Goal: Task Accomplishment & Management: Manage account settings

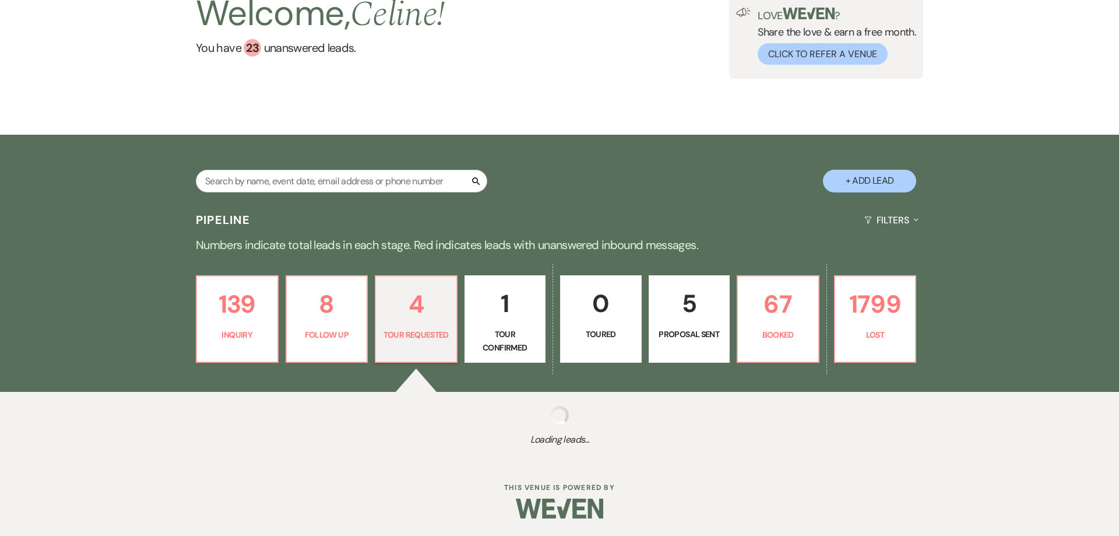
select select "2"
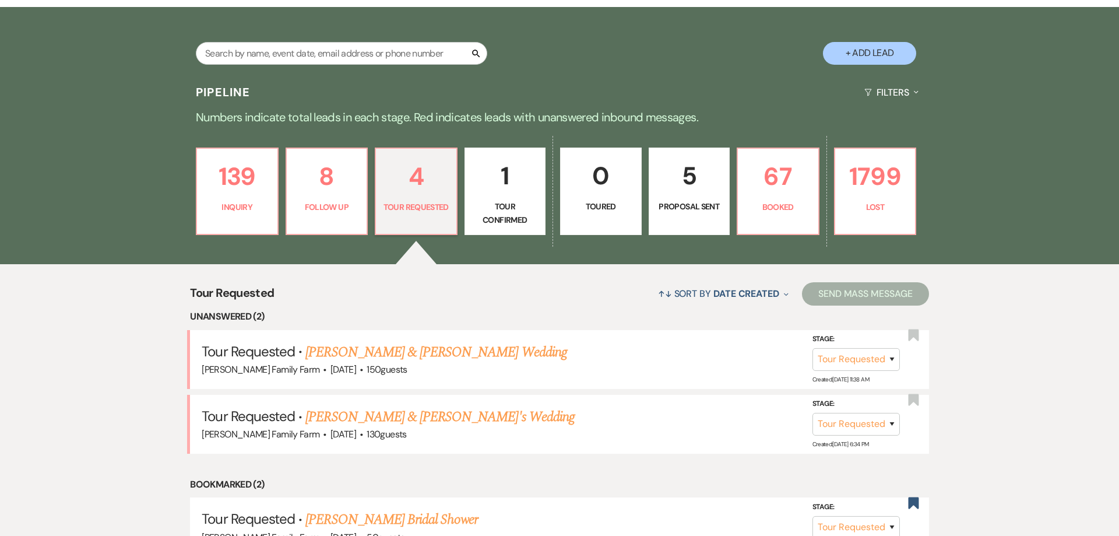
scroll to position [321, 0]
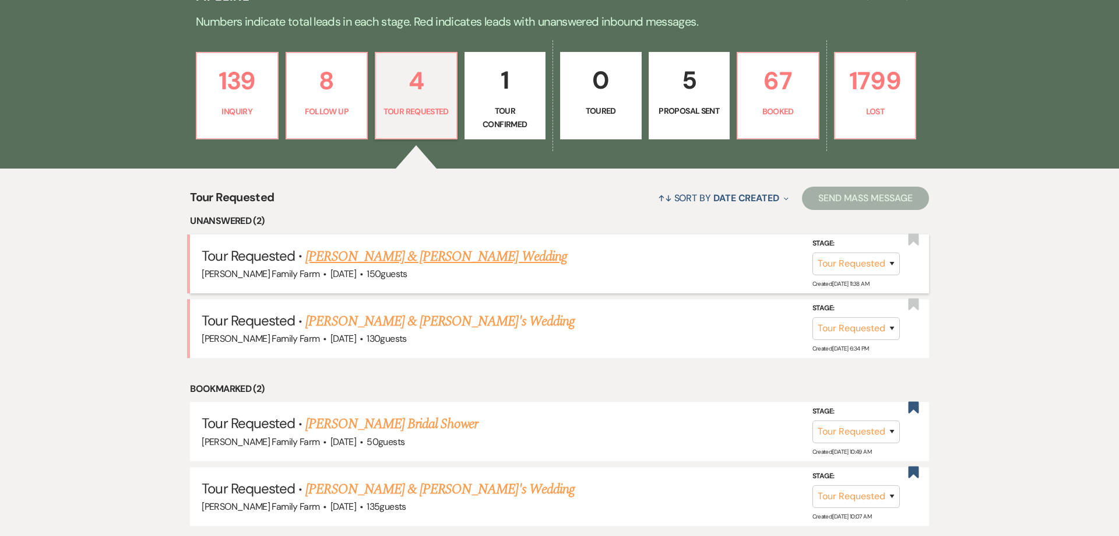
click at [409, 254] on link "[PERSON_NAME] & [PERSON_NAME] Wedding" at bounding box center [436, 256] width 261 height 21
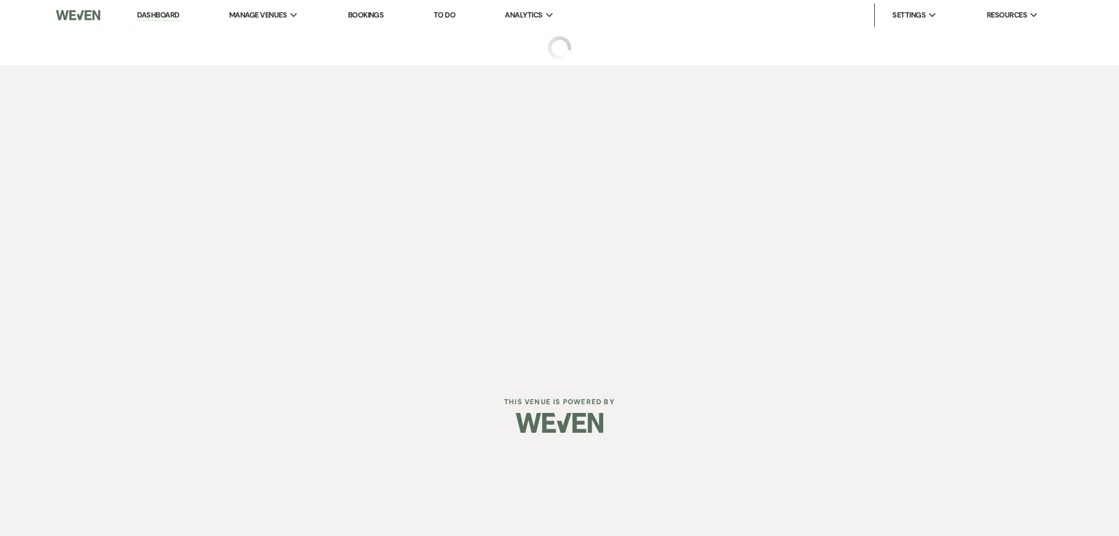
select select "2"
select select "5"
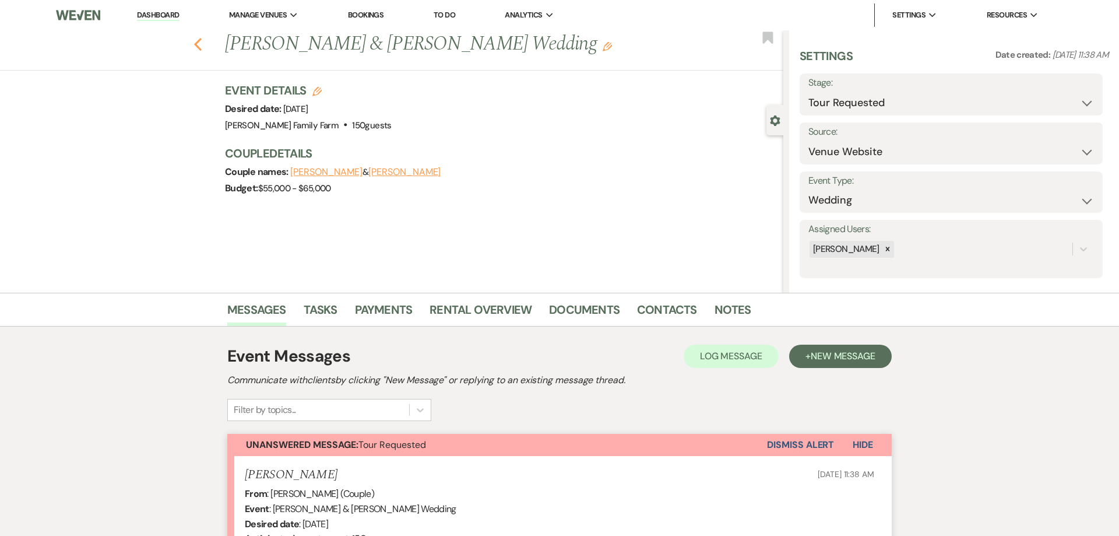
click at [196, 44] on use "button" at bounding box center [198, 44] width 8 height 13
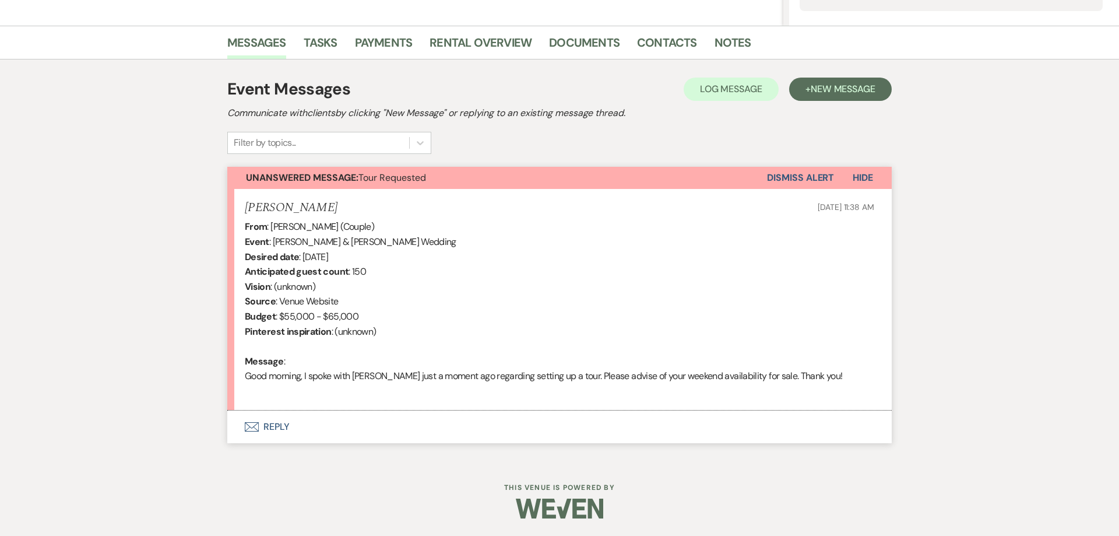
select select "2"
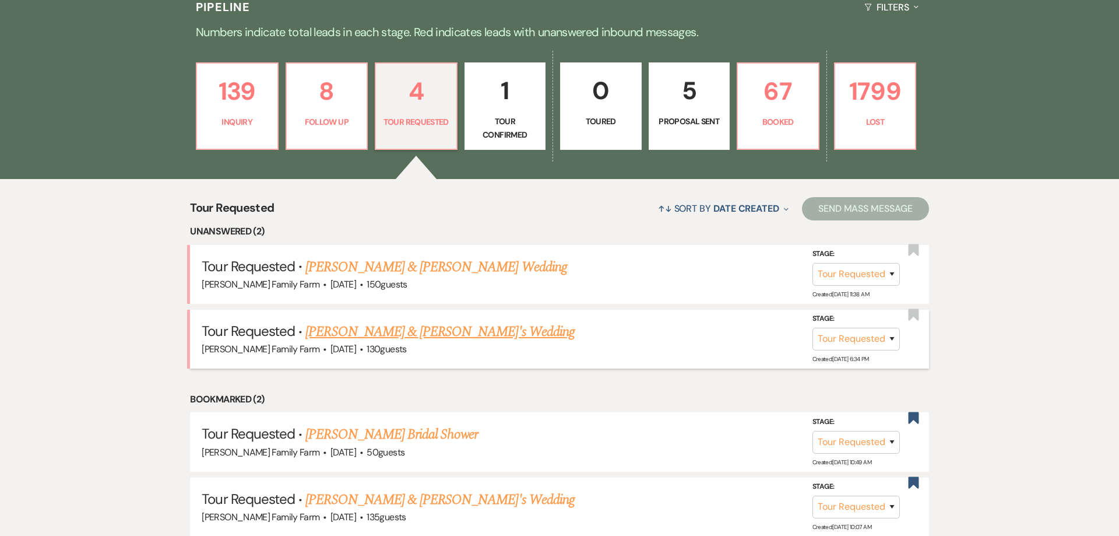
scroll to position [305, 0]
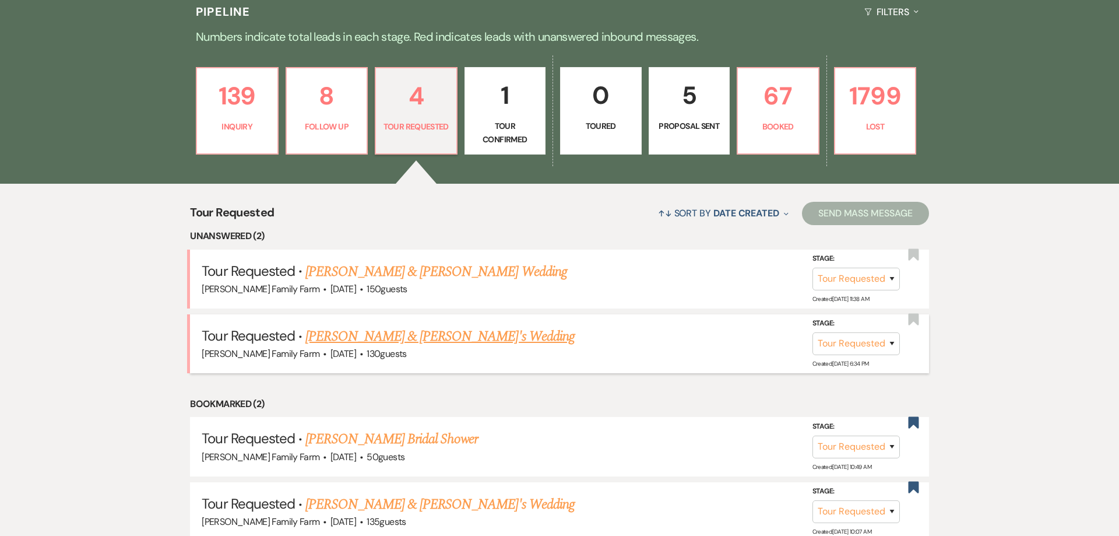
click at [378, 334] on link "[PERSON_NAME] & [PERSON_NAME]'s Wedding" at bounding box center [440, 337] width 269 height 21
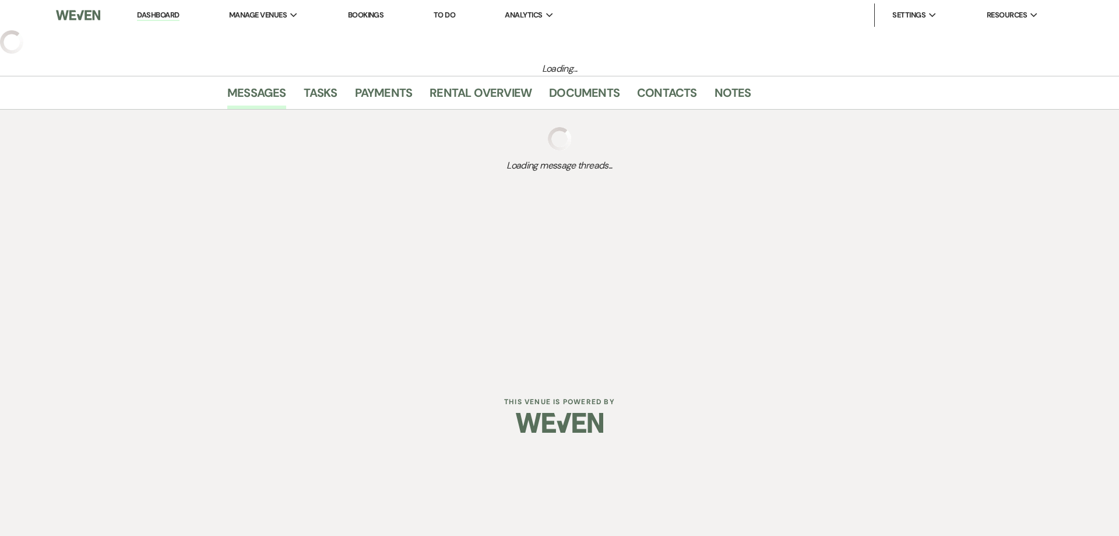
select select "2"
select select "5"
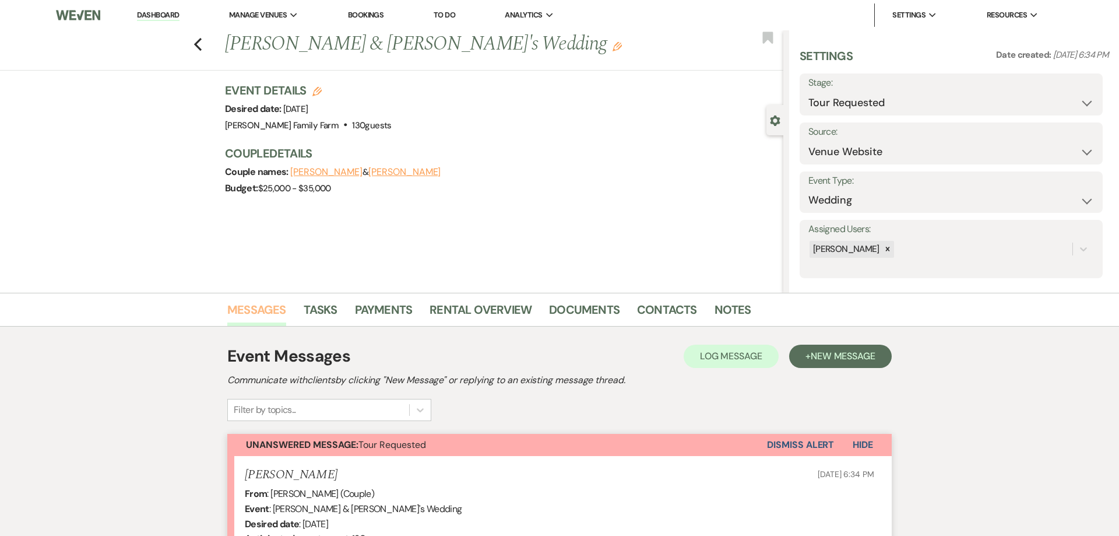
select select "2"
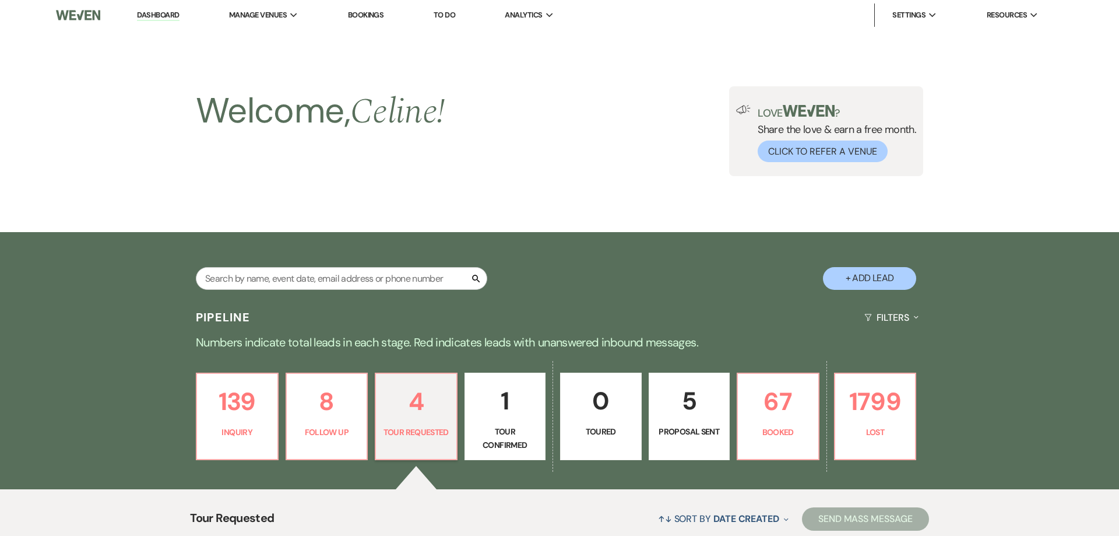
scroll to position [306, 0]
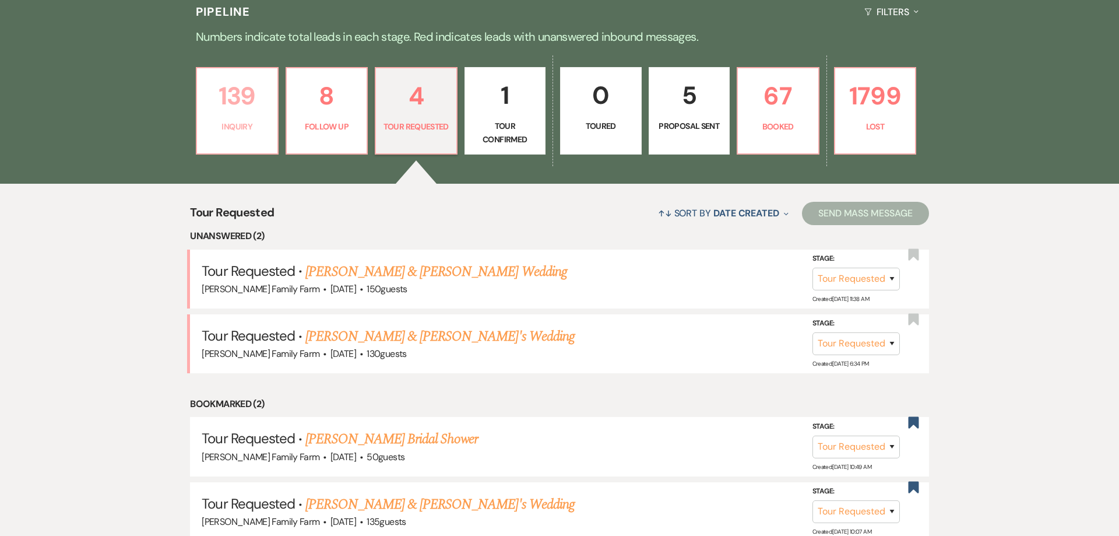
click at [247, 135] on link "139 Inquiry" at bounding box center [237, 110] width 83 height 87
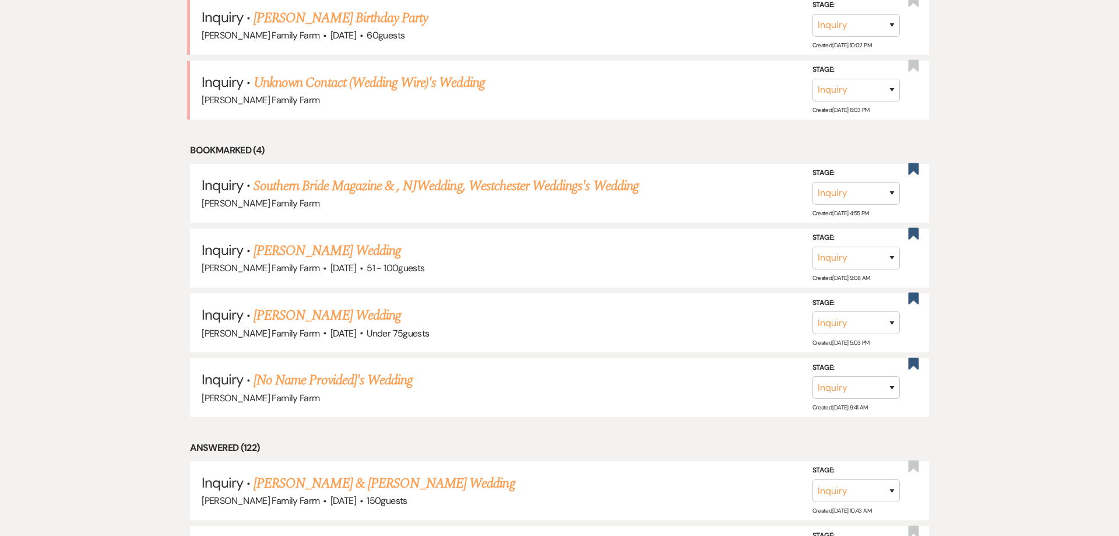
scroll to position [1034, 0]
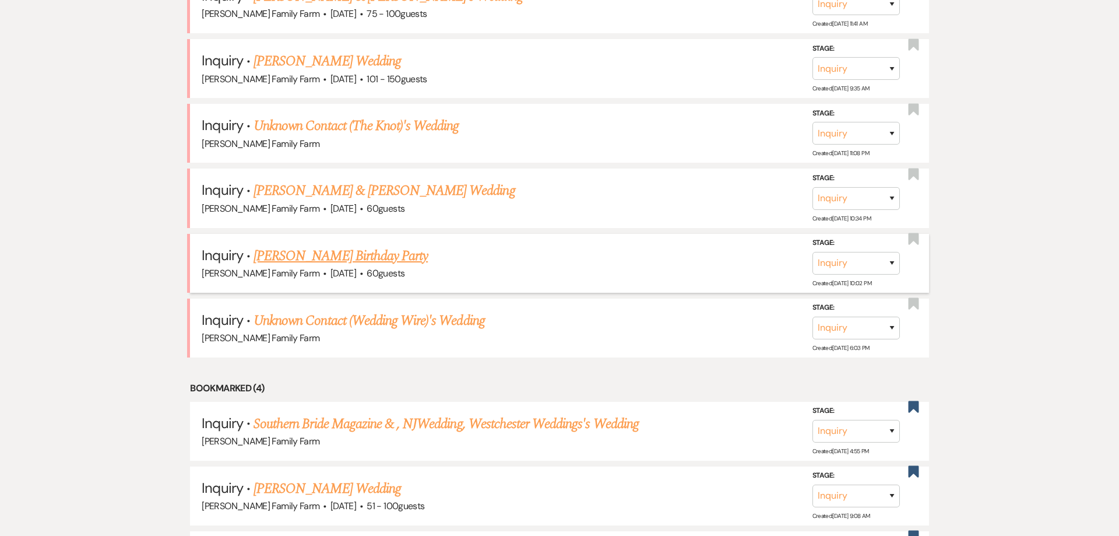
click at [331, 255] on link "[PERSON_NAME] Birthday Party" at bounding box center [341, 256] width 174 height 21
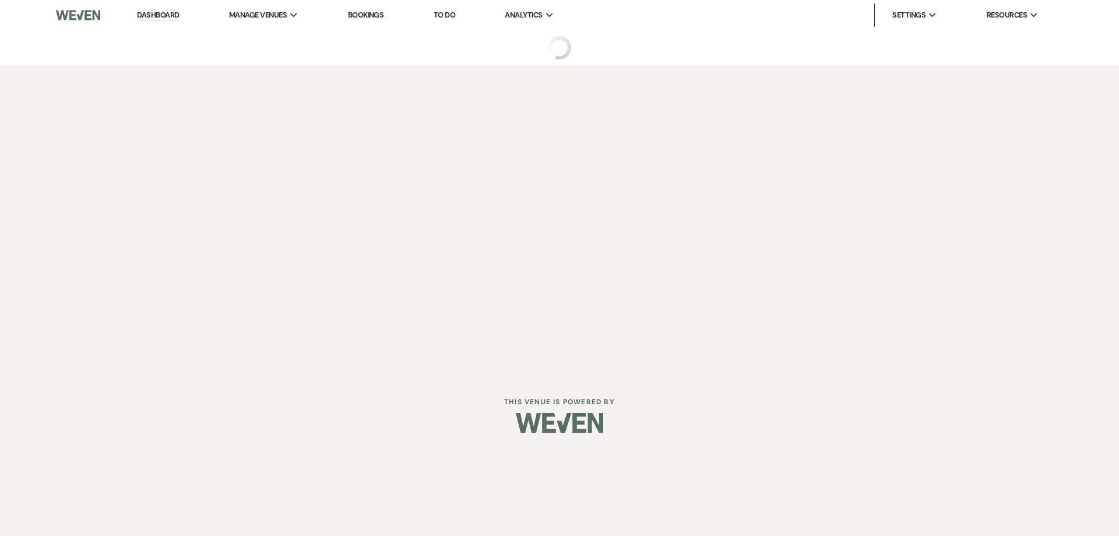
select select "5"
select select "4"
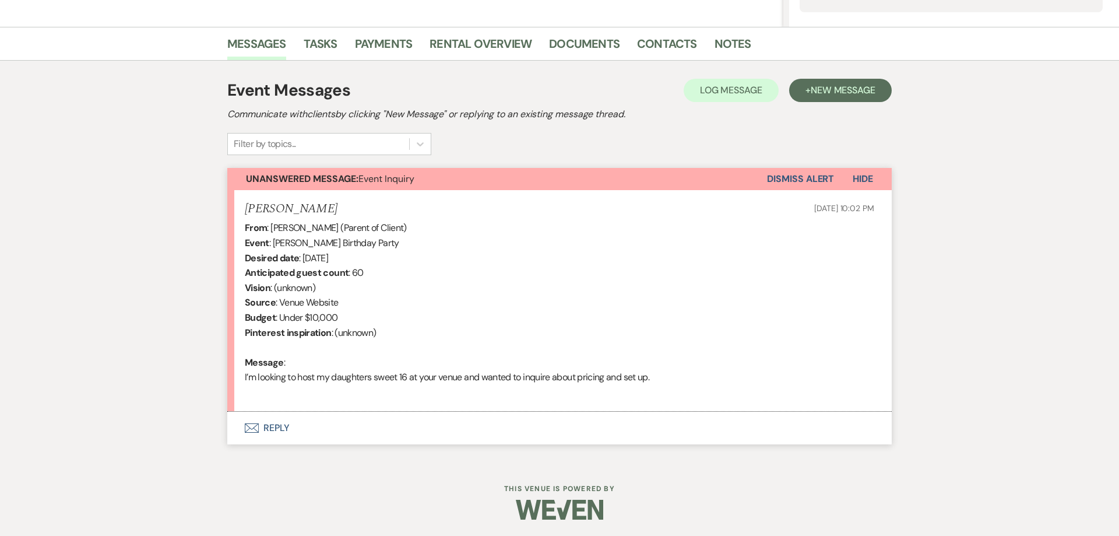
scroll to position [267, 0]
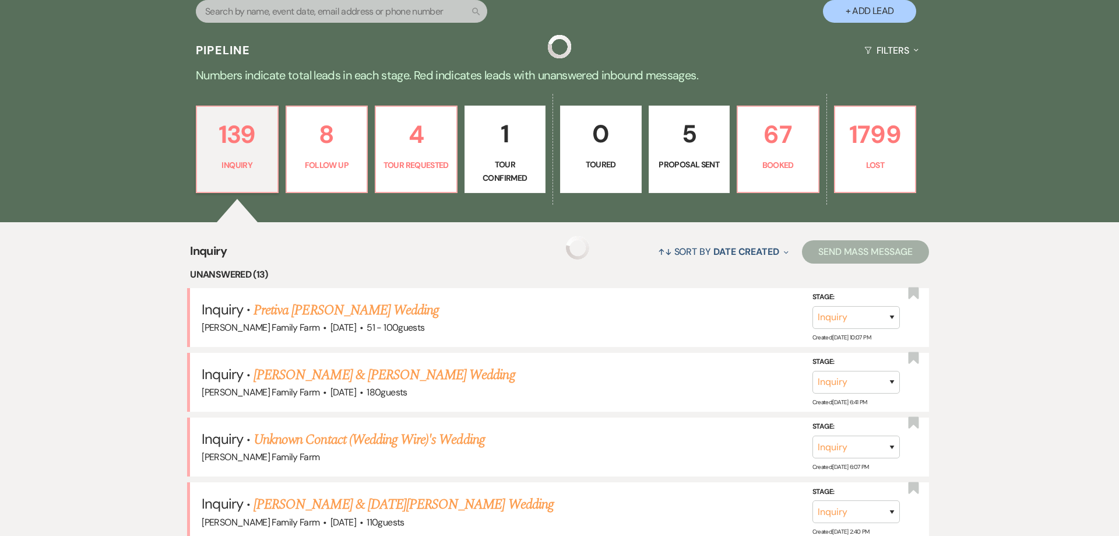
scroll to position [1034, 0]
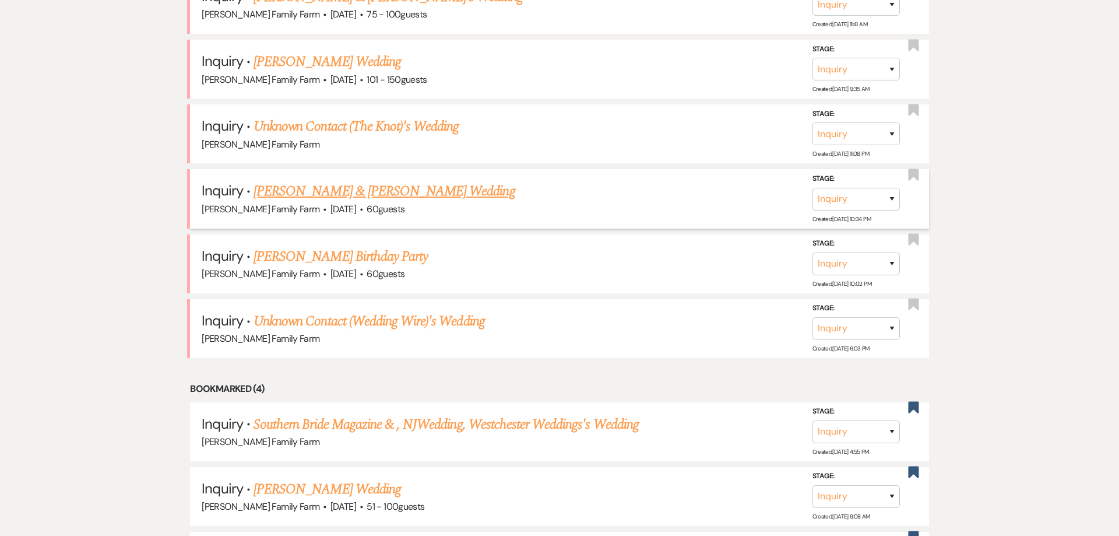
click at [314, 189] on link "[PERSON_NAME] & [PERSON_NAME] Wedding" at bounding box center [384, 191] width 261 height 21
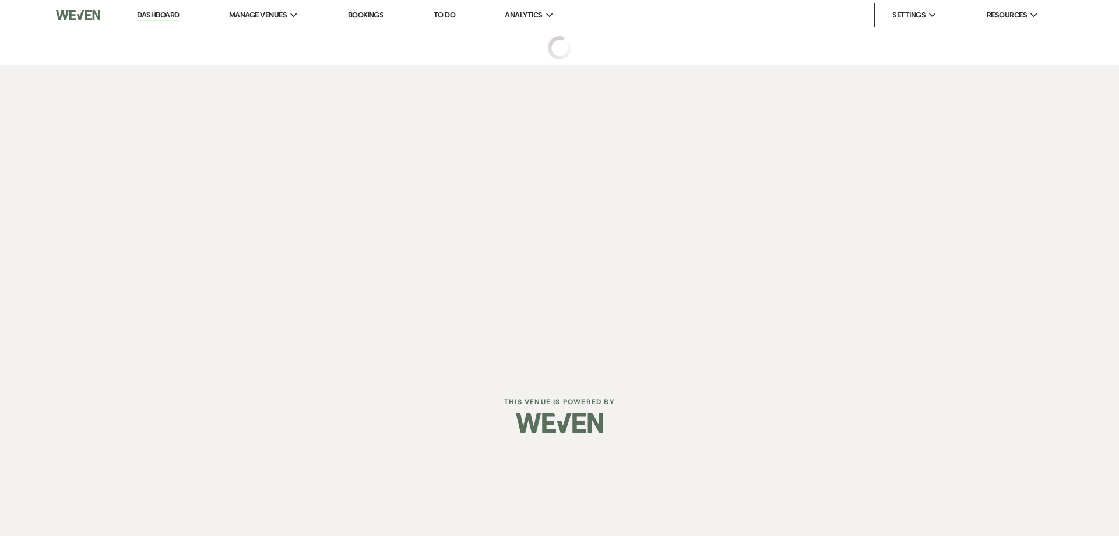
select select "5"
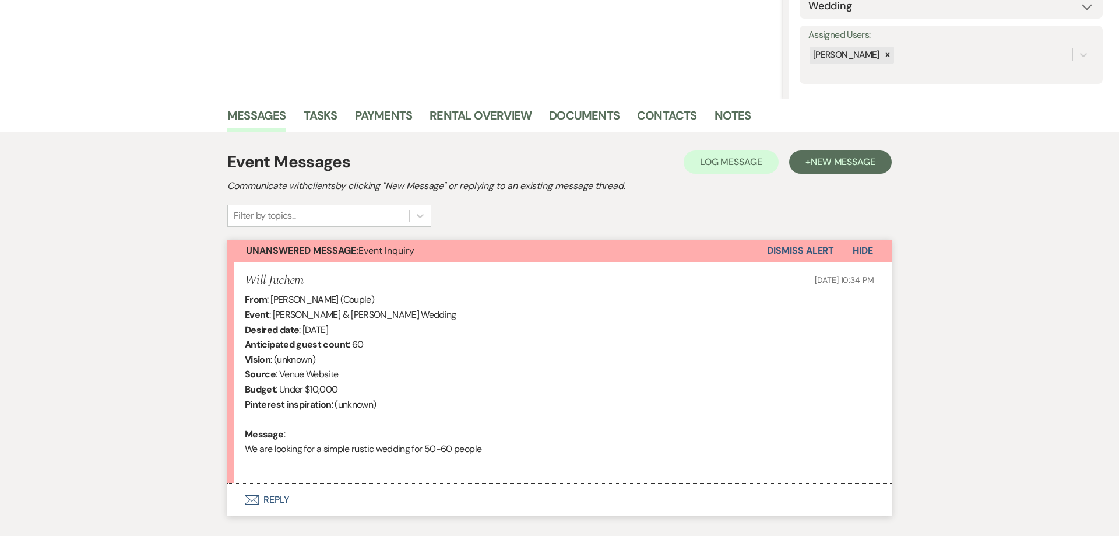
scroll to position [267, 0]
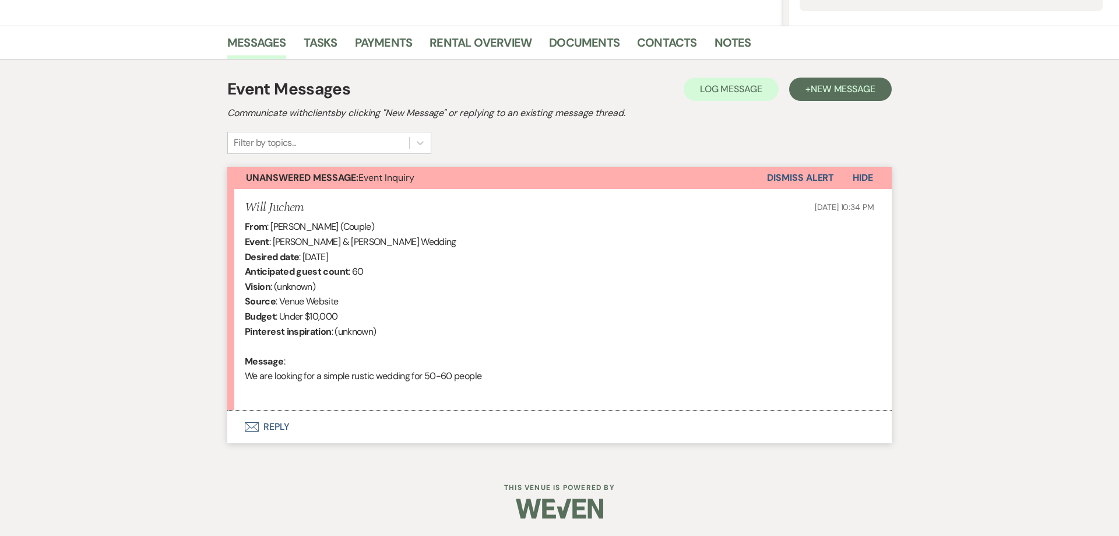
click at [275, 431] on button "Envelope Reply" at bounding box center [559, 426] width 665 height 33
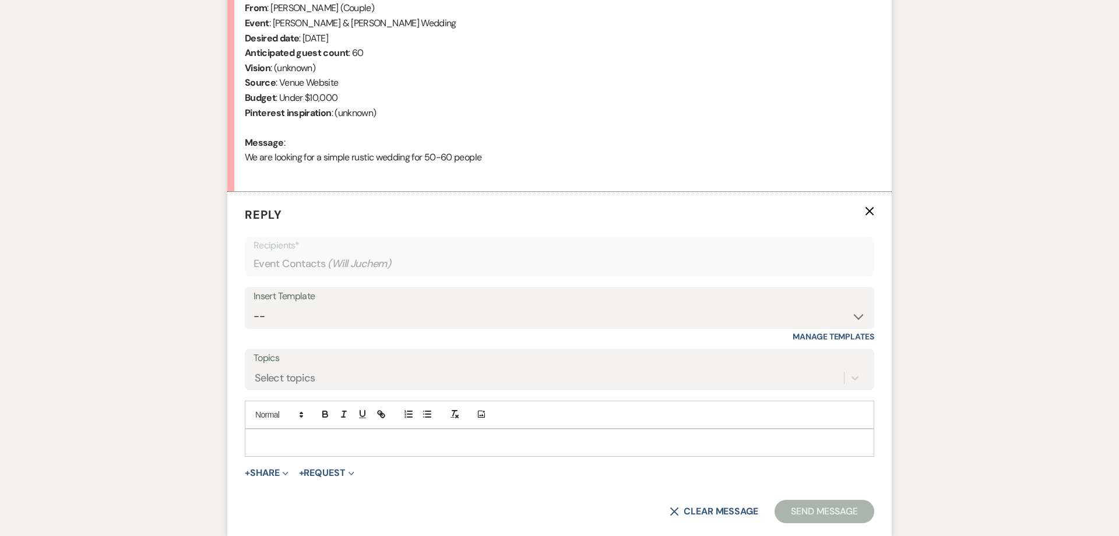
scroll to position [490, 0]
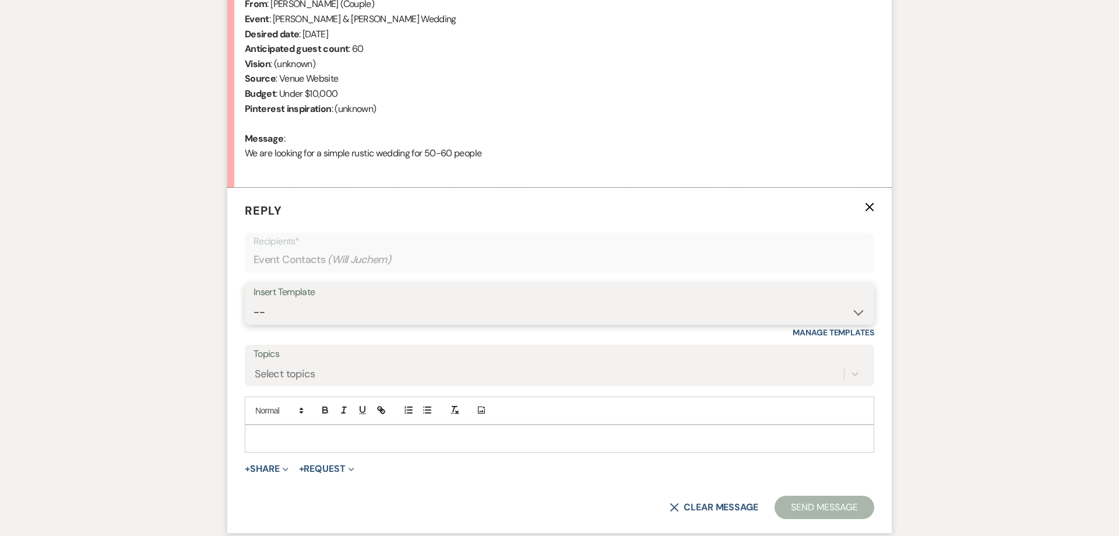
select select "3857"
click option "1. First response (Wedding)" at bounding box center [0, 0] width 0 height 0
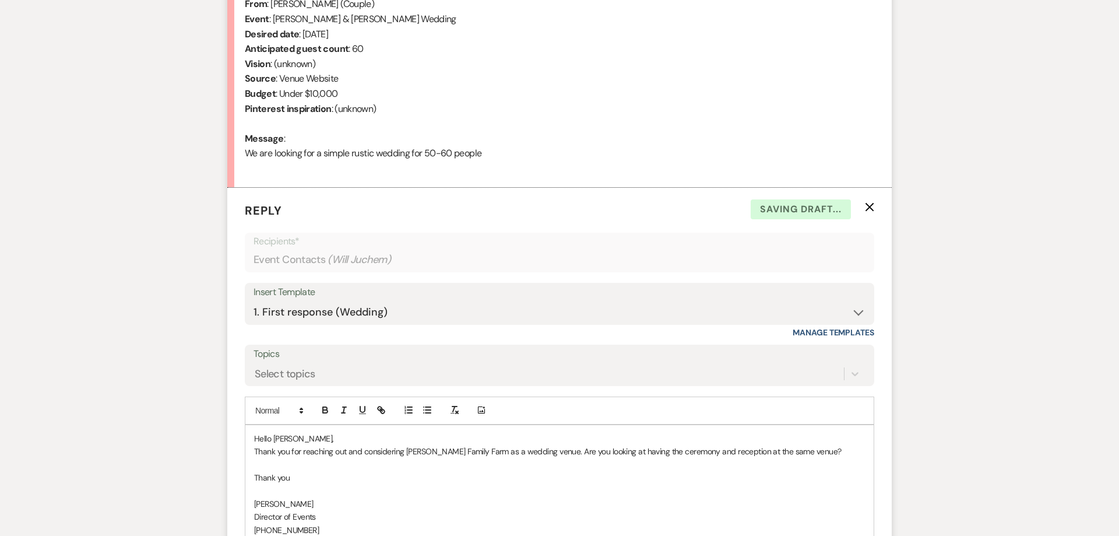
click at [821, 452] on p "Thank you for reaching out and considering [PERSON_NAME] Family Farm as a weddi…" at bounding box center [559, 451] width 611 height 13
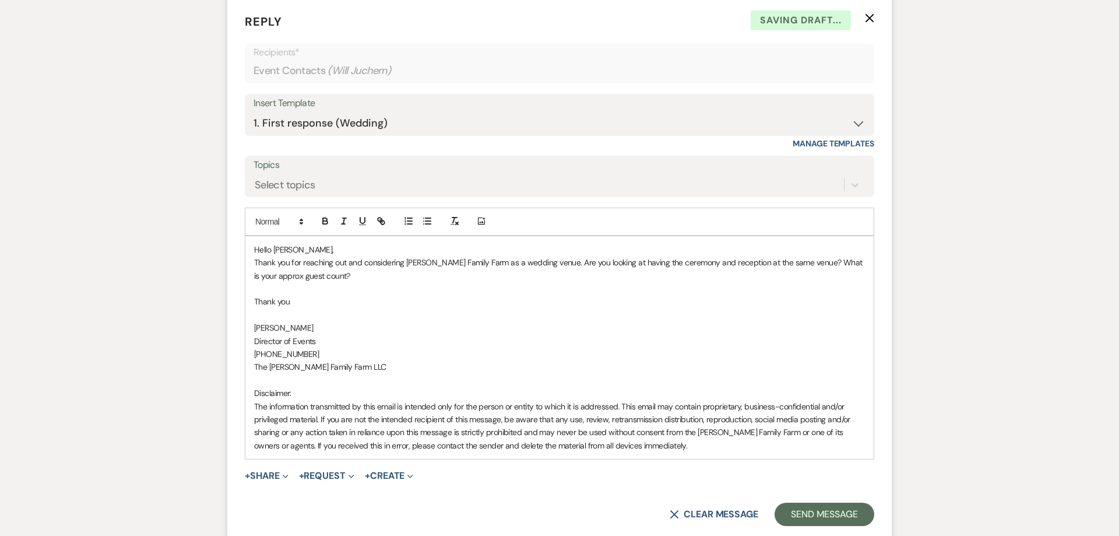
scroll to position [789, 0]
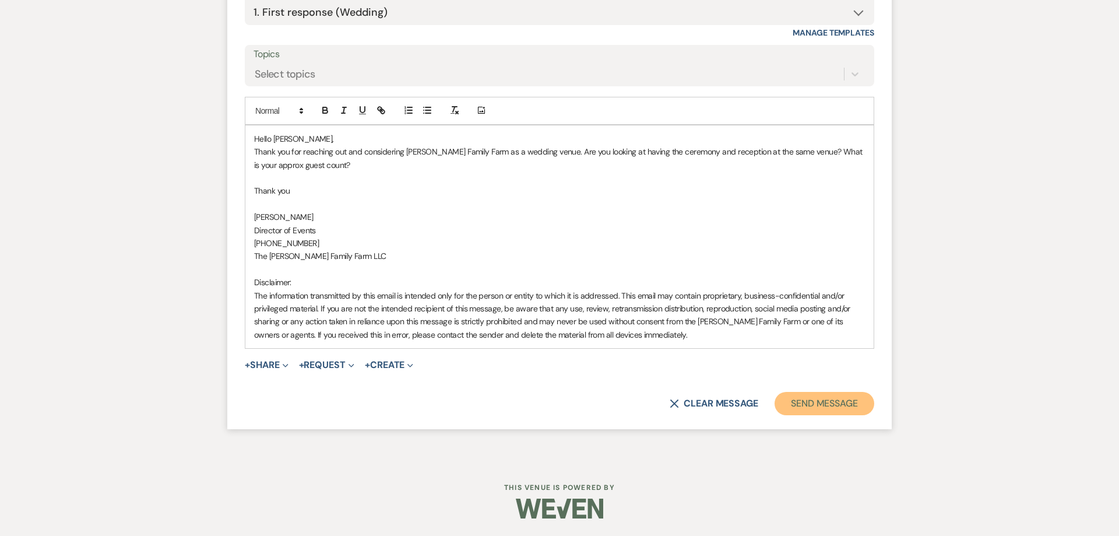
click at [811, 403] on button "Send Message" at bounding box center [825, 403] width 100 height 23
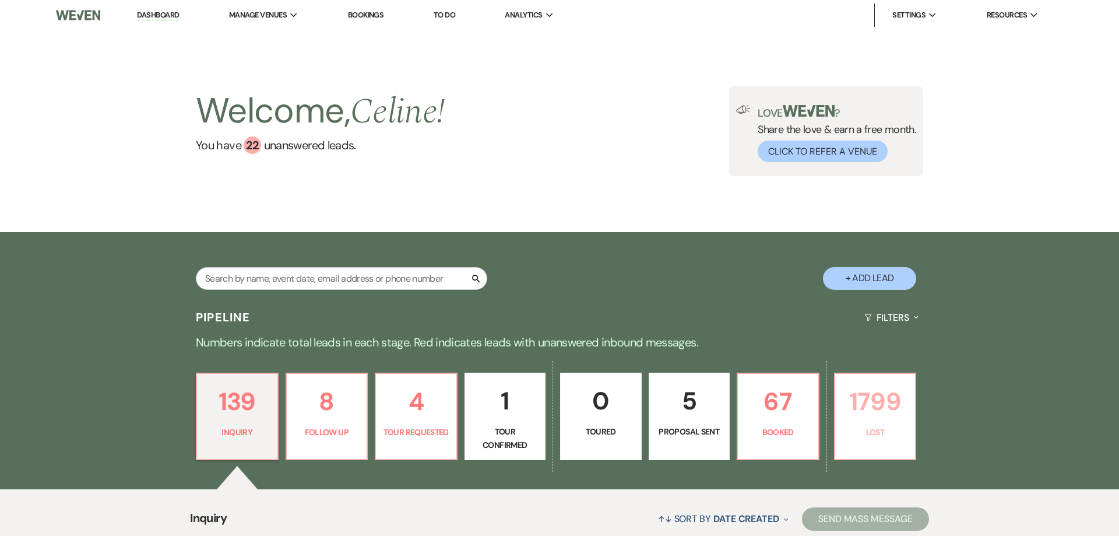
click at [873, 408] on p "1799" at bounding box center [876, 401] width 66 height 39
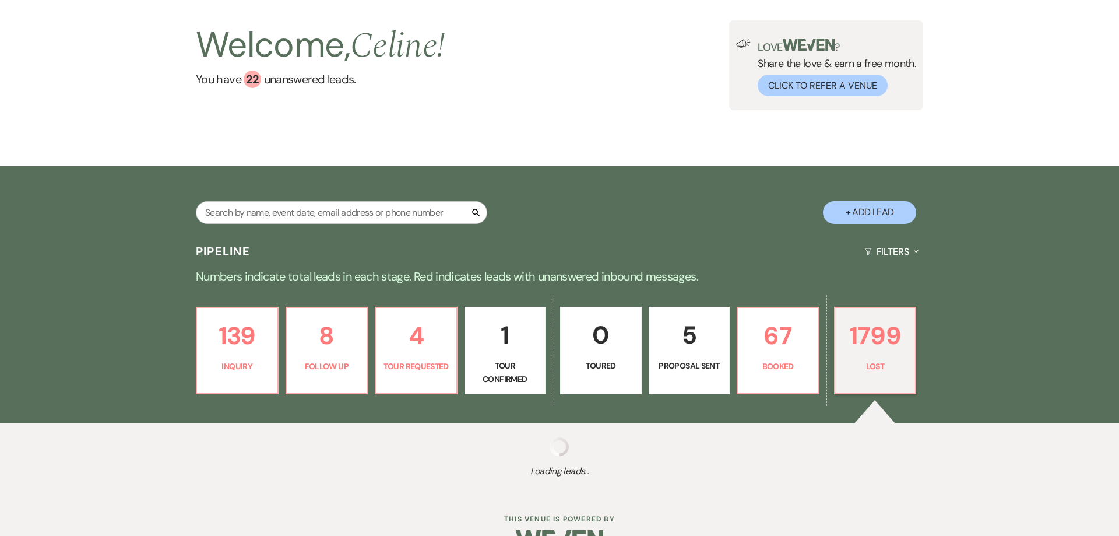
scroll to position [97, 0]
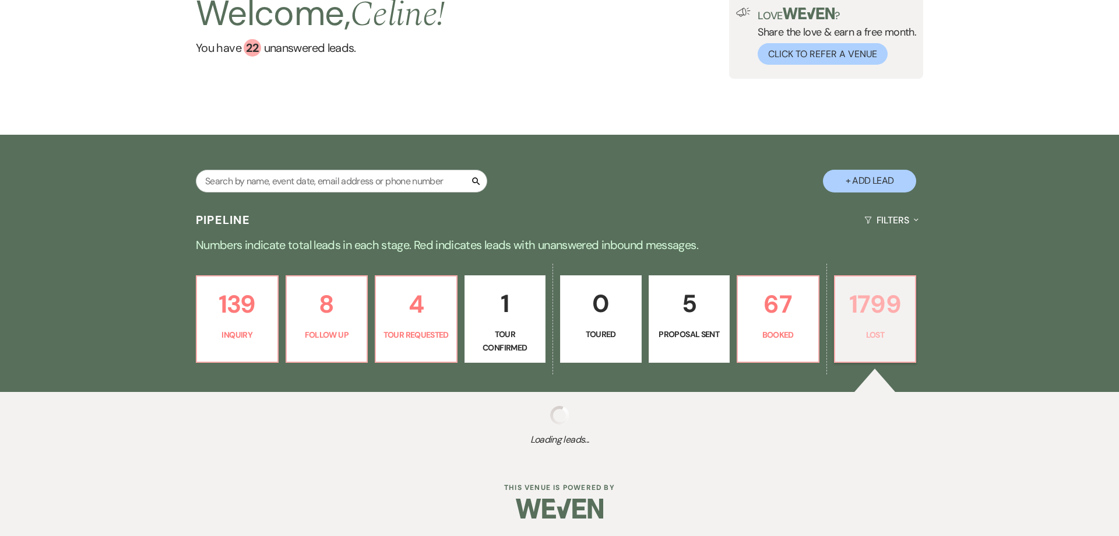
select select "8"
select select "7"
select select "8"
select select "7"
select select "8"
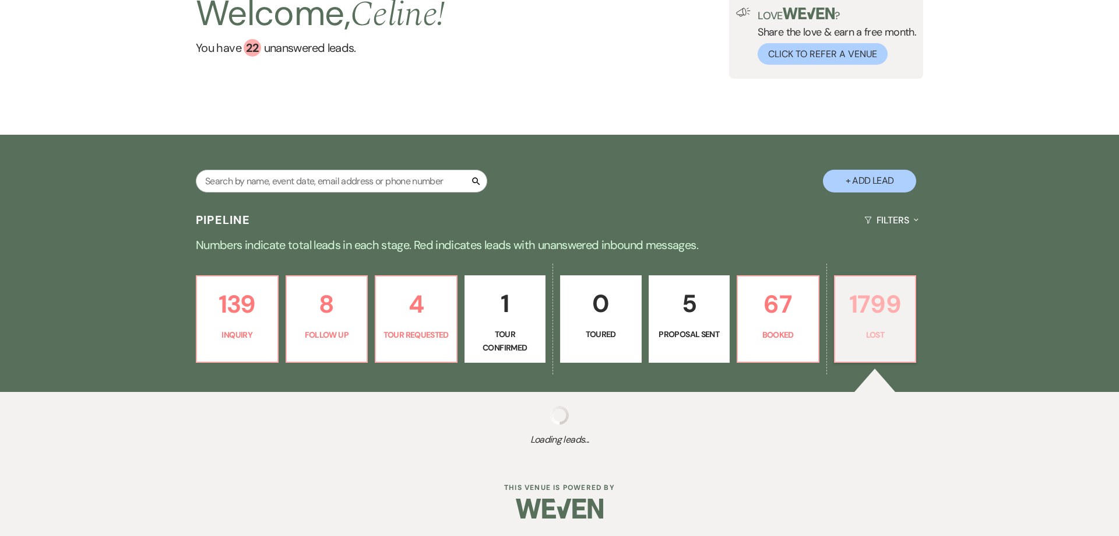
select select "5"
select select "8"
select select "5"
select select "8"
select select "10"
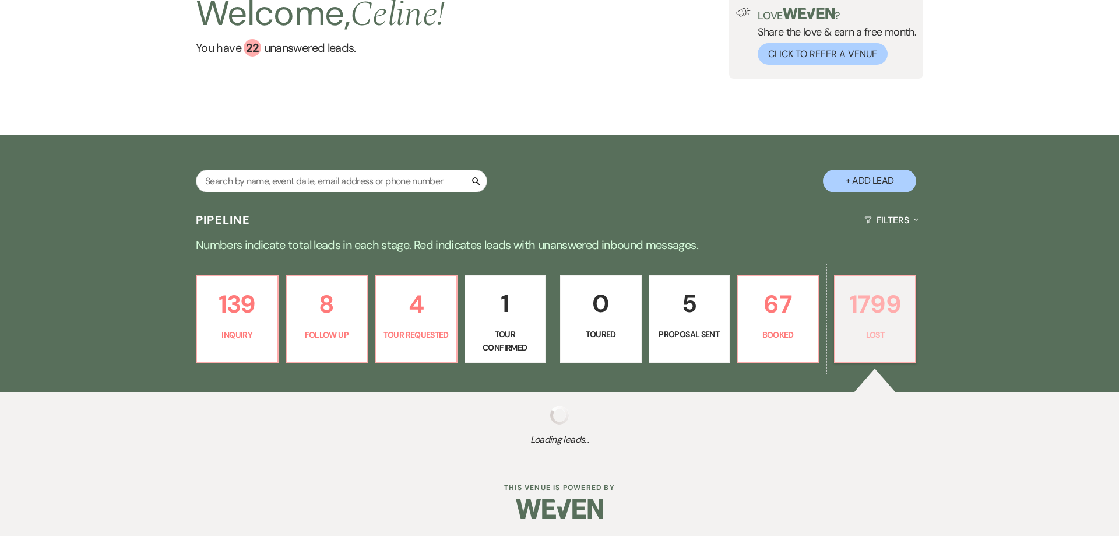
select select "8"
select select "5"
select select "8"
select select "5"
select select "8"
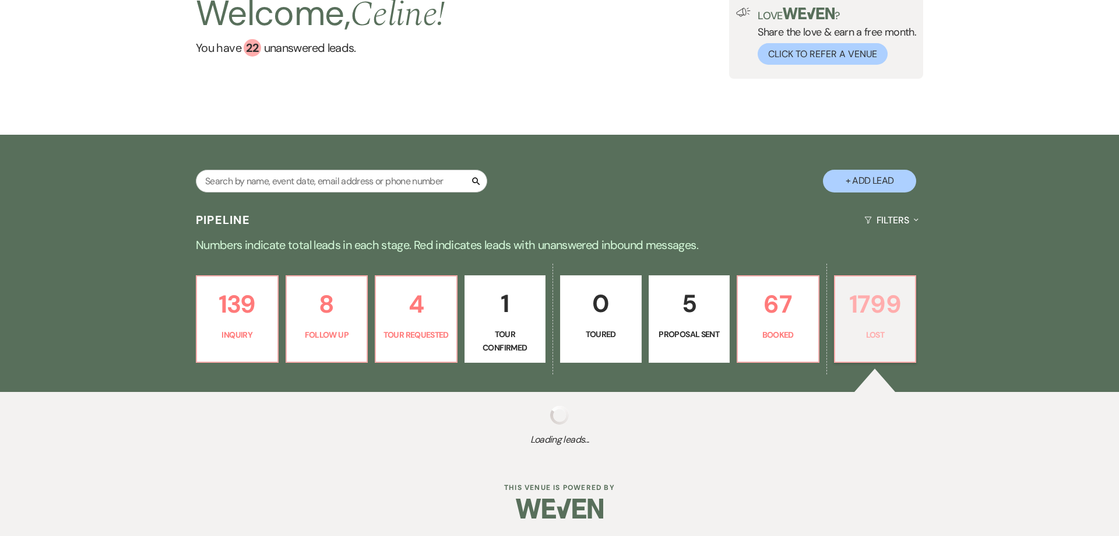
select select "5"
select select "8"
select select "7"
select select "8"
select select "7"
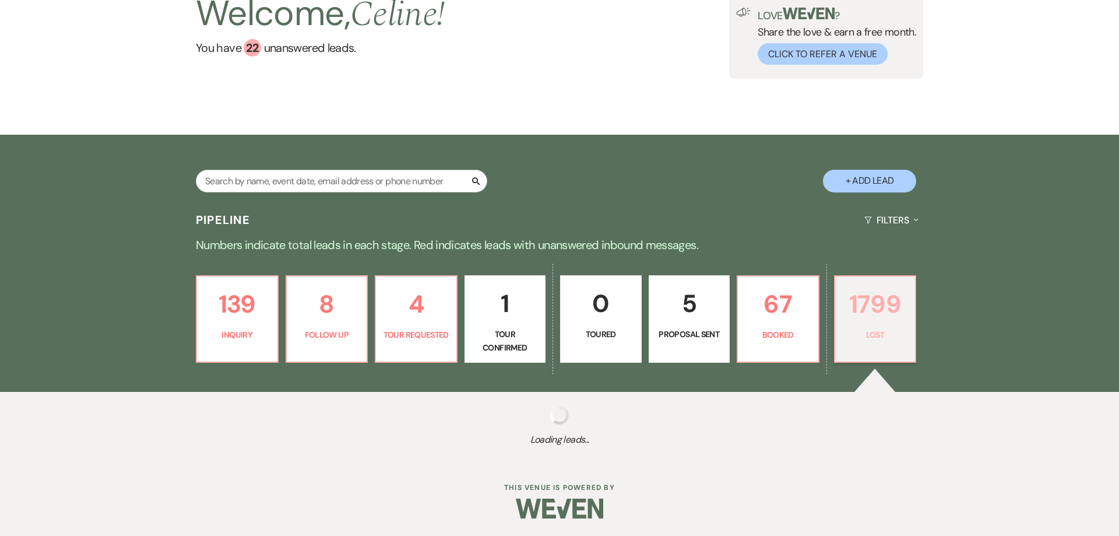
select select "8"
select select "5"
select select "8"
select select "5"
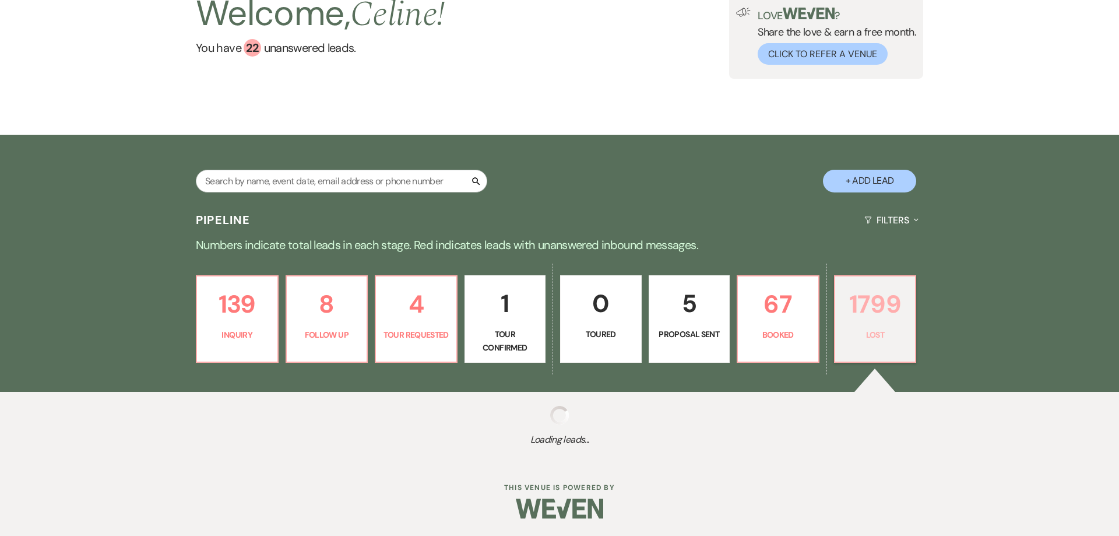
select select "8"
select select "5"
select select "8"
select select "6"
select select "8"
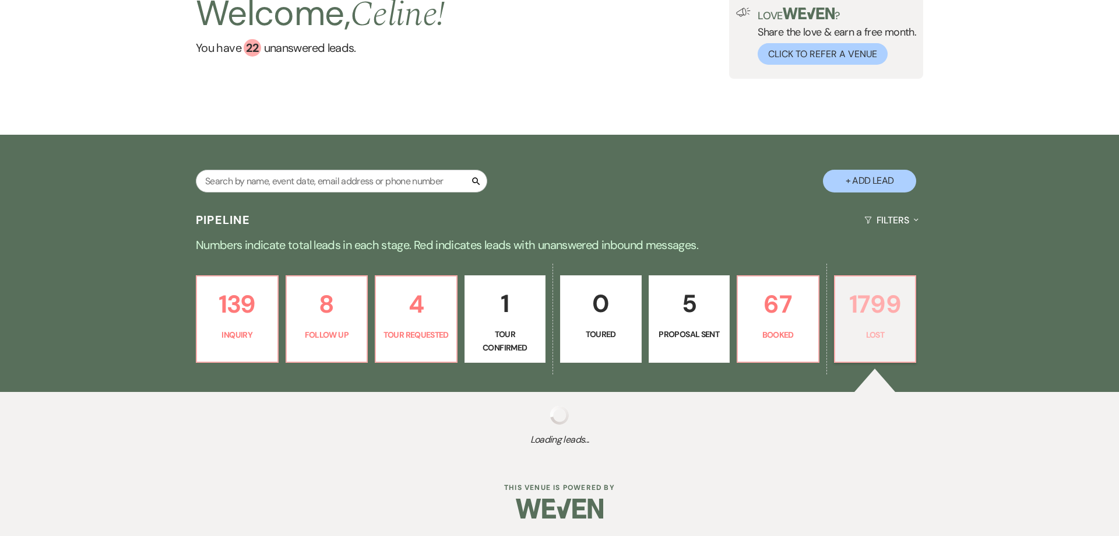
select select "5"
select select "8"
select select "5"
select select "8"
select select "5"
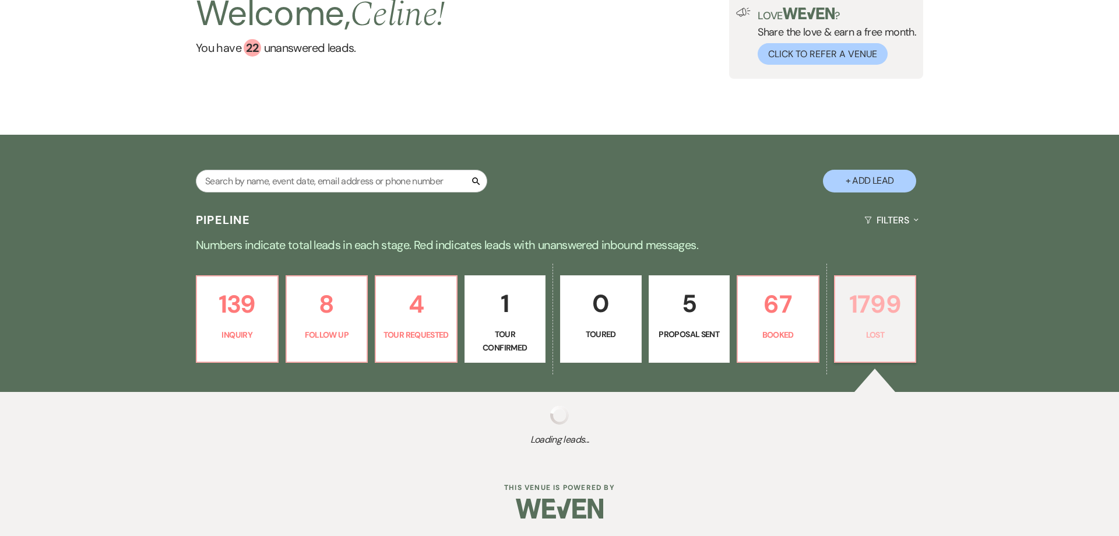
select select "8"
select select "5"
select select "8"
select select "7"
select select "8"
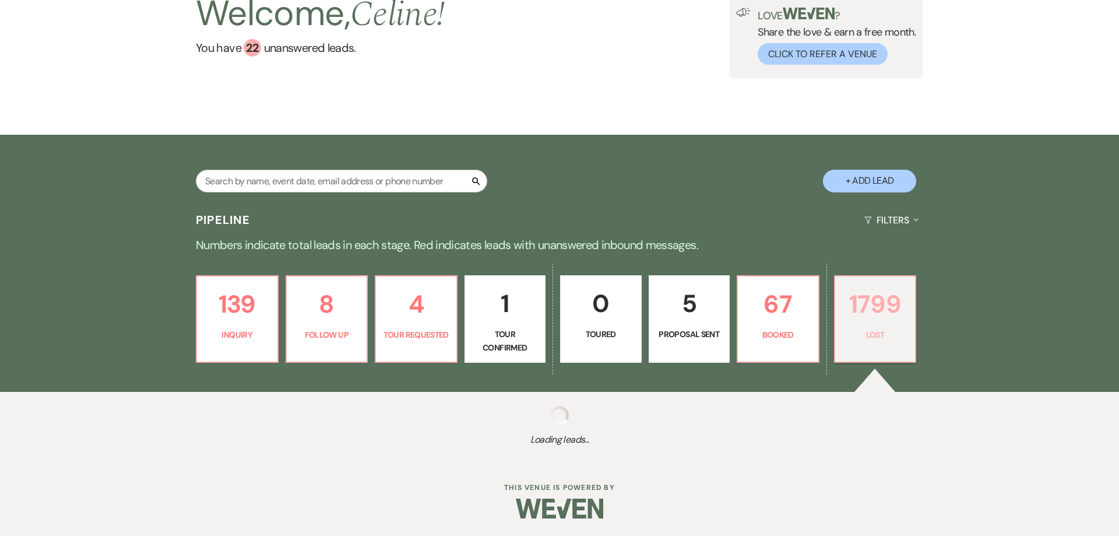
select select "7"
select select "8"
select select "5"
select select "8"
select select "5"
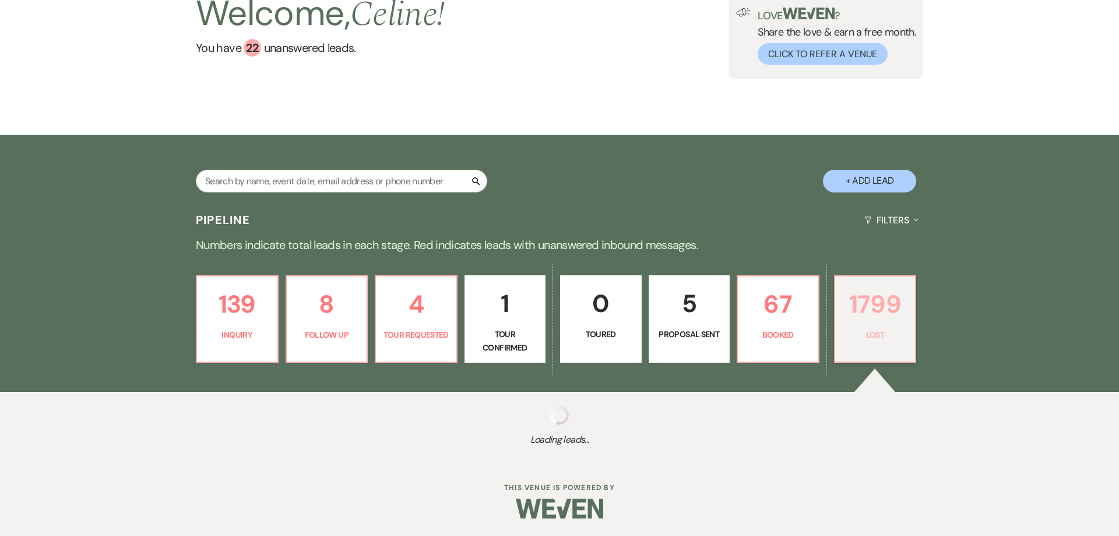
select select "8"
select select "5"
select select "8"
select select "6"
select select "8"
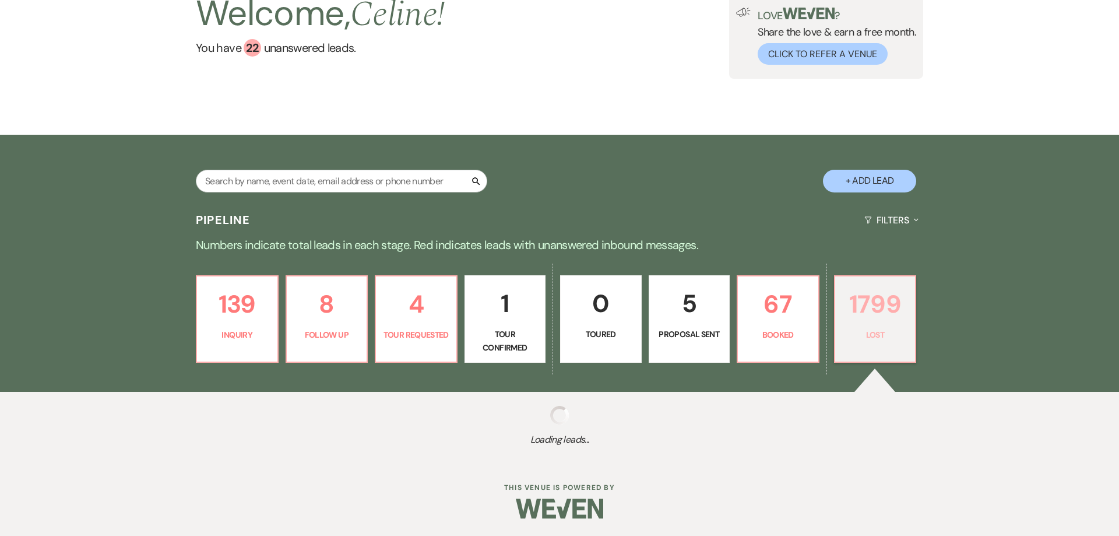
select select "5"
select select "8"
select select "5"
select select "8"
select select "5"
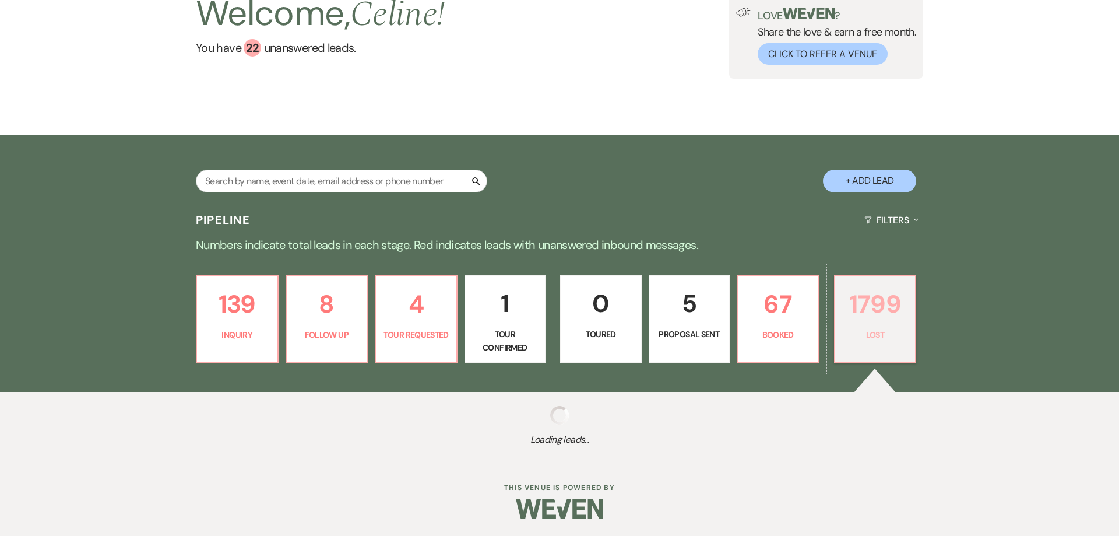
select select "8"
select select "6"
select select "8"
select select "5"
select select "8"
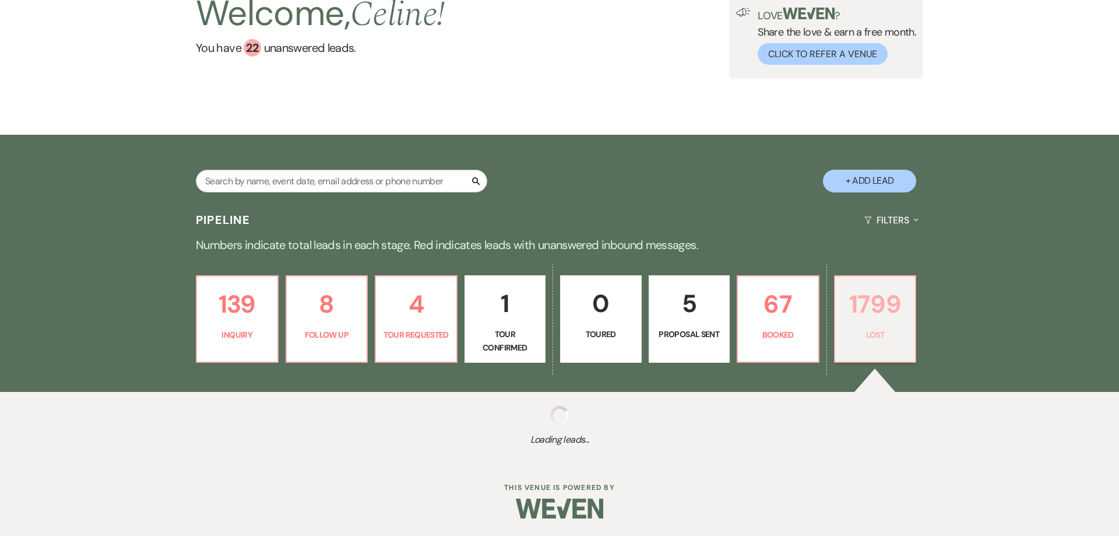
select select "5"
select select "8"
select select "5"
select select "8"
select select "5"
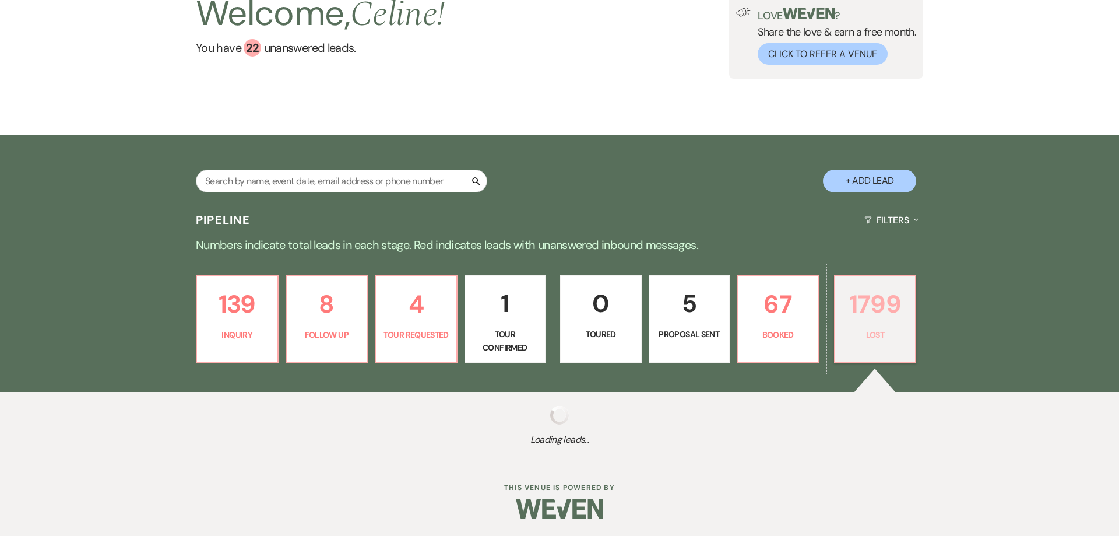
select select "8"
select select "5"
select select "8"
select select "5"
select select "8"
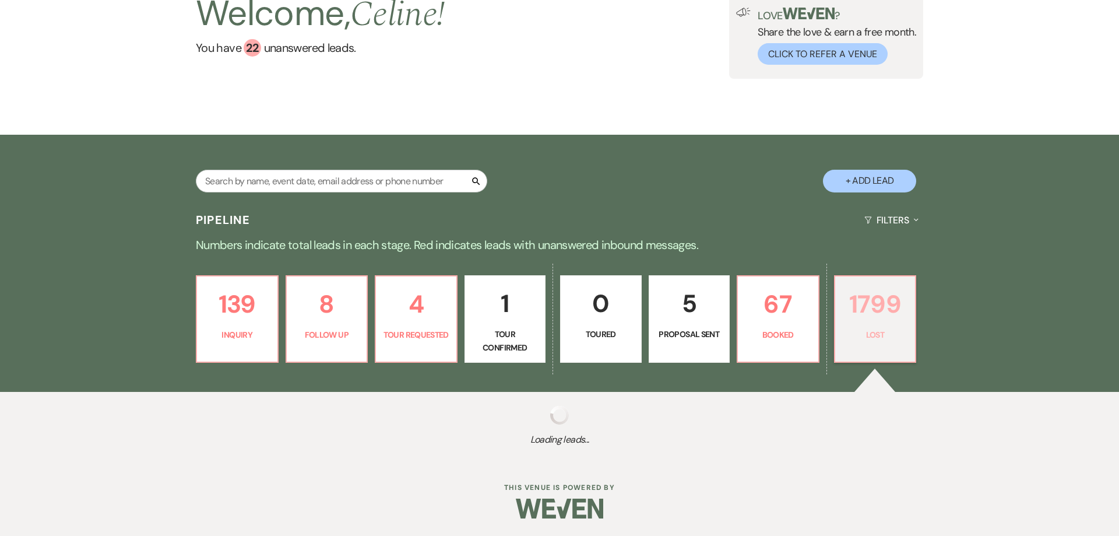
select select "5"
select select "8"
select select "5"
select select "8"
select select "5"
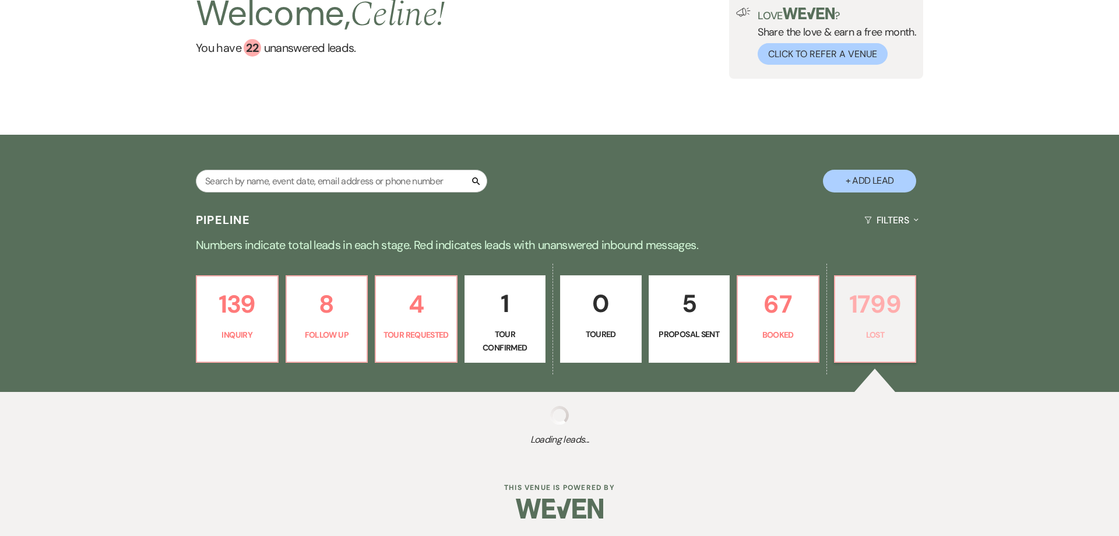
select select "8"
select select "5"
select select "8"
select select "5"
select select "8"
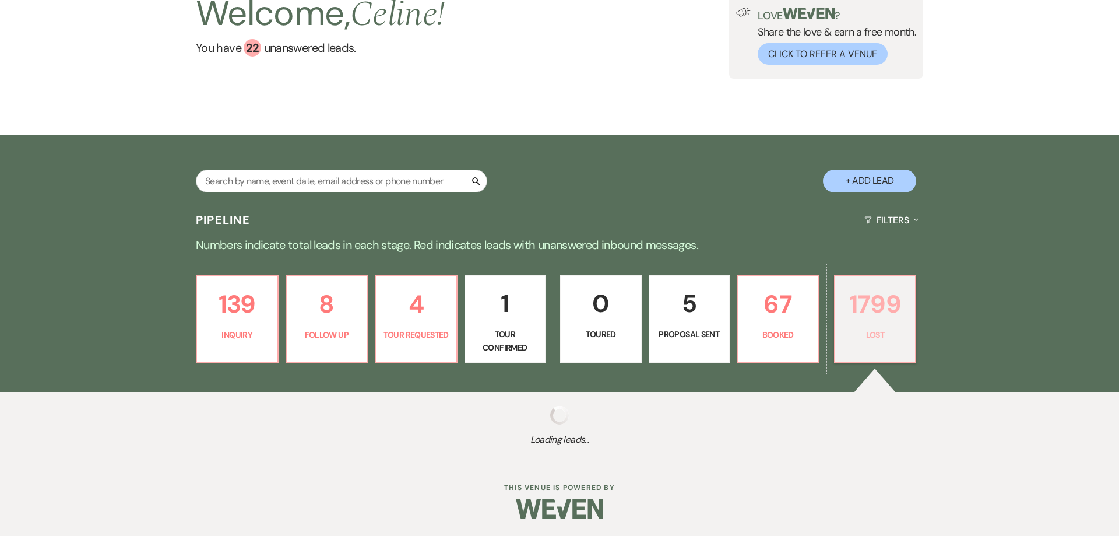
select select "5"
select select "8"
select select "6"
select select "8"
select select "6"
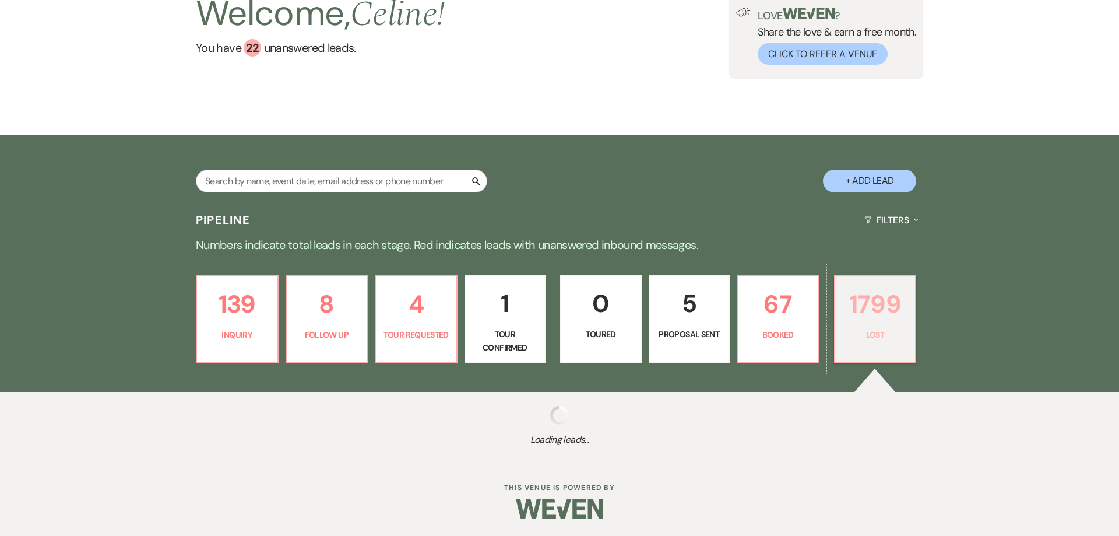
select select "8"
select select "7"
select select "8"
select select "5"
select select "8"
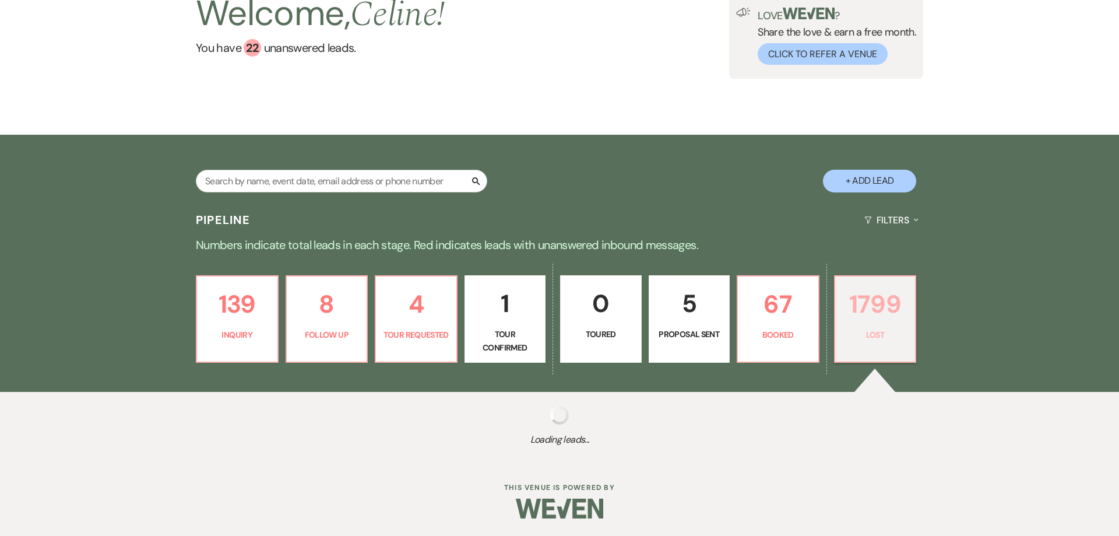
select select "5"
select select "8"
select select "5"
select select "8"
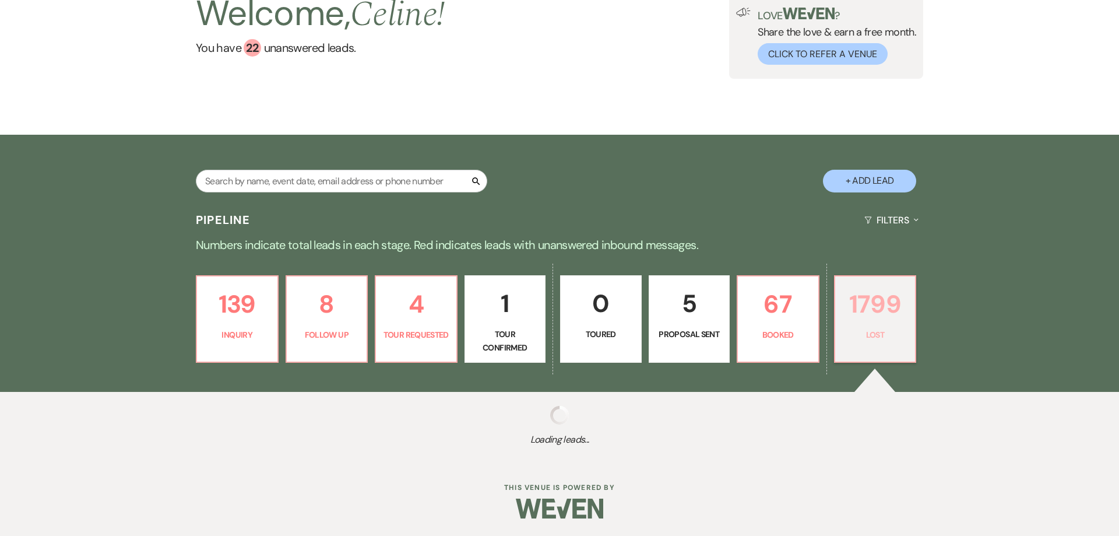
select select "5"
select select "8"
select select "5"
select select "8"
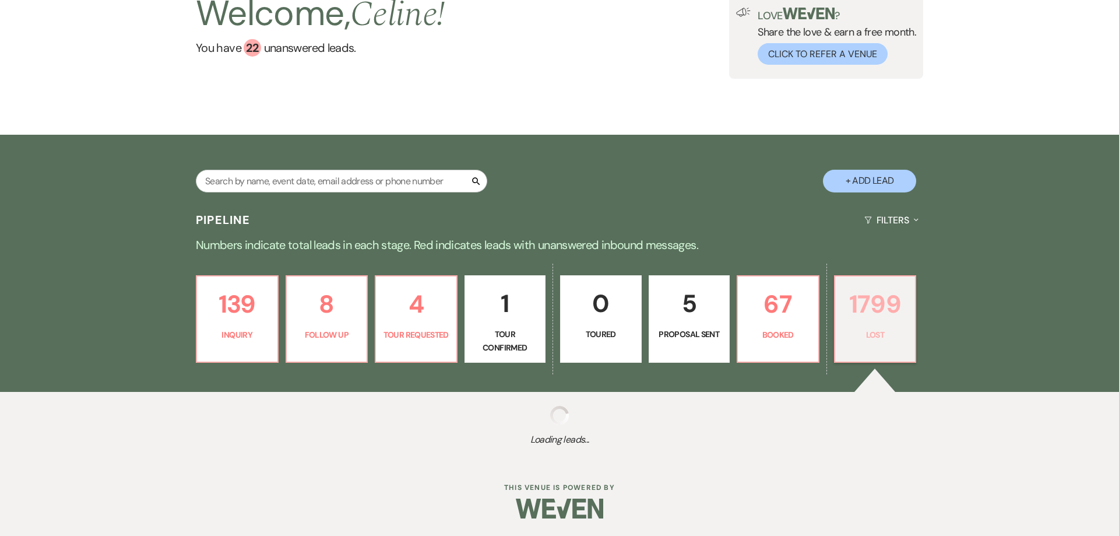
select select "9"
select select "8"
select select "7"
select select "8"
select select "5"
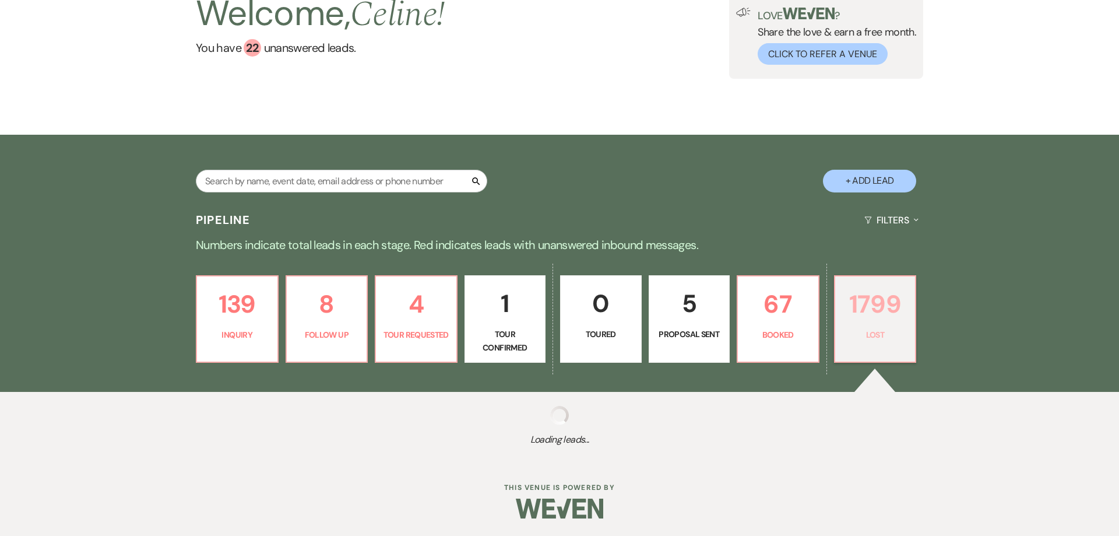
select select "8"
select select "5"
select select "8"
select select "5"
select select "8"
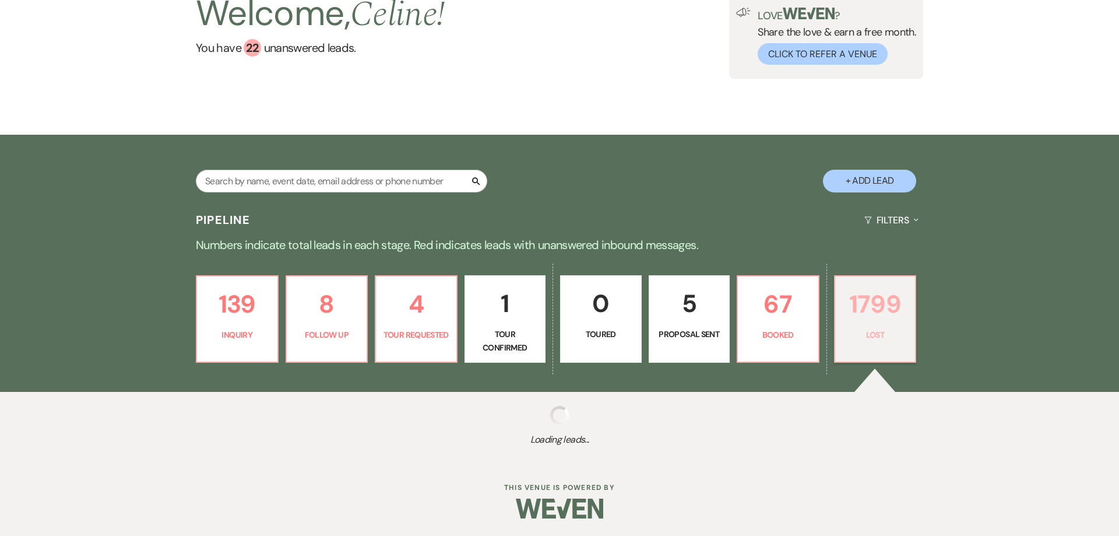
select select "5"
select select "8"
select select "5"
select select "8"
select select "5"
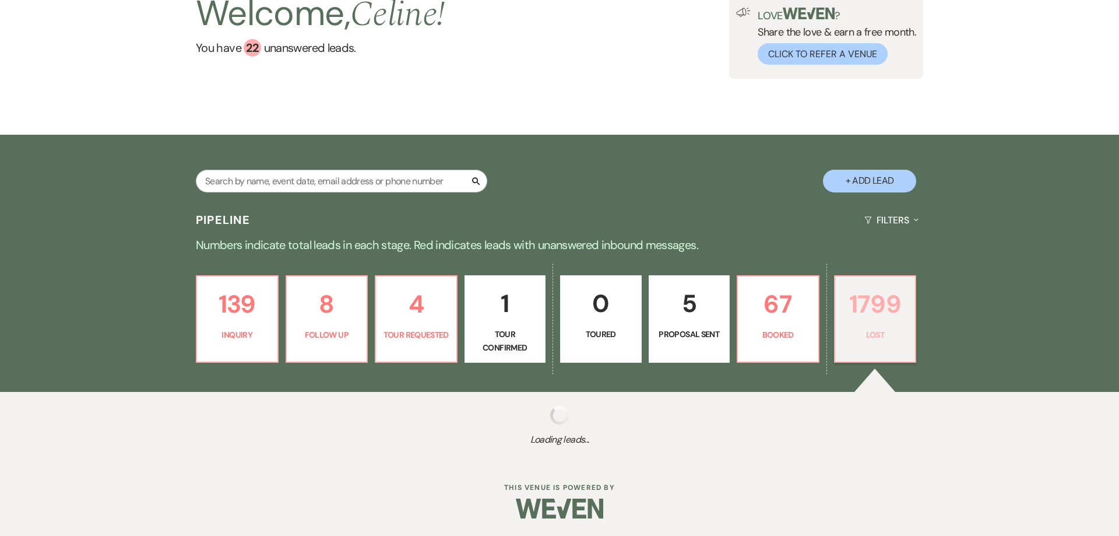
select select "8"
select select "5"
select select "8"
select select "6"
select select "8"
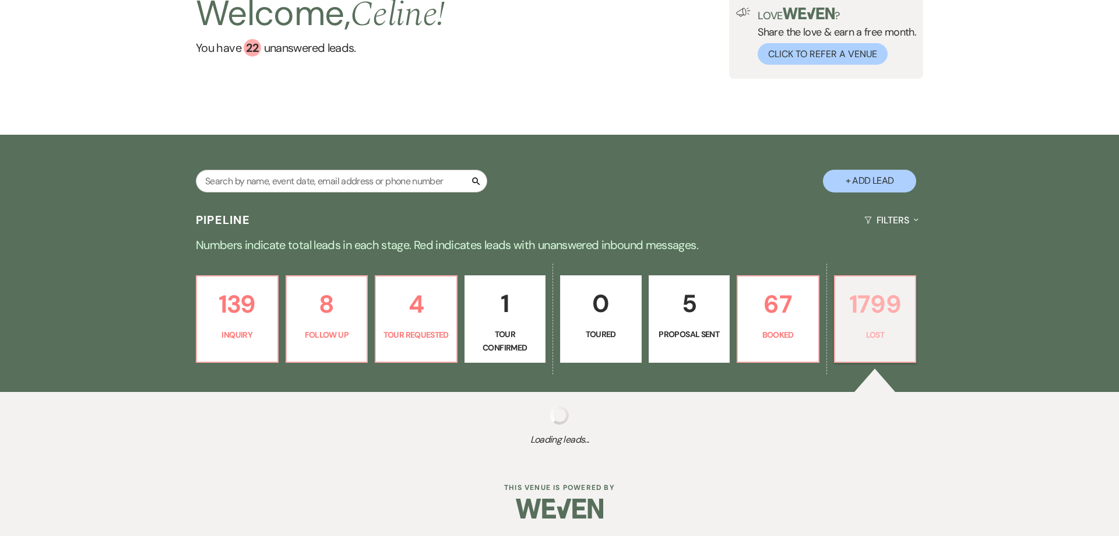
select select "5"
select select "8"
select select "9"
select select "8"
select select "5"
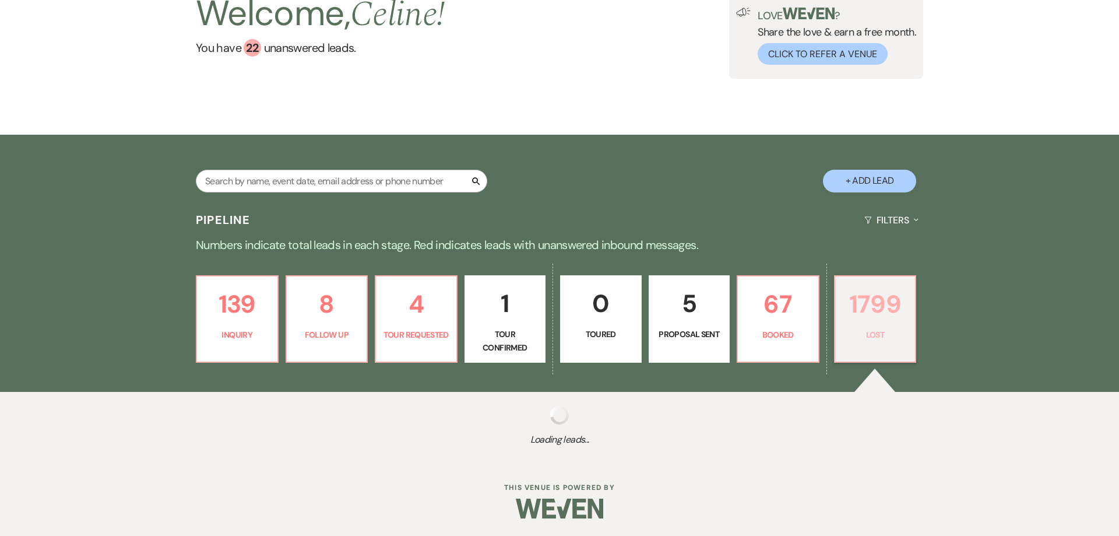
select select "8"
select select "5"
select select "8"
select select "5"
select select "8"
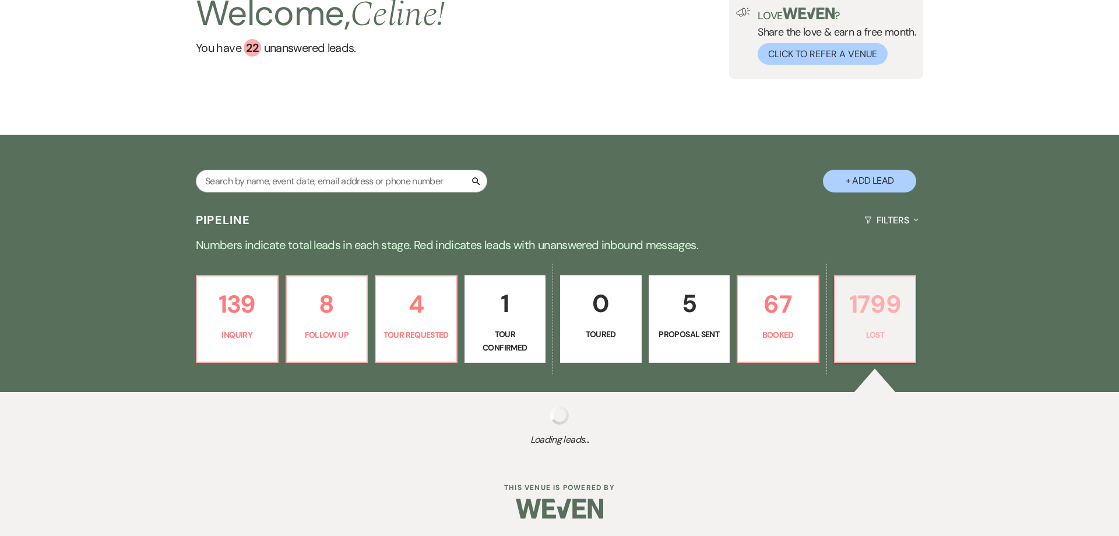
select select "5"
select select "8"
select select "5"
select select "8"
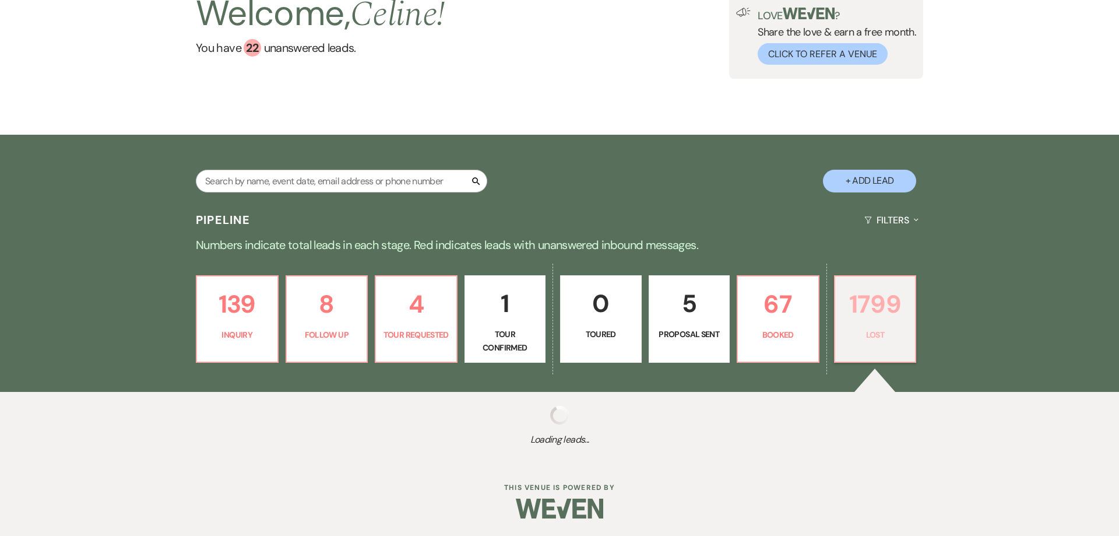
select select "5"
select select "8"
select select "5"
select select "8"
select select "5"
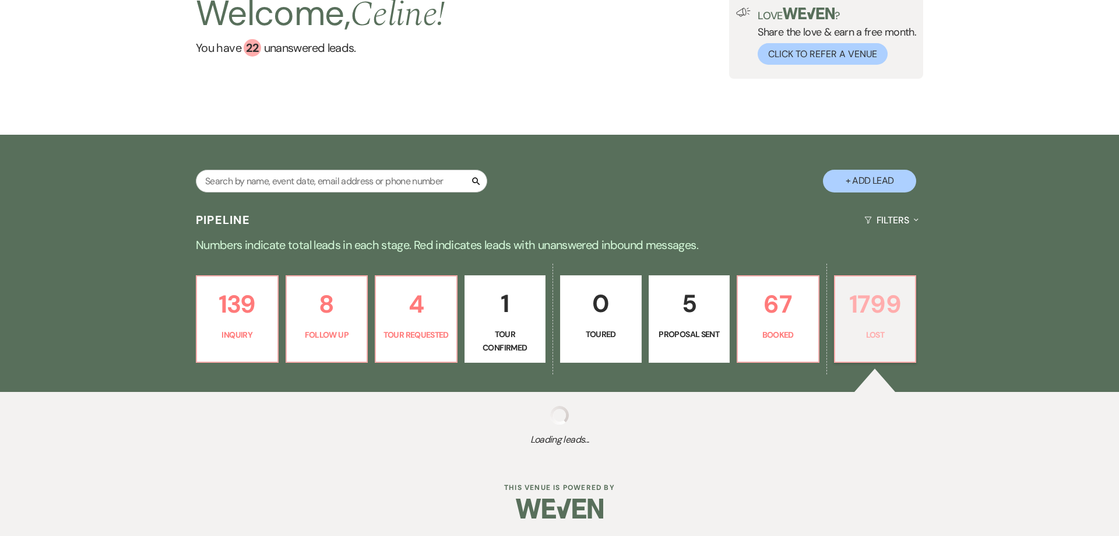
select select "8"
select select "5"
select select "8"
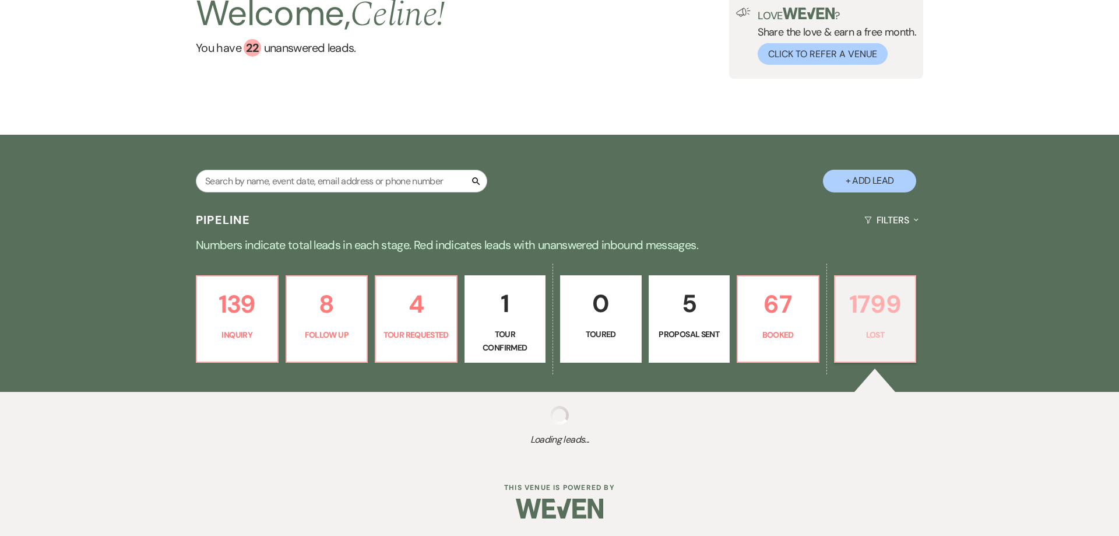
select select "5"
select select "8"
select select "7"
select select "8"
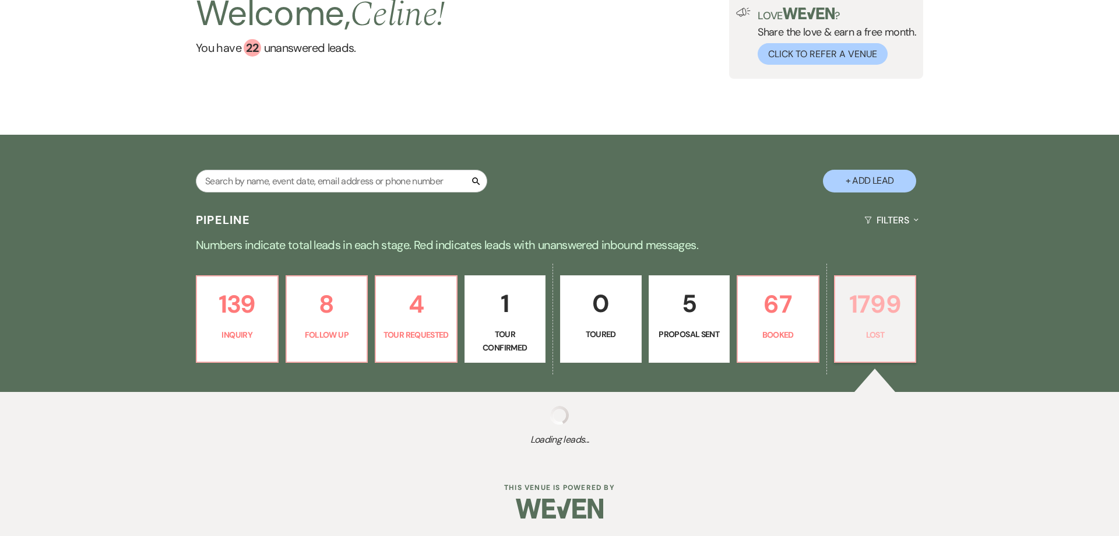
select select "5"
select select "8"
select select "5"
select select "8"
select select "5"
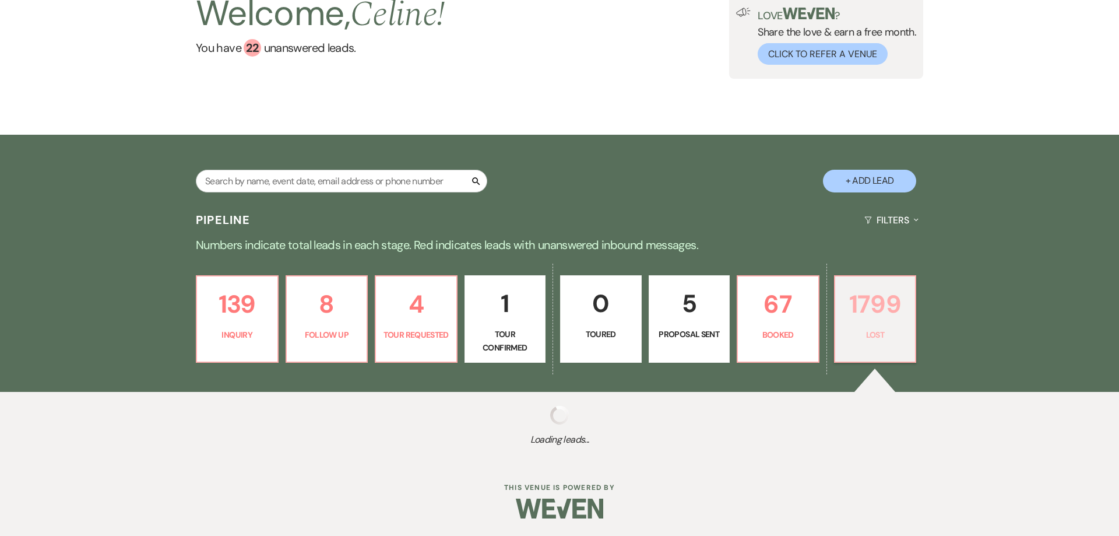
select select "8"
select select "5"
select select "8"
select select "5"
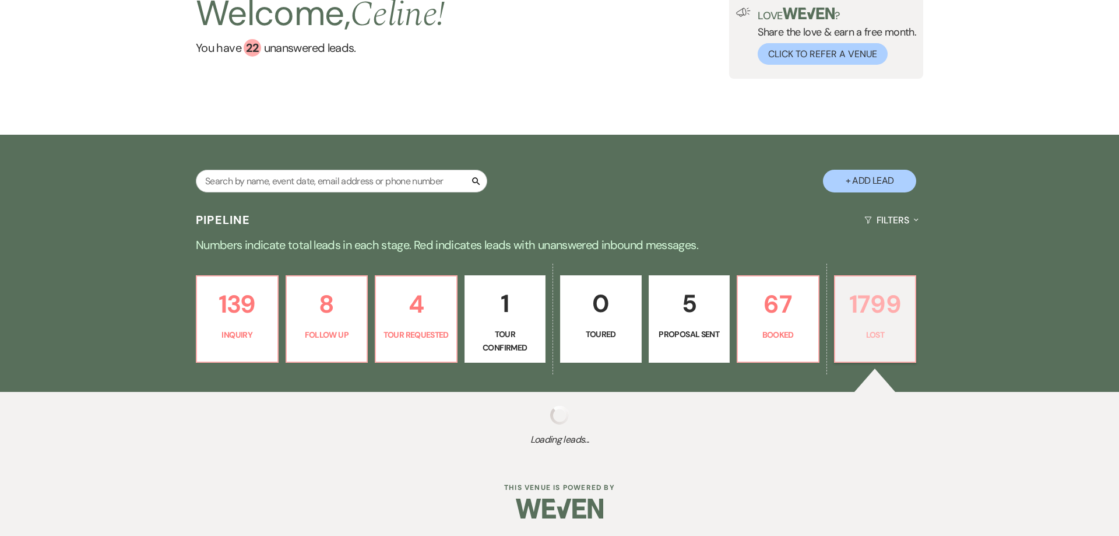
select select "8"
select select "5"
select select "8"
select select "5"
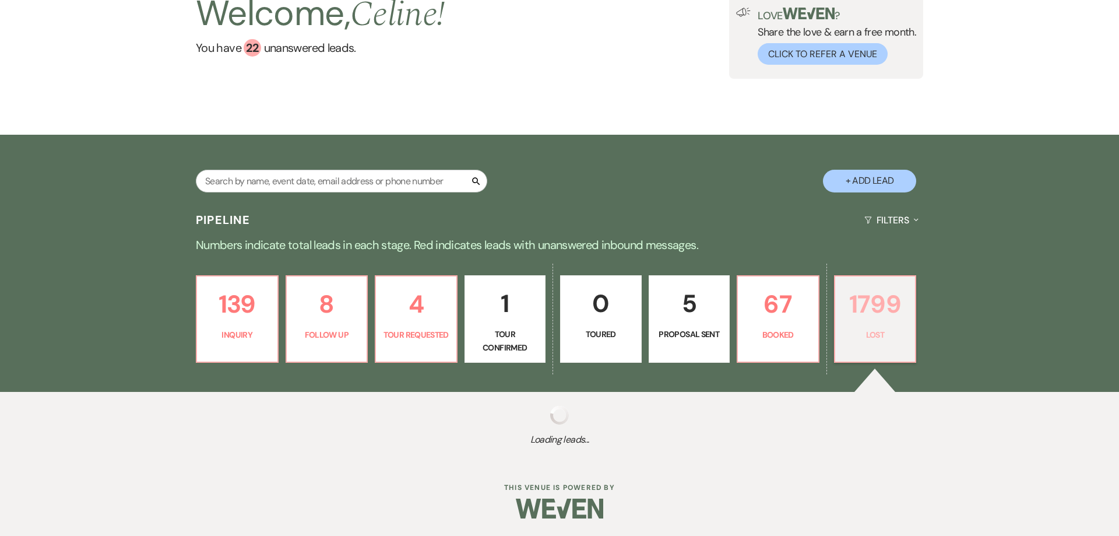
select select "8"
select select "5"
select select "8"
select select "5"
select select "8"
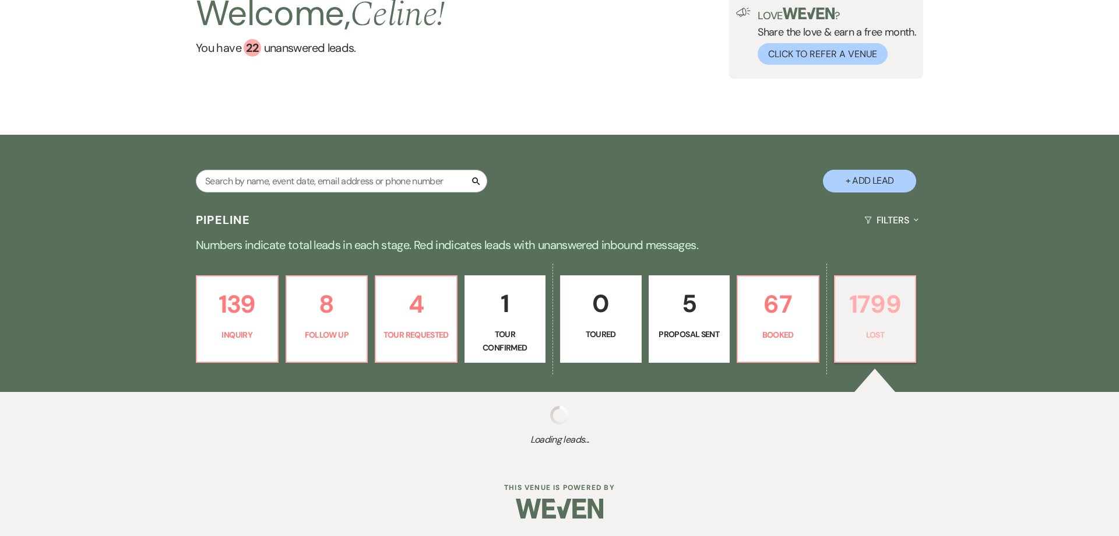
select select "5"
select select "8"
select select "5"
select select "8"
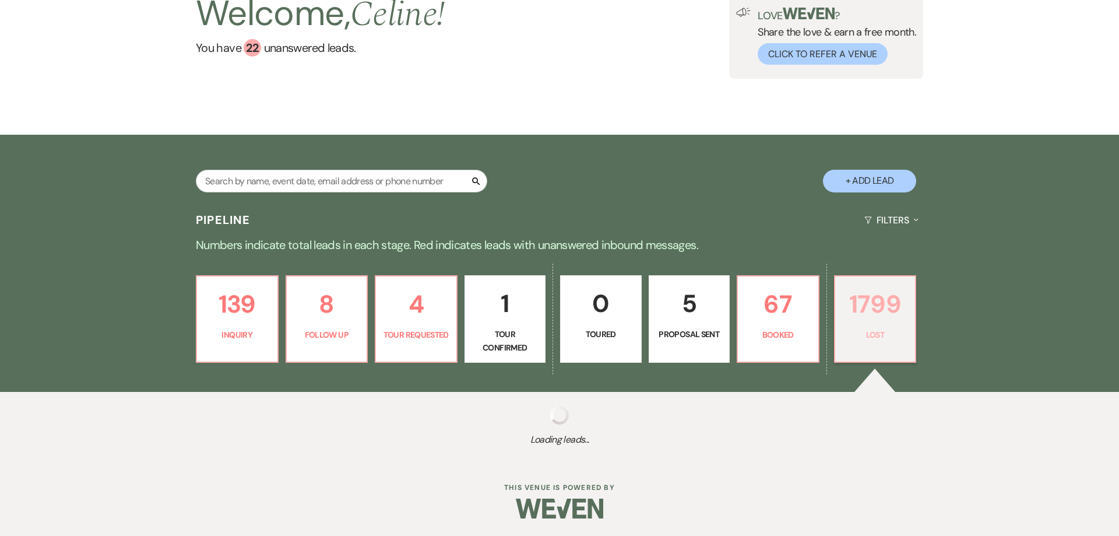
select select "5"
select select "8"
select select "5"
select select "8"
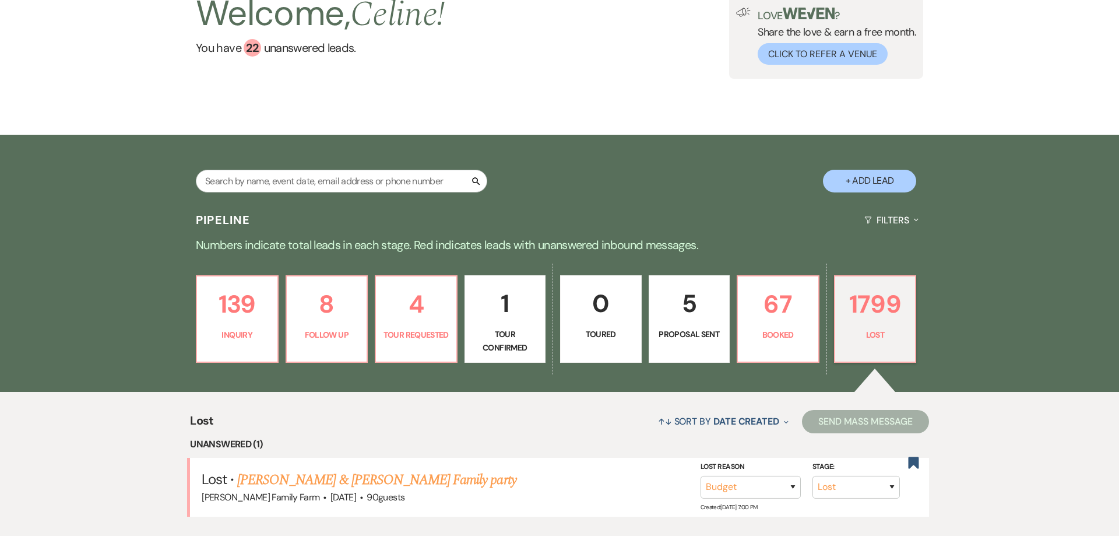
click at [361, 120] on div "Welcome, [PERSON_NAME] ! You have 22 unanswered lead s . Love ? Share the love …" at bounding box center [559, 34] width 1119 height 202
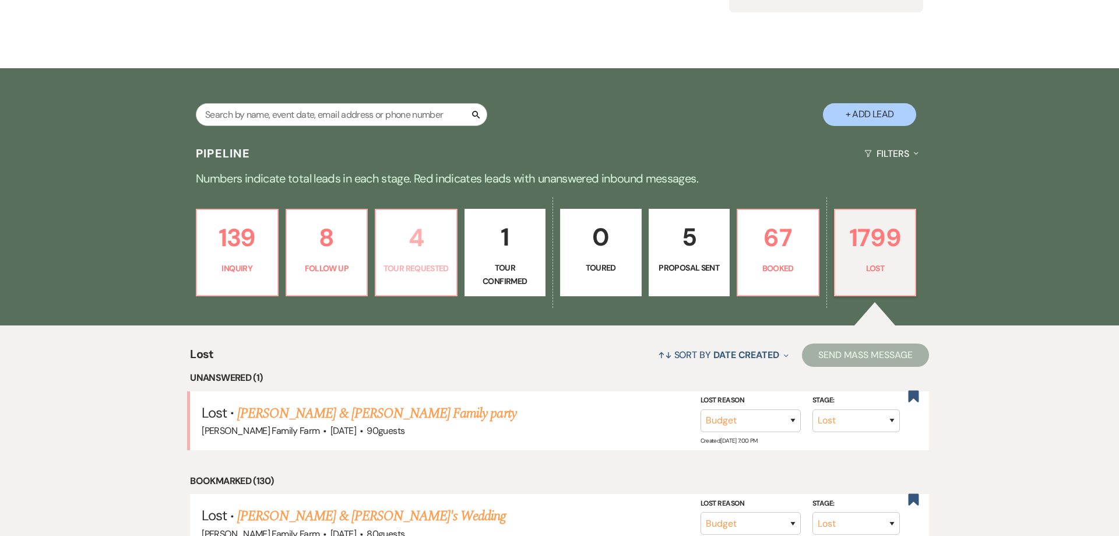
scroll to position [172, 0]
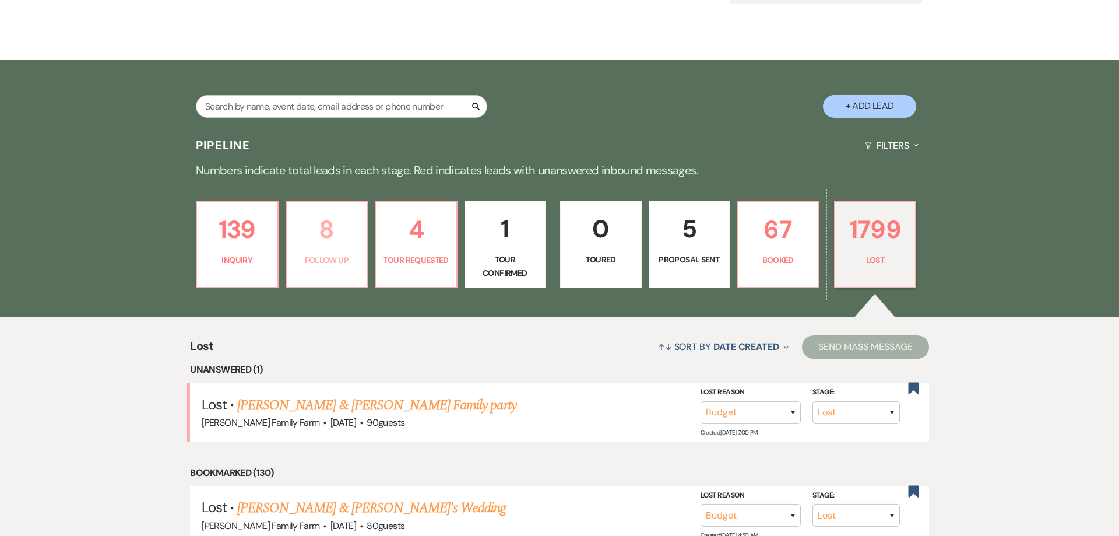
click at [342, 252] on link "8 Follow Up" at bounding box center [327, 244] width 83 height 87
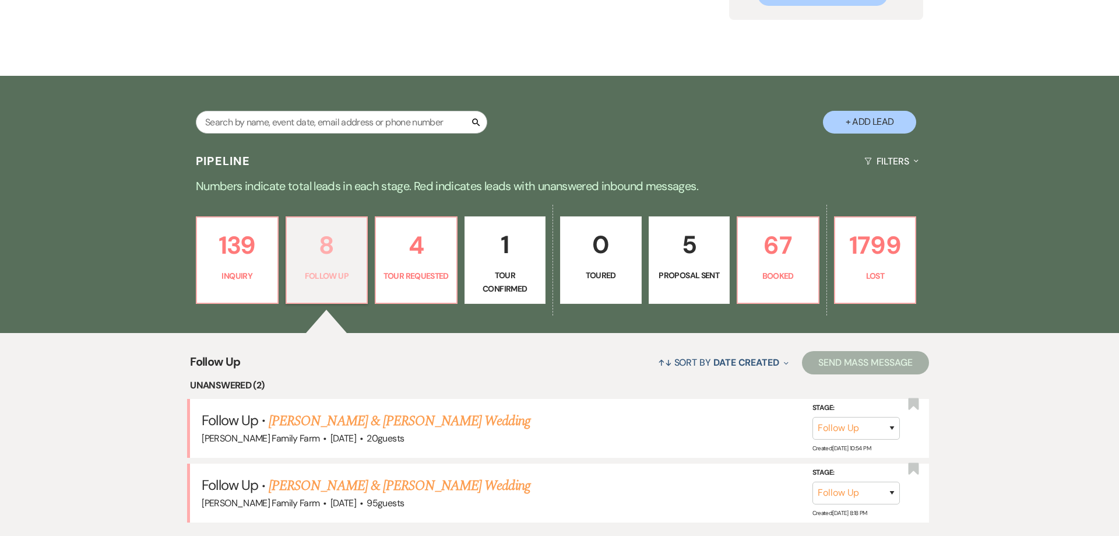
scroll to position [208, 0]
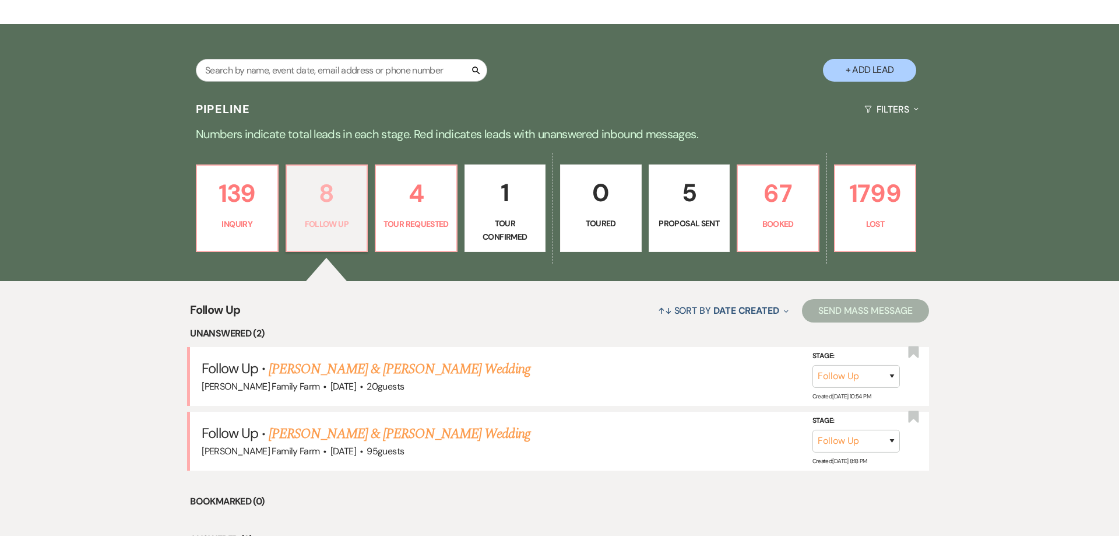
click at [335, 208] on p "8" at bounding box center [327, 193] width 66 height 39
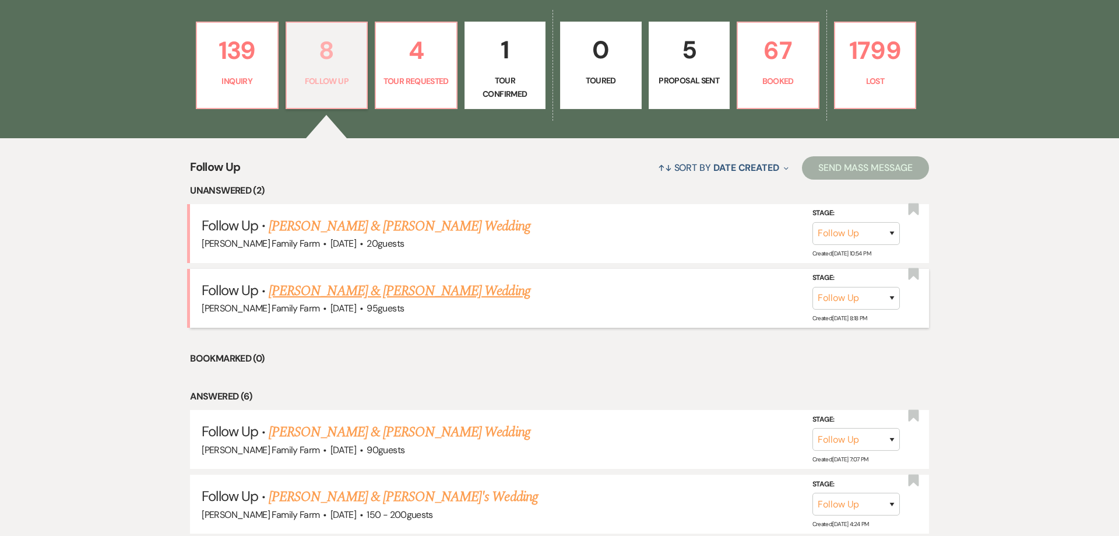
scroll to position [357, 0]
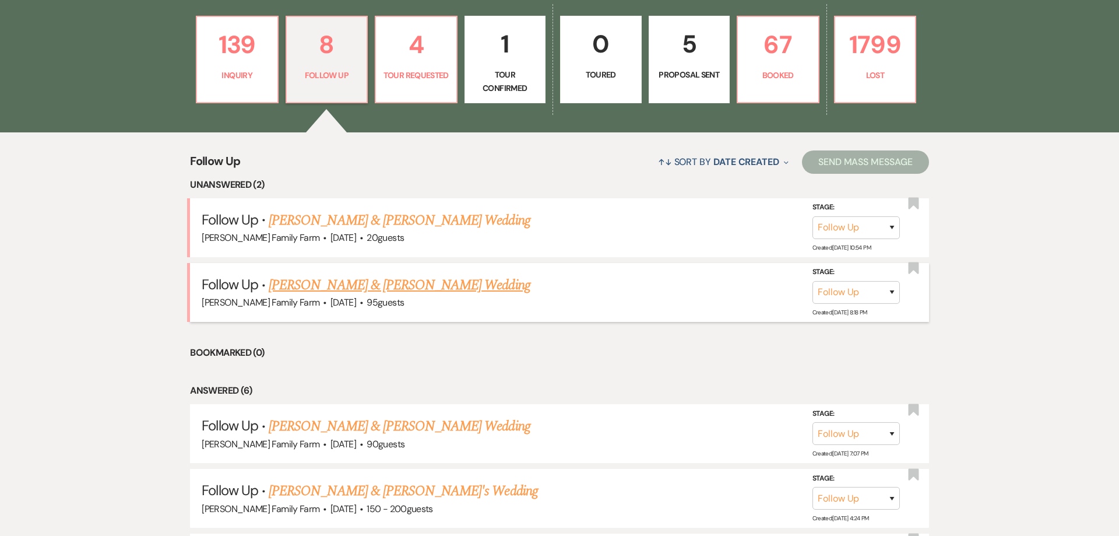
click at [357, 286] on link "[PERSON_NAME] & [PERSON_NAME] Wedding" at bounding box center [399, 285] width 261 height 21
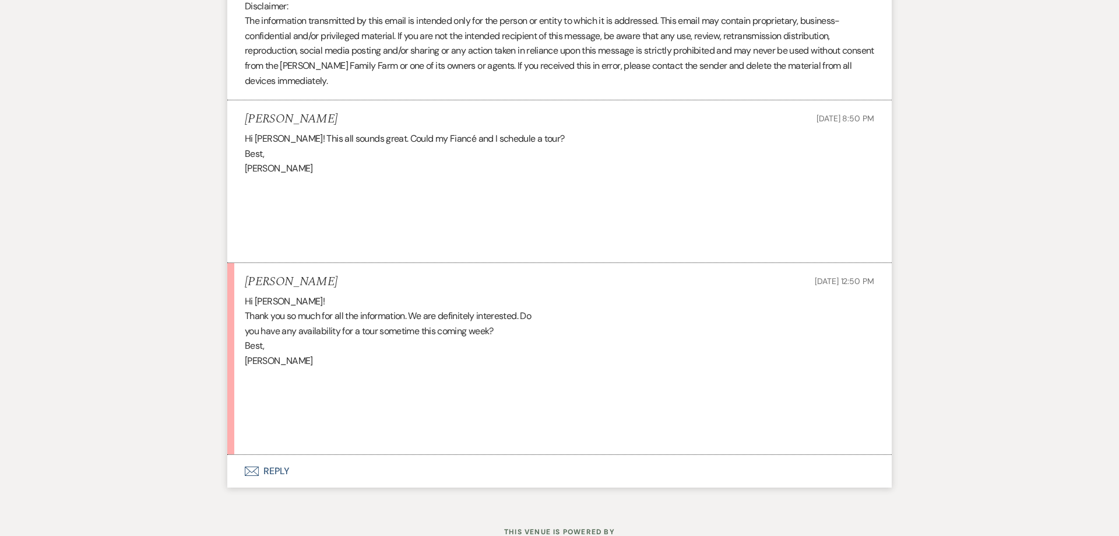
scroll to position [1576, 0]
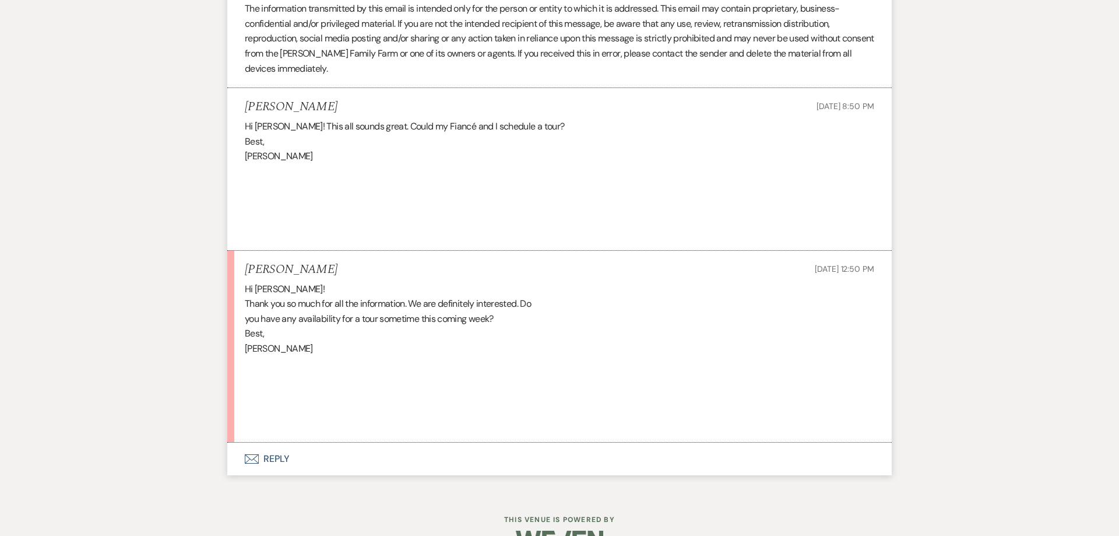
click at [276, 459] on button "Envelope Reply" at bounding box center [559, 459] width 665 height 33
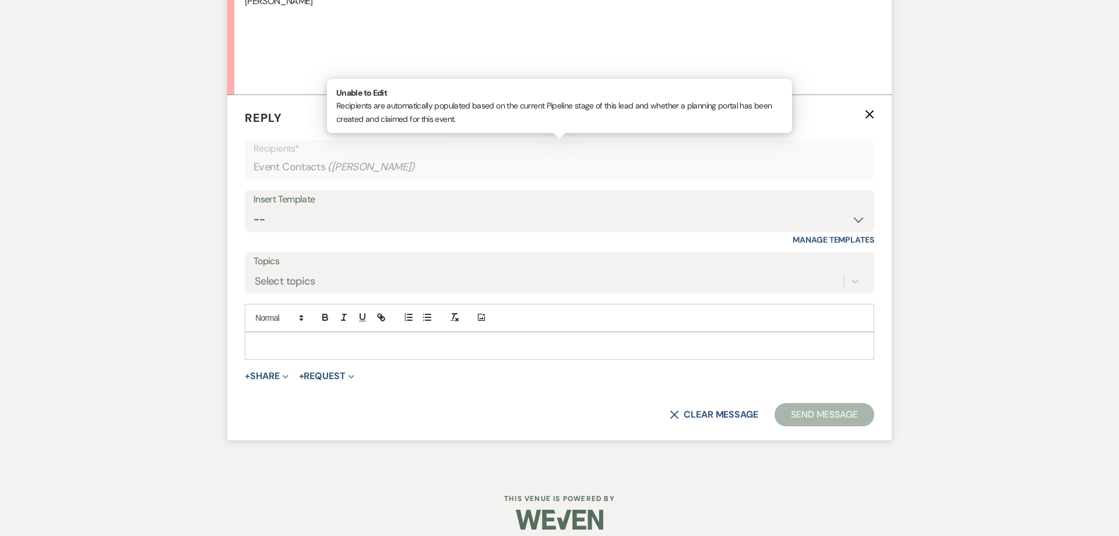
scroll to position [1924, 0]
click at [275, 350] on p at bounding box center [559, 345] width 611 height 13
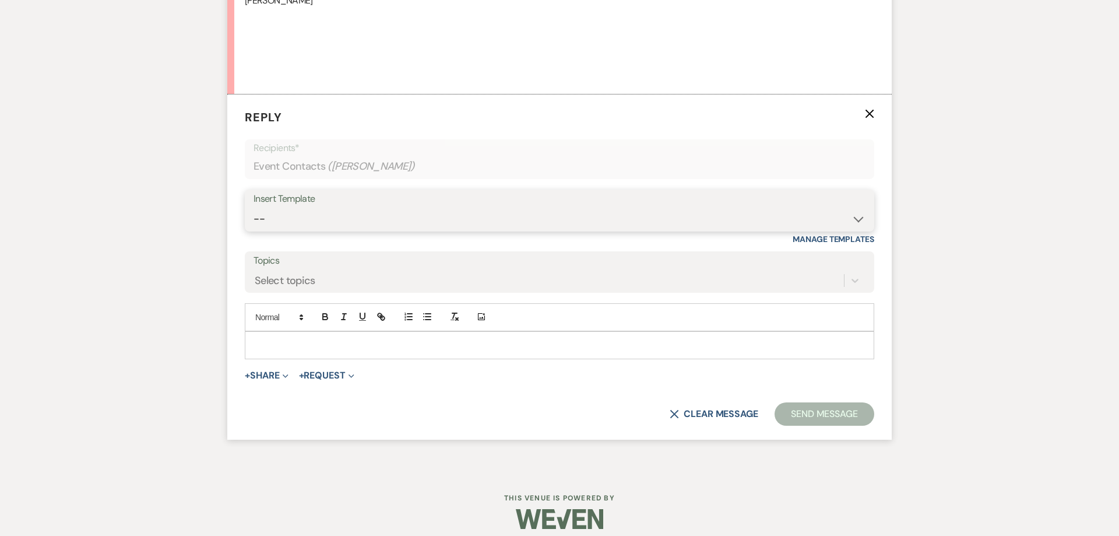
click at [254, 208] on select "-- Follow Up 1a. Non wedding request for info (Barn) 8. Proposal email Follow u…" at bounding box center [560, 219] width 612 height 23
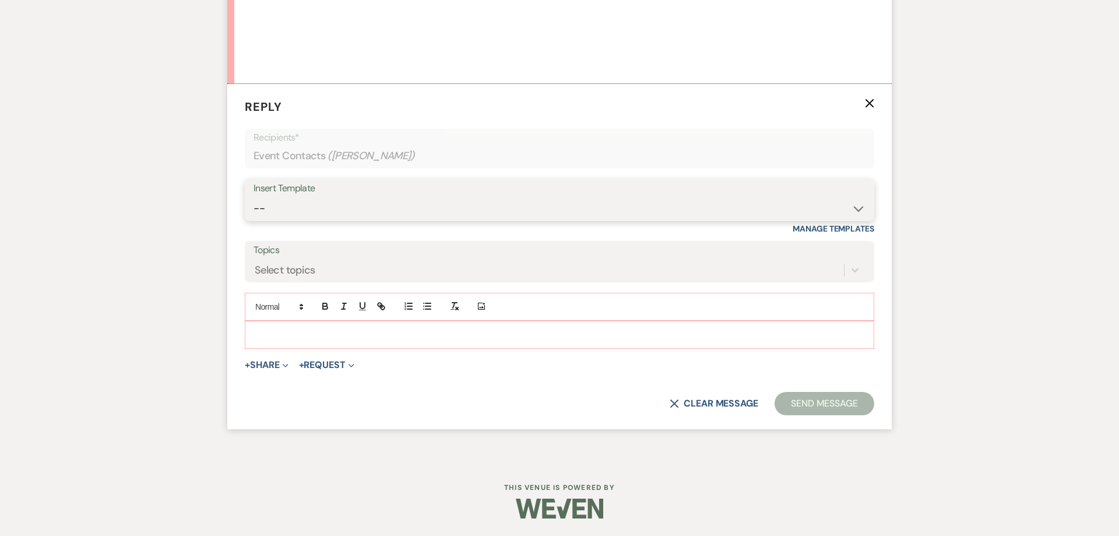
click at [254, 197] on select "-- Follow Up 1a. Non wedding request for info (Barn) 8. Proposal email Follow u…" at bounding box center [560, 208] width 612 height 23
click option "7. Tour requested" at bounding box center [0, 0] width 0 height 0
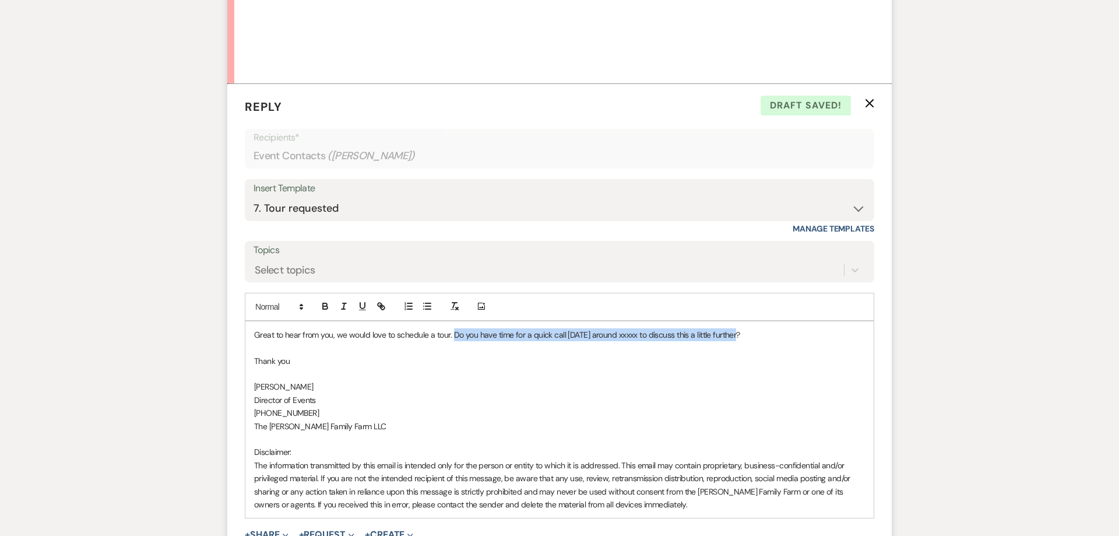
drag, startPoint x: 742, startPoint y: 332, endPoint x: 454, endPoint y: 336, distance: 288.6
click at [454, 336] on p "Great to hear from you, we would love to schedule a tour. Do you have time for …" at bounding box center [559, 334] width 611 height 13
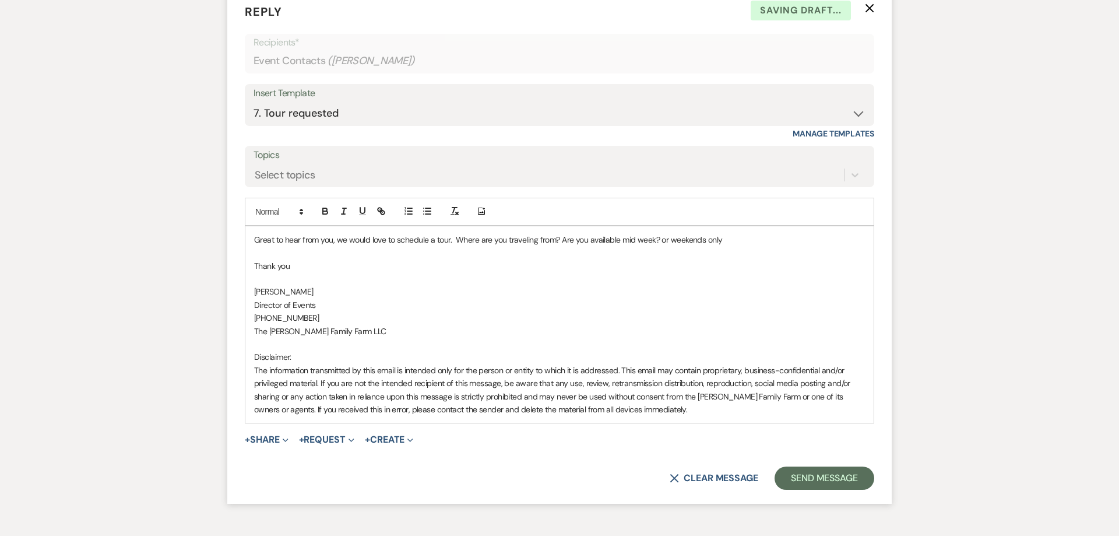
scroll to position [2024, 0]
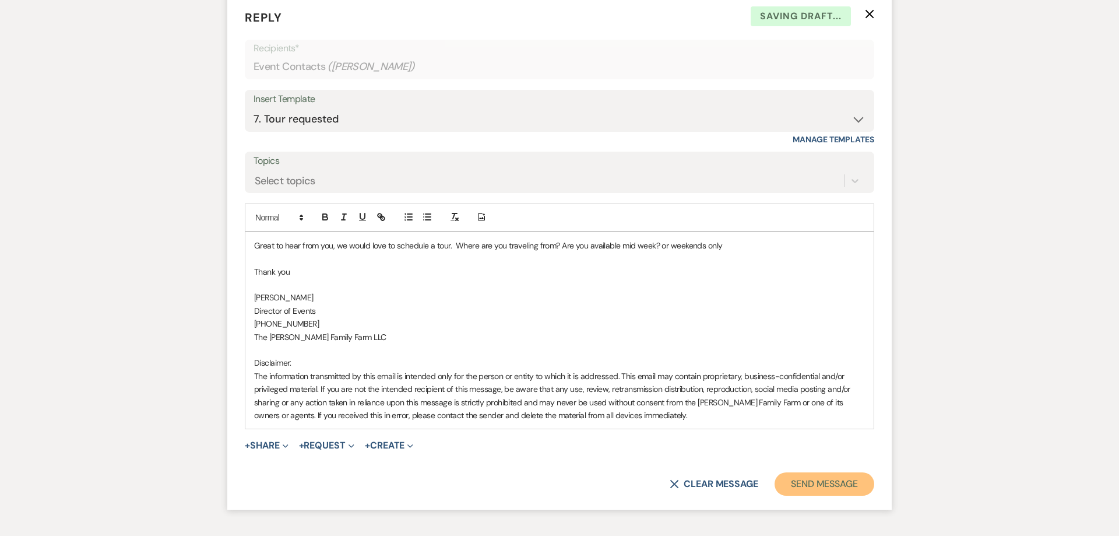
drag, startPoint x: 796, startPoint y: 481, endPoint x: 763, endPoint y: 455, distance: 42.4
click at [797, 482] on button "Send Message" at bounding box center [825, 483] width 100 height 23
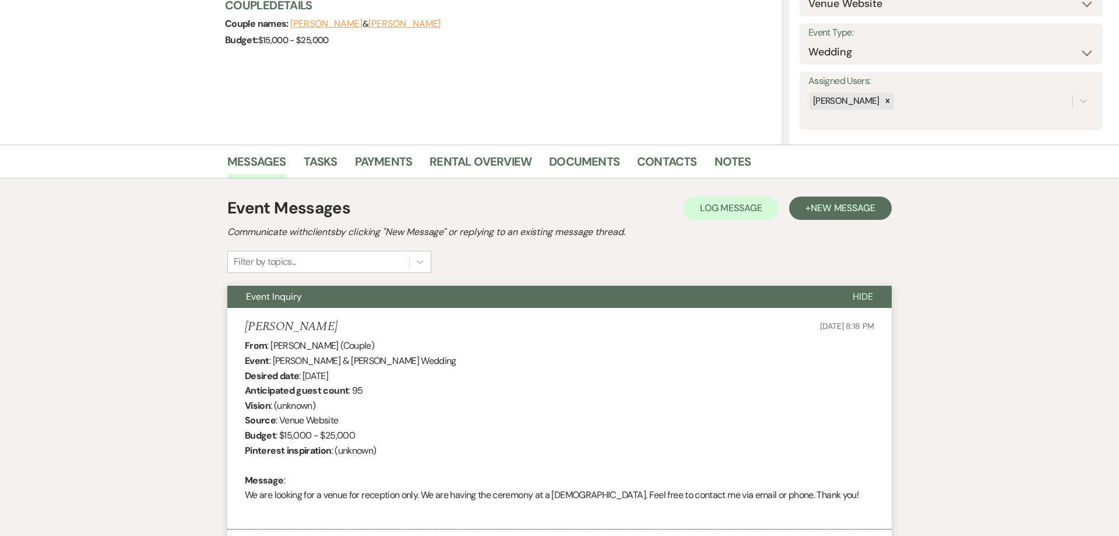
scroll to position [0, 0]
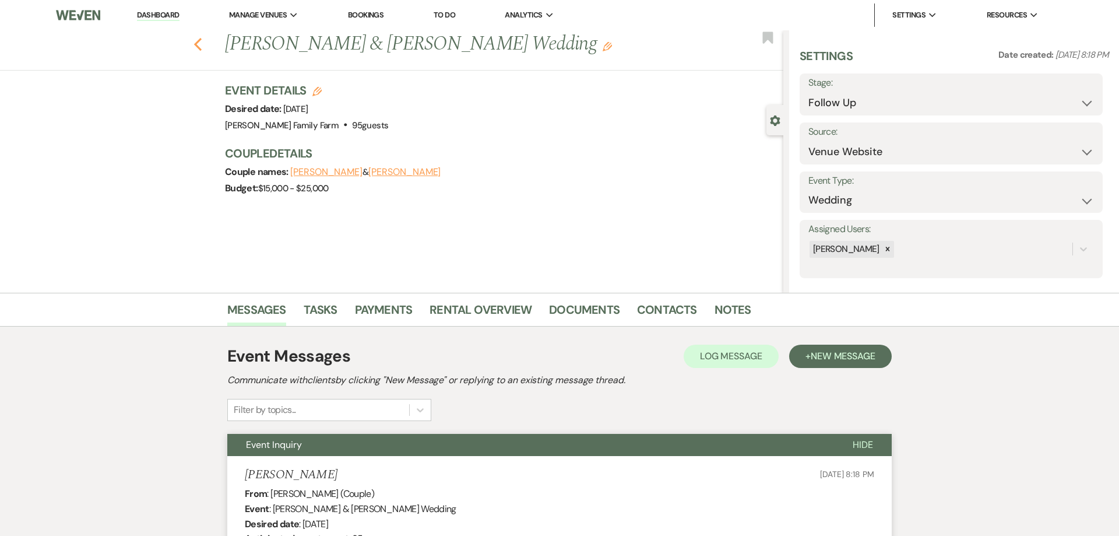
click at [195, 46] on icon "Previous" at bounding box center [198, 44] width 9 height 14
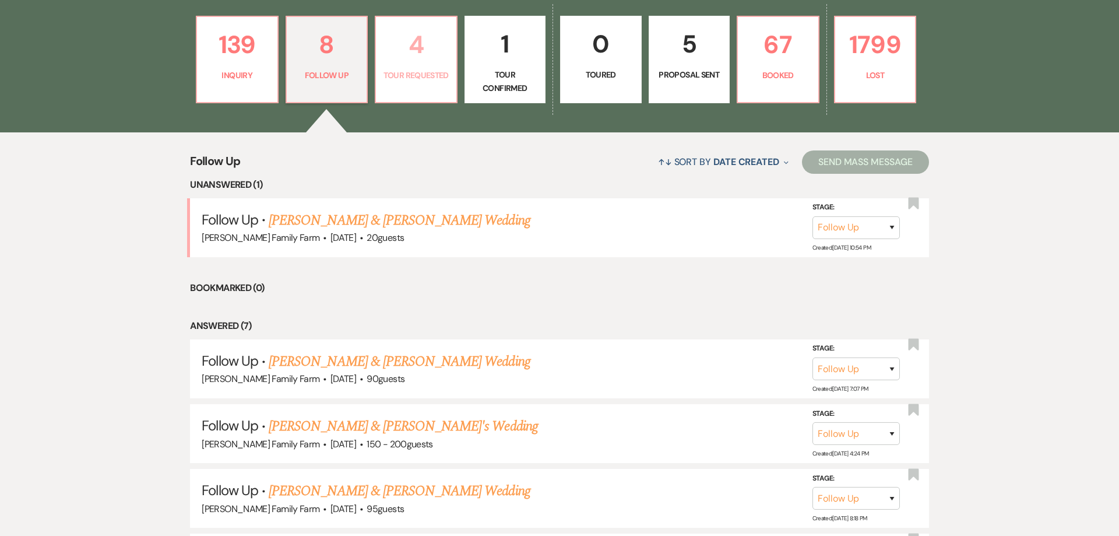
click at [410, 86] on link "4 Tour Requested" at bounding box center [416, 59] width 83 height 87
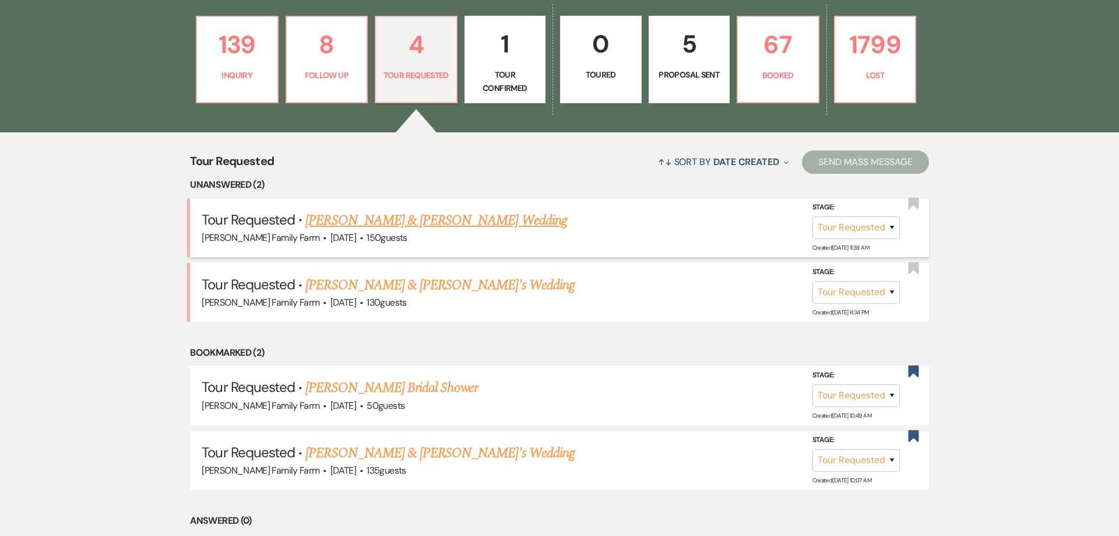
click at [417, 218] on link "[PERSON_NAME] & [PERSON_NAME] Wedding" at bounding box center [436, 220] width 261 height 21
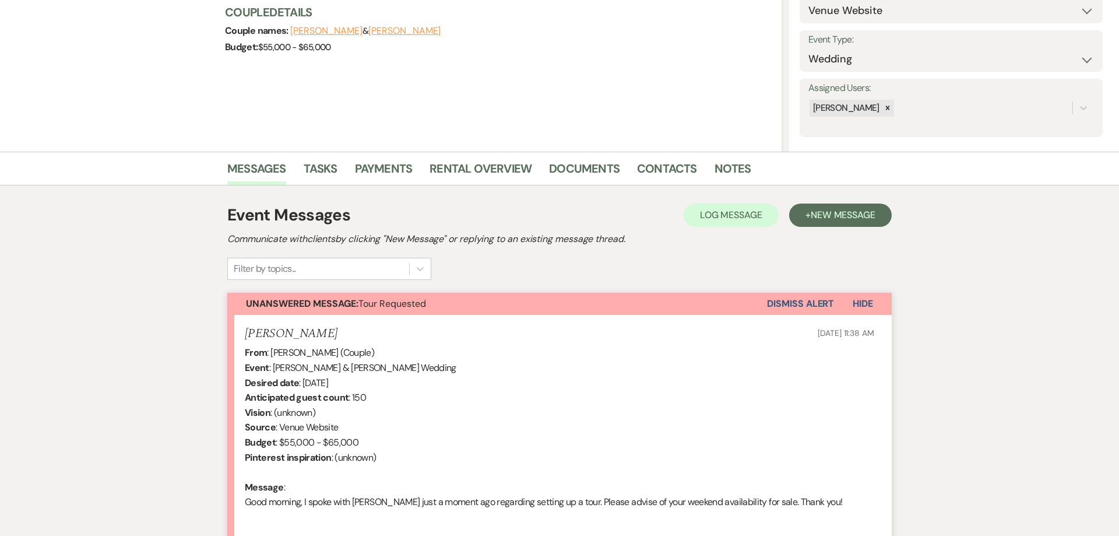
scroll to position [267, 0]
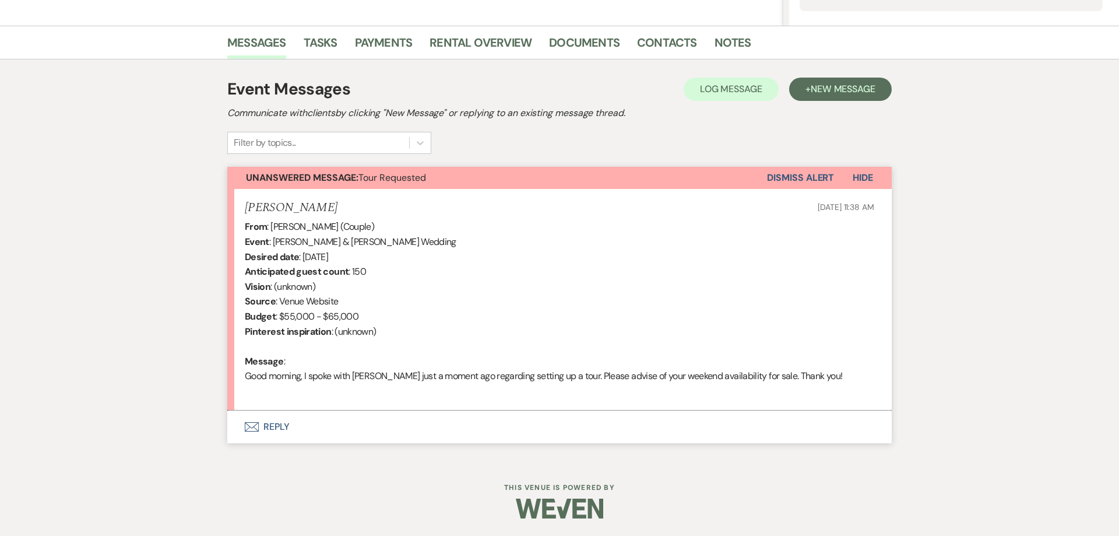
click at [280, 423] on button "Envelope Reply" at bounding box center [559, 426] width 665 height 33
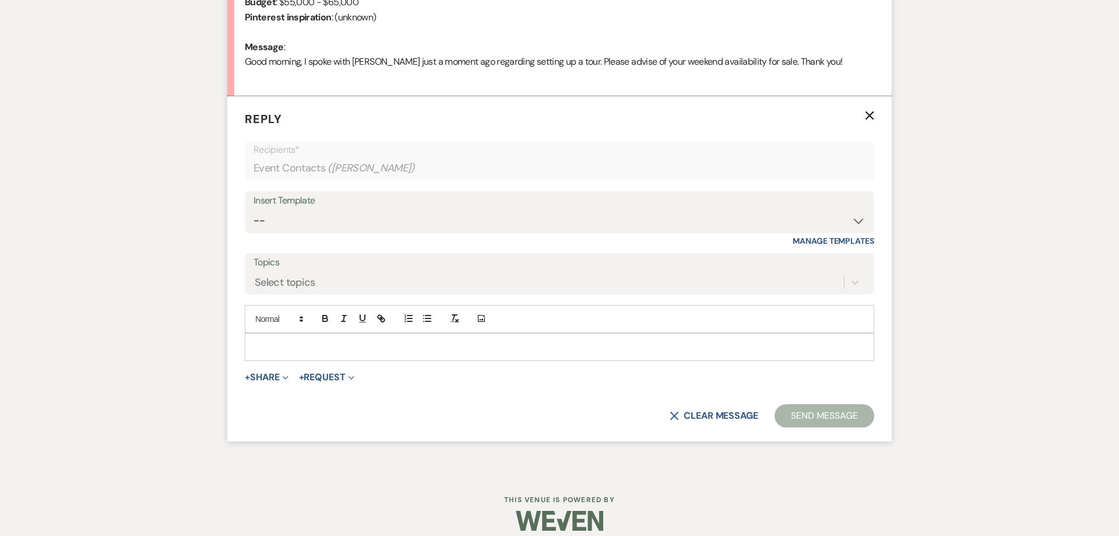
scroll to position [582, 0]
click at [254, 208] on select "-- Follow Up 1a. Non wedding request for info (Barn) 8. Proposal email Follow u…" at bounding box center [560, 219] width 612 height 23
click option "2. Venue details, date flexible?" at bounding box center [0, 0] width 0 height 0
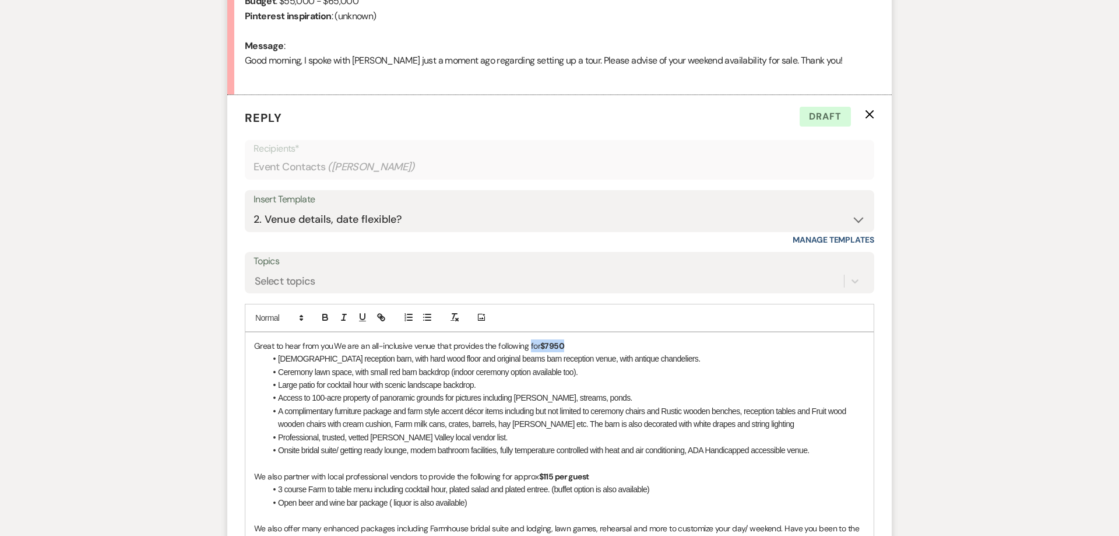
drag, startPoint x: 576, startPoint y: 346, endPoint x: 532, endPoint y: 350, distance: 44.5
click at [532, 350] on p "Great to hear from you. We are an all-inclusive venue that provides the followi…" at bounding box center [559, 345] width 611 height 13
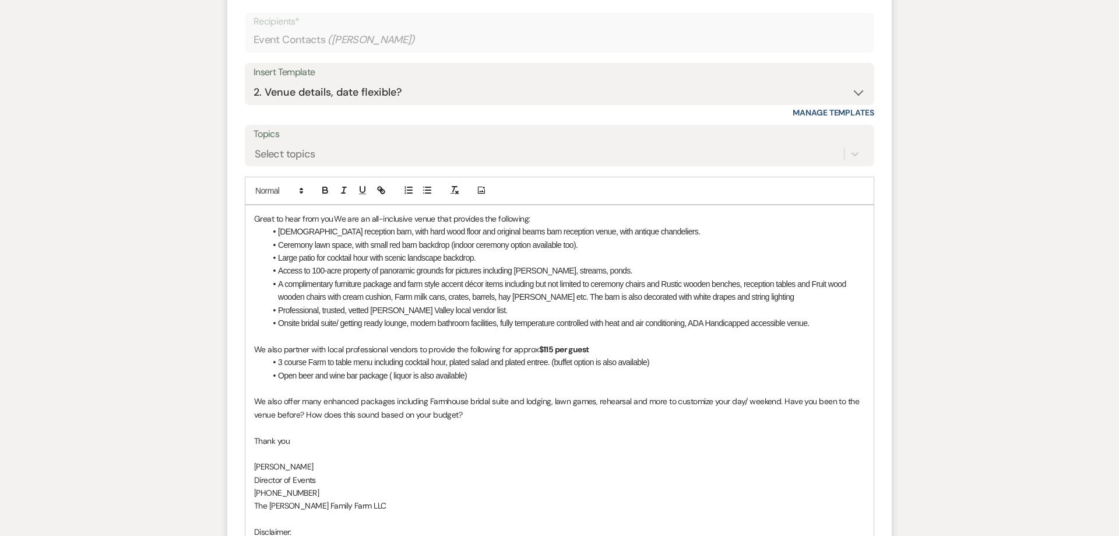
scroll to position [717, 0]
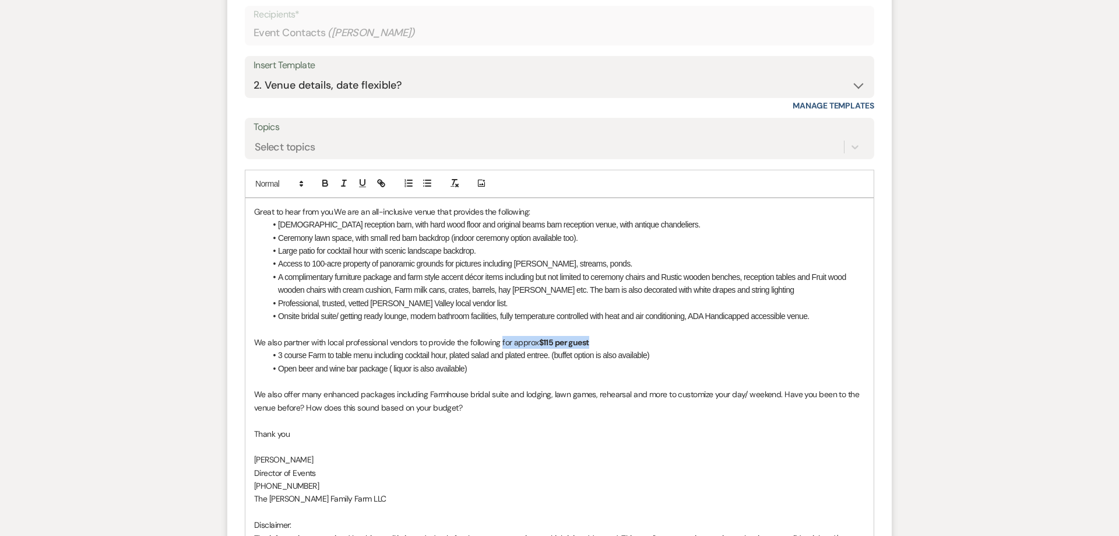
drag, startPoint x: 594, startPoint y: 343, endPoint x: 489, endPoint y: 355, distance: 106.2
click at [500, 346] on p "We also partner with local professional vendors to provide the following for ap…" at bounding box center [559, 342] width 611 height 13
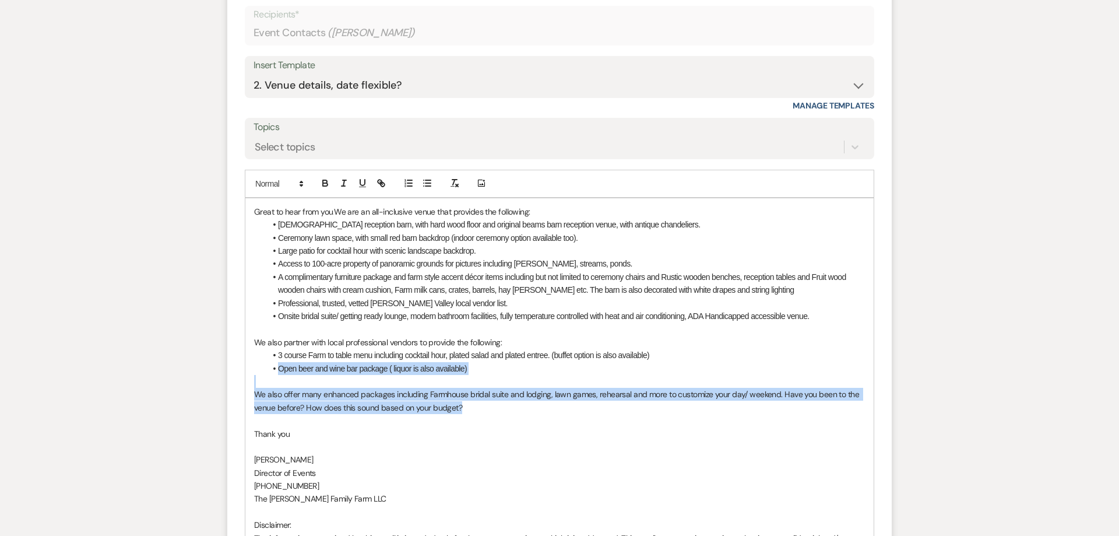
drag, startPoint x: 489, startPoint y: 412, endPoint x: 222, endPoint y: 373, distance: 269.8
click at [245, 373] on div "Great to hear from you. We are an all-inclusive venue that provides the followi…" at bounding box center [559, 394] width 629 height 392
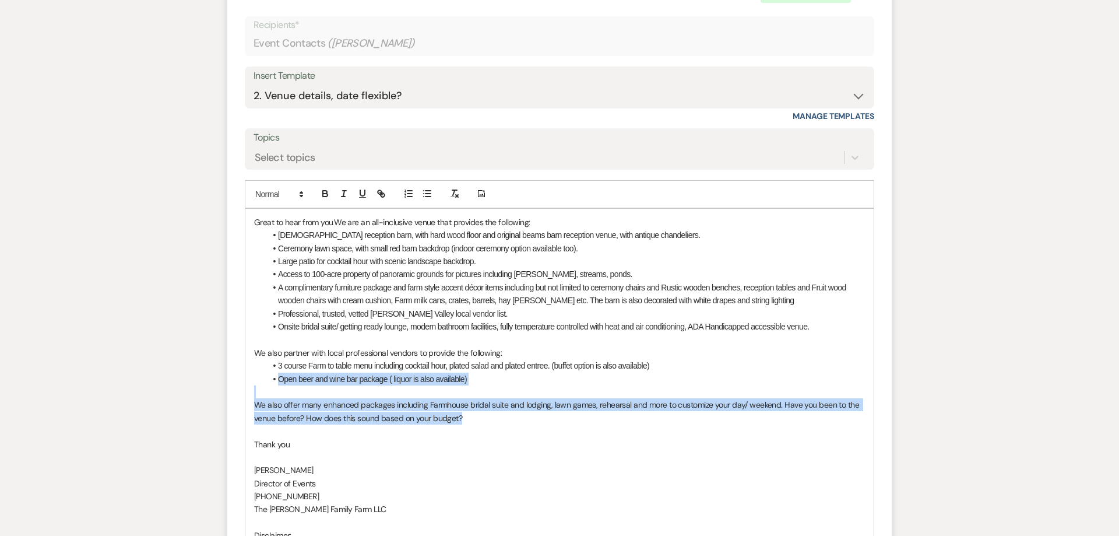
scroll to position [701, 0]
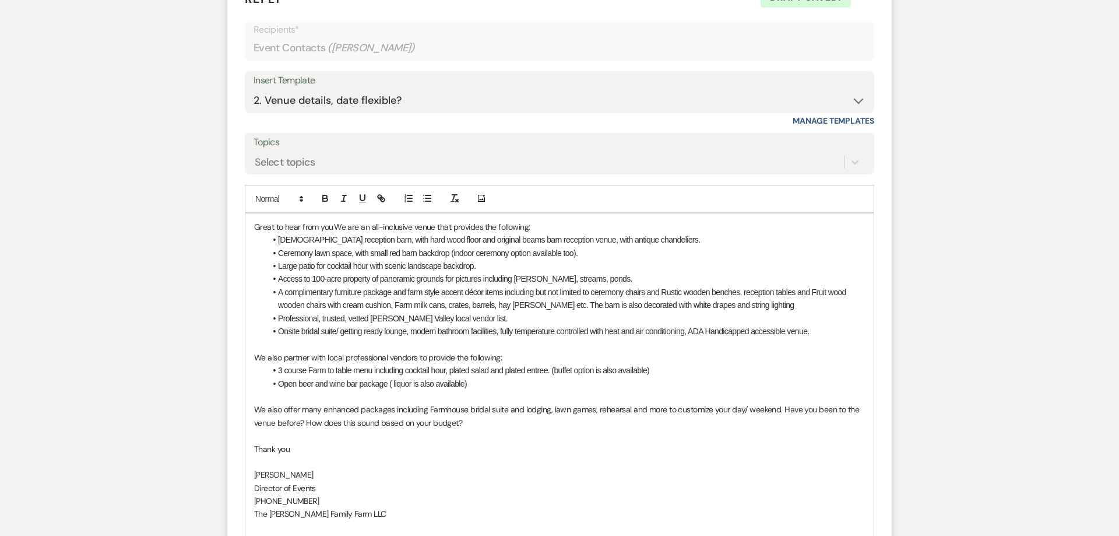
click at [290, 278] on ul "[DEMOGRAPHIC_DATA] reception barn, with hard wood floor and original beams barn…" at bounding box center [565, 285] width 599 height 104
click at [255, 227] on p "Great to hear from you. We are an all-inclusive venue that provides the followi…" at bounding box center [559, 226] width 611 height 13
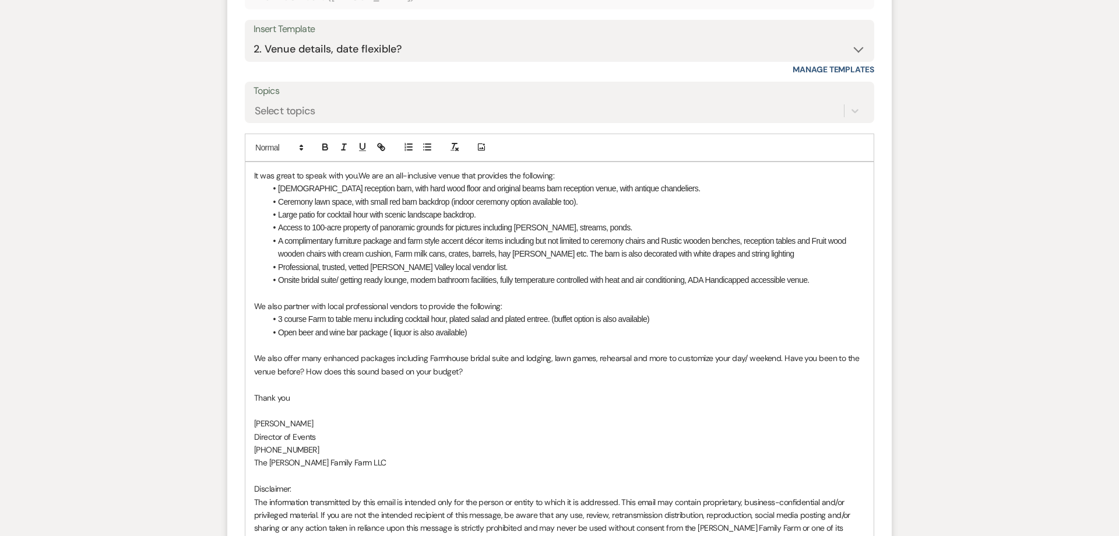
scroll to position [761, 0]
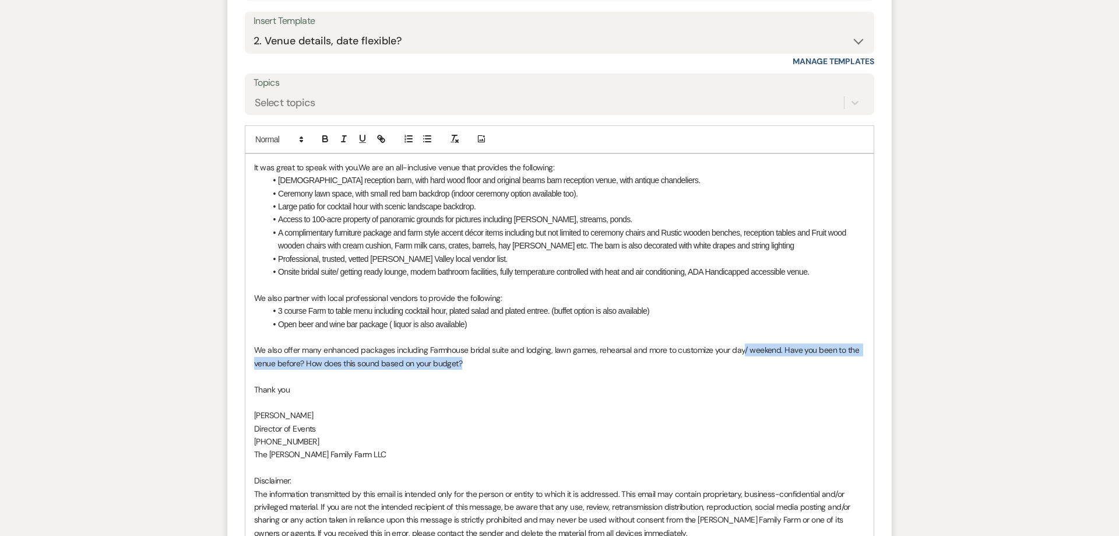
drag, startPoint x: 740, startPoint y: 350, endPoint x: 749, endPoint y: 361, distance: 14.1
click at [749, 361] on p "We also offer many enhanced packages including Farmhouse bridal suite and lodgi…" at bounding box center [559, 356] width 611 height 26
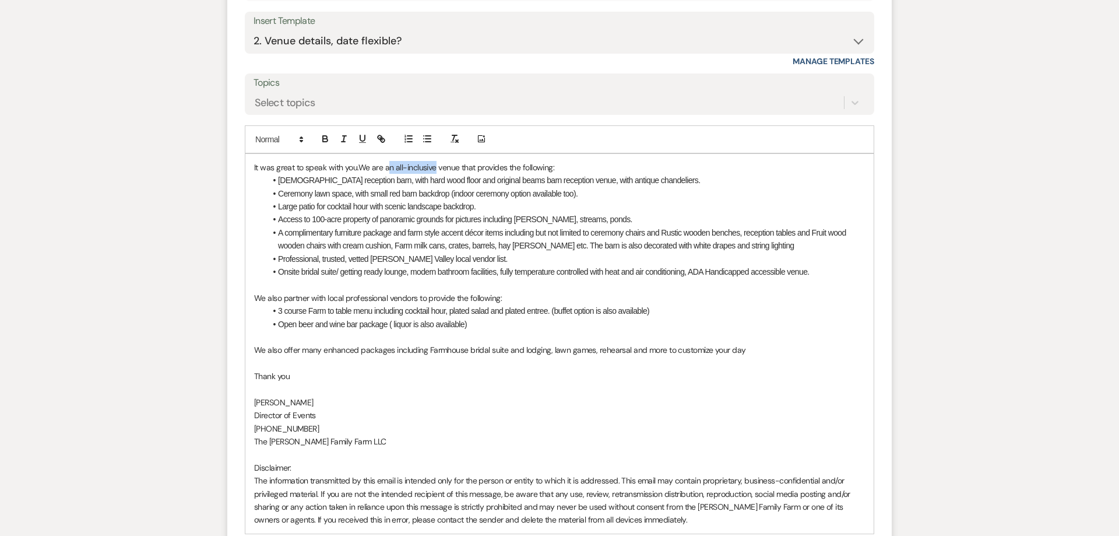
drag, startPoint x: 390, startPoint y: 169, endPoint x: 436, endPoint y: 171, distance: 46.1
click at [436, 171] on span "We are an all-inclusive venue that provides the following:" at bounding box center [457, 167] width 196 height 10
drag, startPoint x: 323, startPoint y: 351, endPoint x: 391, endPoint y: 352, distance: 68.2
click at [391, 352] on span "We also offer many enhanced packages including Farmhouse bridal suite and lodgi…" at bounding box center [500, 350] width 492 height 10
drag, startPoint x: 603, startPoint y: 354, endPoint x: 641, endPoint y: 354, distance: 37.9
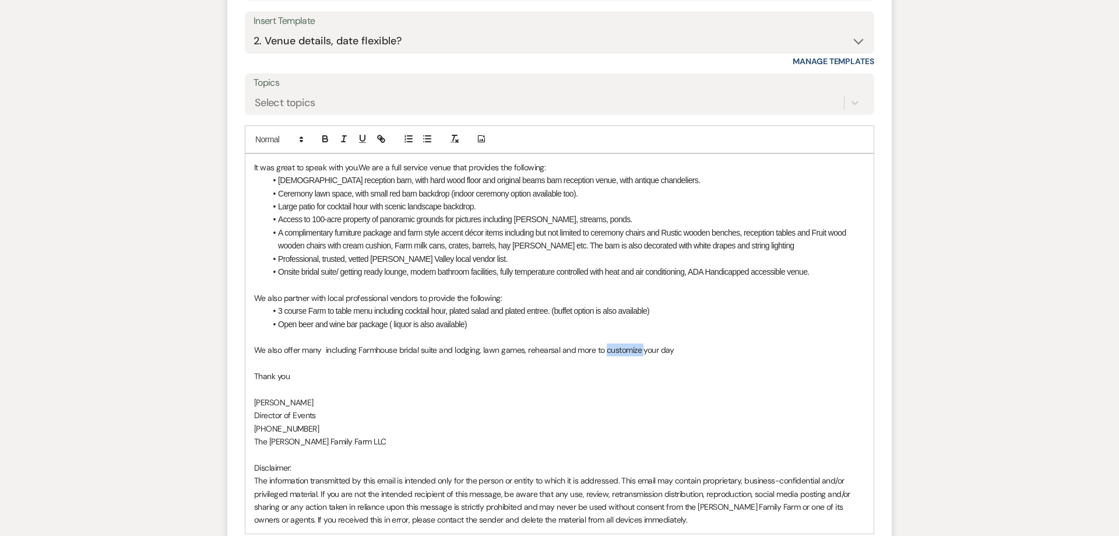
click at [641, 354] on span "We also offer many including Farmhouse bridal suite and lodging, lawn games, re…" at bounding box center [464, 350] width 420 height 10
click at [325, 351] on span "We also offer many including Farmhouse bridal suite and lodging, lawn games, re…" at bounding box center [446, 350] width 384 height 10
click at [327, 352] on span "We also offer many customizations including Farmhouse bridal suite and lodging,…" at bounding box center [472, 350] width 437 height 10
click at [371, 349] on span "We also offer many customizations including Farmhouse bridal suite and lodging,…" at bounding box center [471, 350] width 435 height 10
click at [422, 403] on p "[PERSON_NAME]" at bounding box center [559, 402] width 611 height 13
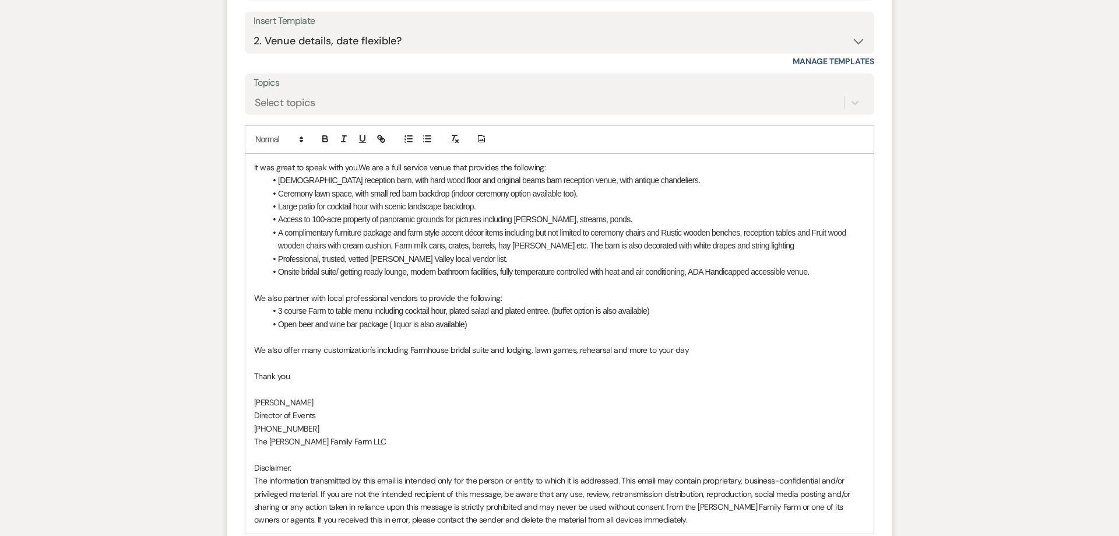
click at [467, 349] on span "We also offer many customization's including Farmhouse bridal suite and lodging…" at bounding box center [471, 350] width 435 height 10
click at [511, 352] on span "We also offer many customization's including Farmhouse bridal suite and lodging…" at bounding box center [471, 350] width 435 height 10
click at [489, 351] on span "We also offer many customization's including Farmhouse bridal suite and lodging…" at bounding box center [471, 350] width 435 height 10
click at [455, 196] on span "Ceremony lawn space, with small red barn backdrop (indoor ceremony option avail…" at bounding box center [428, 193] width 300 height 9
drag, startPoint x: 494, startPoint y: 352, endPoint x: 543, endPoint y: 352, distance: 49.6
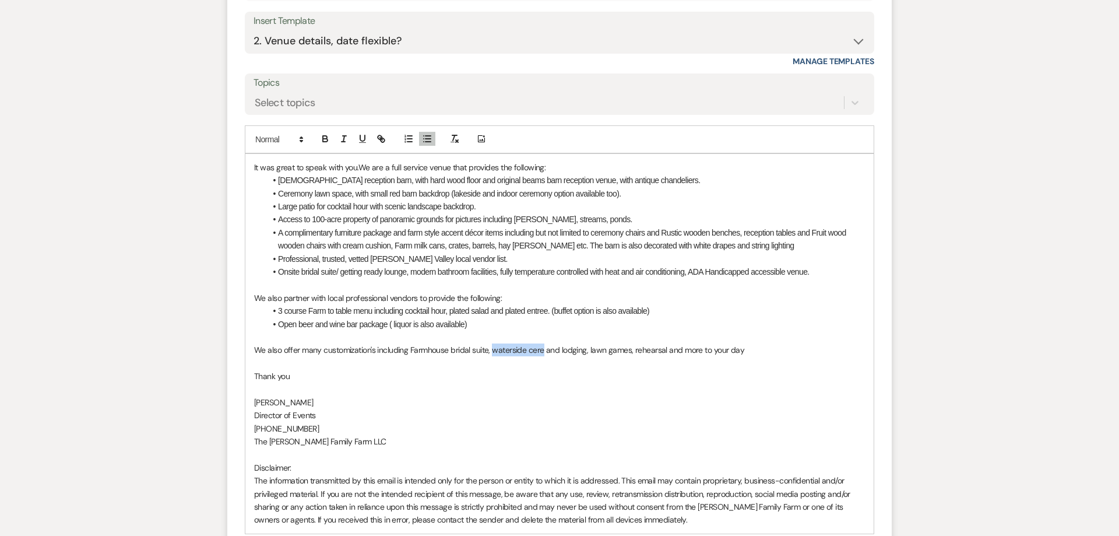
click at [543, 352] on span "We also offer many customization's including Farmhouse bridal suite, waterside …" at bounding box center [499, 350] width 490 height 10
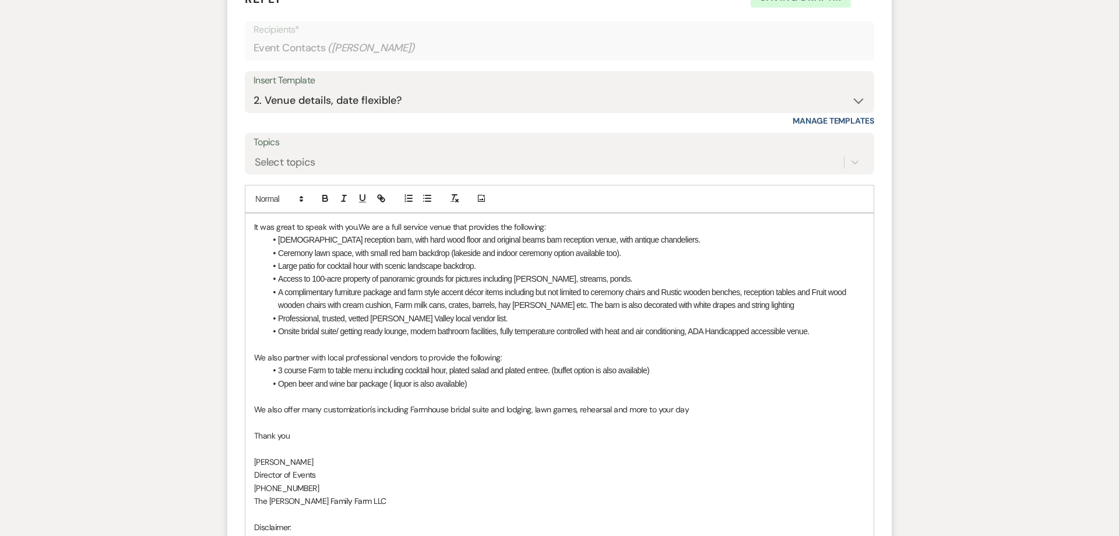
click at [543, 352] on p "We also partner with local professional vendors to provide the following:" at bounding box center [559, 357] width 611 height 13
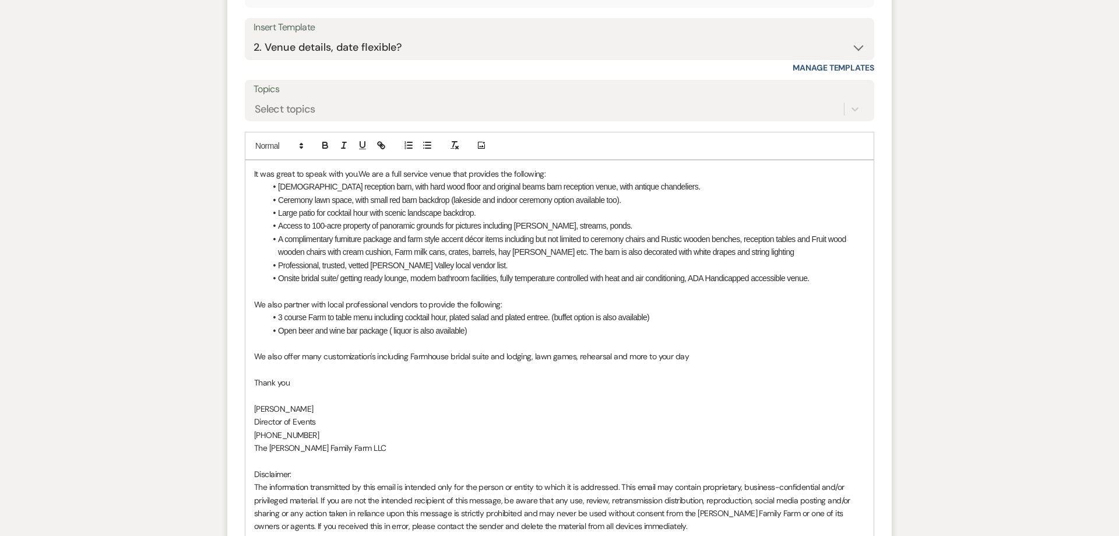
scroll to position [806, 0]
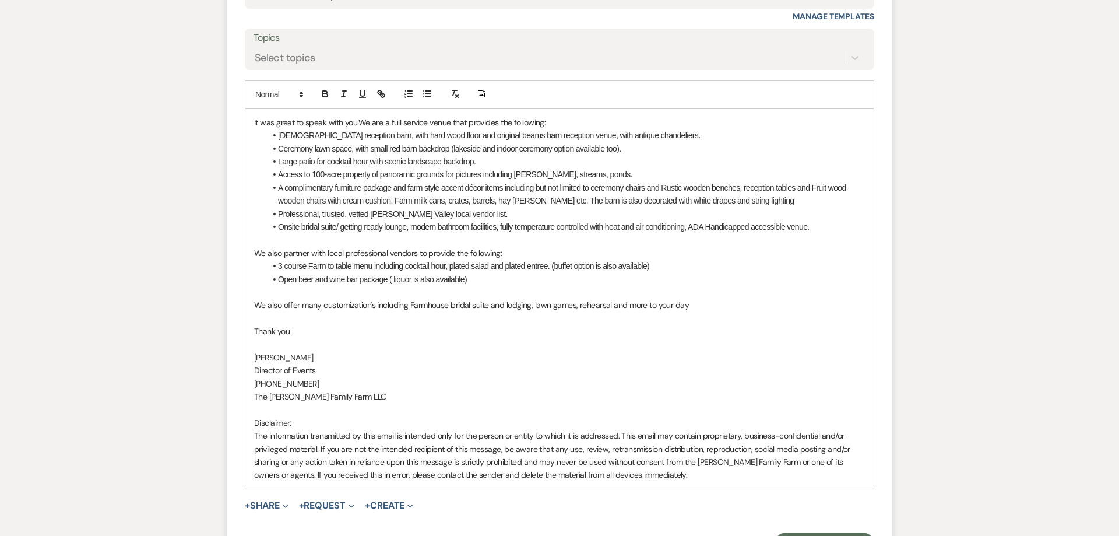
click at [554, 301] on span "We also offer many customization's including Farmhouse bridal suite and lodging…" at bounding box center [471, 305] width 435 height 10
click at [584, 302] on span "We also offer many customization's including Farmhouse bridal suite and lodging…" at bounding box center [471, 305] width 435 height 10
drag, startPoint x: 610, startPoint y: 308, endPoint x: 580, endPoint y: 310, distance: 31.0
click at [580, 310] on span "We also offer many customization's including Farmhouse bridal suite and lodging…" at bounding box center [471, 305] width 435 height 10
drag, startPoint x: 703, startPoint y: 304, endPoint x: 650, endPoint y: 306, distance: 53.1
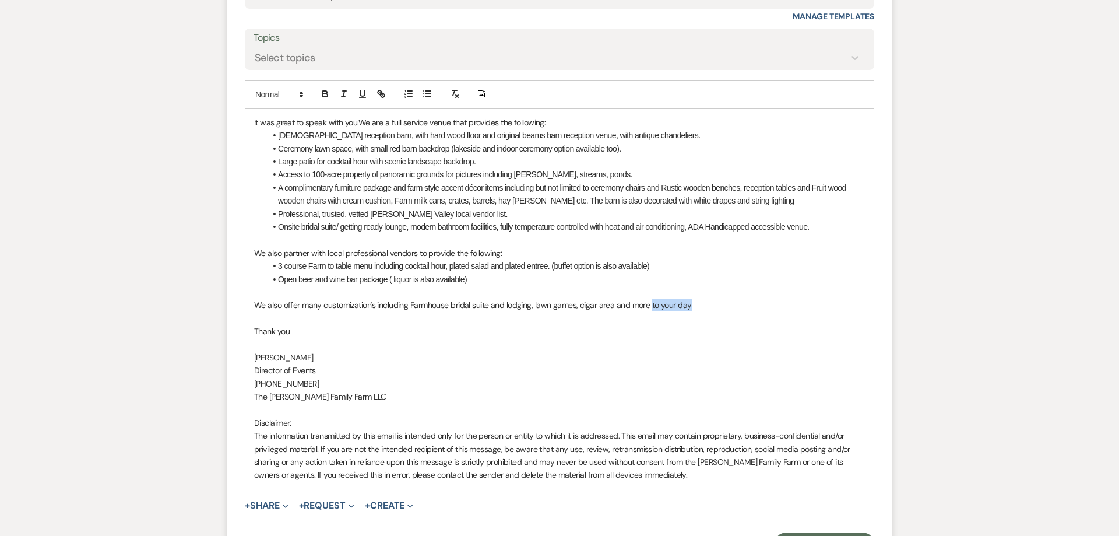
click at [650, 306] on p "We also offer many customization's including Farmhouse bridal suite and lodging…" at bounding box center [559, 305] width 611 height 13
click at [417, 328] on p "Thank you" at bounding box center [559, 331] width 611 height 13
click at [655, 306] on p "We also offer many customization's including Farmhouse bridal suite and lodging…" at bounding box center [559, 305] width 611 height 13
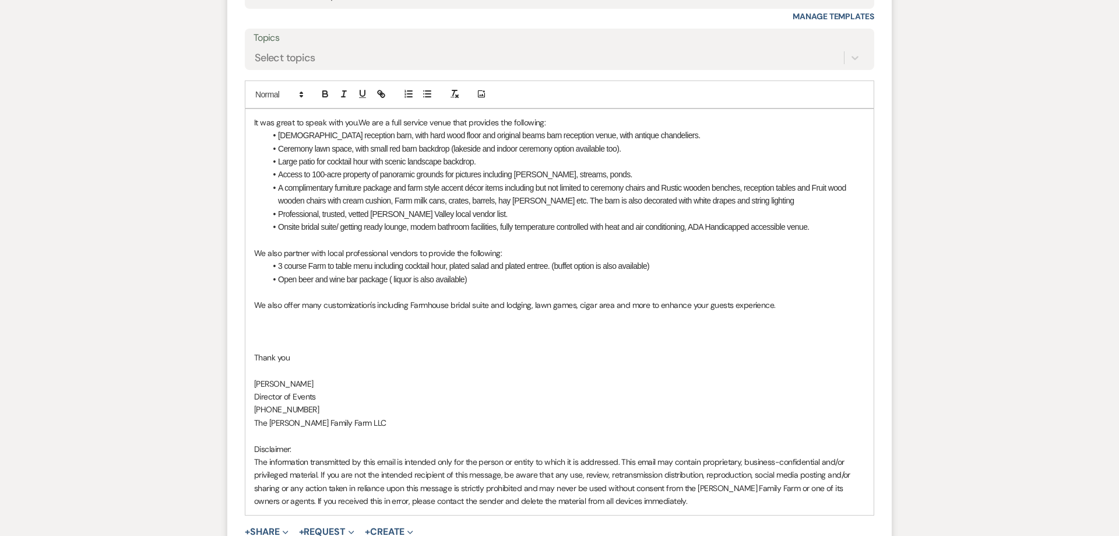
click at [255, 307] on span "We also offer many customization's including Farmhouse bridal suite and lodging…" at bounding box center [515, 305] width 522 height 10
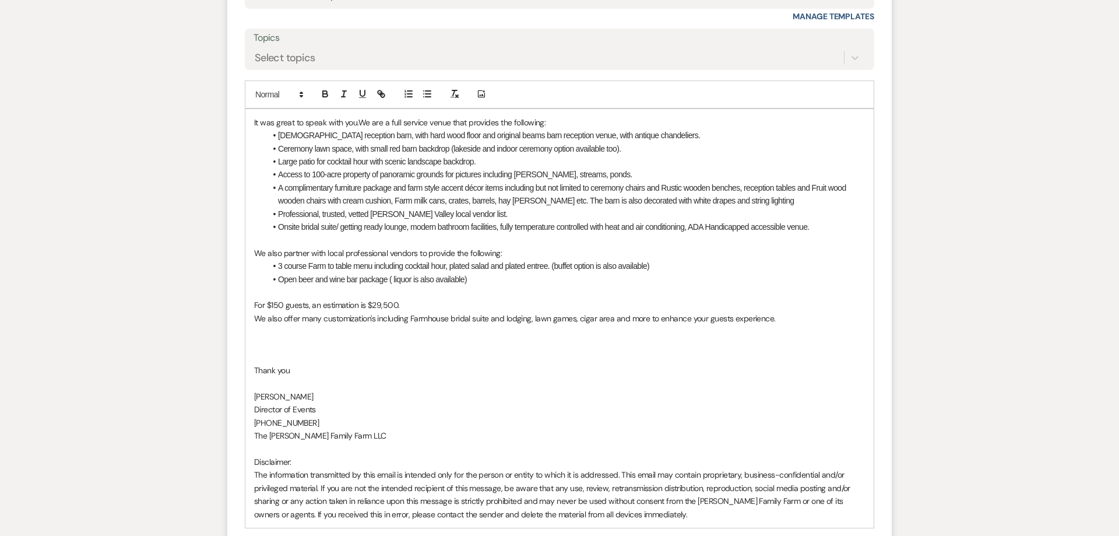
drag, startPoint x: 754, startPoint y: 311, endPoint x: 205, endPoint y: 120, distance: 581.6
click at [245, 120] on div "It was great to speak with you. We are a full service venue that provides the f…" at bounding box center [559, 318] width 629 height 419
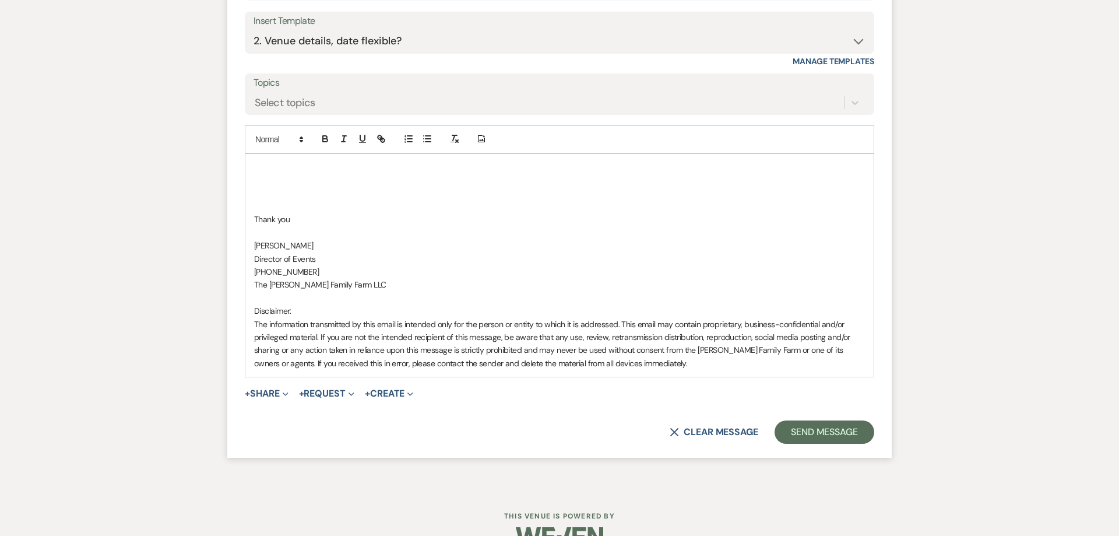
scroll to position [760, 0]
click at [314, 30] on div "Insert Template" at bounding box center [560, 22] width 612 height 17
click at [254, 31] on select "-- Follow Up 1a. Non wedding request for info (Barn) 8. Proposal email Follow u…" at bounding box center [560, 42] width 612 height 23
click option "Virtual tour" at bounding box center [0, 0] width 0 height 0
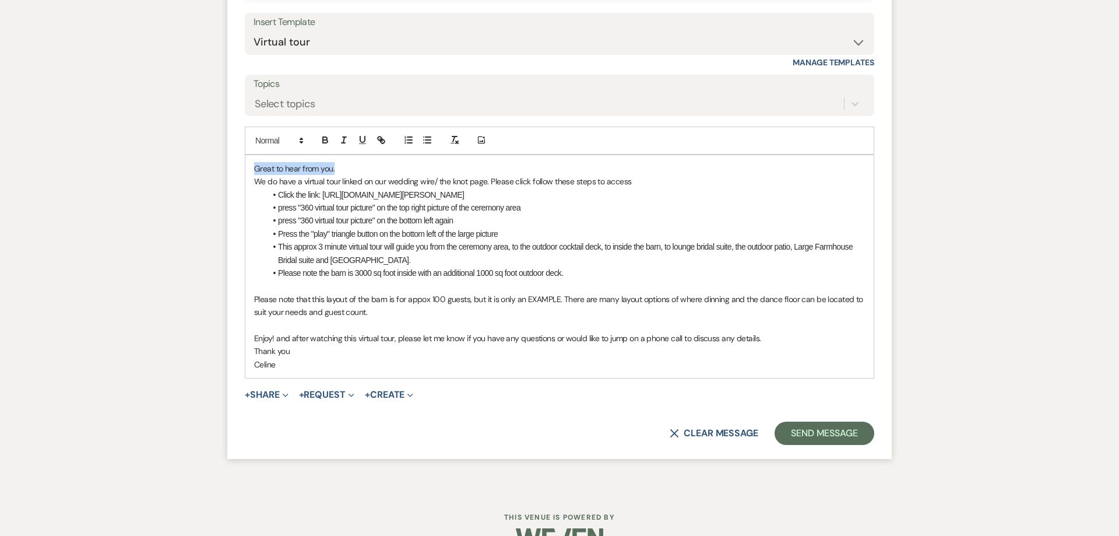
drag, startPoint x: 347, startPoint y: 169, endPoint x: 242, endPoint y: 159, distance: 105.4
click at [245, 159] on div "Great to hear from you. We do have a virtual tour linked on our wedding wire/ t…" at bounding box center [559, 266] width 629 height 223
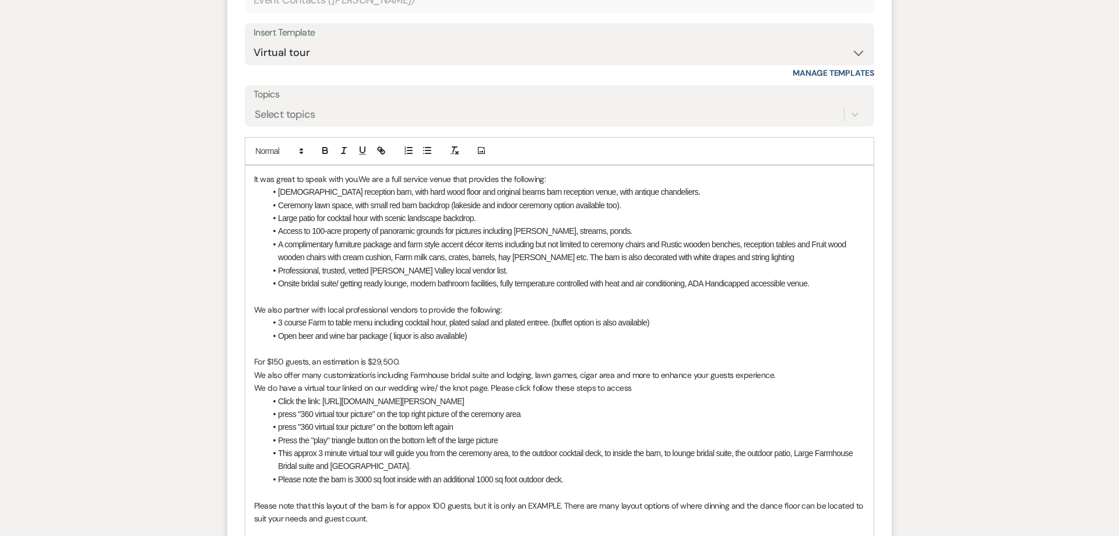
scroll to position [745, 0]
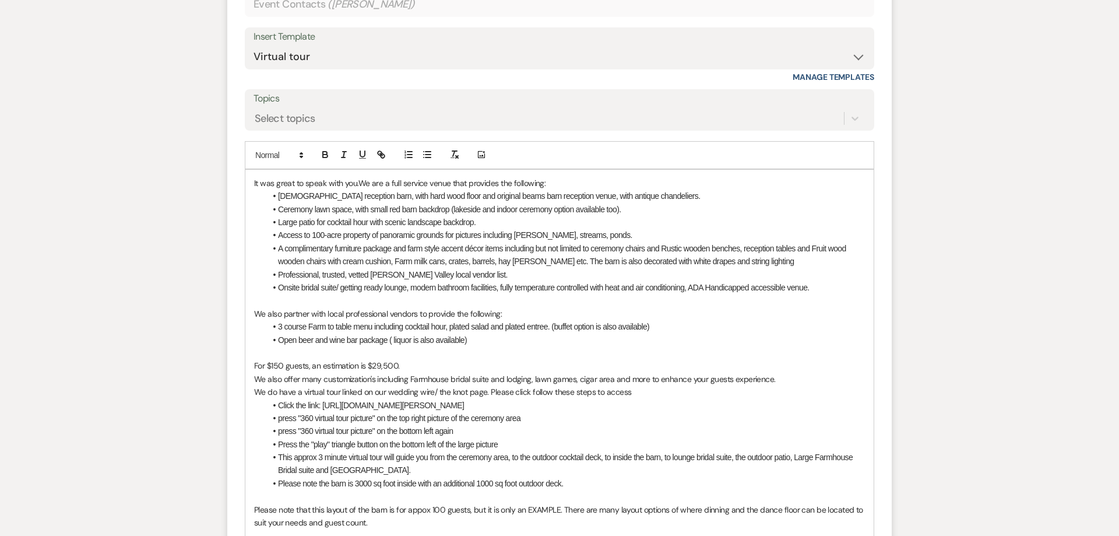
click at [410, 367] on p "For $150 guests, an estimation is $29,500." at bounding box center [559, 366] width 611 height 13
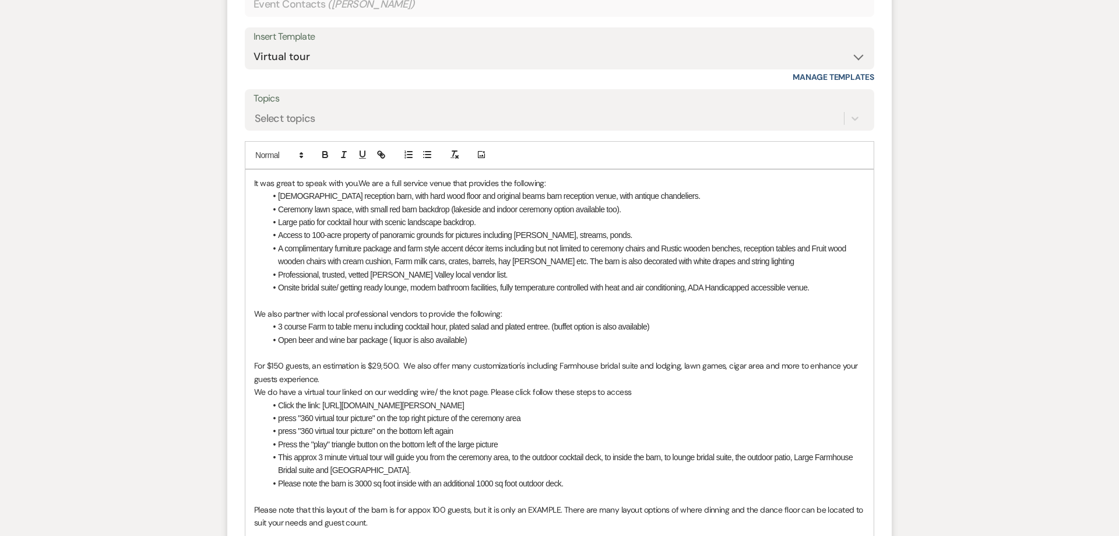
click at [362, 378] on p "For $150 guests, an estimation is $29,500. We also offer many customization's i…" at bounding box center [559, 373] width 611 height 26
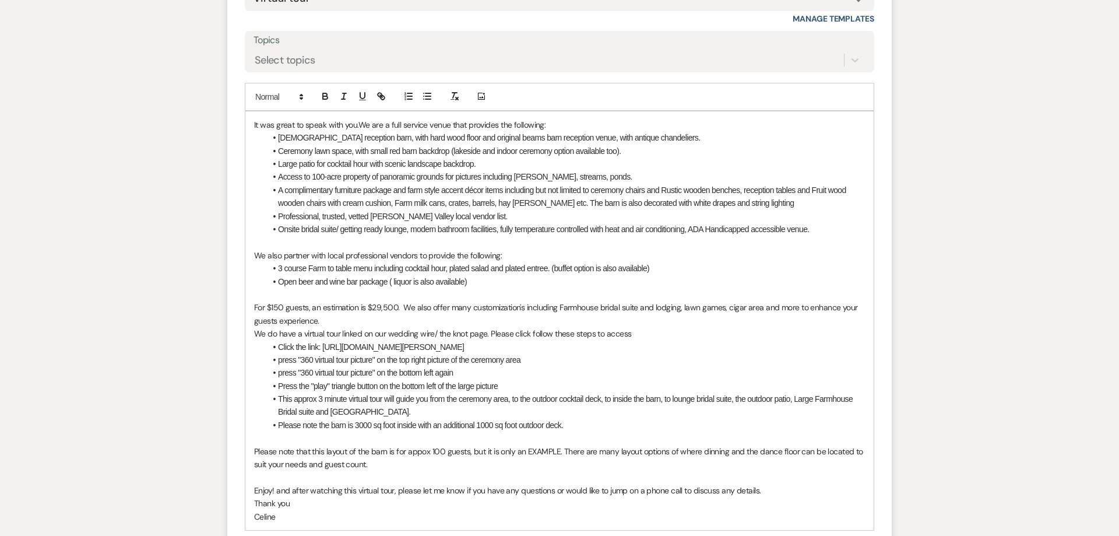
scroll to position [805, 0]
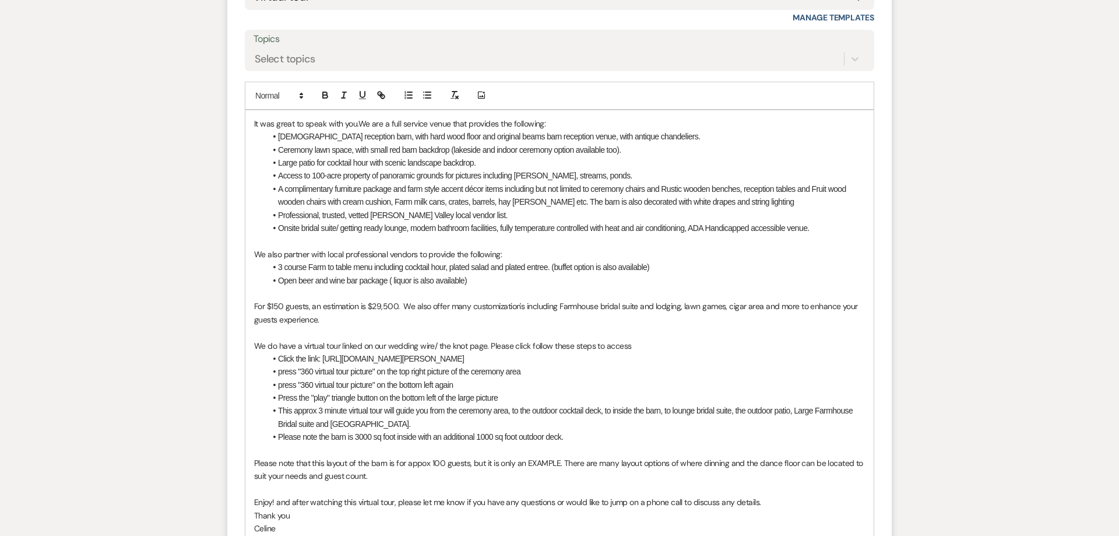
click at [678, 352] on p "We do have a virtual tour linked on our wedding wire/ the knot page. Please cli…" at bounding box center [559, 345] width 611 height 13
drag, startPoint x: 378, startPoint y: 349, endPoint x: 387, endPoint y: 350, distance: 8.2
click at [387, 350] on p "We do have a virtual tour linked on our wedding wire/ the knot page. Please cli…" at bounding box center [559, 346] width 611 height 13
click at [725, 343] on p "We do have a virtual tour linked on our wedding wire/ the knot page. Please cli…" at bounding box center [559, 346] width 611 height 13
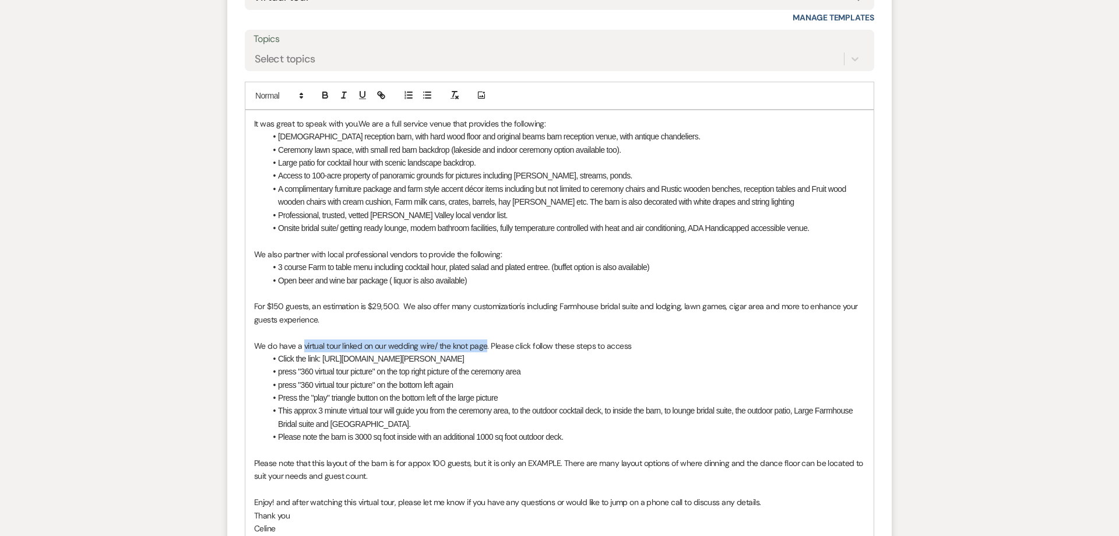
drag, startPoint x: 303, startPoint y: 348, endPoint x: 485, endPoint y: 350, distance: 182.5
click at [485, 350] on p "We do have a virtual tour linked on our wedding wire/ the knot page. Please cli…" at bounding box center [559, 346] width 611 height 13
click at [557, 347] on p "We do have a . Please click follow these steps to access" at bounding box center [559, 346] width 611 height 13
drag, startPoint x: 304, startPoint y: 346, endPoint x: 218, endPoint y: 332, distance: 86.9
click at [245, 332] on div "It was great to speak with you. We are a full service venue that provides the f…" at bounding box center [559, 327] width 629 height 432
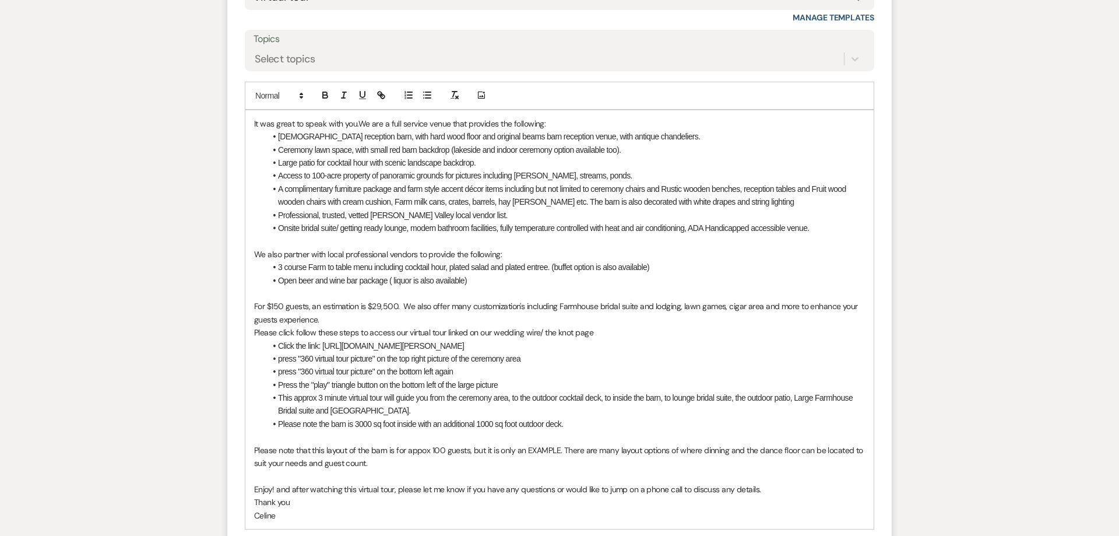
click at [332, 322] on p "For $150 guests, an estimation is $29,500. We also offer many customization's i…" at bounding box center [559, 313] width 611 height 26
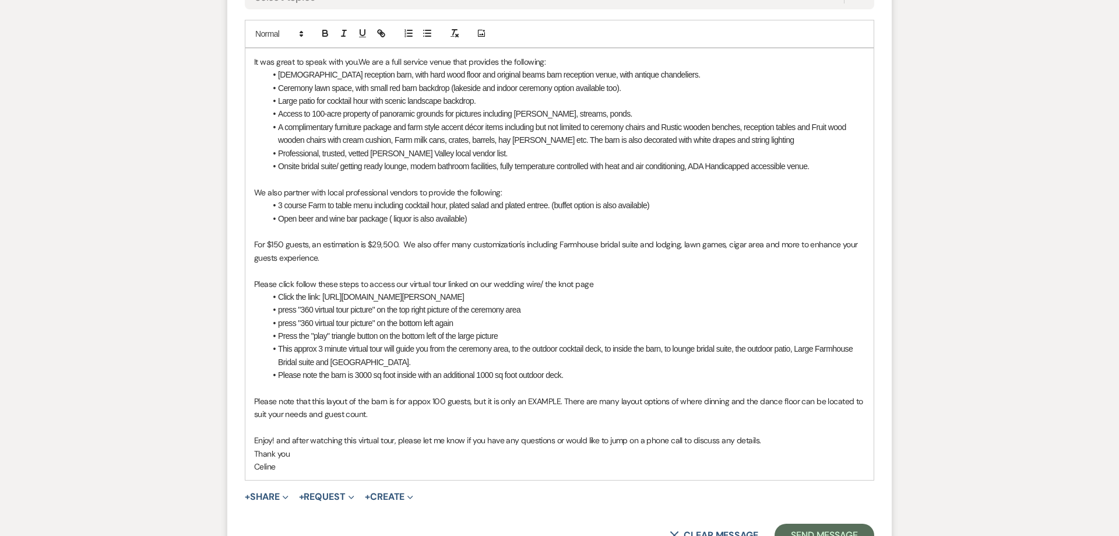
scroll to position [894, 0]
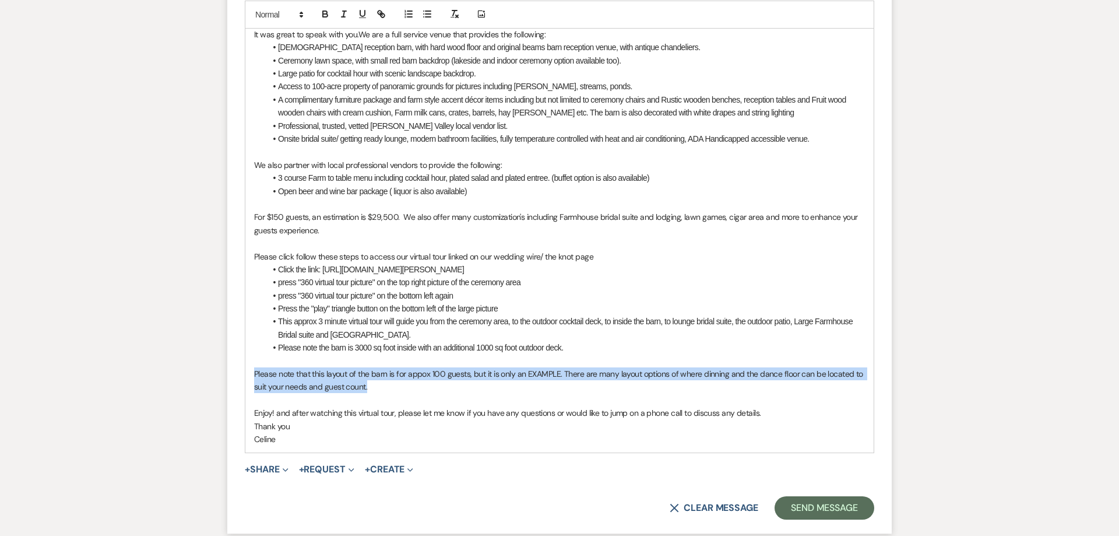
drag, startPoint x: 374, startPoint y: 391, endPoint x: 250, endPoint y: 376, distance: 125.1
click at [250, 376] on div "It was great to speak with you. We are a full service venue that provides the f…" at bounding box center [559, 237] width 629 height 432
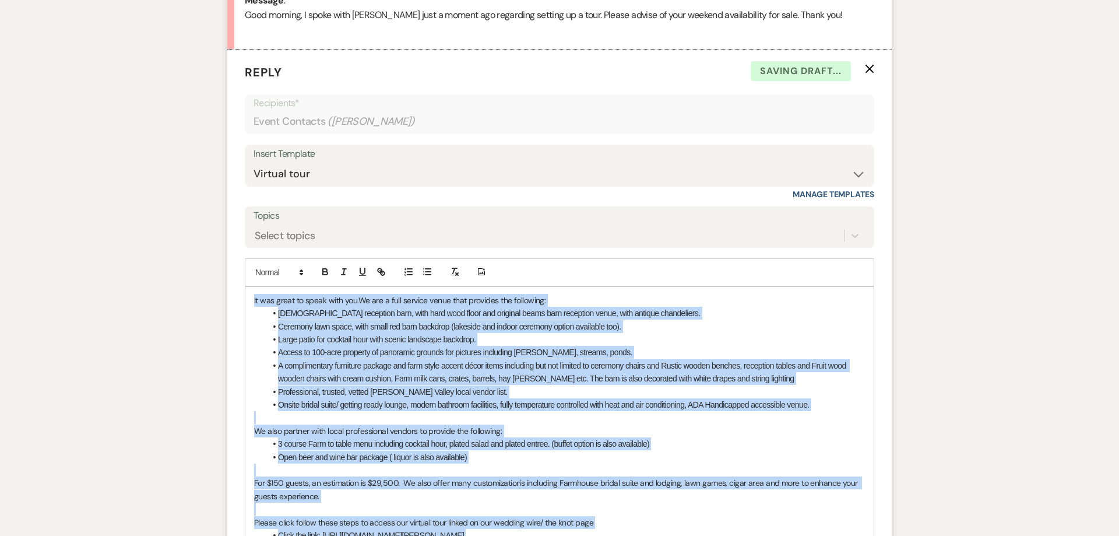
scroll to position [505, 0]
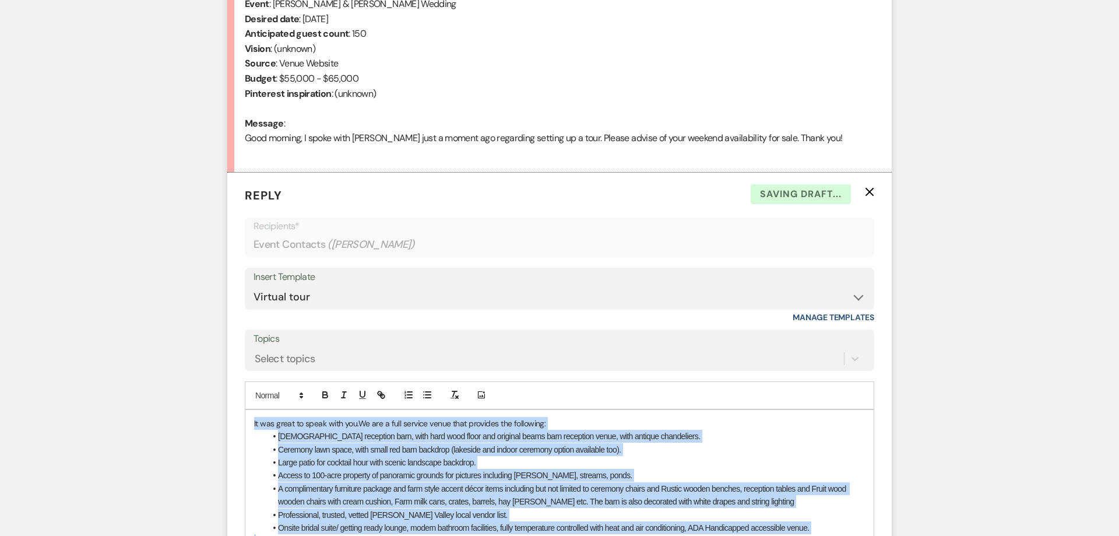
drag, startPoint x: 286, startPoint y: 404, endPoint x: 244, endPoint y: 427, distance: 47.7
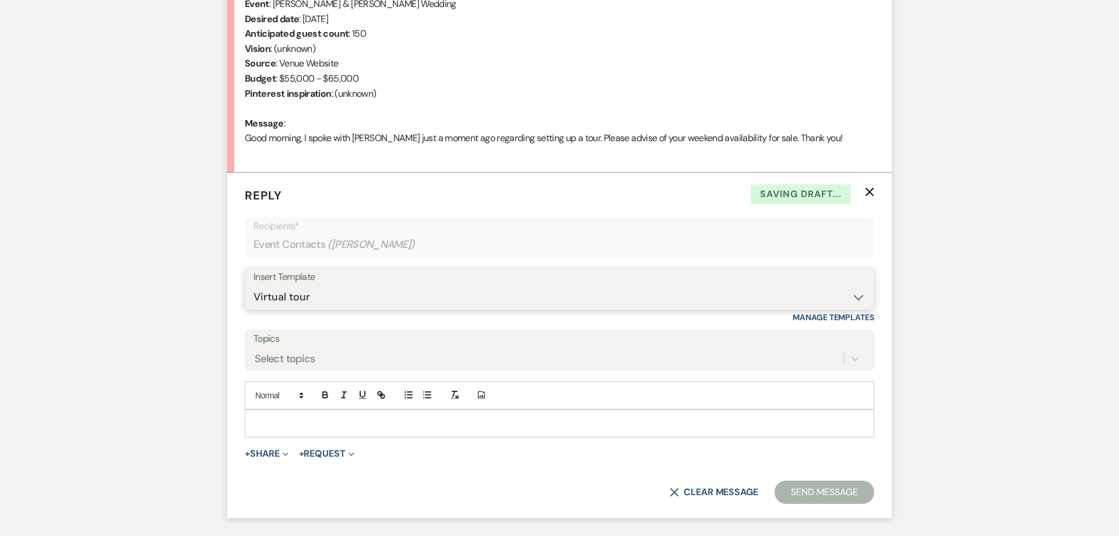
click at [254, 286] on select "-- Follow Up 1a. Non wedding request for info (Barn) 8. Proposal email Follow u…" at bounding box center [560, 297] width 612 height 23
click option "2. Venue details, date flexible?" at bounding box center [0, 0] width 0 height 0
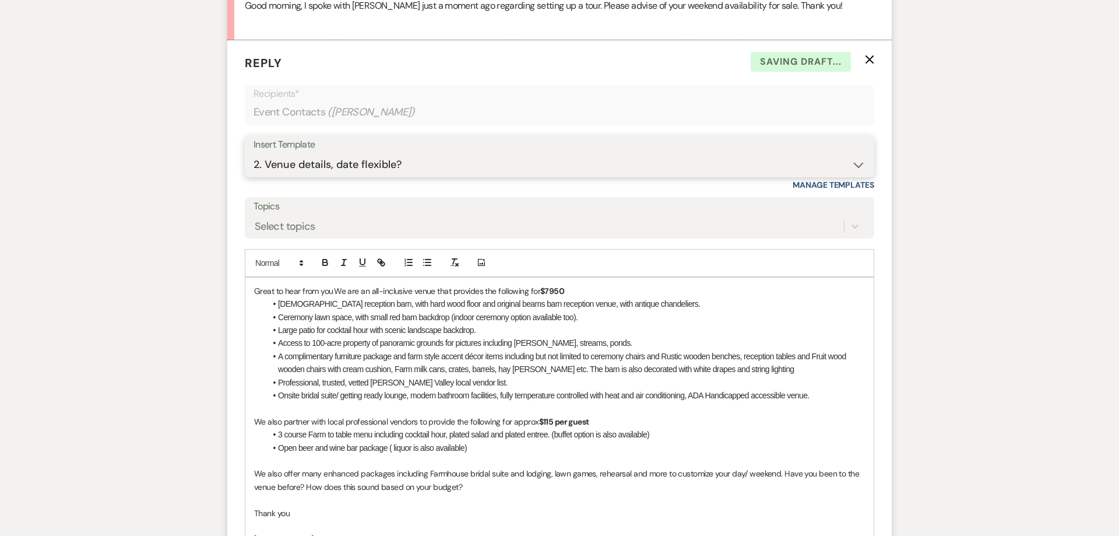
scroll to position [832, 0]
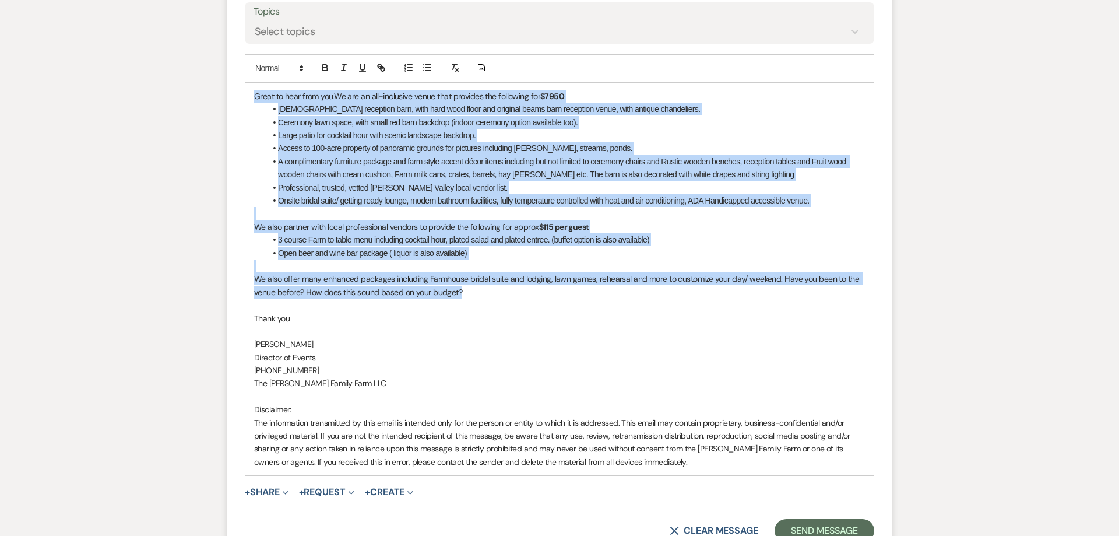
drag, startPoint x: 473, startPoint y: 294, endPoint x: 226, endPoint y: 96, distance: 317.3
click at [245, 96] on div "Great to hear from you. We are an all-inclusive venue that provides the followi…" at bounding box center [559, 279] width 629 height 392
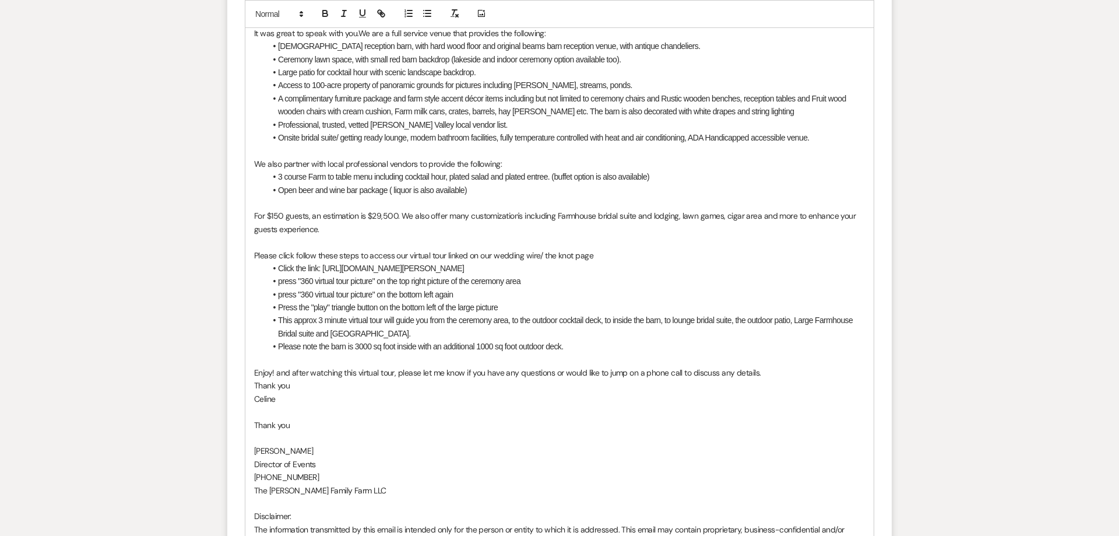
scroll to position [897, 0]
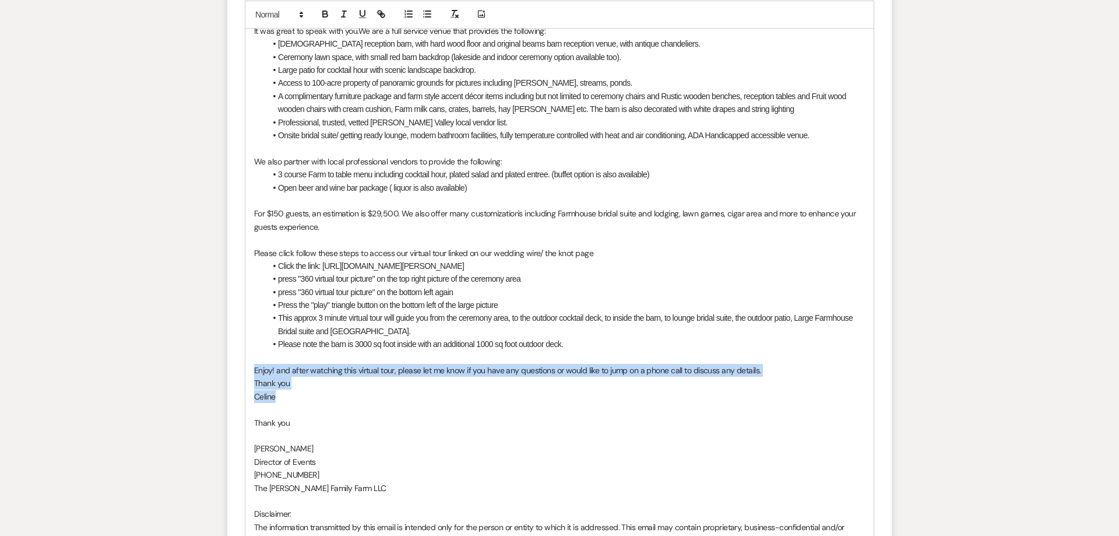
drag, startPoint x: 289, startPoint y: 402, endPoint x: 236, endPoint y: 374, distance: 60.0
click at [245, 374] on div "It was great to speak with you. We are a full service venue that provides the f…" at bounding box center [559, 298] width 629 height 562
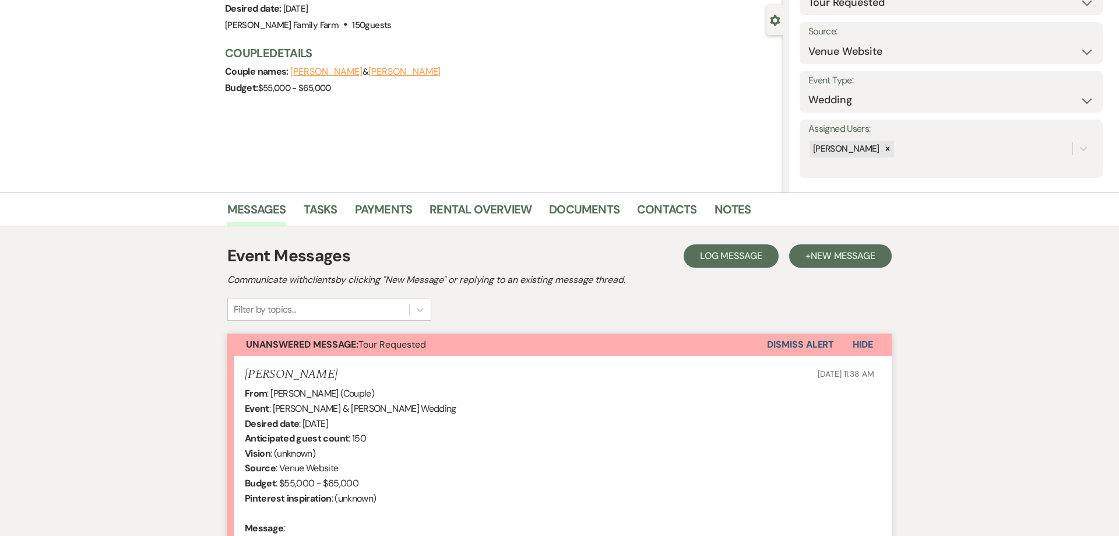
scroll to position [79, 0]
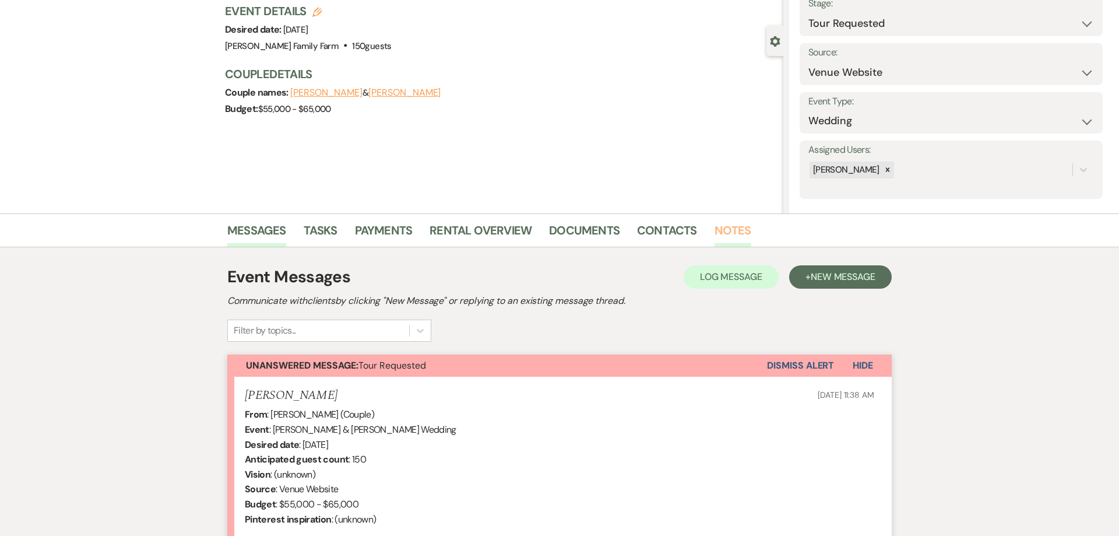
click at [723, 235] on link "Notes" at bounding box center [733, 234] width 37 height 26
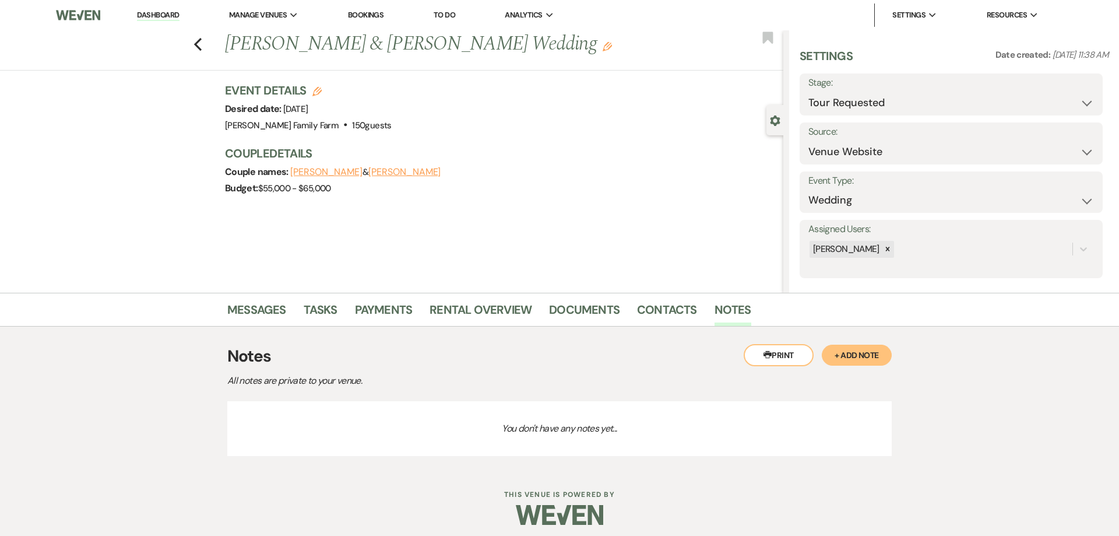
click at [863, 356] on button "+ Add Note" at bounding box center [857, 355] width 70 height 21
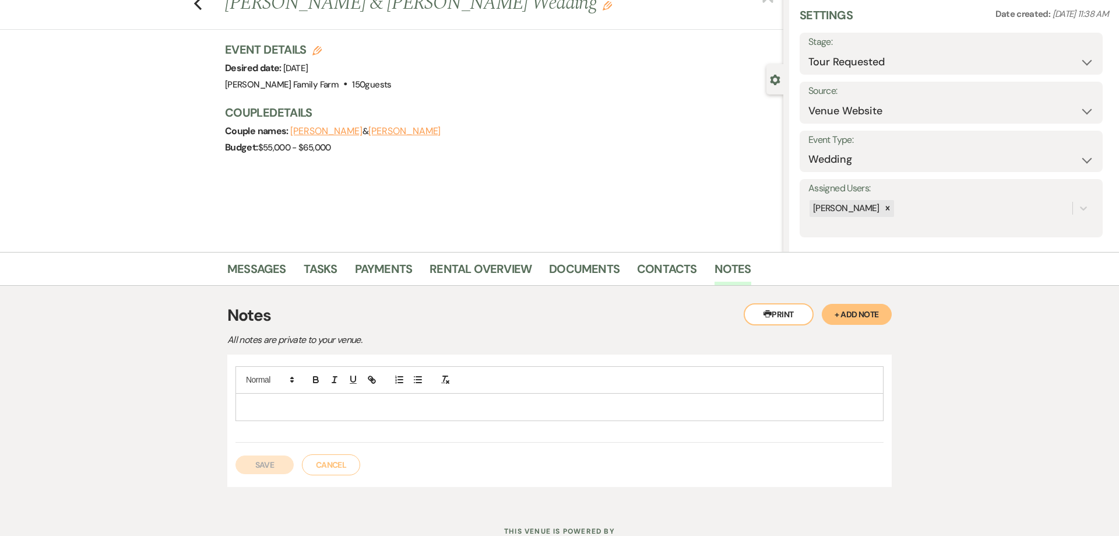
scroll to position [45, 0]
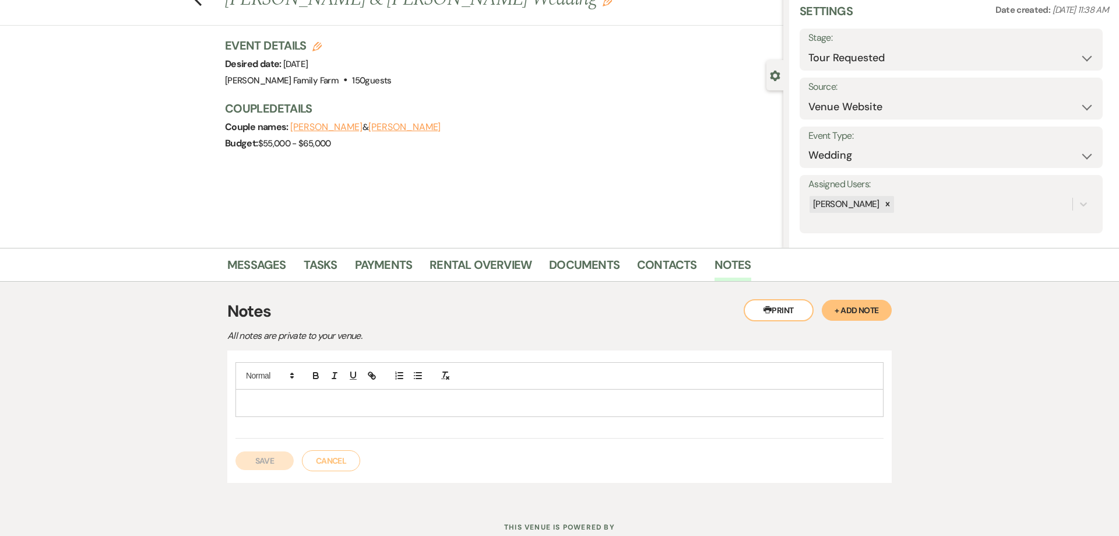
click at [269, 409] on div at bounding box center [559, 402] width 647 height 27
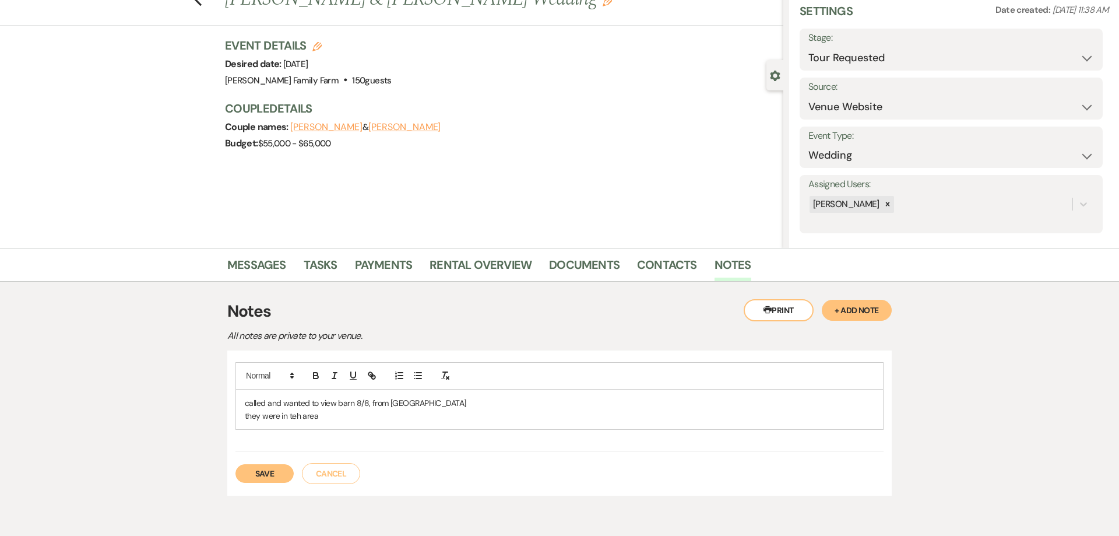
click at [271, 475] on button "Save" at bounding box center [265, 473] width 58 height 19
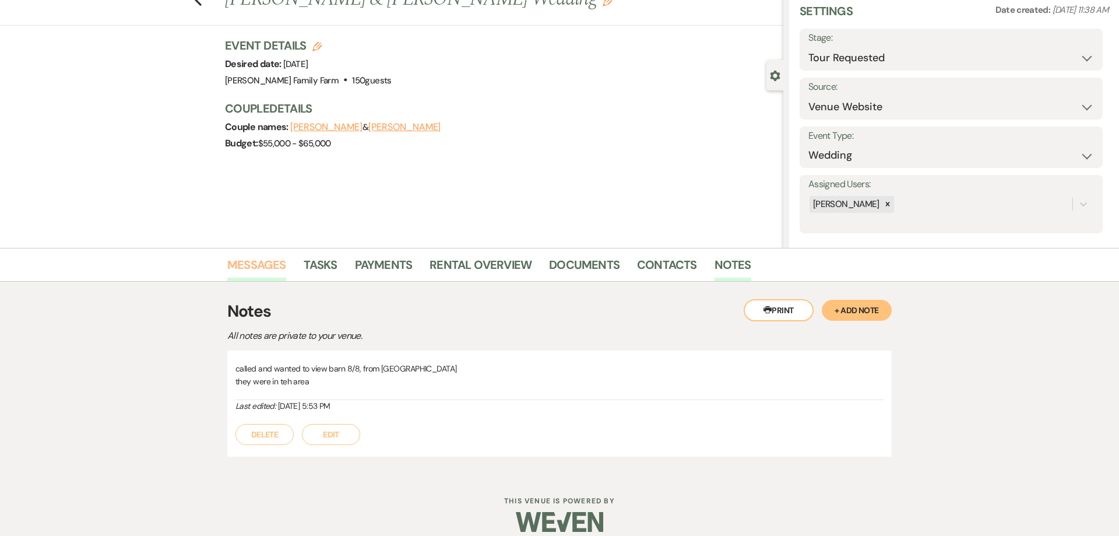
click at [255, 273] on link "Messages" at bounding box center [256, 269] width 59 height 26
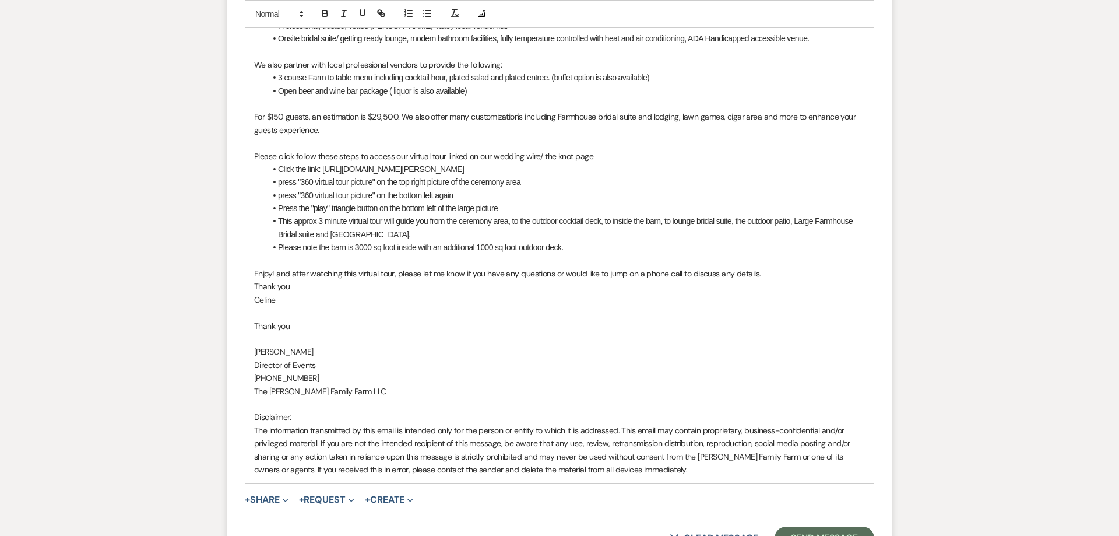
scroll to position [1010, 0]
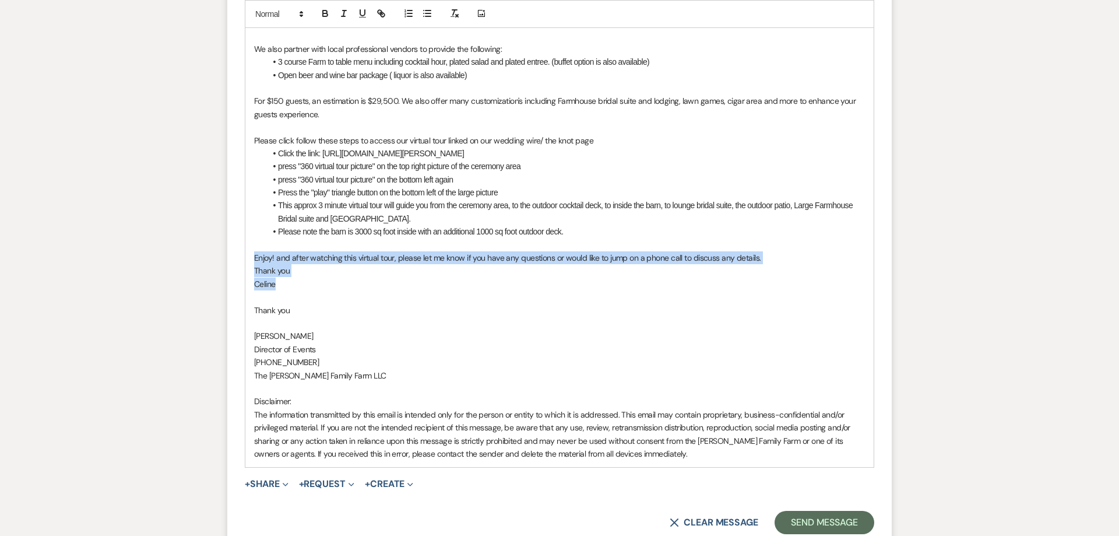
drag, startPoint x: 285, startPoint y: 287, endPoint x: 247, endPoint y: 254, distance: 50.5
click at [247, 254] on div "It was great to speak with you. We are a full service venue that provides the f…" at bounding box center [559, 186] width 629 height 562
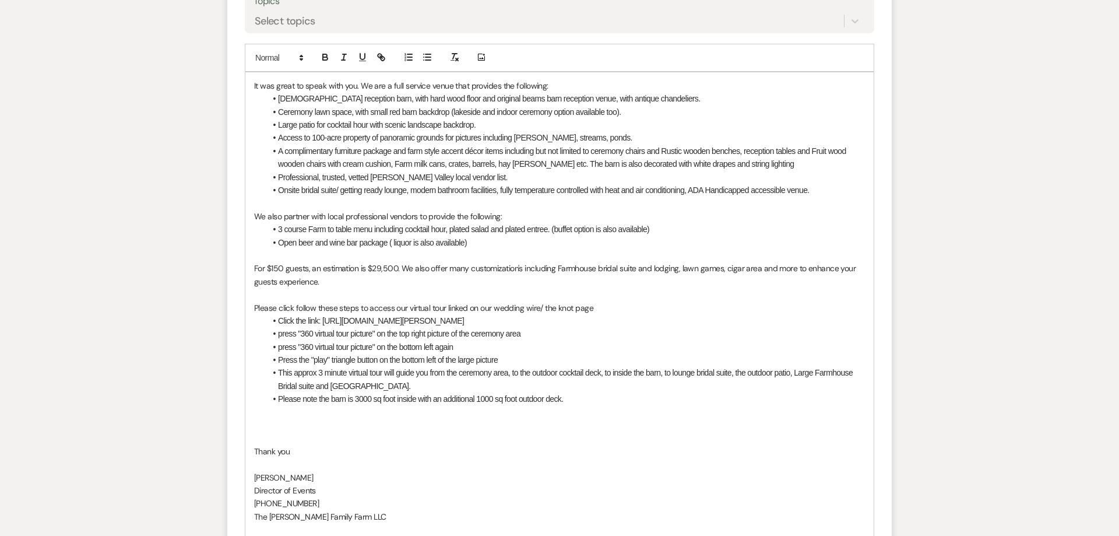
scroll to position [835, 0]
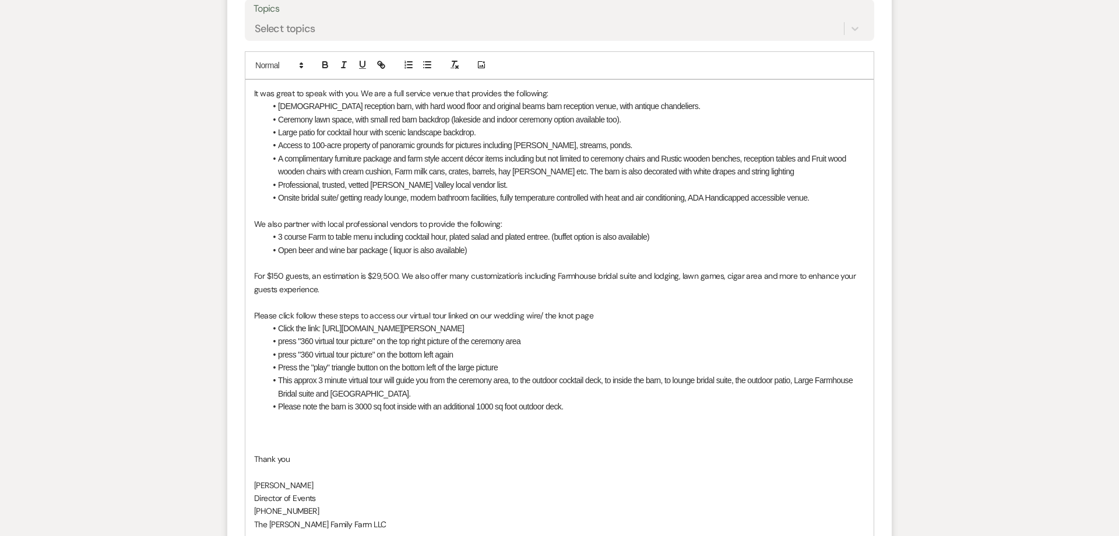
click at [263, 434] on p at bounding box center [559, 432] width 611 height 13
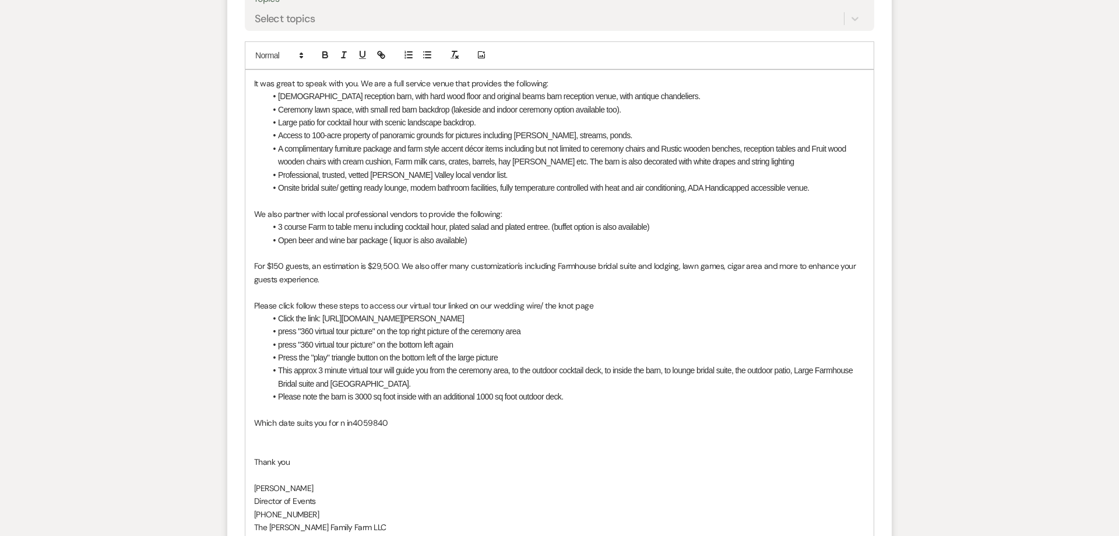
scroll to position [850, 0]
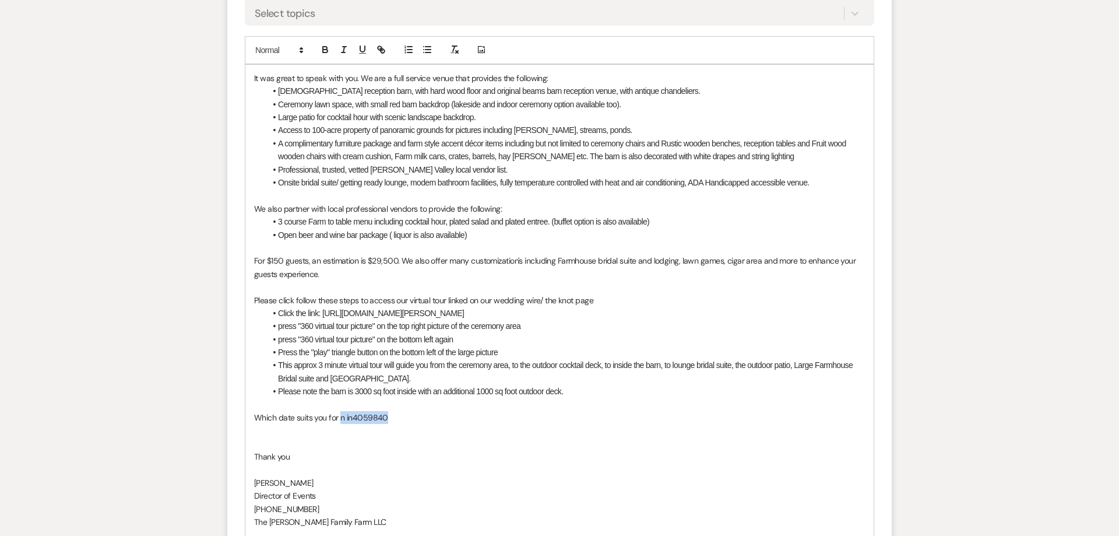
drag, startPoint x: 384, startPoint y: 420, endPoint x: 341, endPoint y: 418, distance: 42.6
click at [341, 418] on p "Which date suits you for n in4059840" at bounding box center [559, 417] width 611 height 13
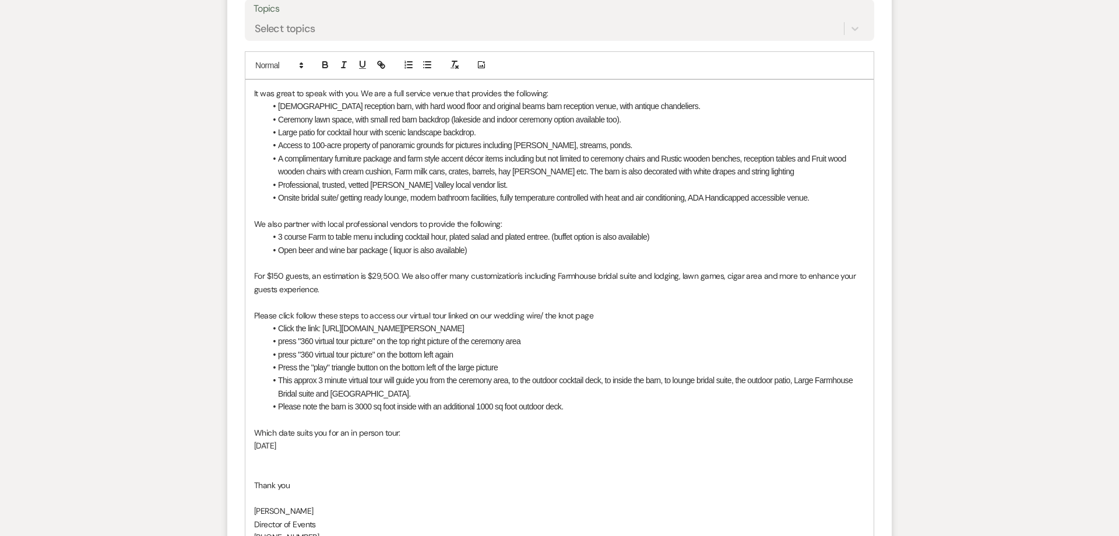
click at [307, 445] on p "[DATE]" at bounding box center [559, 445] width 611 height 13
click at [314, 447] on p "[DATE]" at bounding box center [559, 445] width 611 height 13
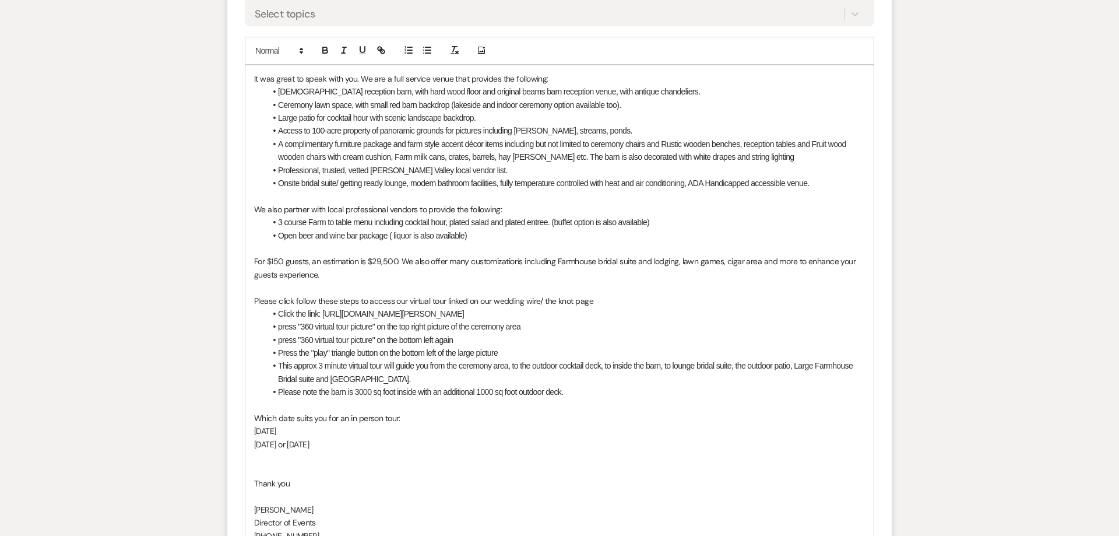
scroll to position [850, 0]
click at [430, 419] on p "Which date suits you for an in person tour:" at bounding box center [559, 417] width 611 height 13
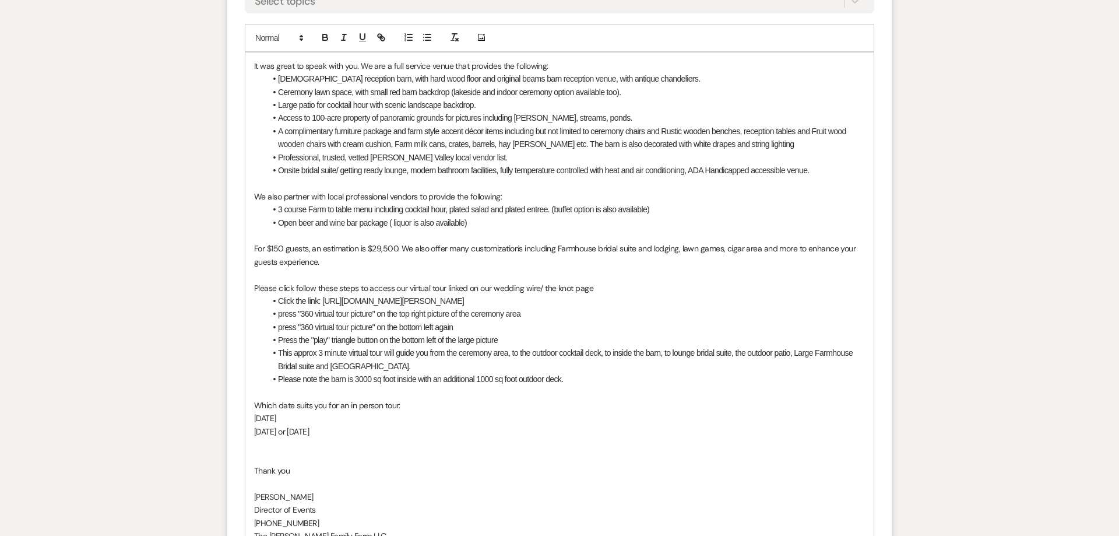
scroll to position [865, 0]
click at [253, 406] on div "It was great to speak with you. We are a full service venue that provides the f…" at bounding box center [559, 337] width 629 height 575
drag, startPoint x: 306, startPoint y: 416, endPoint x: 240, endPoint y: 413, distance: 66.0
click at [245, 413] on div "It was great to speak with you. We are a full service venue that provides the f…" at bounding box center [559, 337] width 629 height 575
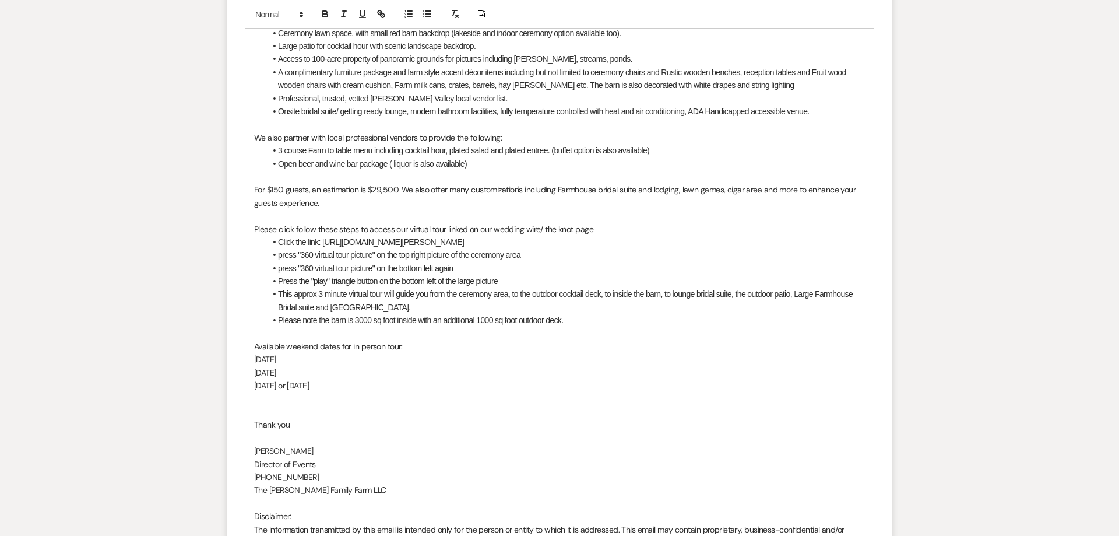
scroll to position [984, 0]
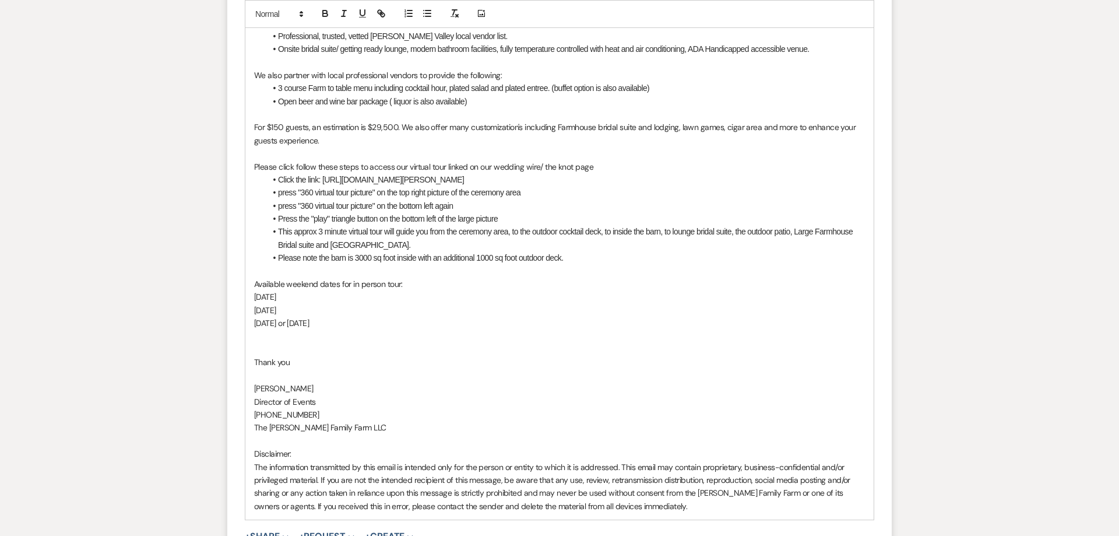
click at [278, 345] on p at bounding box center [559, 349] width 611 height 13
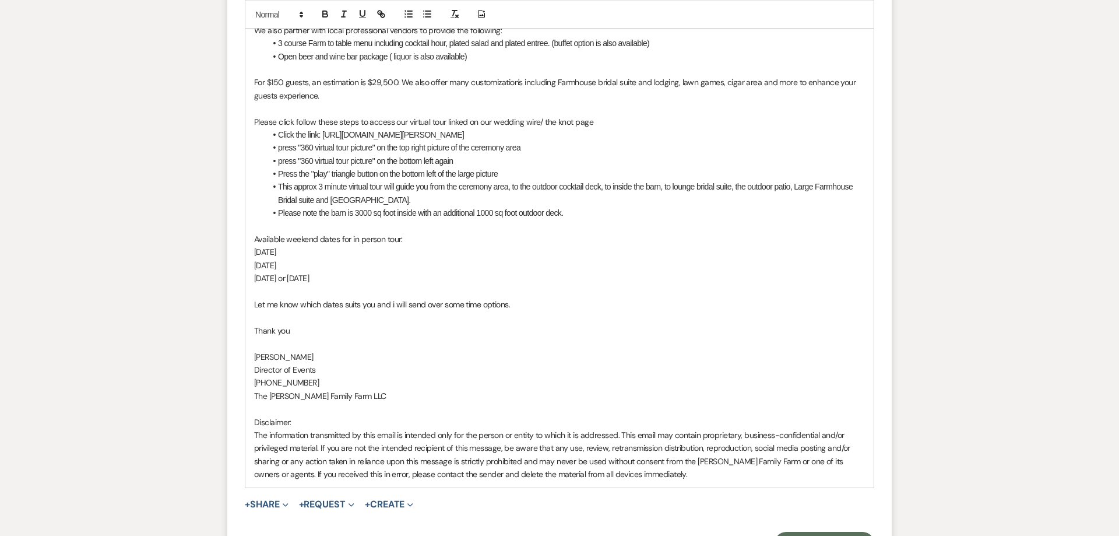
scroll to position [1168, 0]
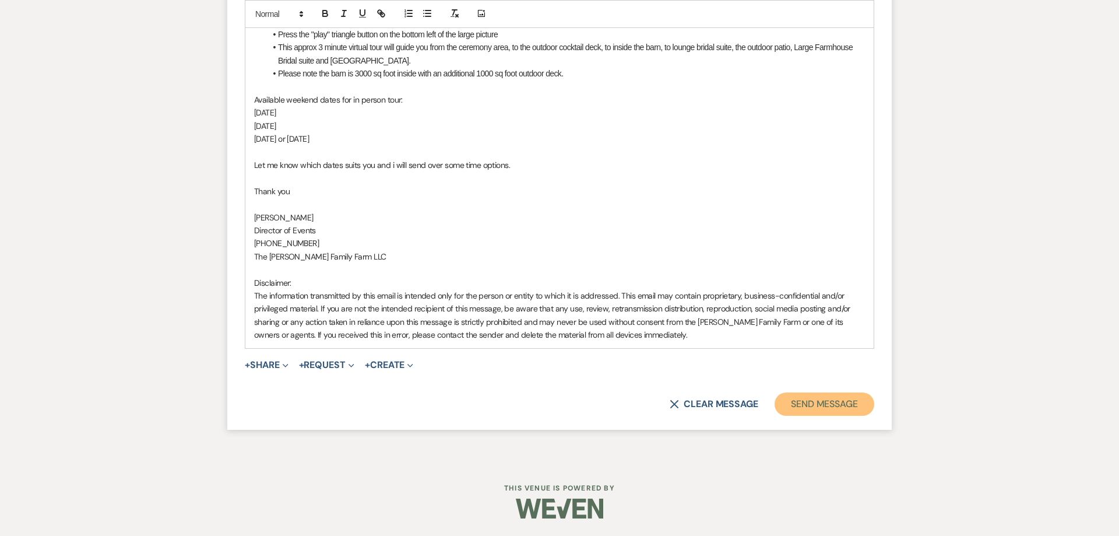
click at [801, 406] on button "Send Message" at bounding box center [825, 403] width 100 height 23
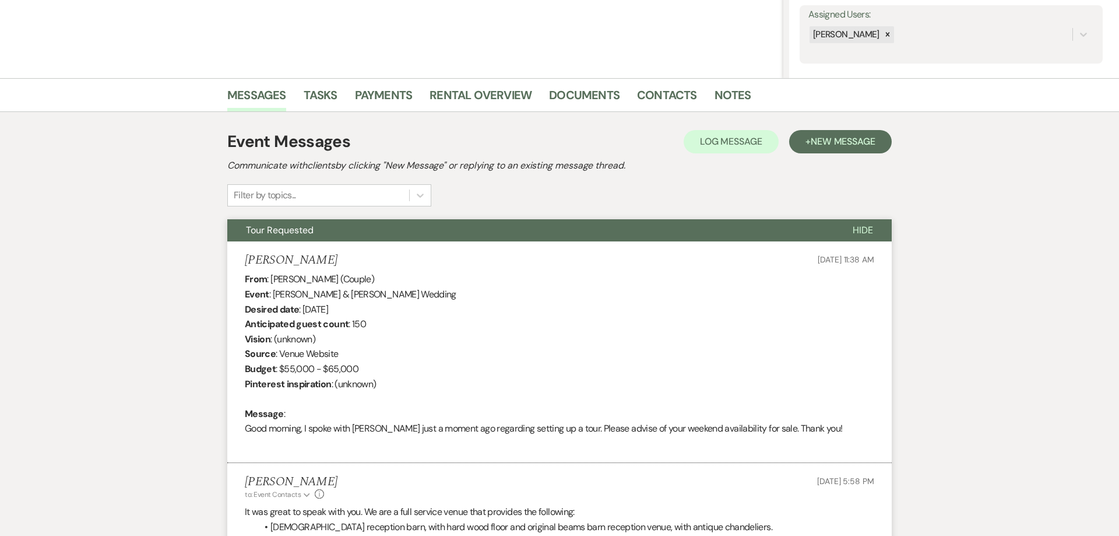
scroll to position [0, 0]
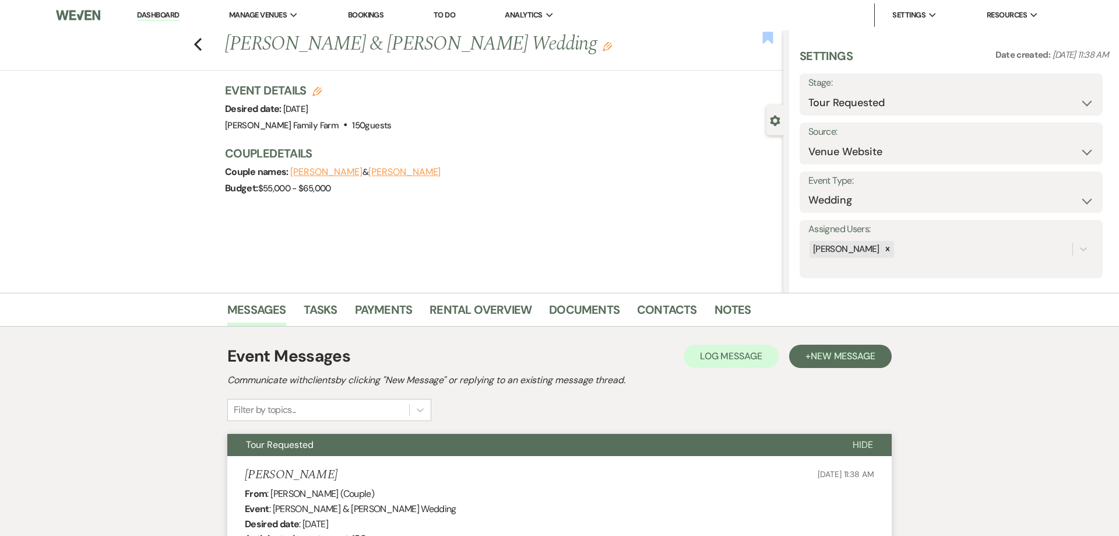
click at [769, 38] on use "button" at bounding box center [768, 37] width 10 height 12
click at [199, 45] on icon "Previous" at bounding box center [198, 44] width 9 height 14
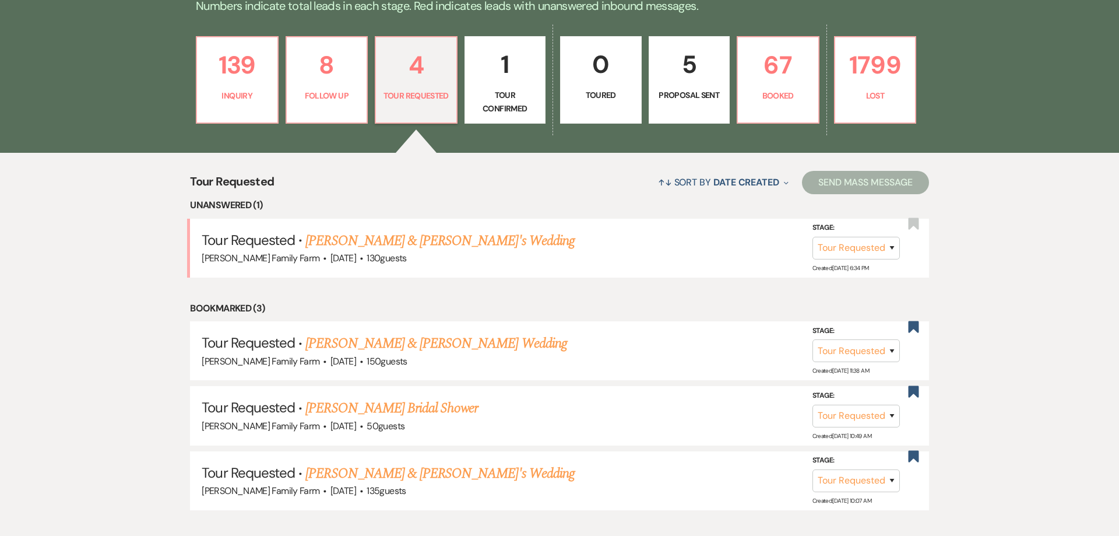
scroll to position [327, 0]
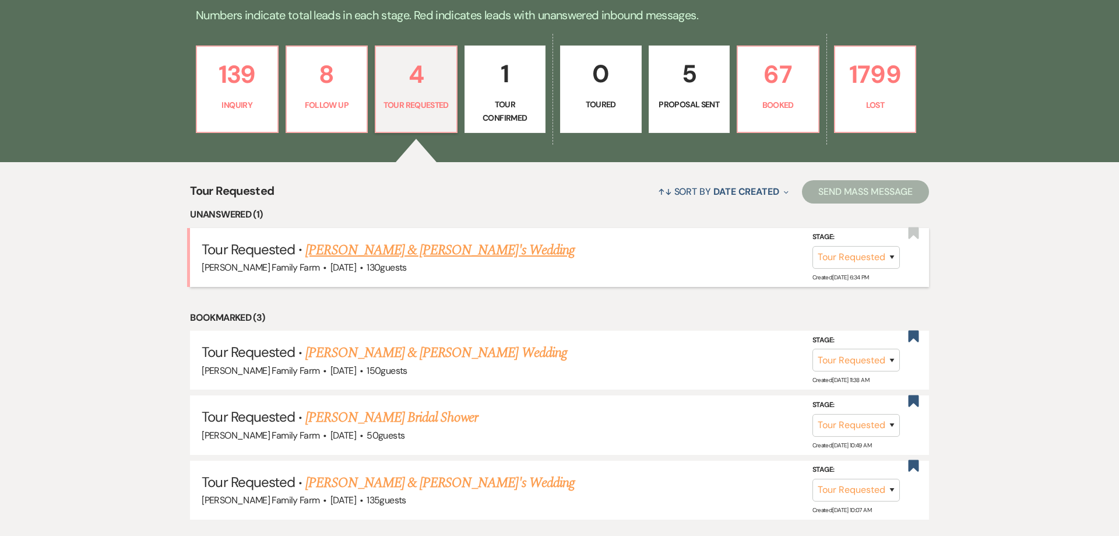
click at [363, 249] on link "[PERSON_NAME] & [PERSON_NAME]'s Wedding" at bounding box center [440, 250] width 269 height 21
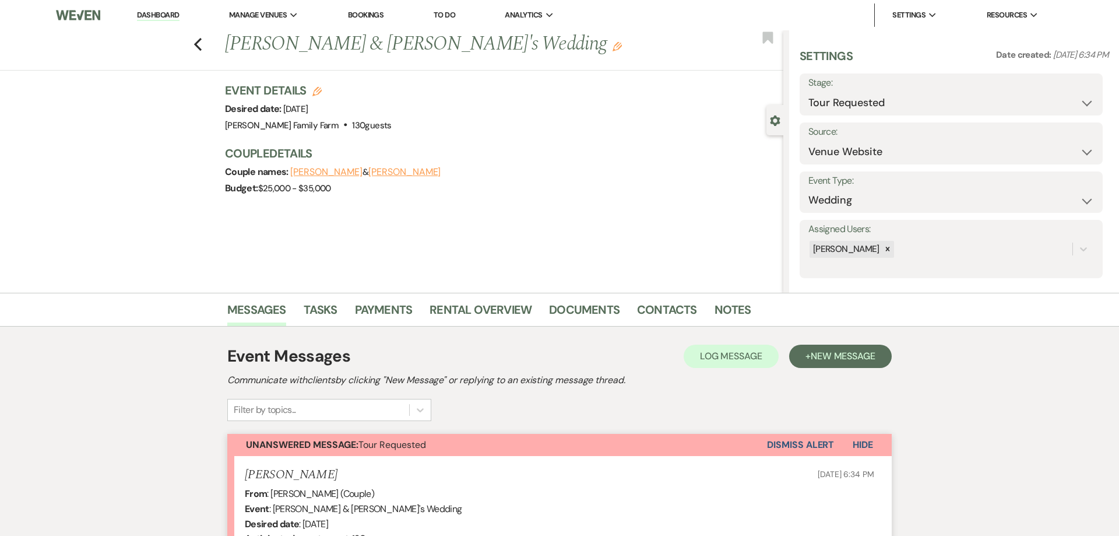
scroll to position [267, 0]
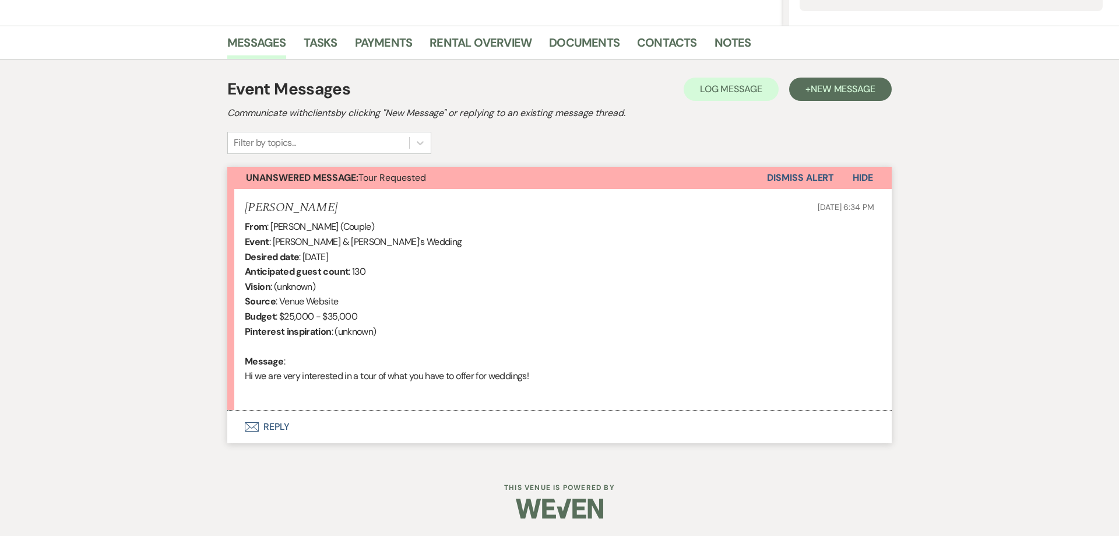
click at [279, 429] on button "Envelope Reply" at bounding box center [559, 426] width 665 height 33
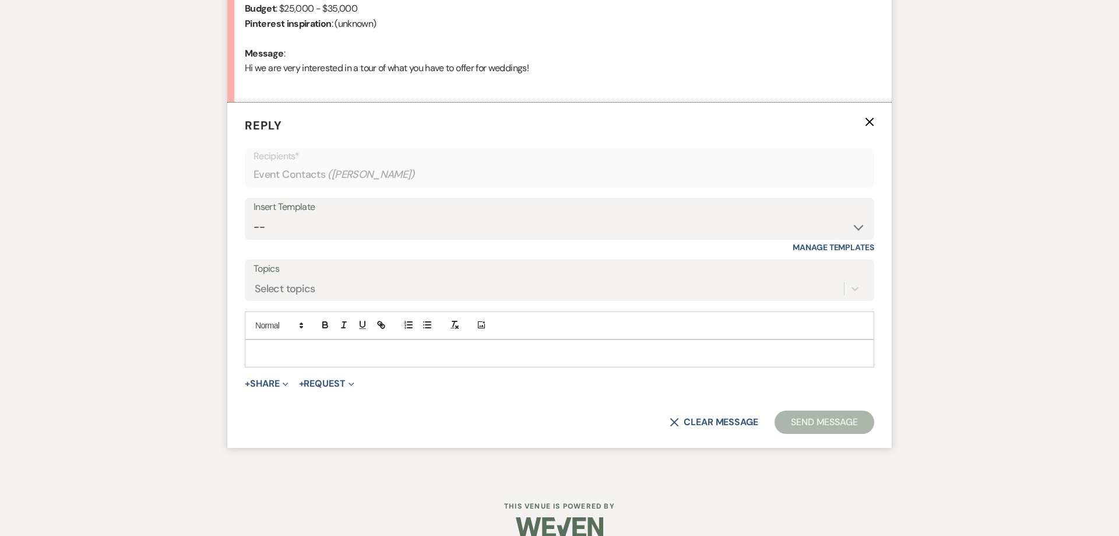
scroll to position [582, 0]
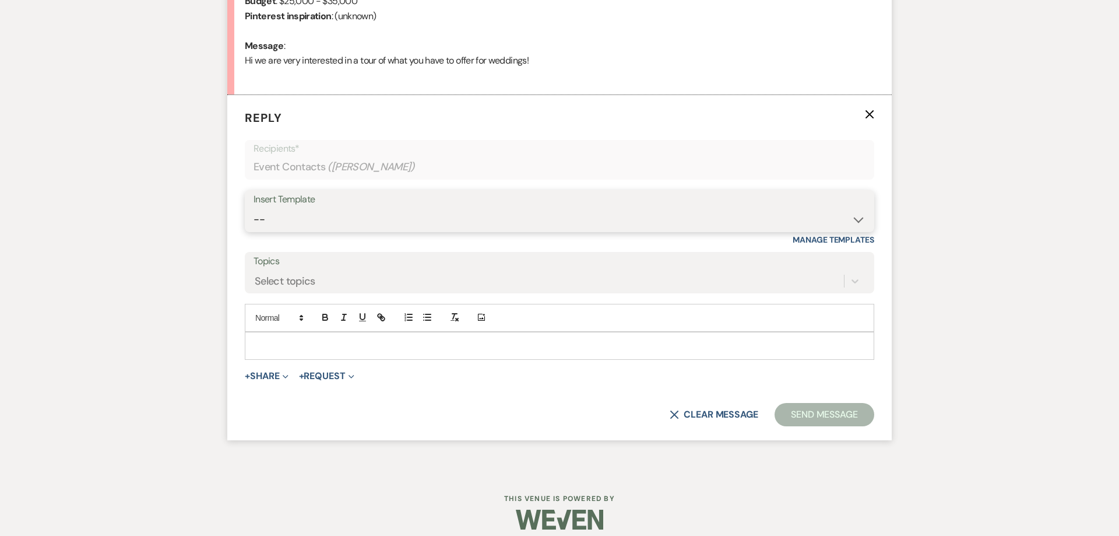
click at [254, 208] on select "-- Follow Up 1a. Non wedding request for info (Barn) 8. Proposal email Follow u…" at bounding box center [560, 219] width 612 height 23
click option "1. First response (Wedding)" at bounding box center [0, 0] width 0 height 0
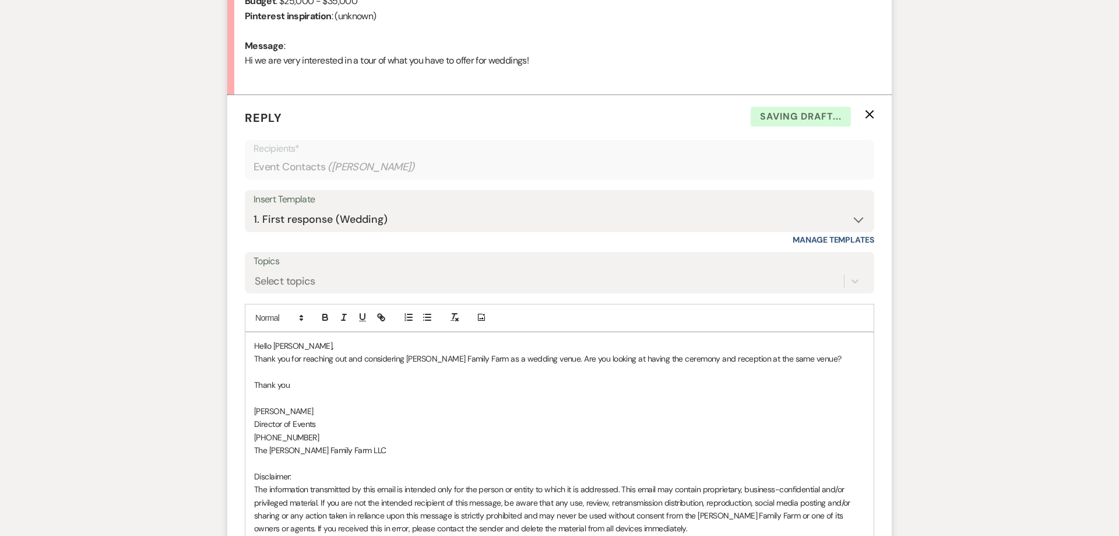
click at [808, 360] on p "Thank you for reaching out and considering [PERSON_NAME] Family Farm as a weddi…" at bounding box center [559, 358] width 611 height 13
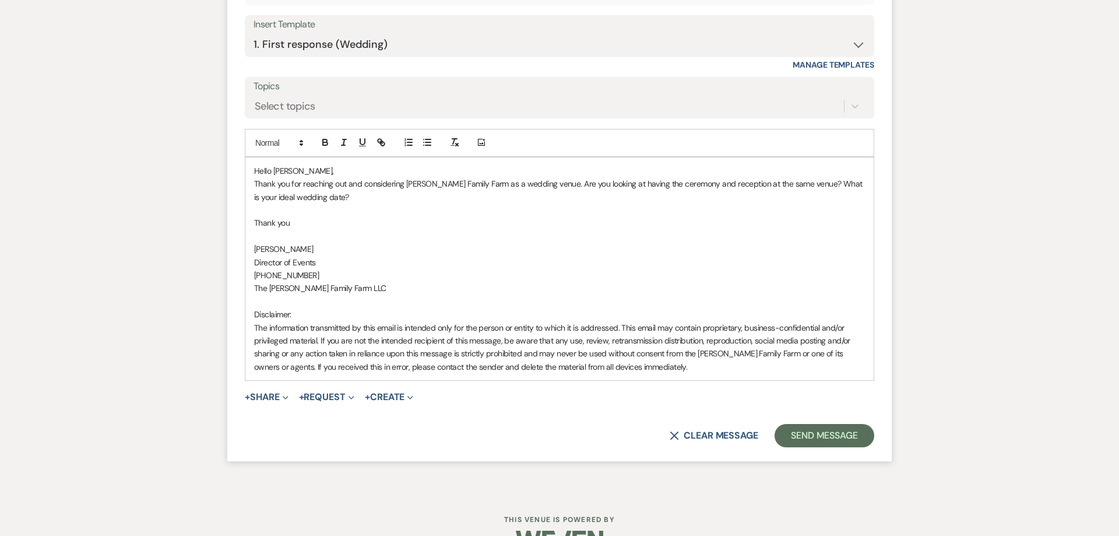
scroll to position [789, 0]
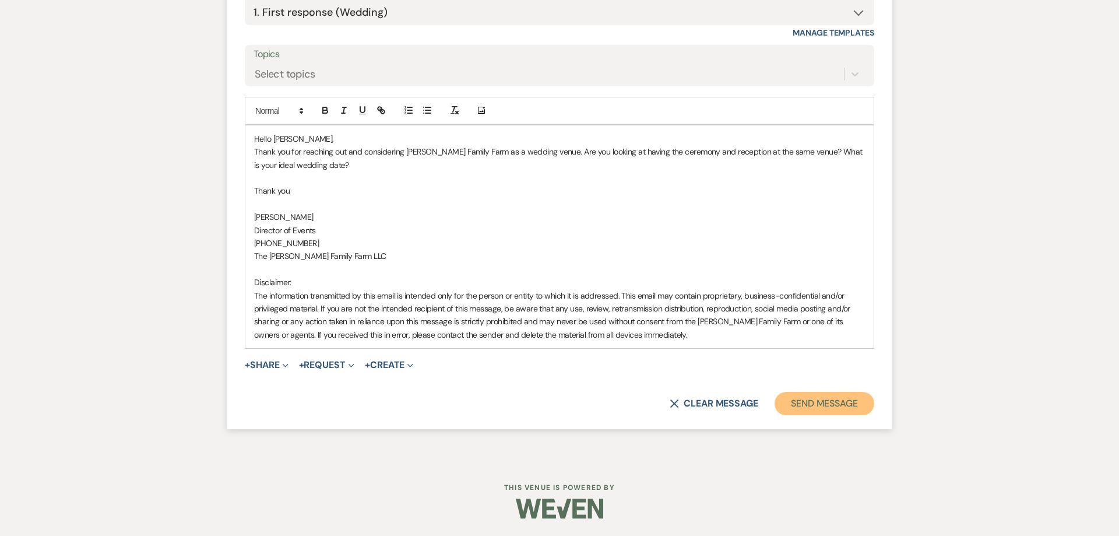
click at [837, 404] on button "Send Message" at bounding box center [825, 403] width 100 height 23
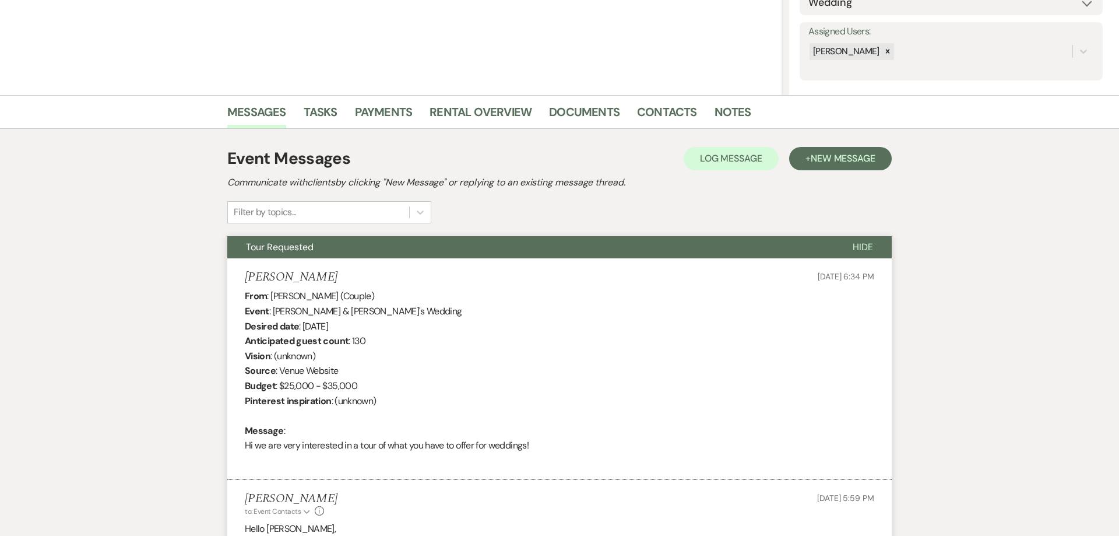
scroll to position [0, 0]
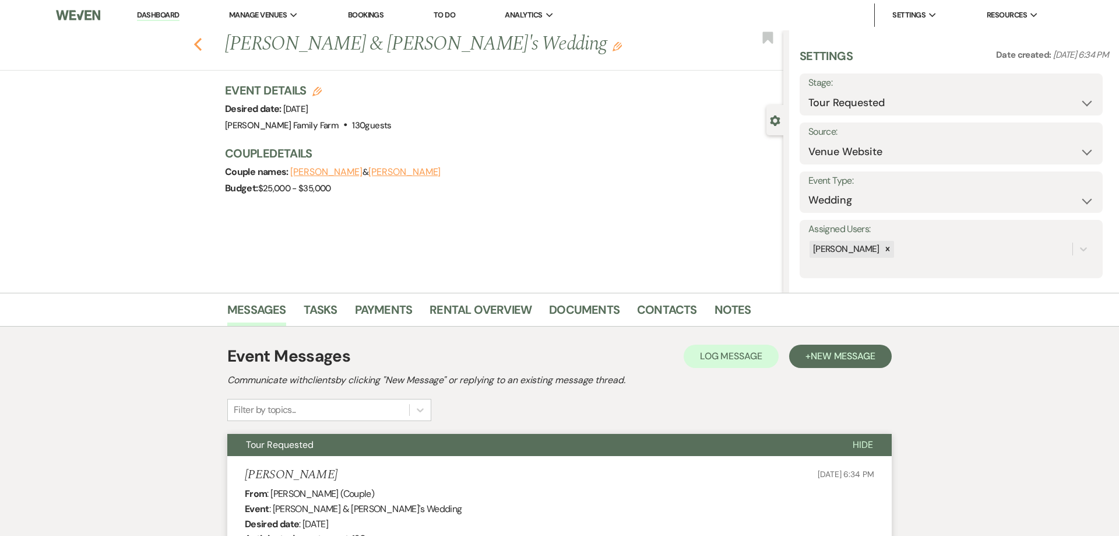
click at [198, 44] on icon "Previous" at bounding box center [198, 44] width 9 height 14
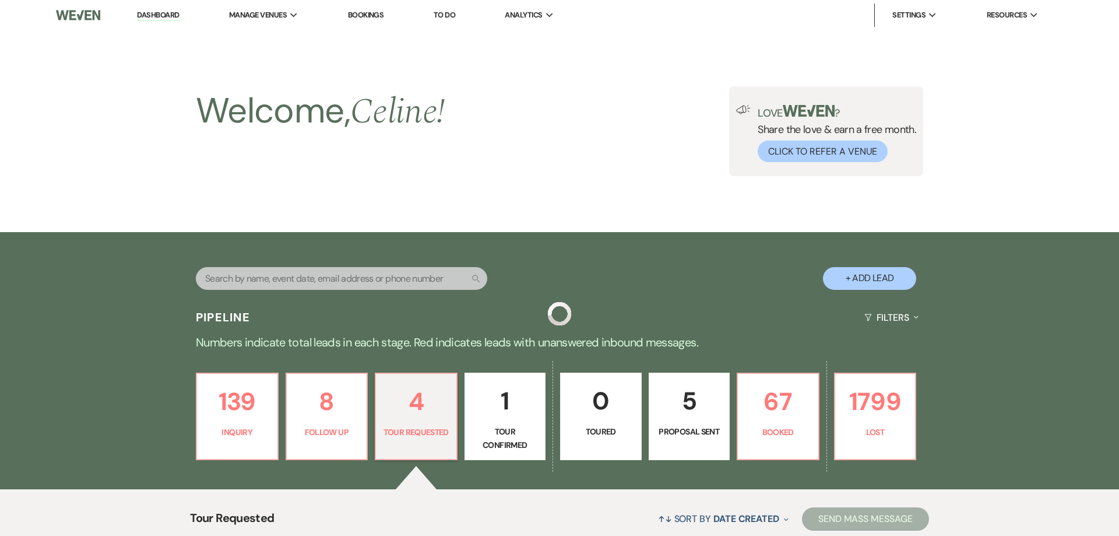
scroll to position [327, 0]
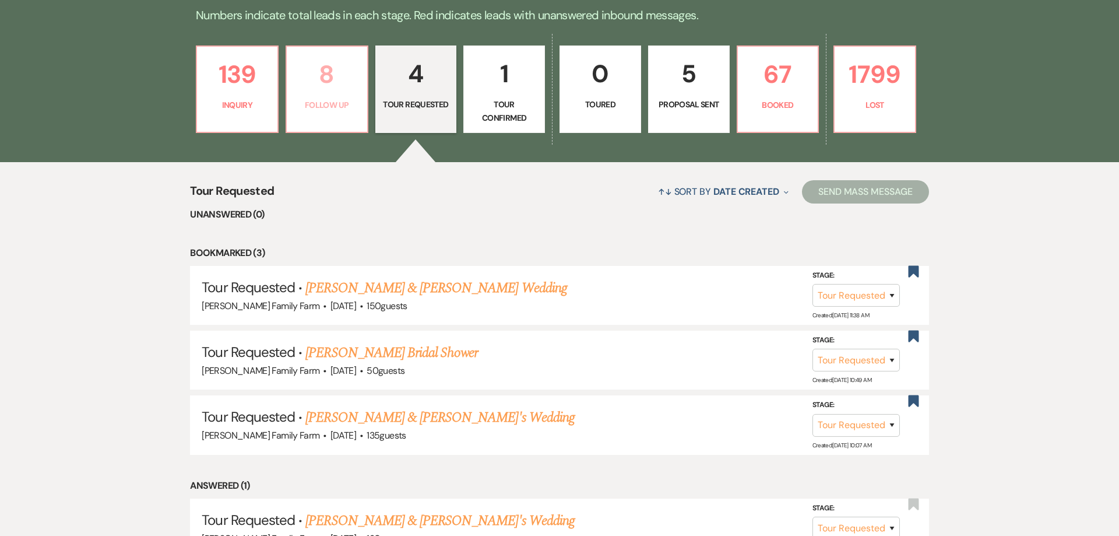
click at [332, 103] on p "Follow Up" at bounding box center [327, 105] width 66 height 13
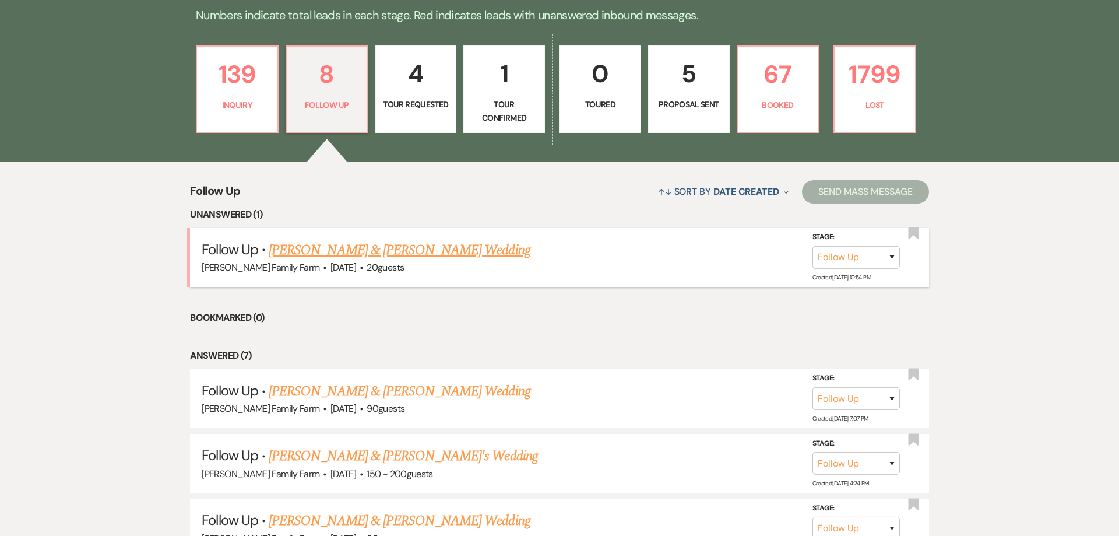
click at [368, 254] on link "[PERSON_NAME] & [PERSON_NAME] Wedding" at bounding box center [399, 250] width 261 height 21
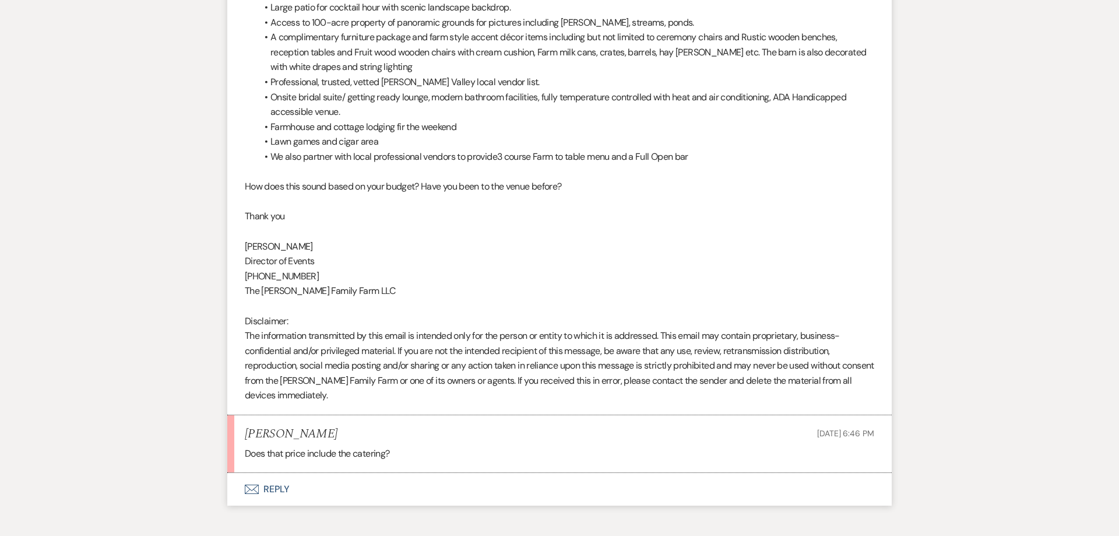
scroll to position [1267, 0]
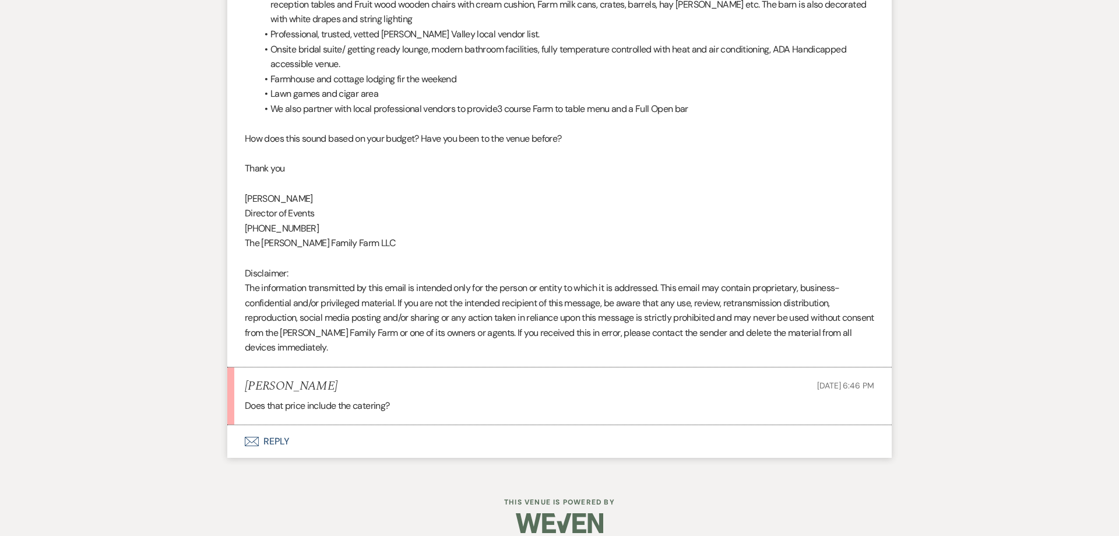
click at [272, 427] on button "Envelope Reply" at bounding box center [559, 441] width 665 height 33
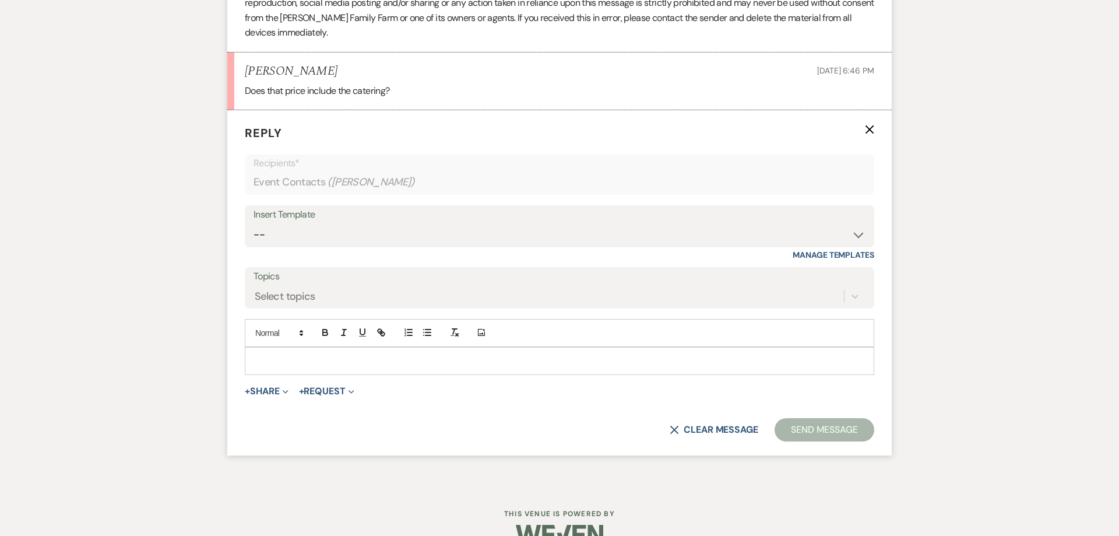
scroll to position [1582, 0]
click at [294, 354] on p at bounding box center [559, 360] width 611 height 13
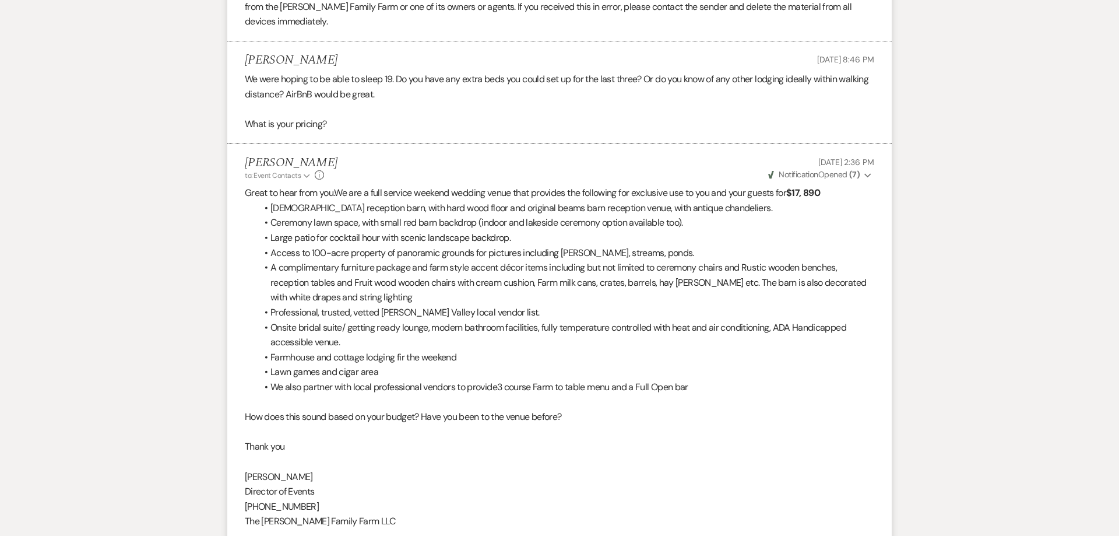
scroll to position [988, 0]
drag, startPoint x: 506, startPoint y: 374, endPoint x: 615, endPoint y: 373, distance: 109.6
click at [615, 382] on span "3 course Farm to table menu and a Full Open bar" at bounding box center [592, 388] width 191 height 12
copy span "3 course Farm to table menu"
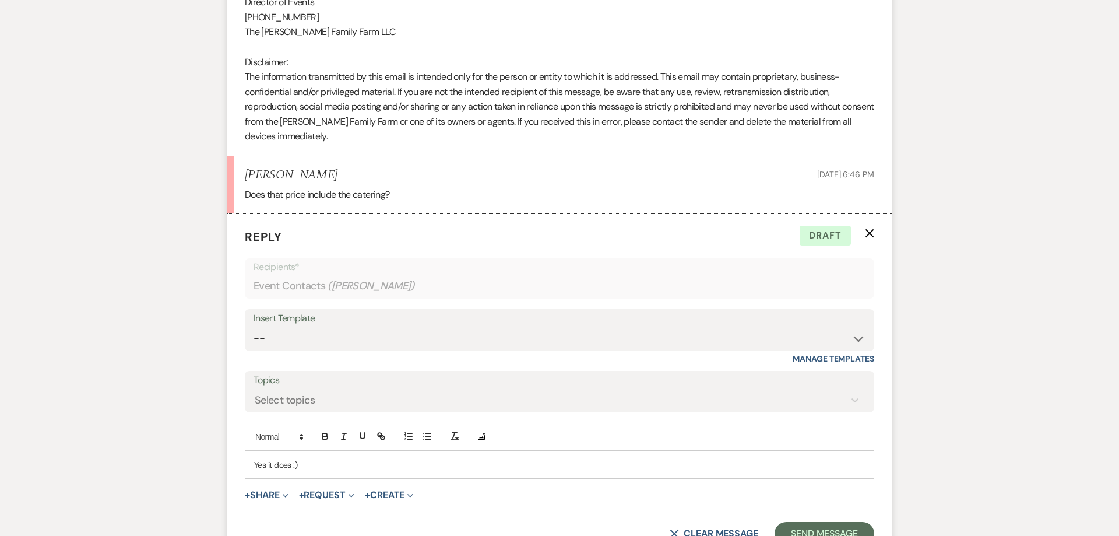
scroll to position [1136, 0]
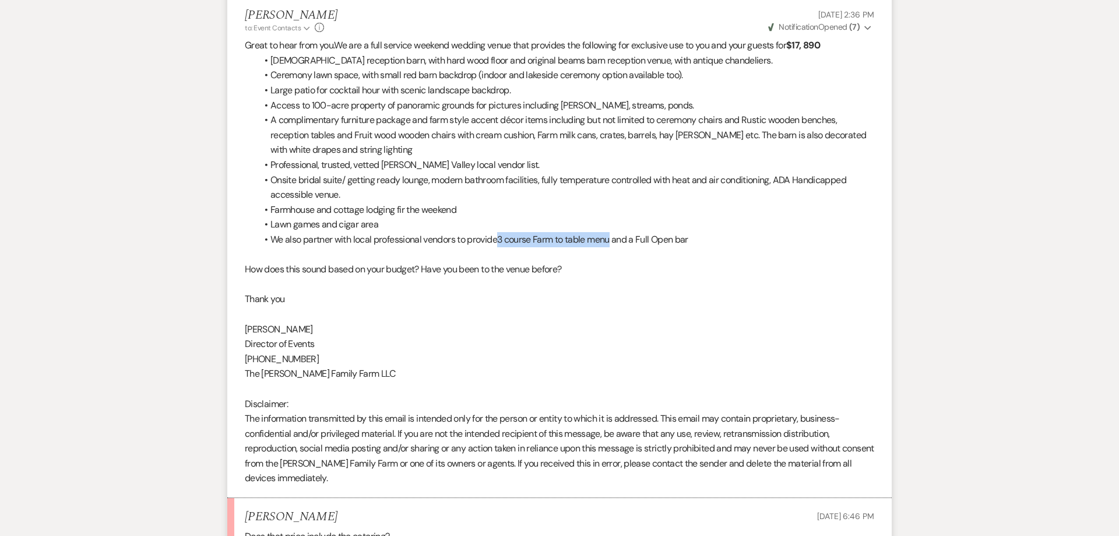
click at [643, 262] on p "How does this sound based on your budget? Have you been to the venue before?" at bounding box center [560, 269] width 630 height 15
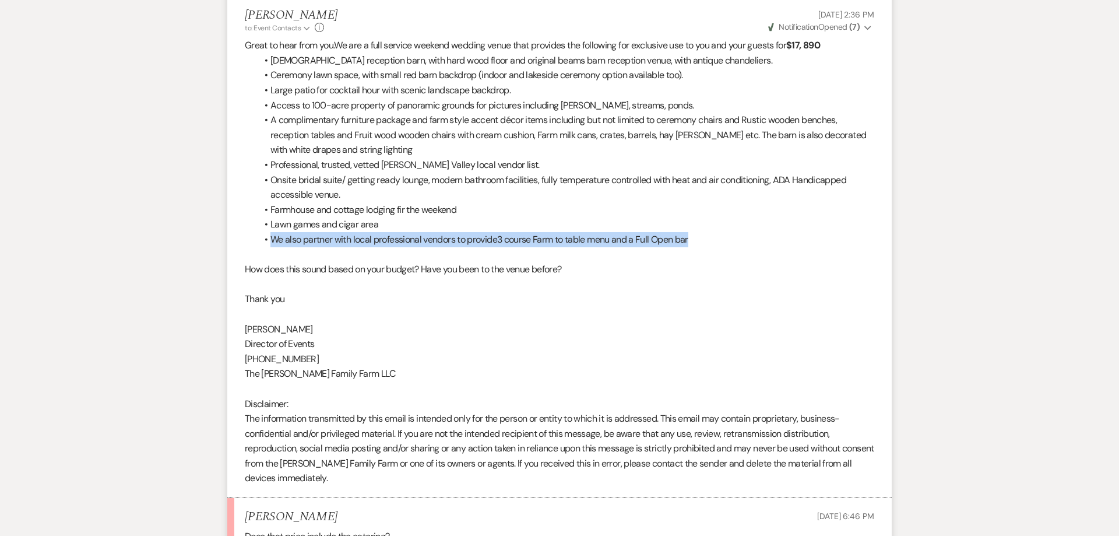
drag, startPoint x: 712, startPoint y: 226, endPoint x: 273, endPoint y: 222, distance: 439.1
click at [273, 232] on li "We also partner with local professional vendors to provide 3 course Farm to tab…" at bounding box center [566, 239] width 618 height 15
copy li "We also partner with local professional vendors to provide 3 course Farm to tab…"
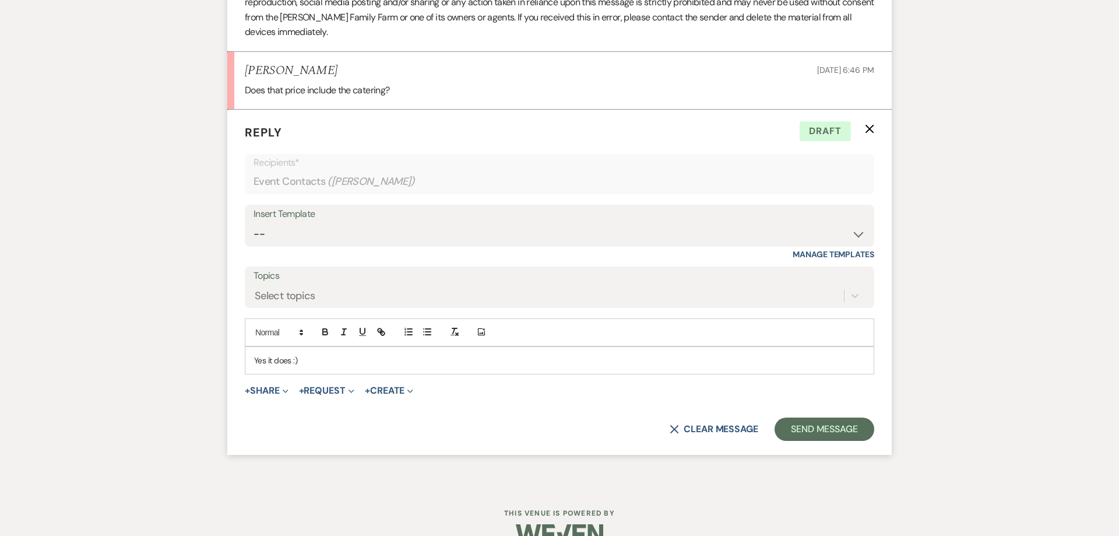
scroll to position [1593, 0]
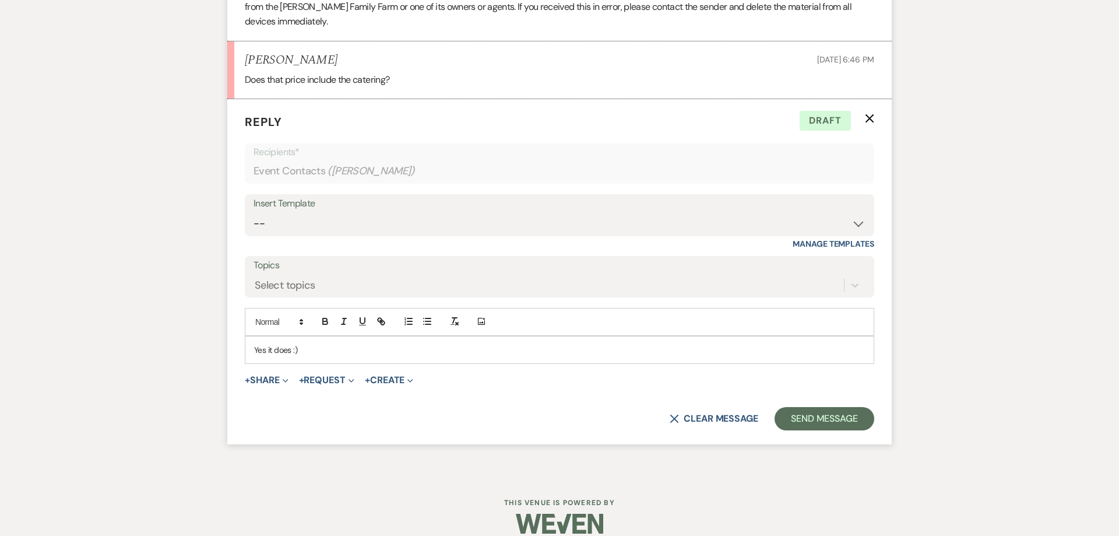
click at [366, 343] on p "Yes it does :)" at bounding box center [559, 349] width 611 height 13
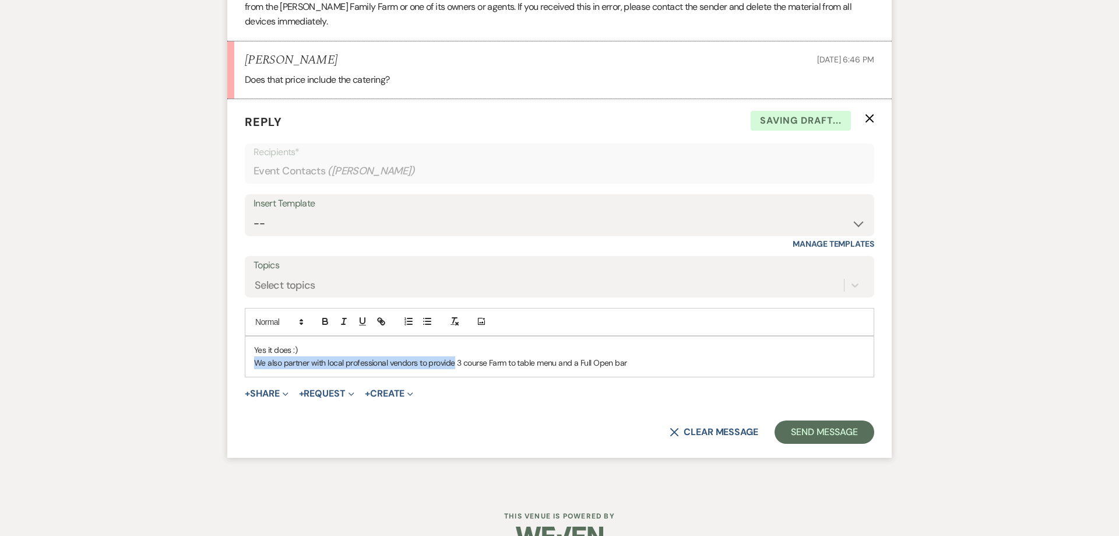
drag, startPoint x: 455, startPoint y: 349, endPoint x: 230, endPoint y: 353, distance: 224.5
click at [245, 353] on div "Yes it does :) We also partner with local professional vendors to provide 3 cou…" at bounding box center [559, 356] width 629 height 40
drag, startPoint x: 442, startPoint y: 346, endPoint x: 64, endPoint y: 300, distance: 380.6
click at [245, 336] on div "Yes it does :) 3 course Farm to table menu and a Full Open bar" at bounding box center [559, 356] width 629 height 40
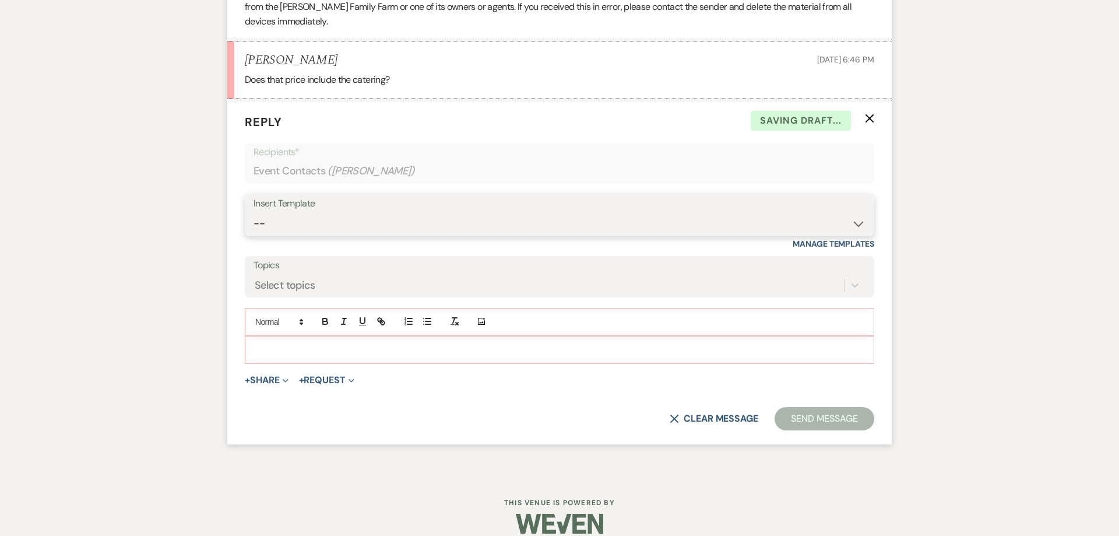
click at [254, 212] on select "-- Follow Up 1a. Non wedding request for info (Barn) 8. Proposal email Follow u…" at bounding box center [560, 223] width 612 height 23
click option "2. Venue details, date flexible?" at bounding box center [0, 0] width 0 height 0
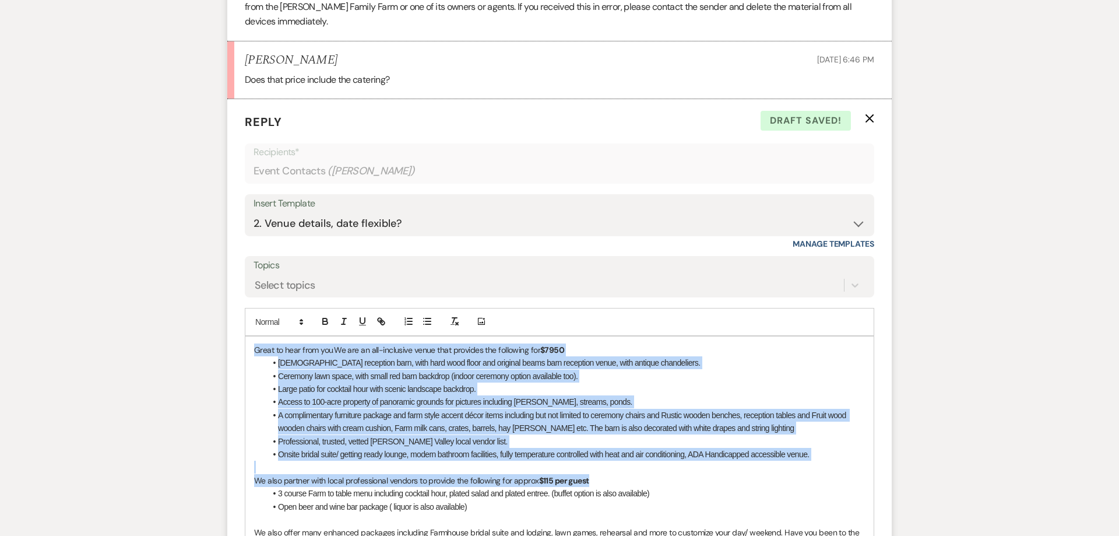
drag, startPoint x: 606, startPoint y: 465, endPoint x: 203, endPoint y: 320, distance: 428.5
click at [245, 336] on div "Great to hear from you. We are an all-inclusive venue that provides the followi…" at bounding box center [559, 532] width 629 height 392
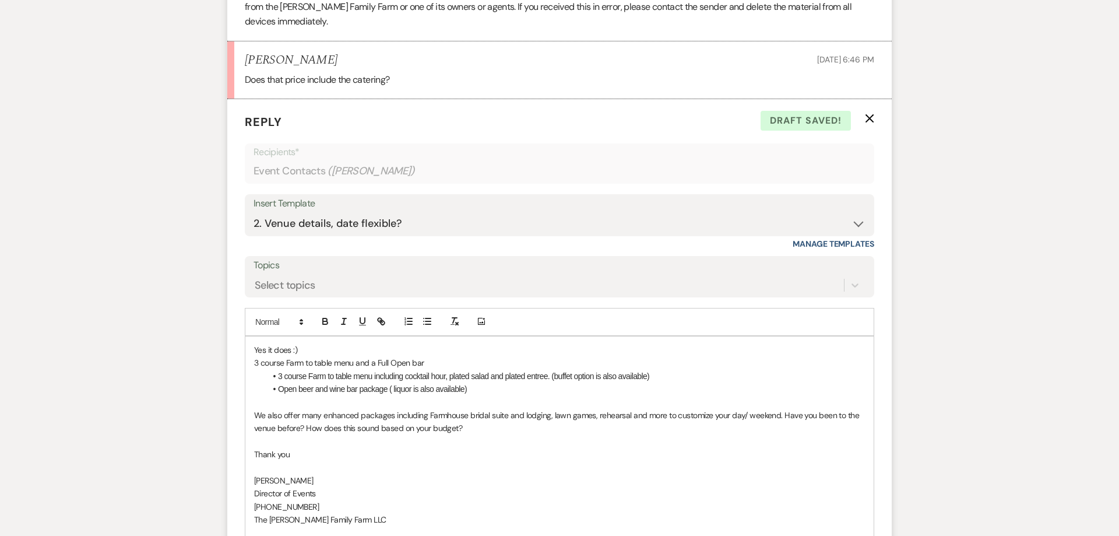
click at [307, 343] on p "Yes it does :)" at bounding box center [559, 349] width 611 height 13
drag, startPoint x: 416, startPoint y: 343, endPoint x: 223, endPoint y: 351, distance: 193.1
click at [245, 351] on div "Yes it does :) it includes: 3 course Farm to table menu and a Full Open bar 3 c…" at bounding box center [559, 473] width 629 height 275
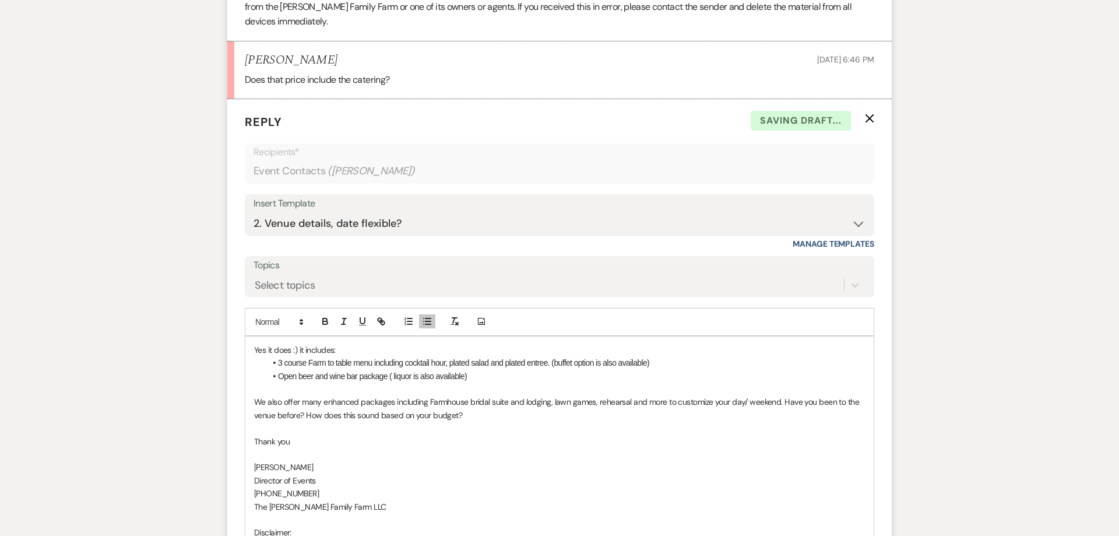
drag, startPoint x: 666, startPoint y: 349, endPoint x: 553, endPoint y: 349, distance: 113.1
click at [553, 356] on li "3 course Farm to table menu including cocktail hour, plated salad and plated en…" at bounding box center [565, 362] width 599 height 13
drag, startPoint x: 486, startPoint y: 361, endPoint x: 279, endPoint y: 363, distance: 207.6
click at [279, 370] on li "Open beer and wine bar package ( liquor is also available)" at bounding box center [565, 376] width 599 height 13
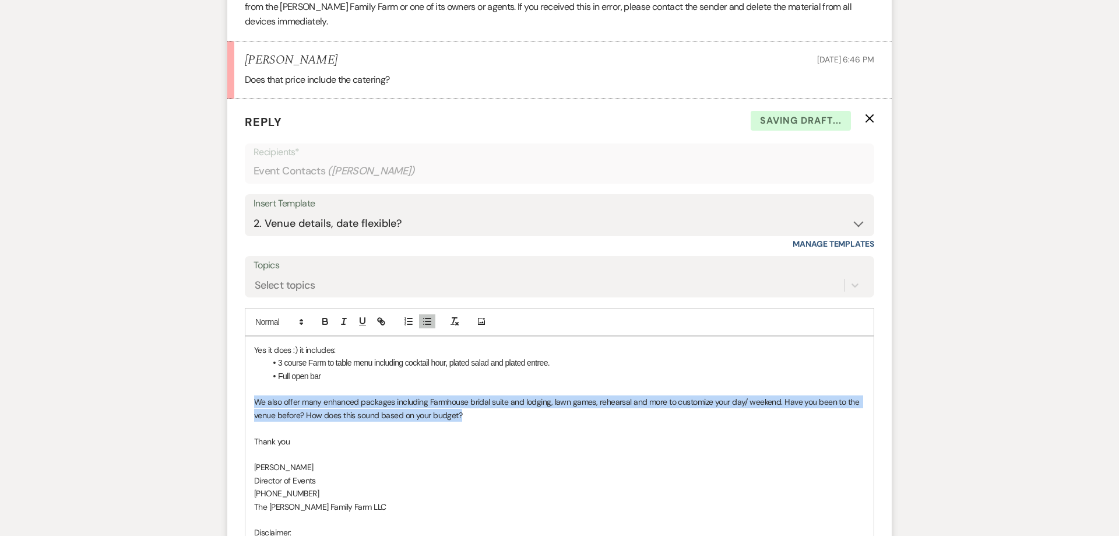
drag, startPoint x: 497, startPoint y: 406, endPoint x: 243, endPoint y: 390, distance: 254.7
click at [245, 387] on div "Yes it does :) it includes: 3 course Farm to table menu including cocktail hour…" at bounding box center [559, 467] width 629 height 262
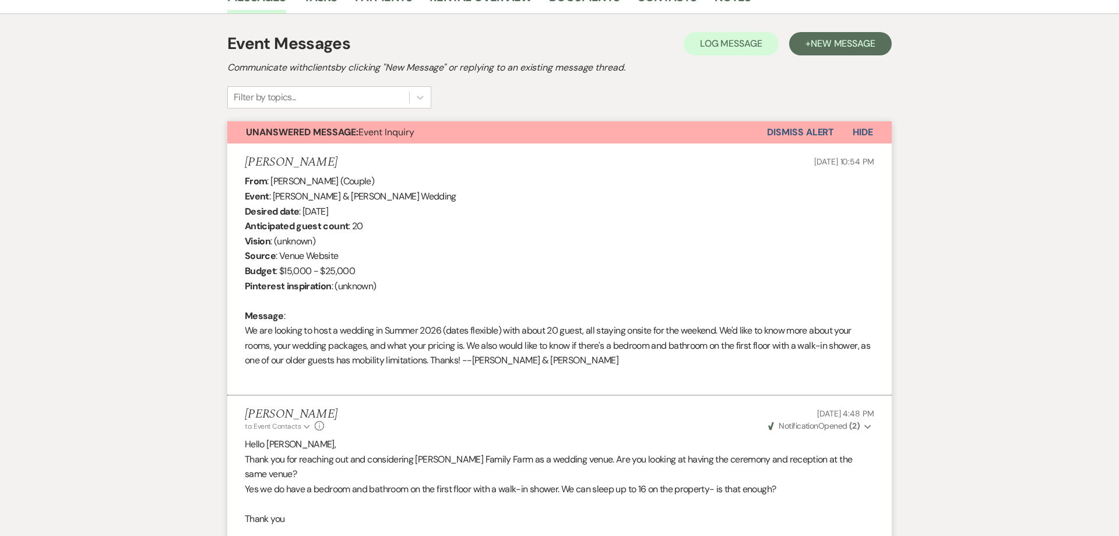
scroll to position [255, 0]
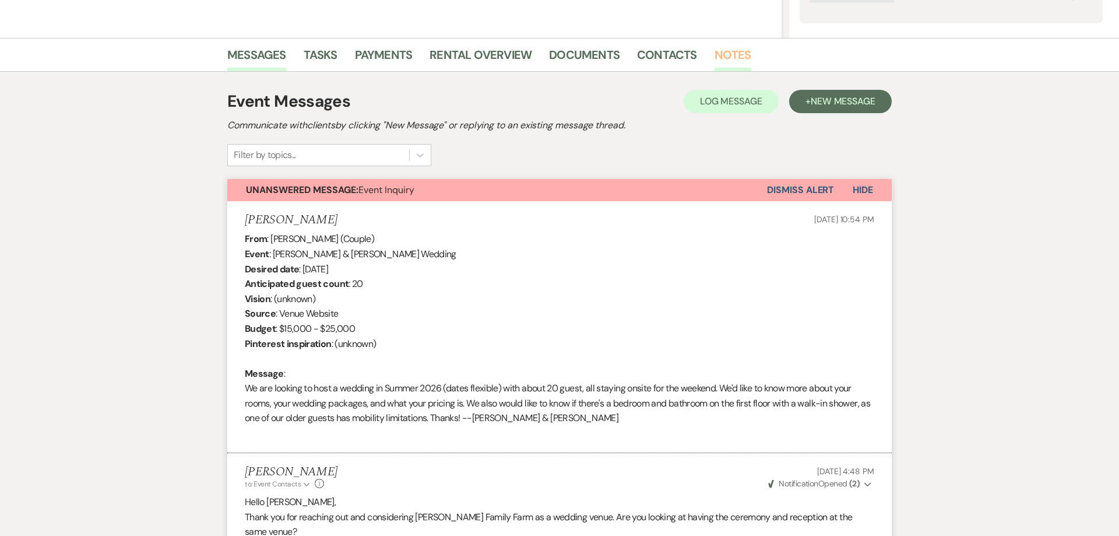
click at [740, 53] on link "Notes" at bounding box center [733, 58] width 37 height 26
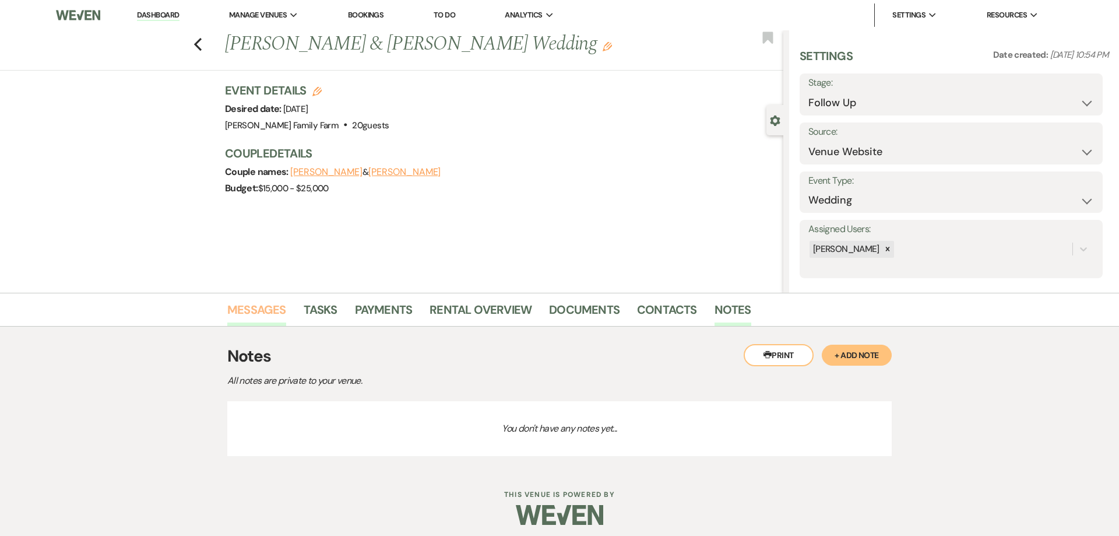
click at [271, 306] on link "Messages" at bounding box center [256, 313] width 59 height 26
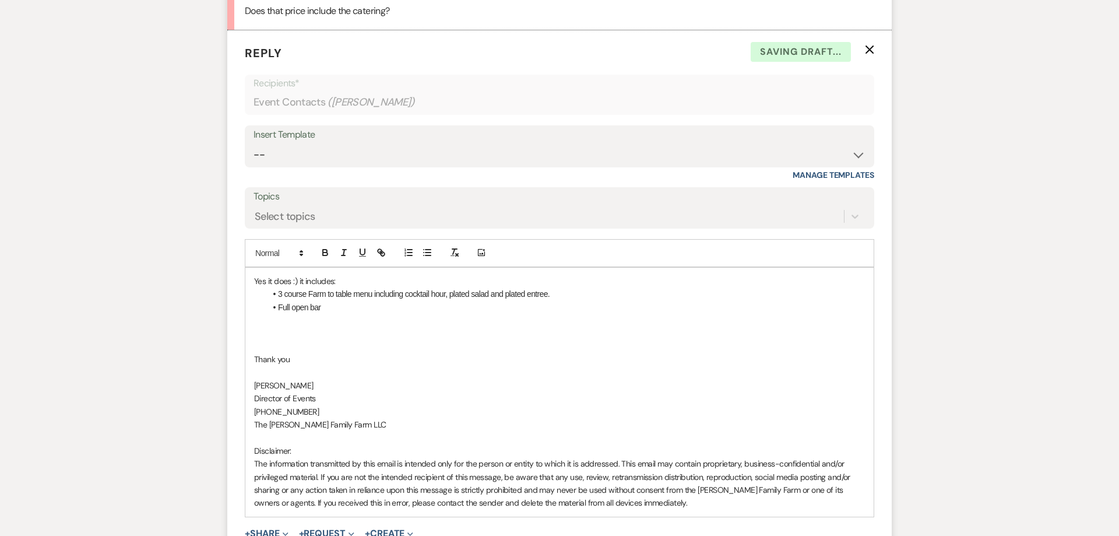
scroll to position [1694, 0]
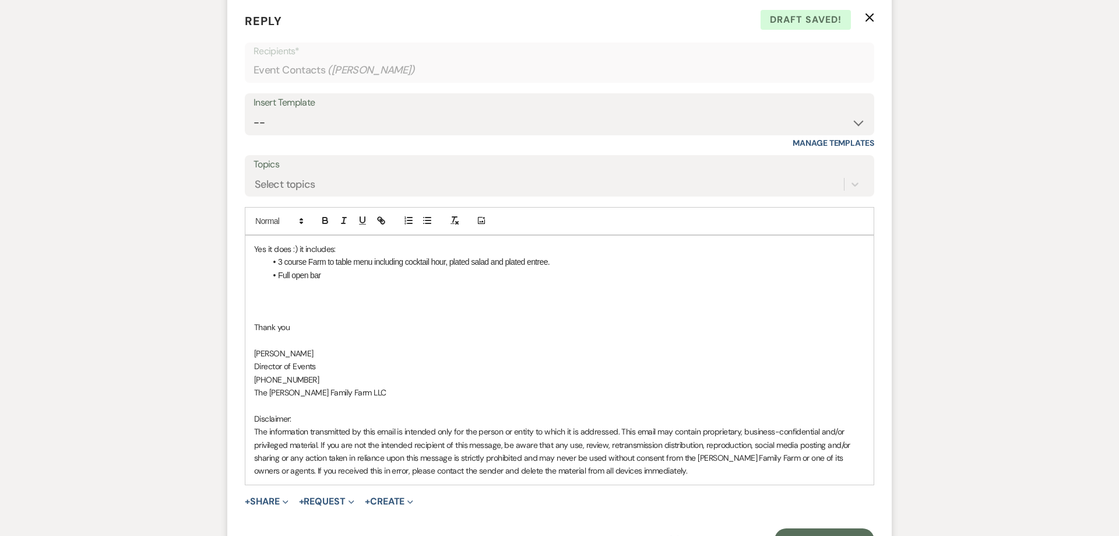
click at [285, 294] on p at bounding box center [559, 300] width 611 height 13
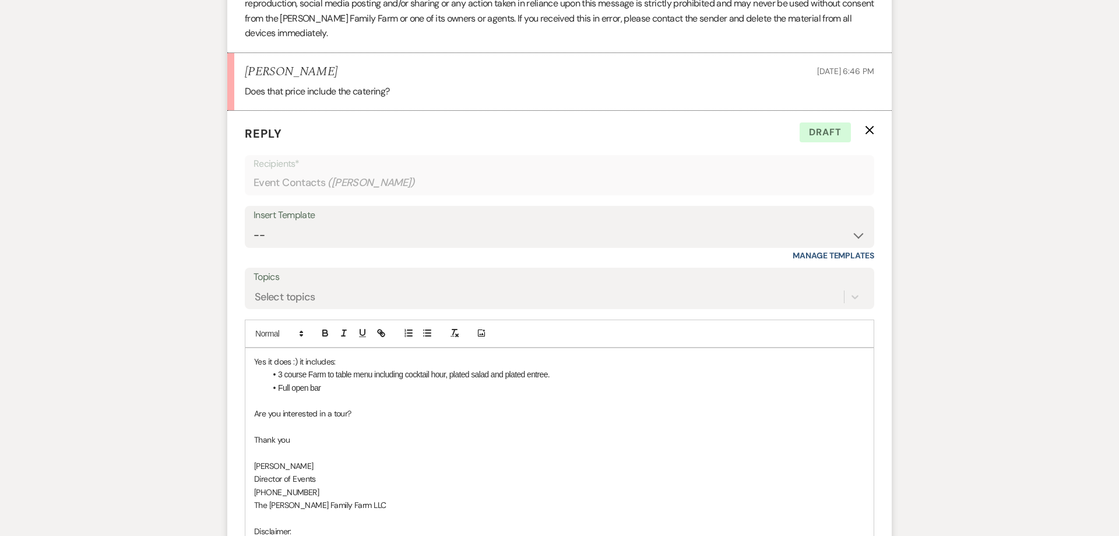
scroll to position [1589, 0]
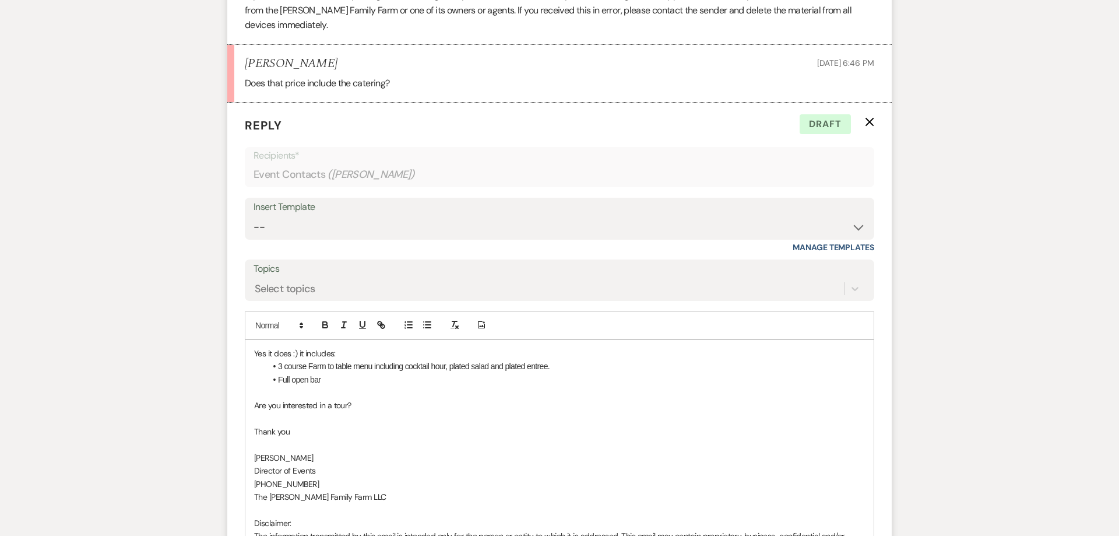
click at [291, 347] on p "Yes it does :) it includes:" at bounding box center [559, 353] width 611 height 13
click at [350, 386] on p at bounding box center [559, 392] width 611 height 13
click at [258, 399] on p "Are you interested in a tour?" at bounding box center [559, 405] width 611 height 13
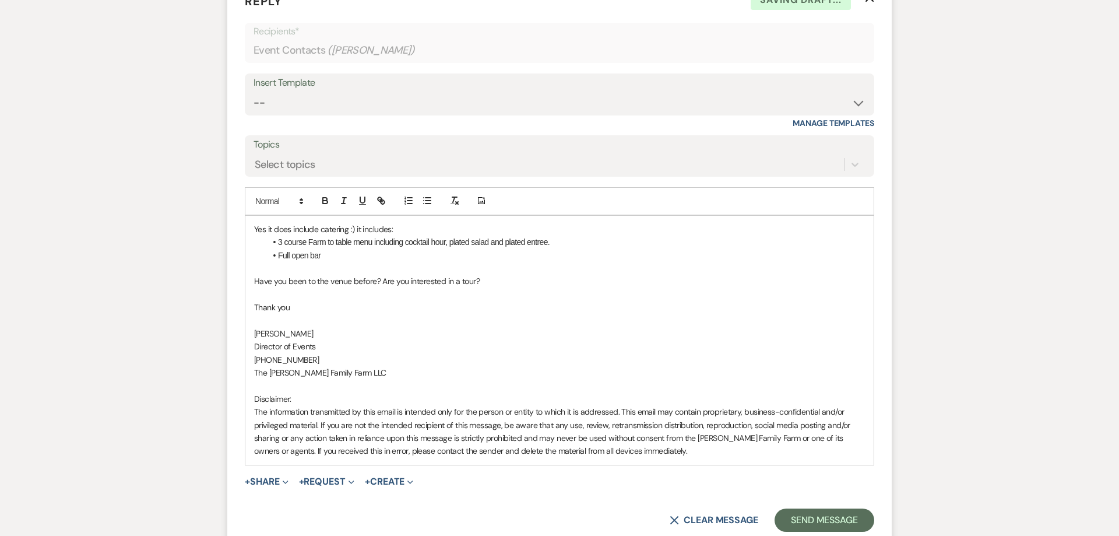
scroll to position [1768, 0]
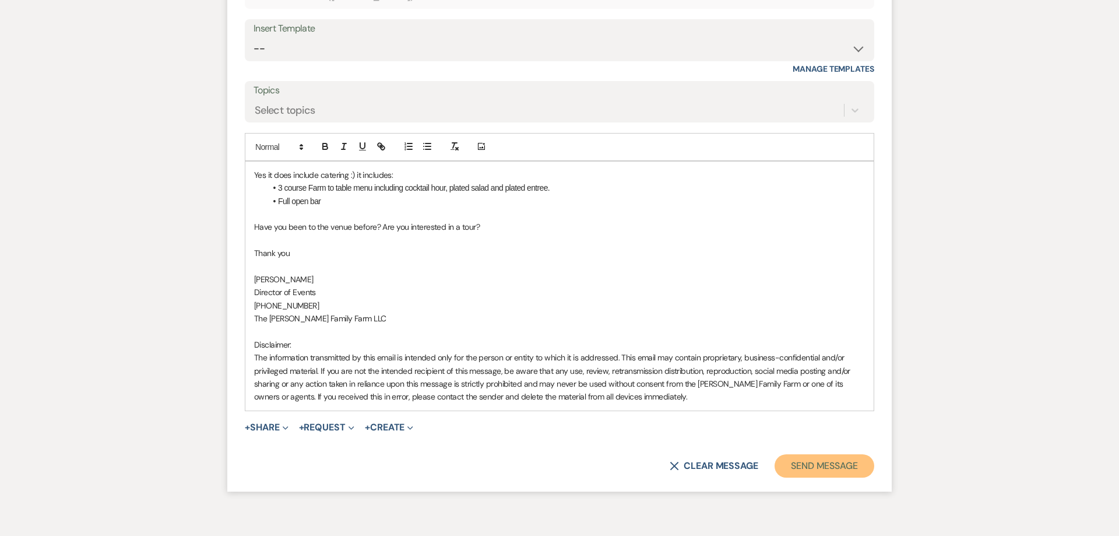
click at [820, 457] on button "Send Message" at bounding box center [825, 465] width 100 height 23
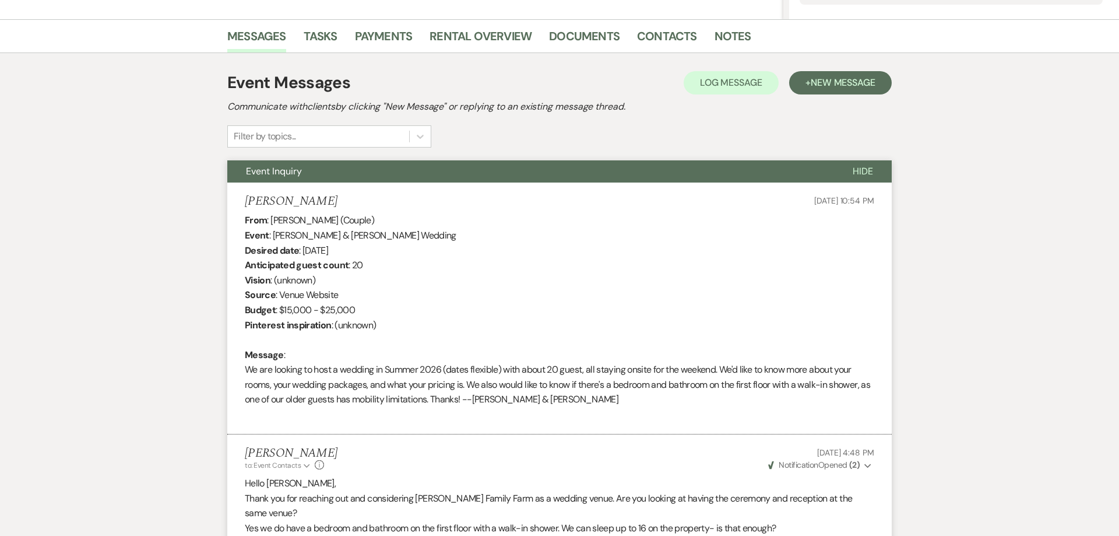
scroll to position [0, 0]
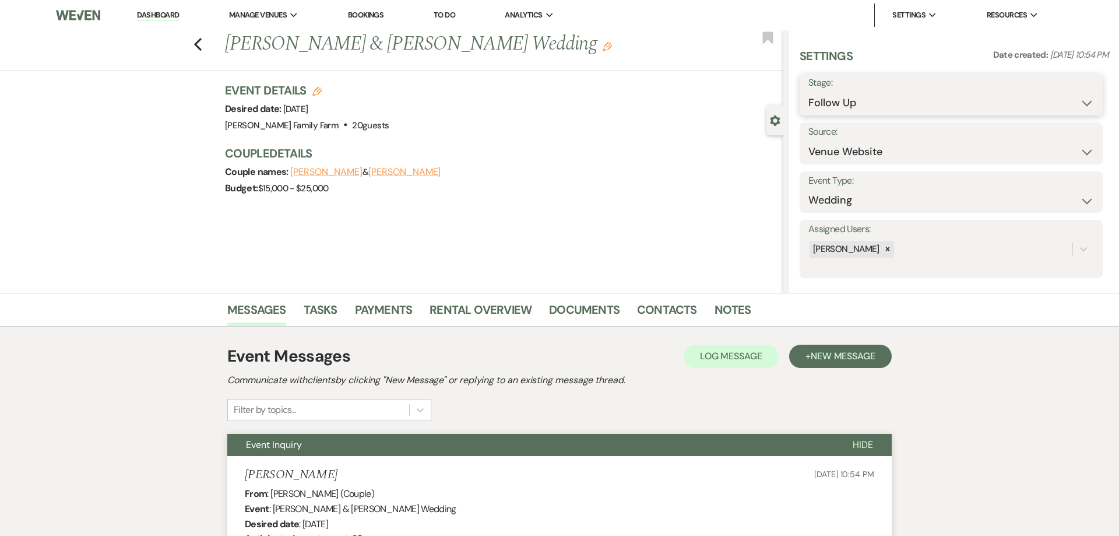
click at [809, 92] on select "Inquiry Follow Up Tour Requested Tour Confirmed Toured Proposal Sent Booked Lost" at bounding box center [952, 103] width 286 height 23
click option "Tour Requested" at bounding box center [0, 0] width 0 height 0
click at [1079, 89] on button "Save" at bounding box center [1071, 94] width 66 height 23
click at [201, 50] on use "button" at bounding box center [198, 44] width 8 height 13
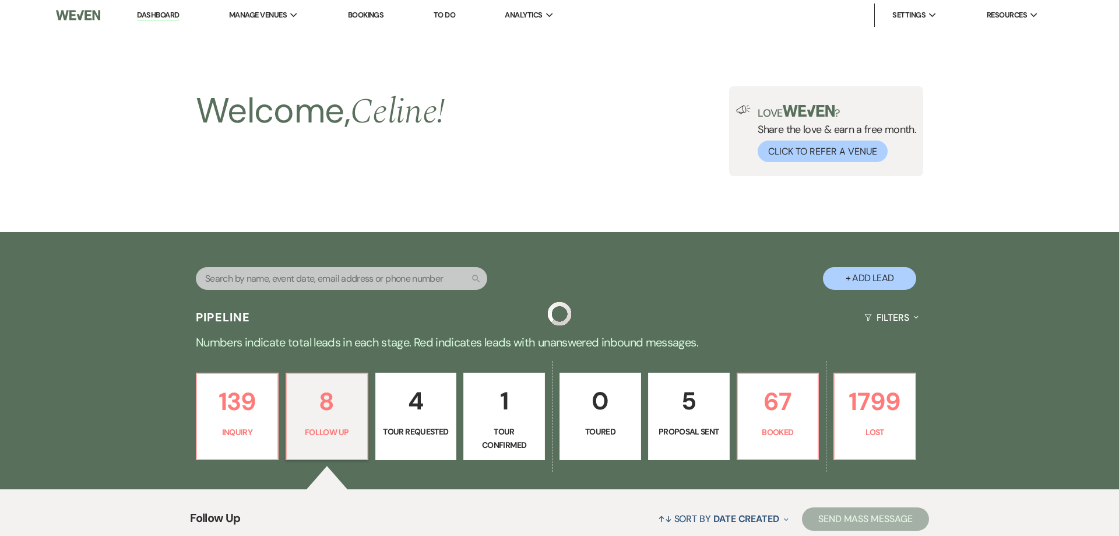
scroll to position [327, 0]
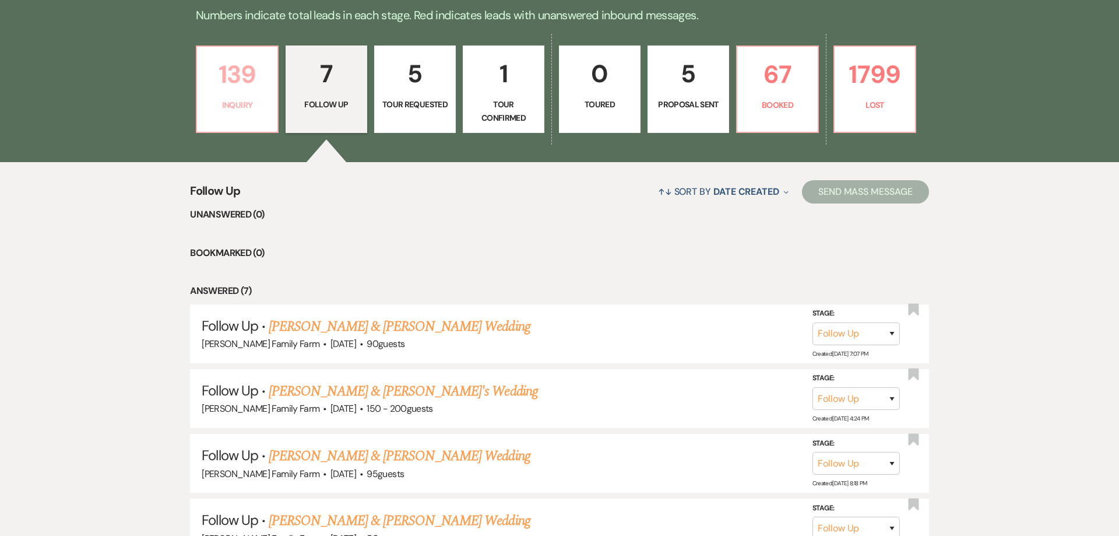
click at [250, 110] on p "Inquiry" at bounding box center [237, 105] width 66 height 13
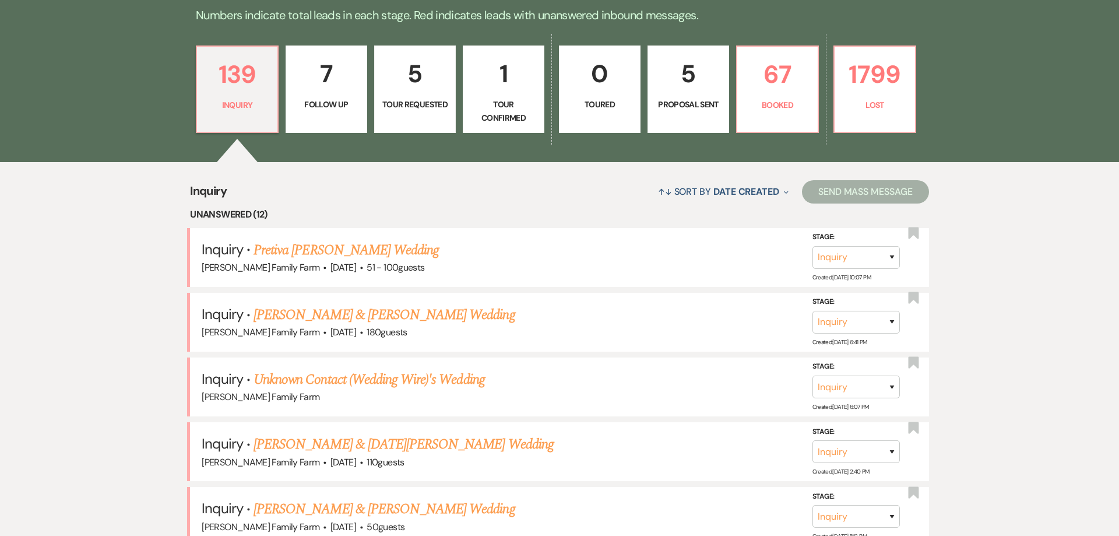
scroll to position [1041, 0]
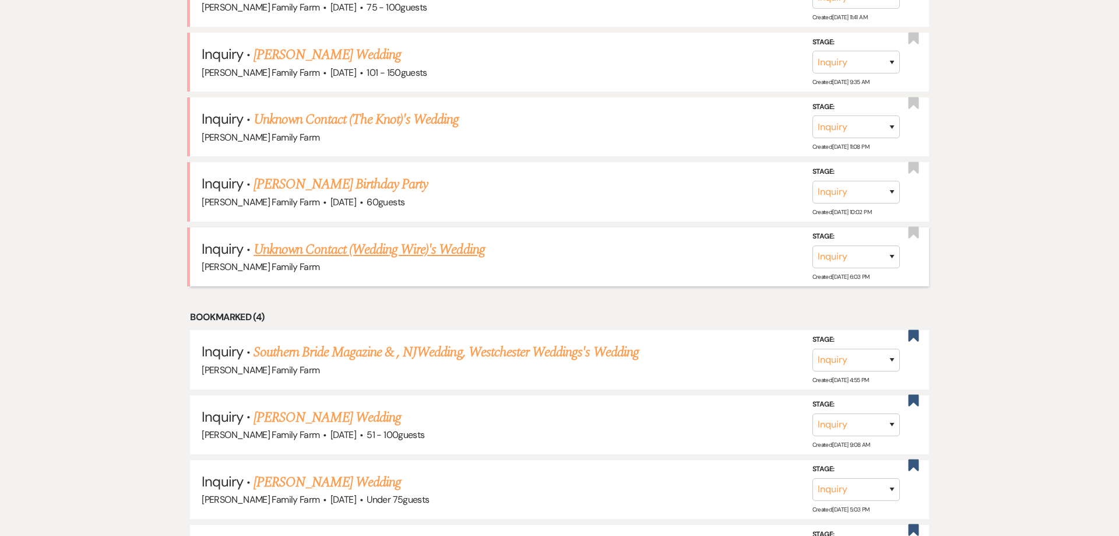
click at [341, 248] on link "Unknown Contact (Wedding Wire)'s Wedding" at bounding box center [369, 249] width 231 height 21
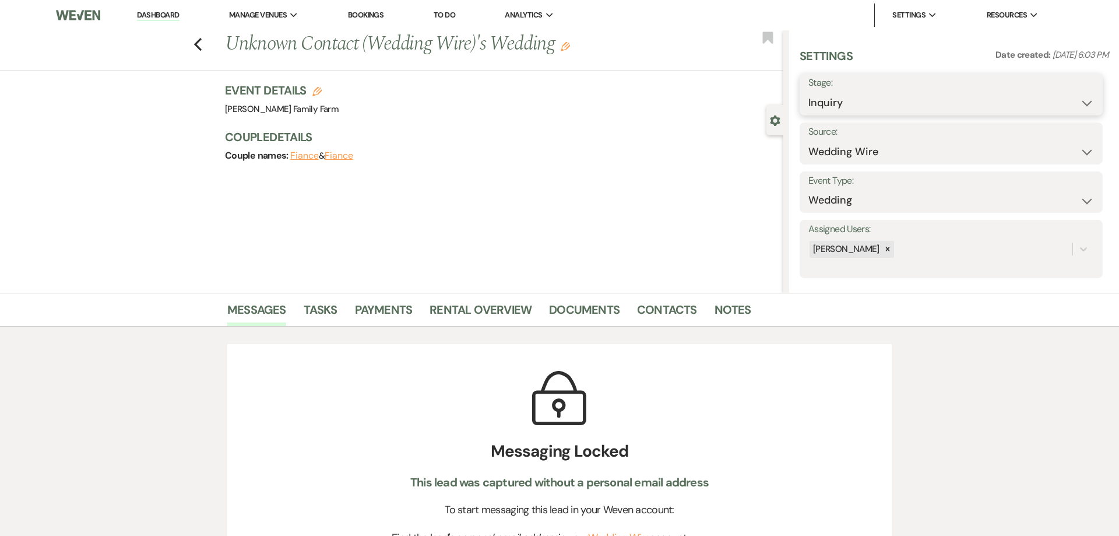
click at [809, 92] on select "Inquiry Follow Up Tour Requested Tour Confirmed Toured Proposal Sent Booked Lost" at bounding box center [952, 103] width 286 height 23
click option "Lost" at bounding box center [0, 0] width 0 height 0
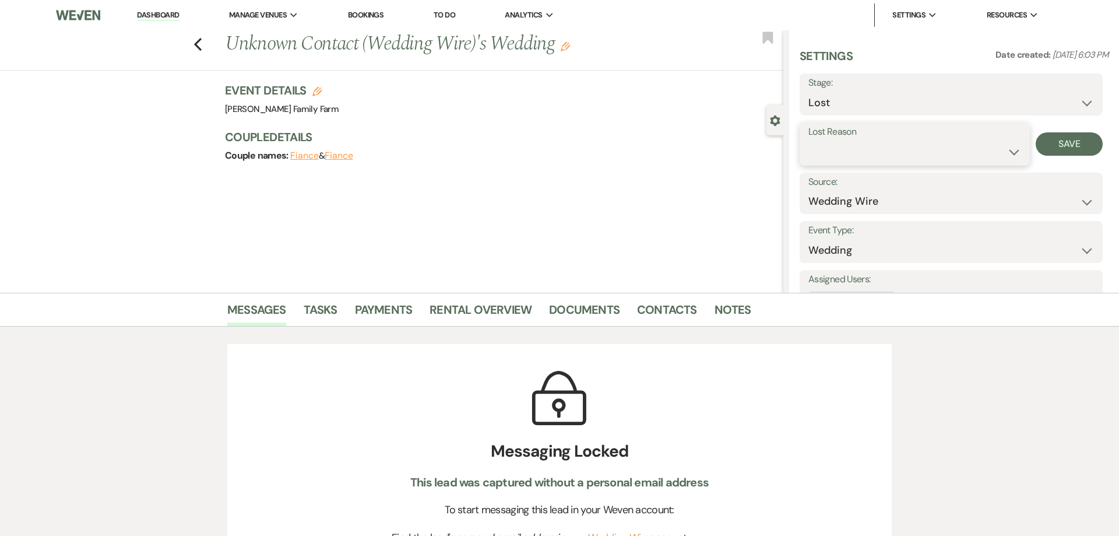
click at [809, 141] on select "Booked Elsewhere Budget Date Unavailable No Response Not a Good Match Capacity …" at bounding box center [915, 152] width 213 height 23
click option "Spam (hidden)" at bounding box center [0, 0] width 0 height 0
click at [1065, 141] on button "Save" at bounding box center [1069, 143] width 67 height 23
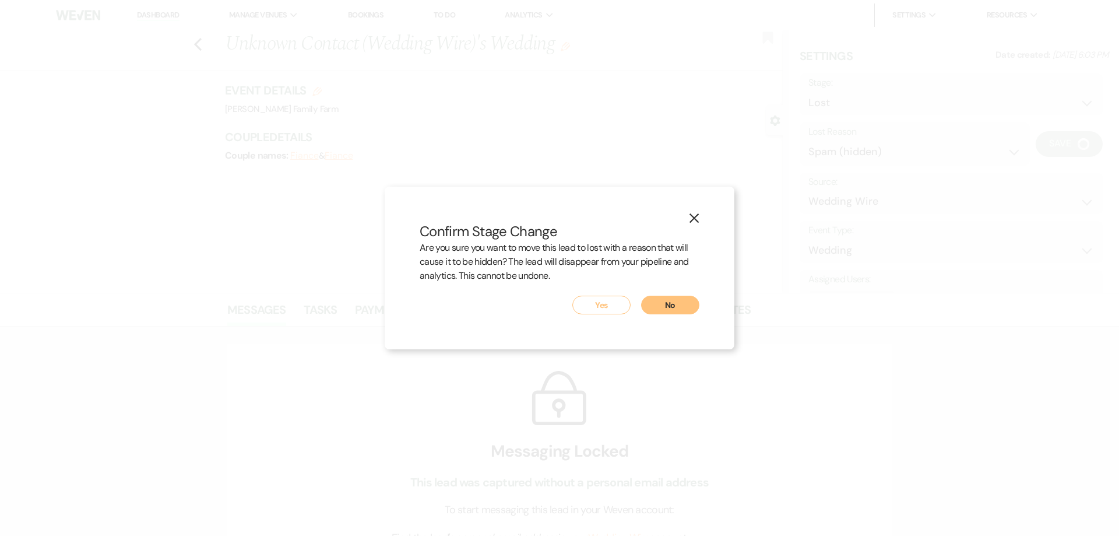
click at [594, 308] on button "Yes" at bounding box center [602, 305] width 58 height 19
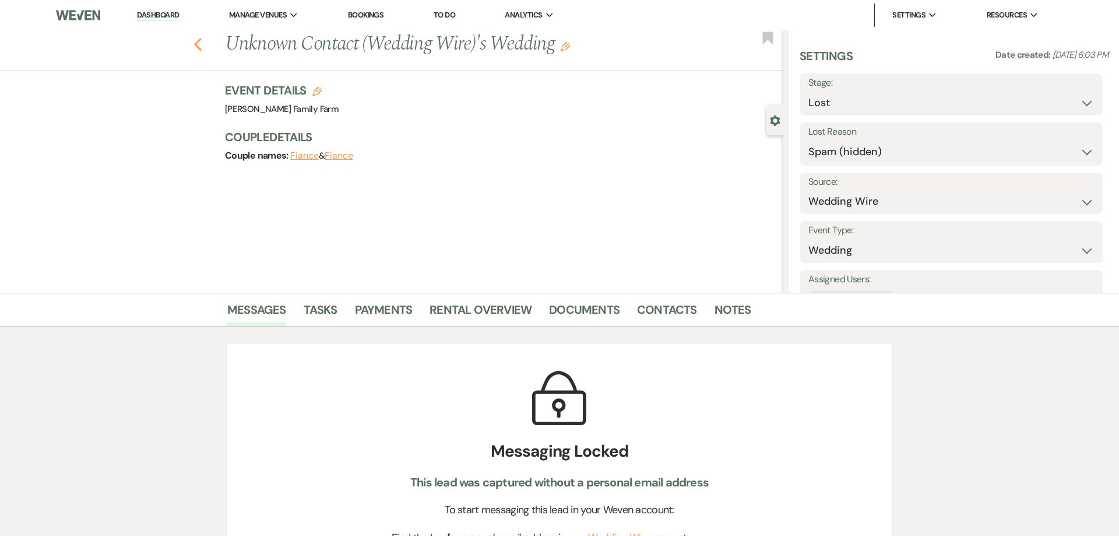
click at [199, 42] on icon "Previous" at bounding box center [198, 44] width 9 height 14
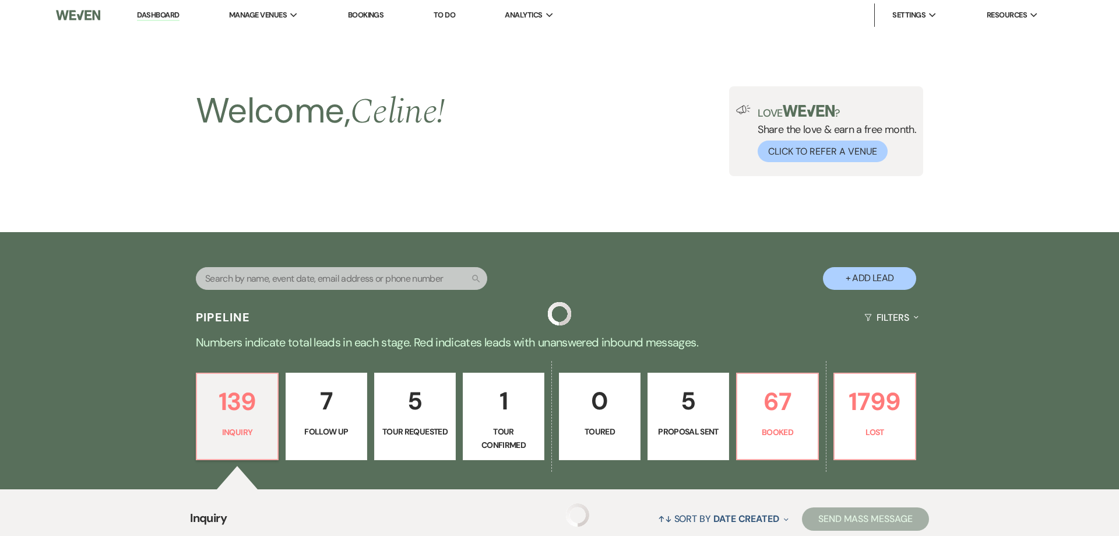
scroll to position [1041, 0]
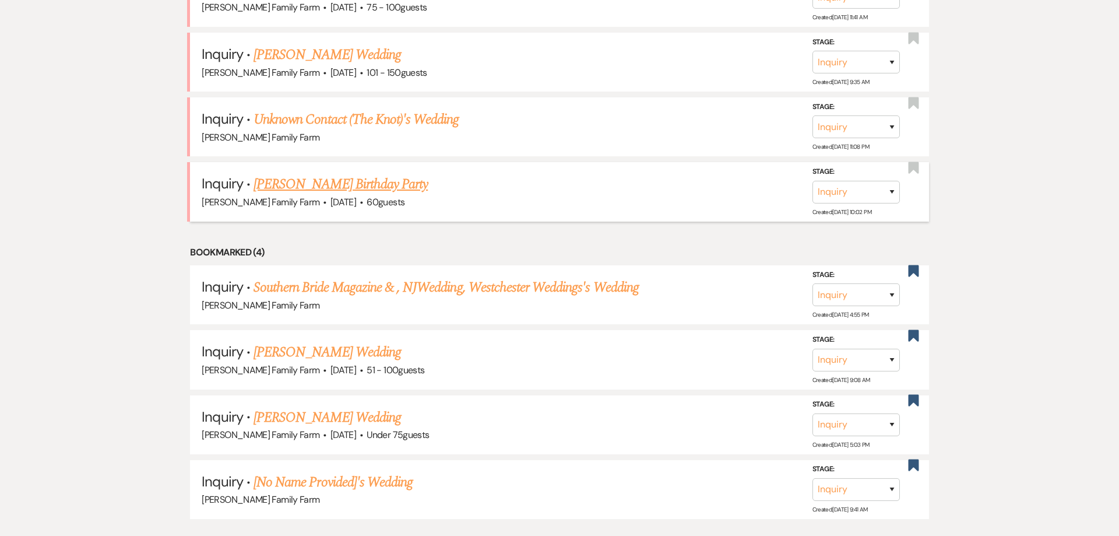
click at [331, 180] on link "[PERSON_NAME] Birthday Party" at bounding box center [341, 184] width 174 height 21
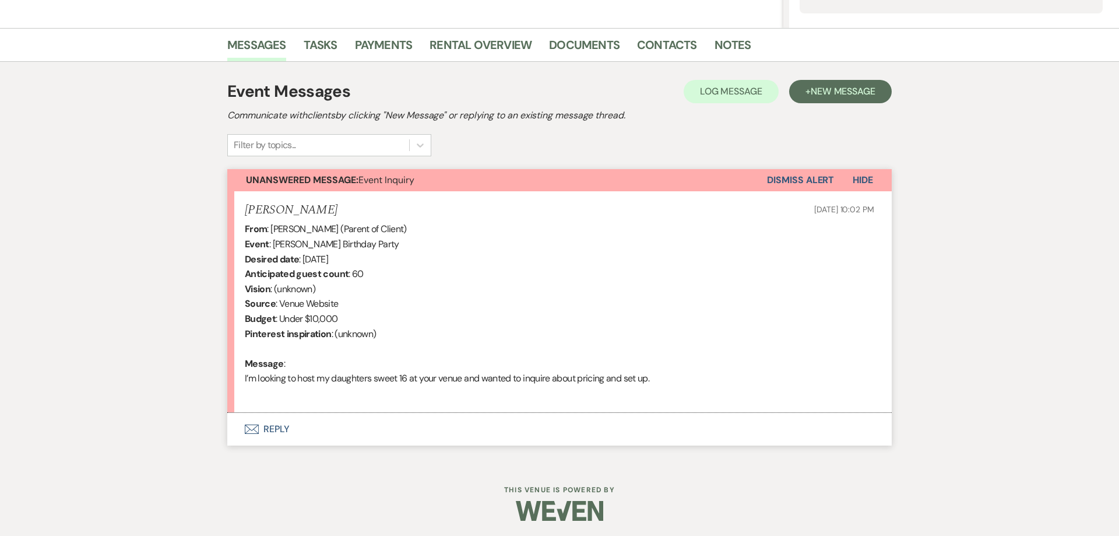
scroll to position [267, 0]
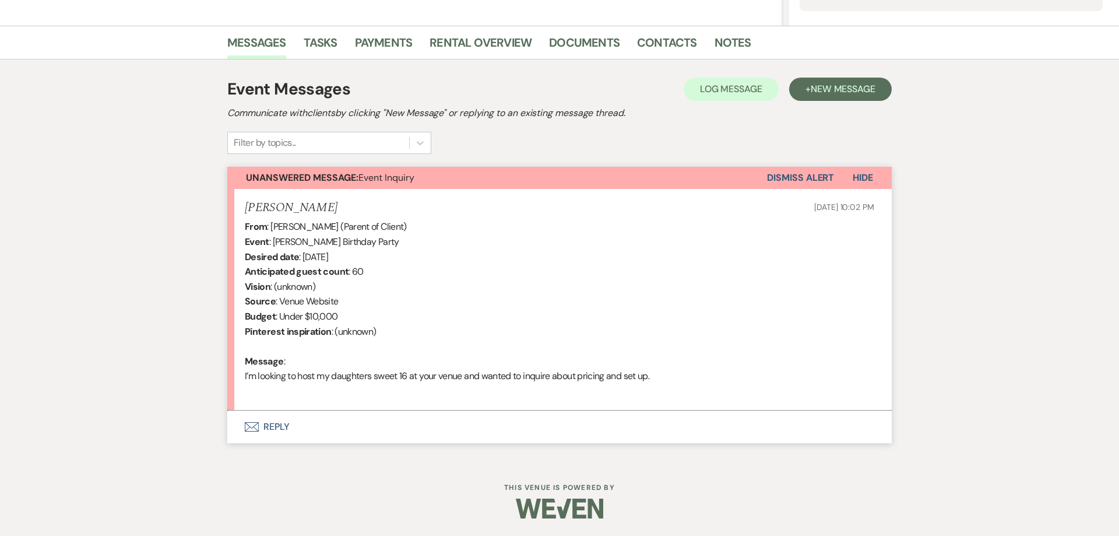
click at [278, 427] on button "Envelope Reply" at bounding box center [559, 426] width 665 height 33
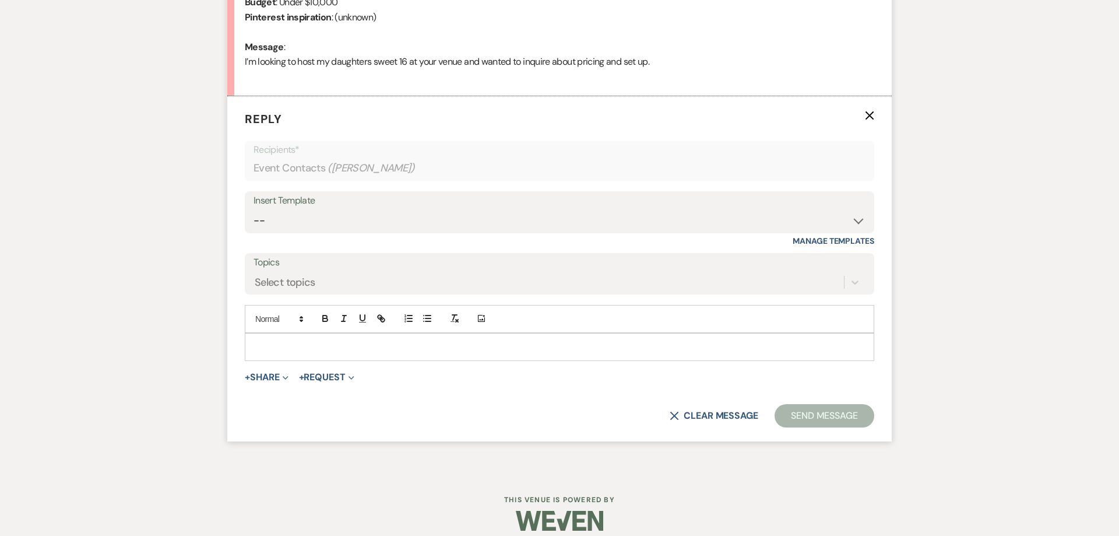
scroll to position [582, 0]
click at [254, 208] on select "-- Follow Up 1a. Non wedding request for info (Barn) 8. Proposal email Follow u…" at bounding box center [560, 219] width 612 height 23
click option "2. Venue details, date flexible?" at bounding box center [0, 0] width 0 height 0
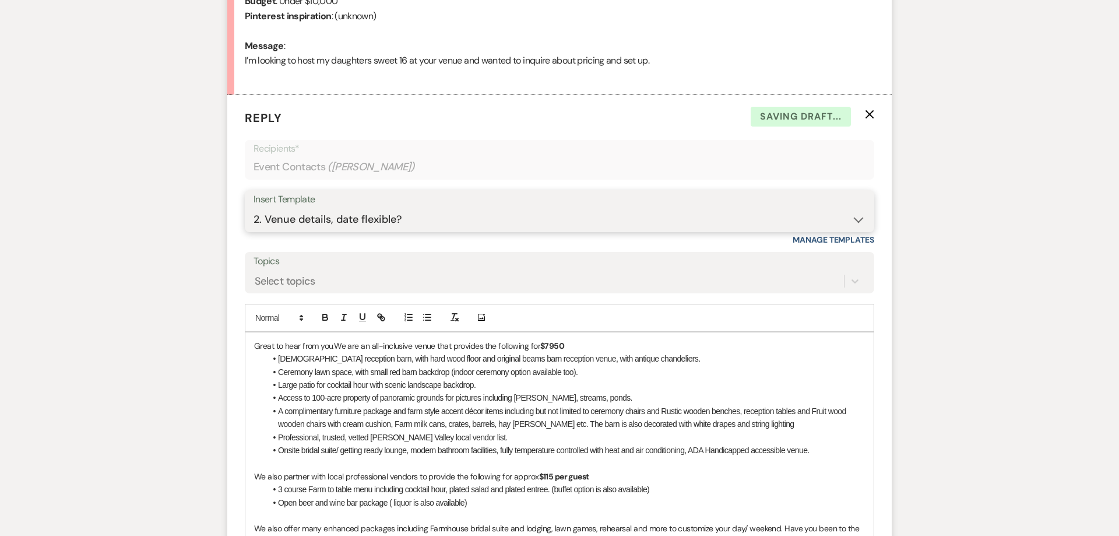
click at [254, 208] on select "-- Follow Up 1a. Non wedding request for info (Barn) 8. Proposal email Follow u…" at bounding box center [560, 219] width 612 height 23
click option "1a. Non wedding request for info (Barn)" at bounding box center [0, 0] width 0 height 0
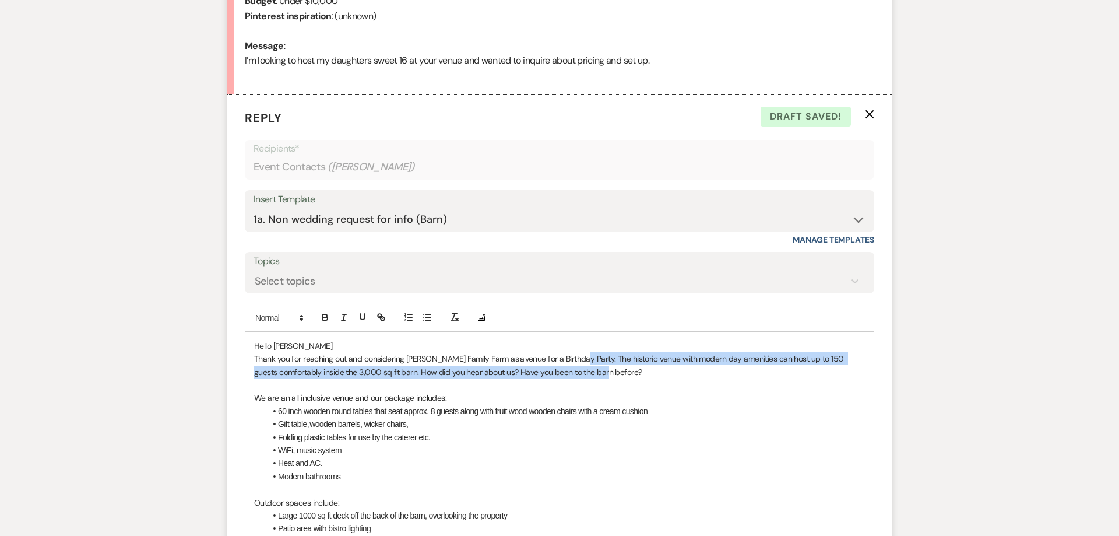
drag, startPoint x: 575, startPoint y: 359, endPoint x: 619, endPoint y: 373, distance: 46.1
click at [619, 373] on p "Thank you for reaching out and considering [PERSON_NAME] Family Farm as a venue…" at bounding box center [559, 365] width 611 height 26
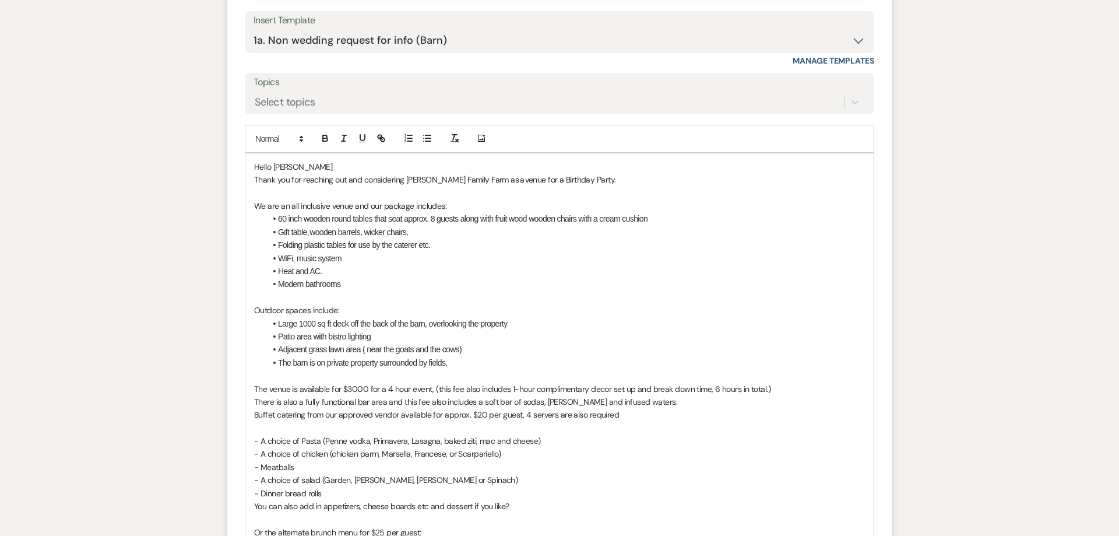
scroll to position [791, 0]
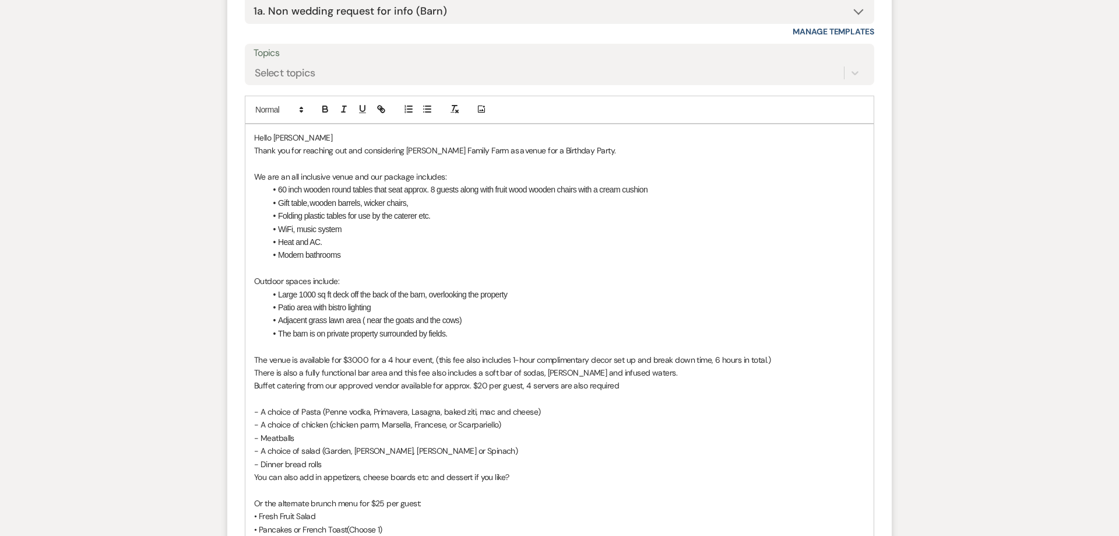
click at [357, 362] on span "The venue is available for $3000 for a 4 hour event, (this fee also includes 1-…" at bounding box center [512, 360] width 517 height 10
drag, startPoint x: 773, startPoint y: 359, endPoint x: 431, endPoint y: 362, distance: 342.3
click at [431, 362] on p "The venue is available for $3500 for a 4 hour event, (this fee also includes 1-…" at bounding box center [559, 359] width 611 height 13
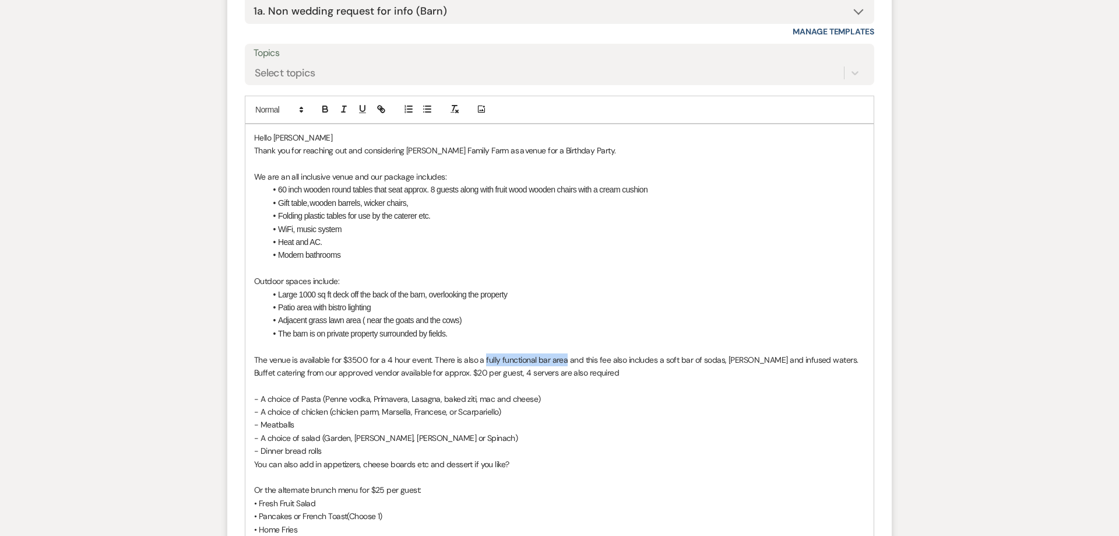
drag, startPoint x: 563, startPoint y: 358, endPoint x: 483, endPoint y: 360, distance: 79.9
click at [483, 360] on span "The venue is available for $3500 for a 4 hour event. There is also a fully func…" at bounding box center [556, 360] width 604 height 10
click at [348, 256] on li "Modern bathrooms" at bounding box center [565, 254] width 599 height 13
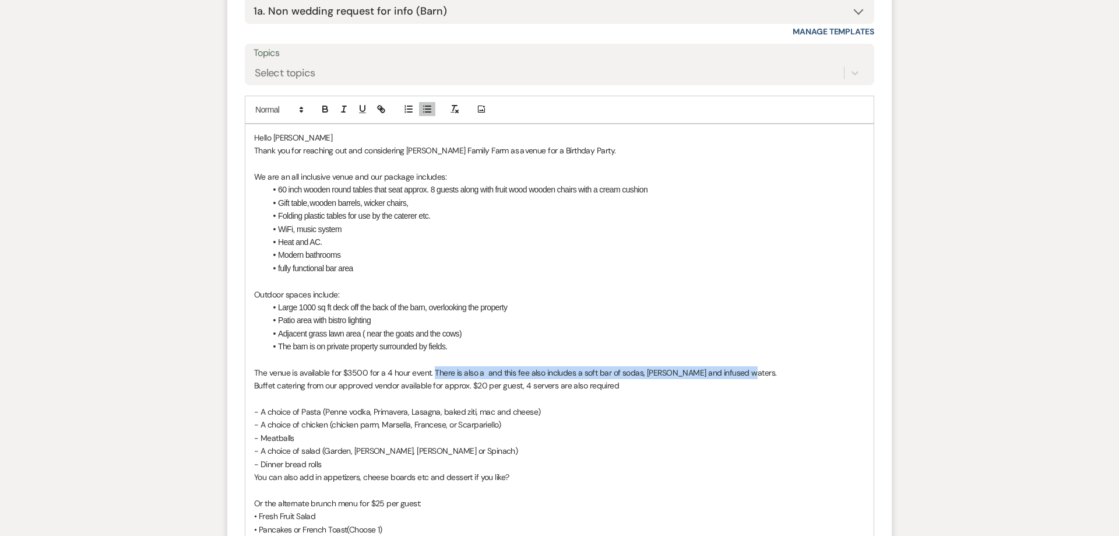
drag, startPoint x: 748, startPoint y: 377, endPoint x: 448, endPoint y: 373, distance: 300.3
click at [433, 375] on p "The venue is available for $3500 for a 4 hour event. There is also a and this f…" at bounding box center [559, 372] width 611 height 13
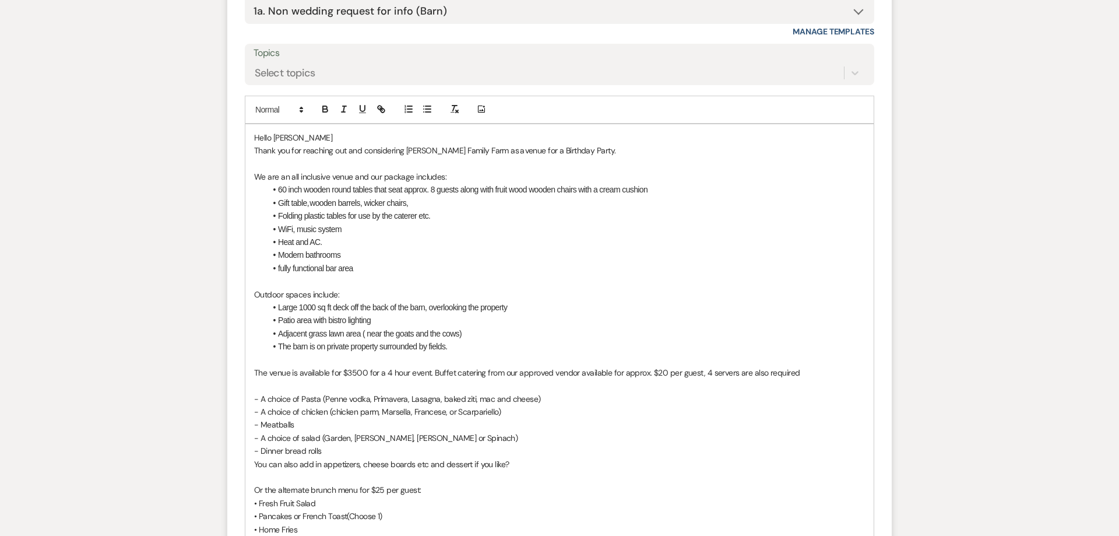
click at [661, 374] on span "The venue is available for $3500 for a 4 hour event. Buffet catering from our a…" at bounding box center [527, 372] width 546 height 10
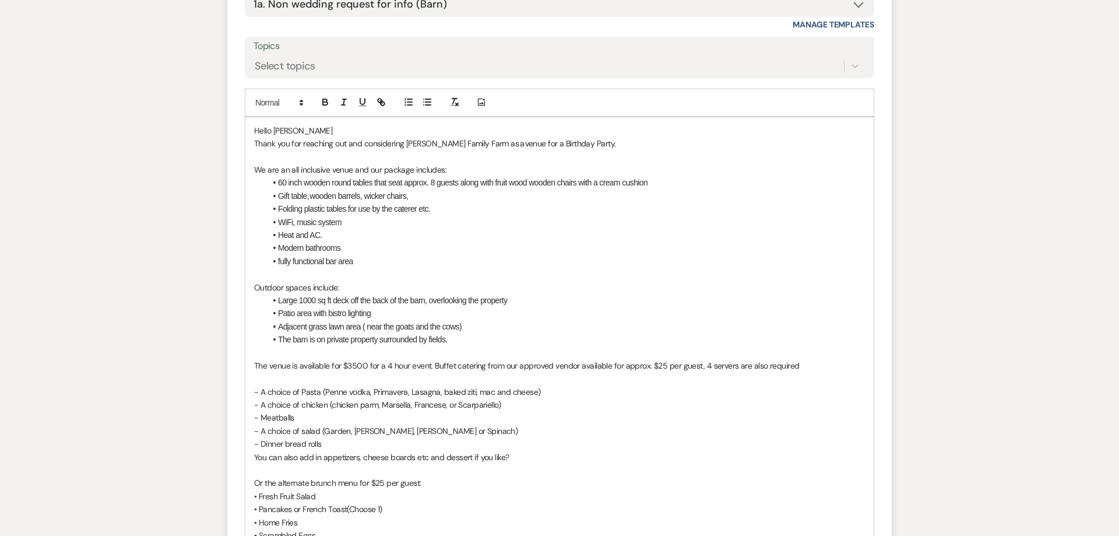
scroll to position [806, 0]
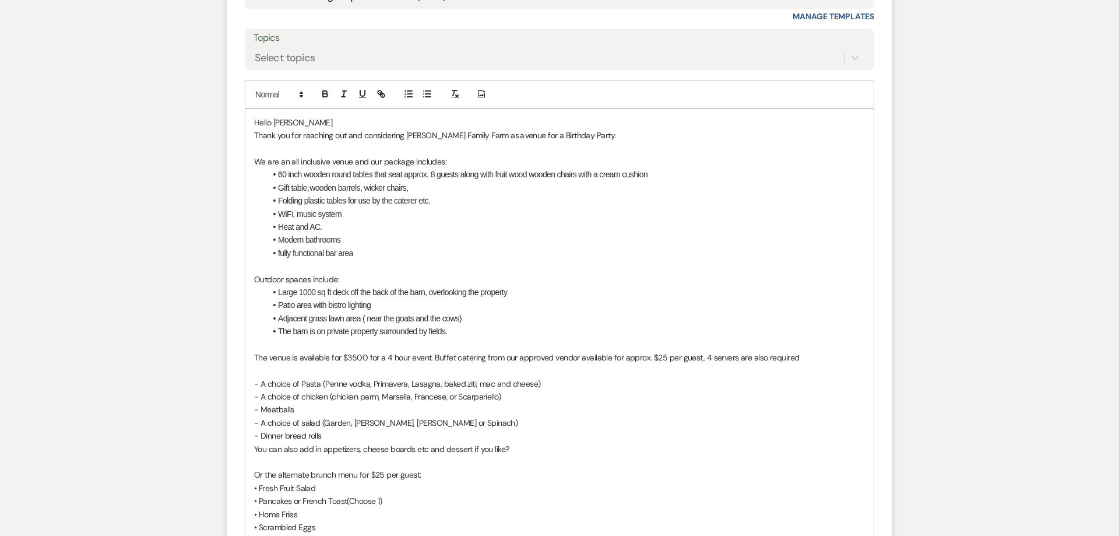
click at [704, 360] on span "The venue is available for $3500 for a 4 hour event. Buffet catering from our a…" at bounding box center [527, 357] width 546 height 10
drag, startPoint x: 652, startPoint y: 402, endPoint x: 419, endPoint y: 398, distance: 232.7
click at [651, 403] on p "- A choice of chicken (chicken parm, Marsella, Francese, or Scarpariello)" at bounding box center [559, 396] width 611 height 13
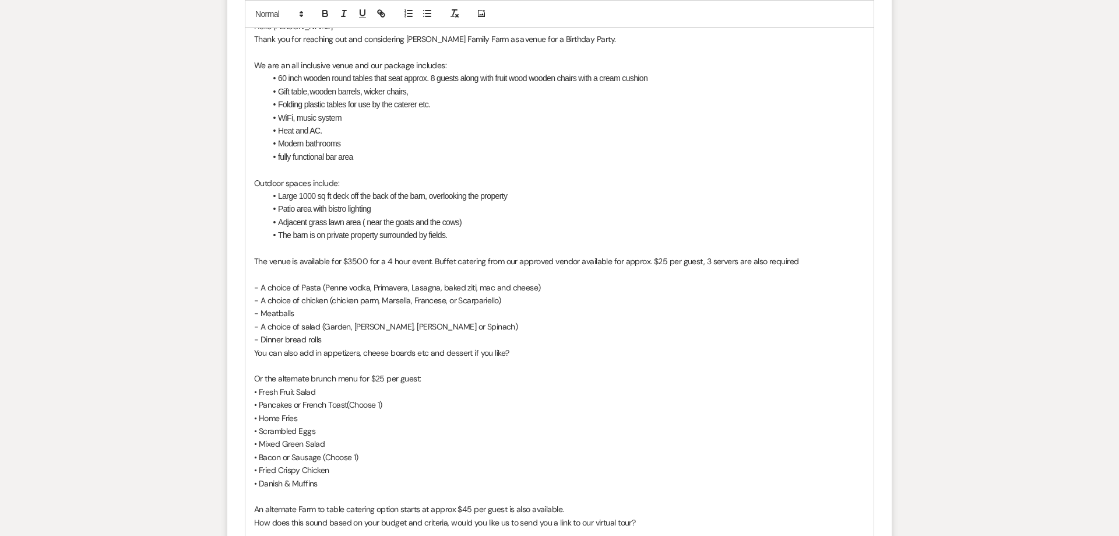
scroll to position [999, 0]
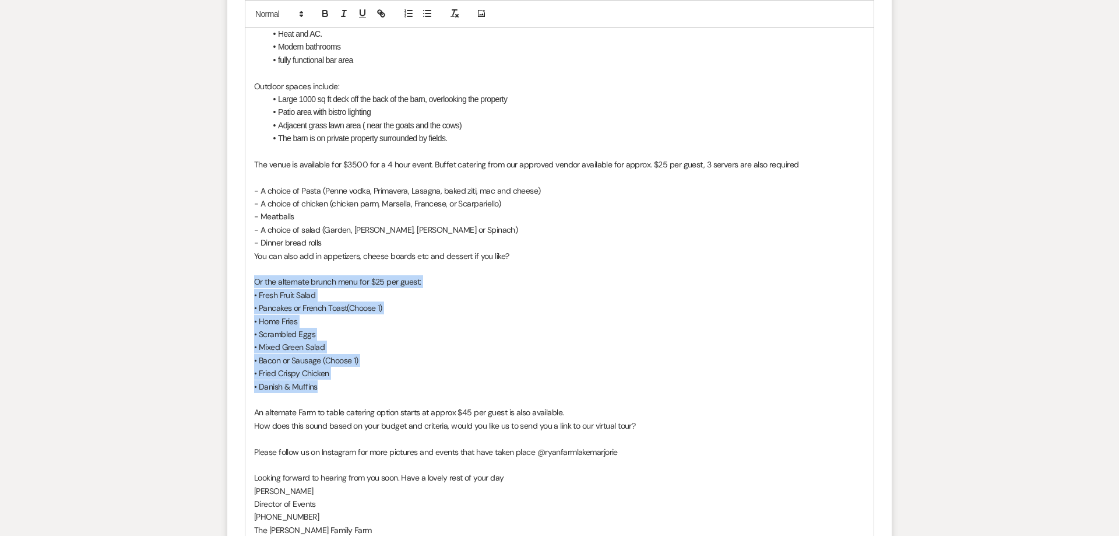
drag, startPoint x: 327, startPoint y: 387, endPoint x: 243, endPoint y: 280, distance: 135.8
click at [245, 280] on div "Hello [PERSON_NAME] Thank you for reaching out and considering [PERSON_NAME] Fa…" at bounding box center [559, 269] width 629 height 706
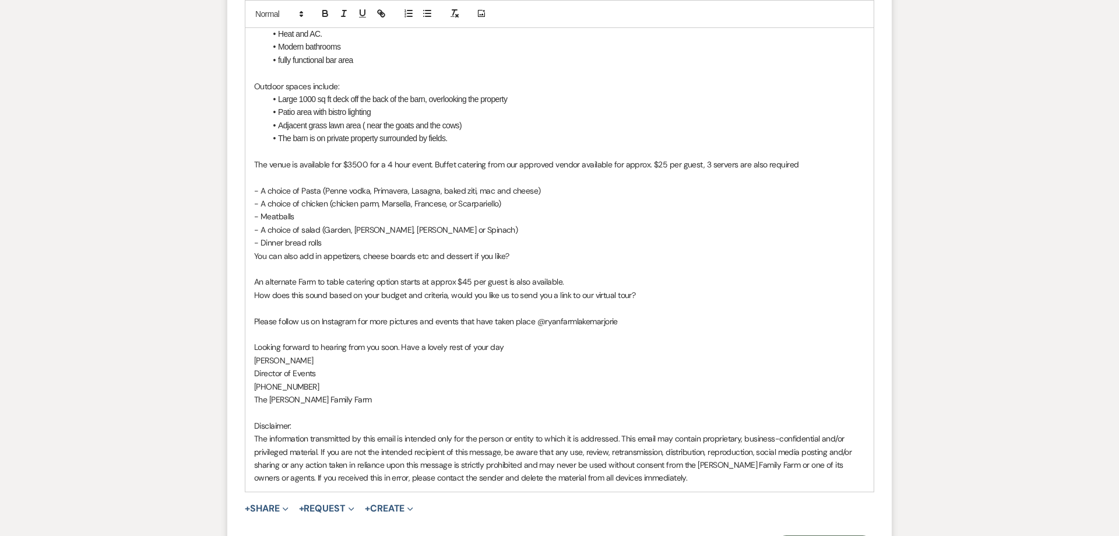
click at [466, 280] on span "An alternate Farm to table catering option starts at approx $45 per guest is al…" at bounding box center [409, 281] width 310 height 10
drag, startPoint x: 514, startPoint y: 349, endPoint x: 240, endPoint y: 315, distance: 276.1
click at [245, 316] on div "Hello [PERSON_NAME] Thank you for reaching out and considering [PERSON_NAME] Fa…" at bounding box center [559, 203] width 629 height 575
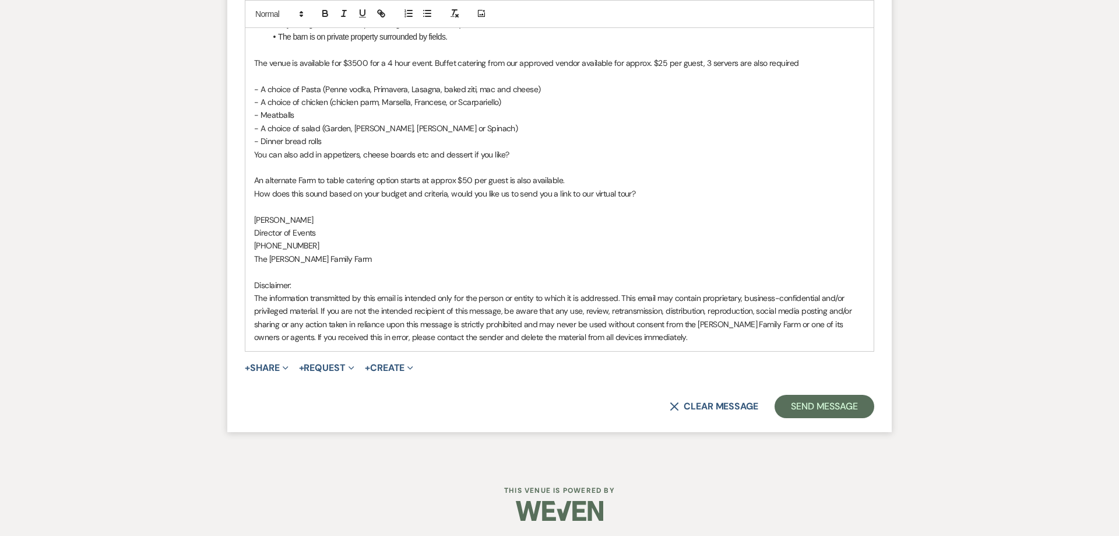
scroll to position [1103, 0]
click at [794, 411] on button "Send Message" at bounding box center [825, 403] width 100 height 23
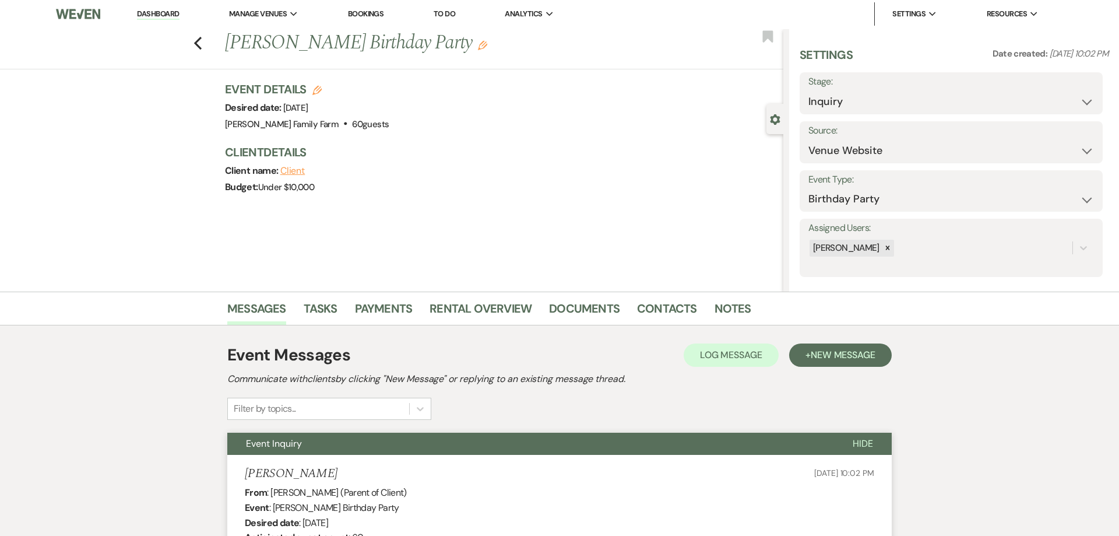
scroll to position [0, 0]
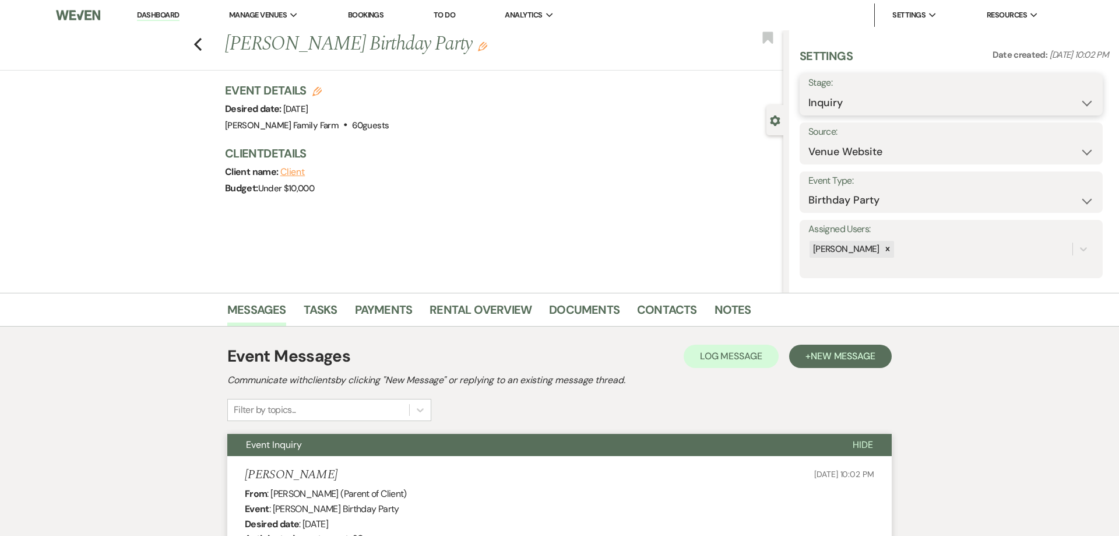
click at [809, 92] on select "Inquiry Follow Up Tour Requested Tour Confirmed Toured Proposal Sent Booked Lost" at bounding box center [952, 103] width 286 height 23
click option "Follow Up" at bounding box center [0, 0] width 0 height 0
click at [1045, 100] on button "Save" at bounding box center [1071, 94] width 66 height 23
click at [201, 46] on icon "Previous" at bounding box center [198, 44] width 9 height 14
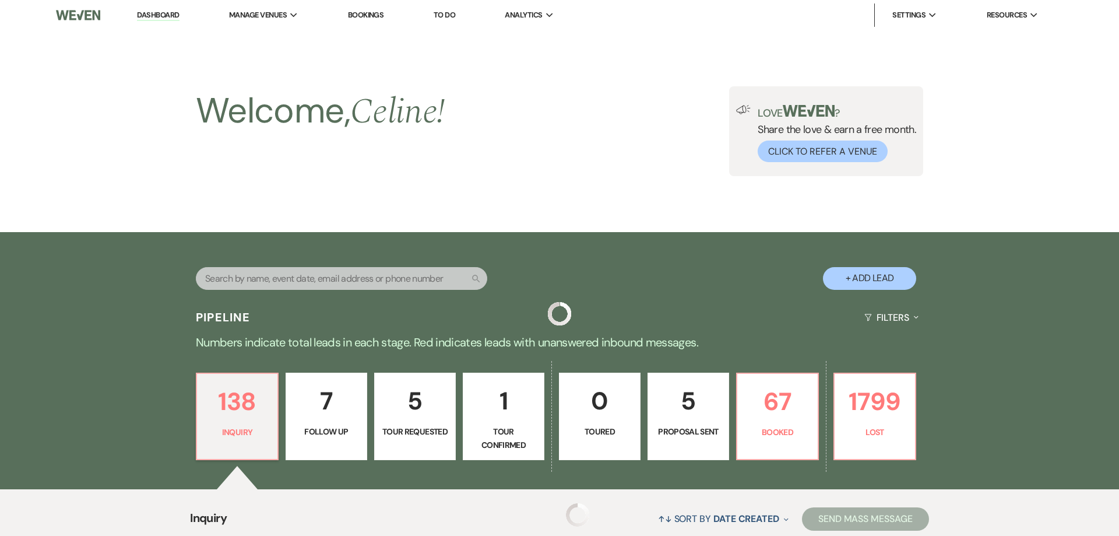
scroll to position [1041, 0]
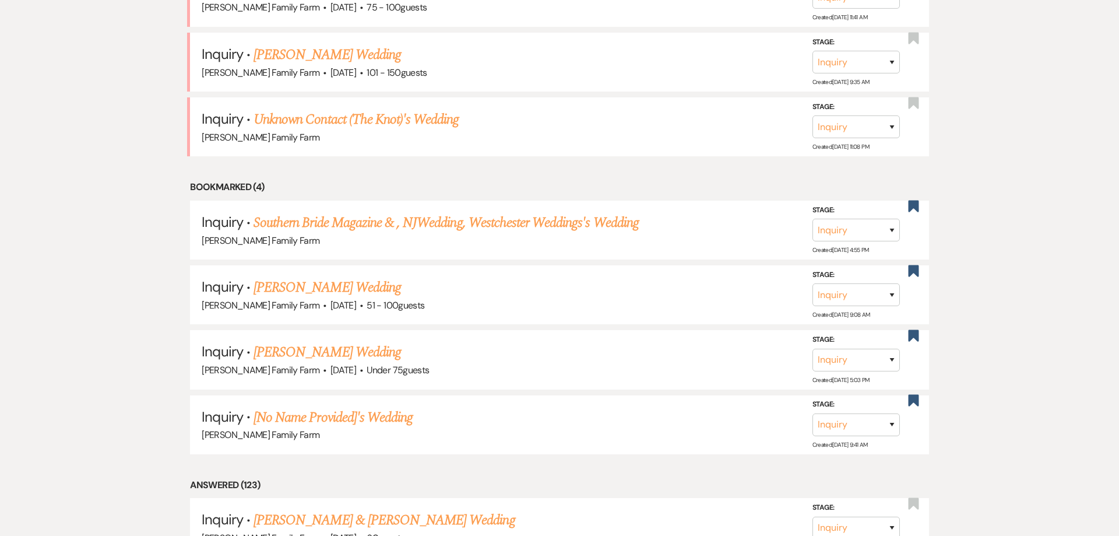
click at [330, 130] on link "Unknown Contact (The Knot)'s Wedding" at bounding box center [356, 119] width 205 height 21
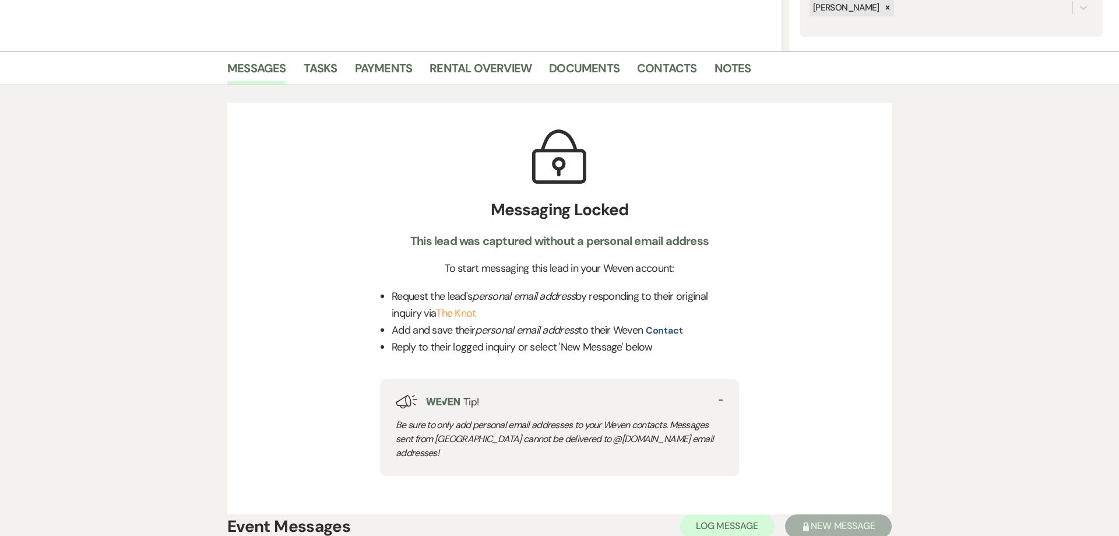
scroll to position [202, 0]
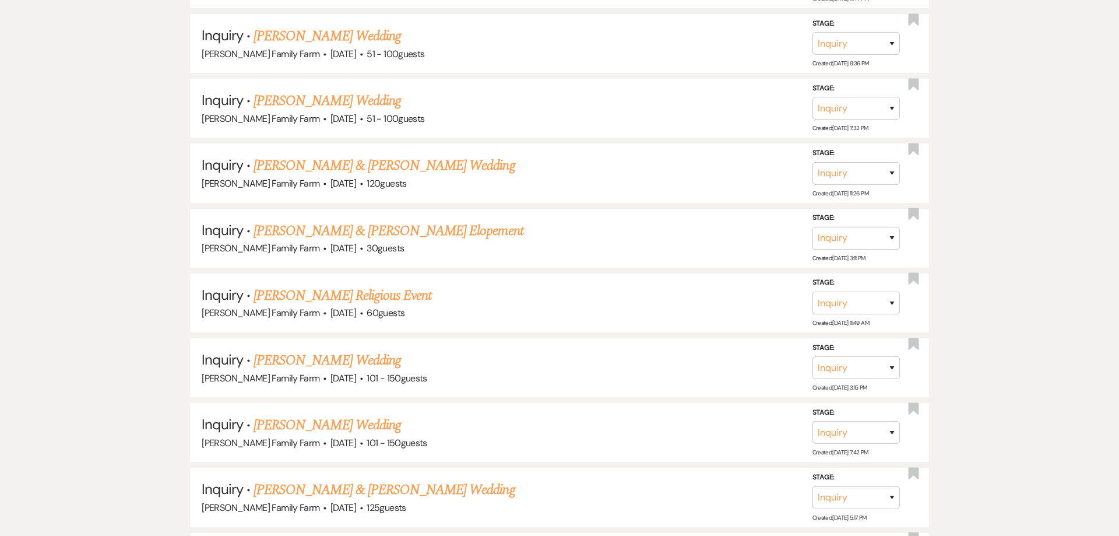
scroll to position [966, 0]
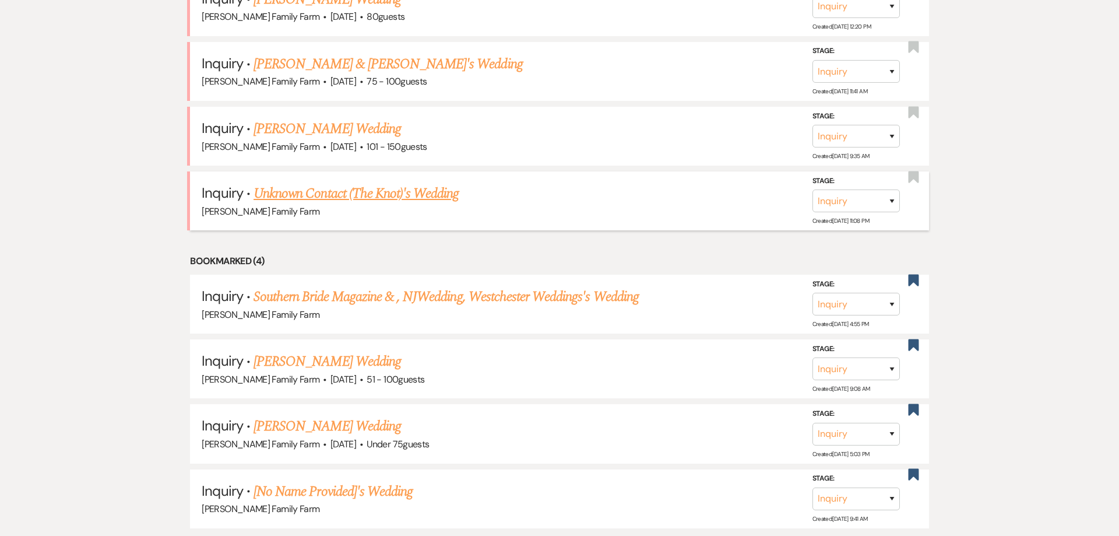
click at [321, 189] on link "Unknown Contact (The Knot)'s Wedding" at bounding box center [356, 194] width 205 height 21
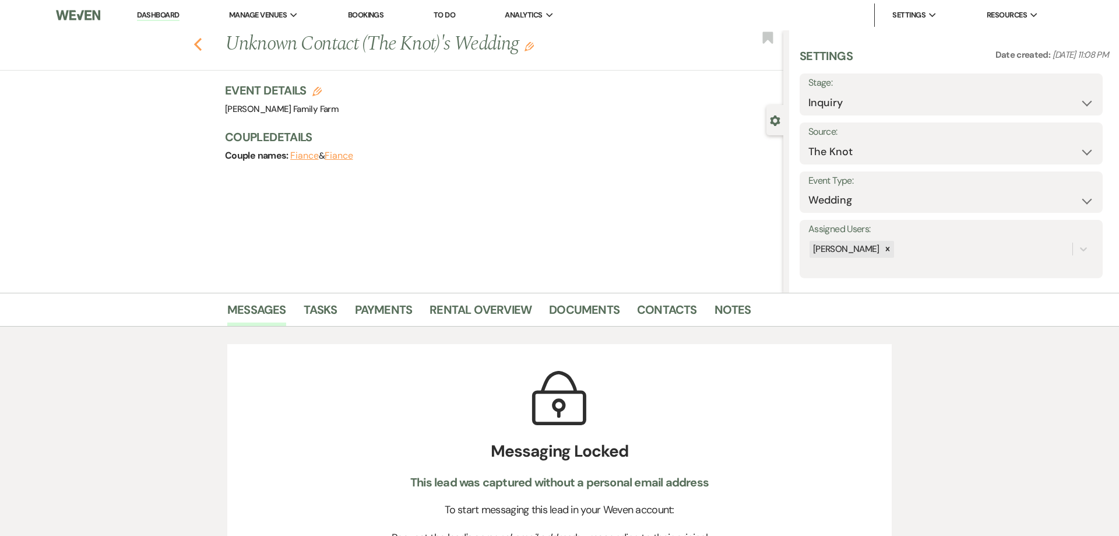
click at [198, 47] on use "button" at bounding box center [198, 44] width 8 height 13
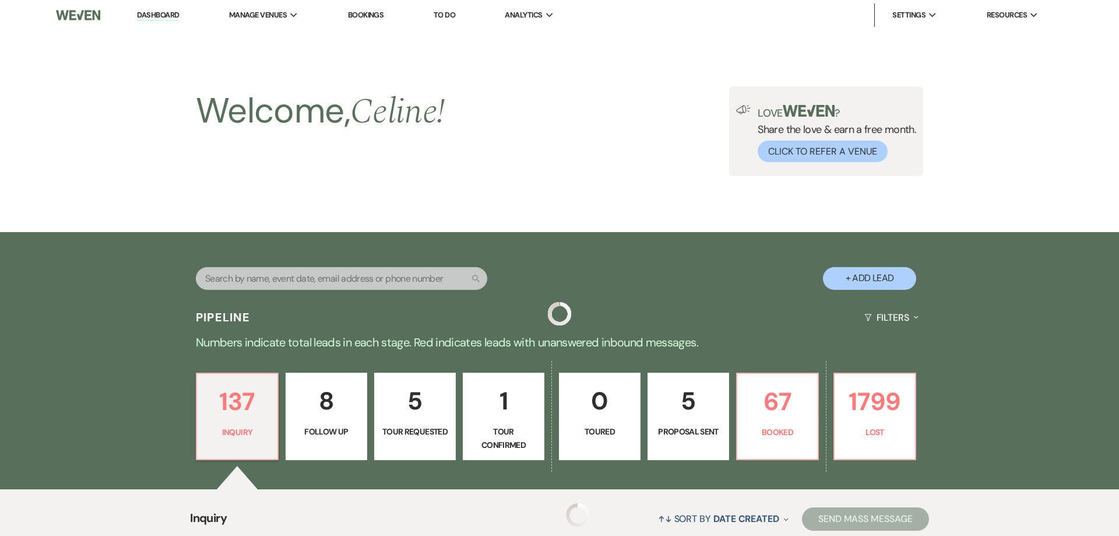
scroll to position [936, 0]
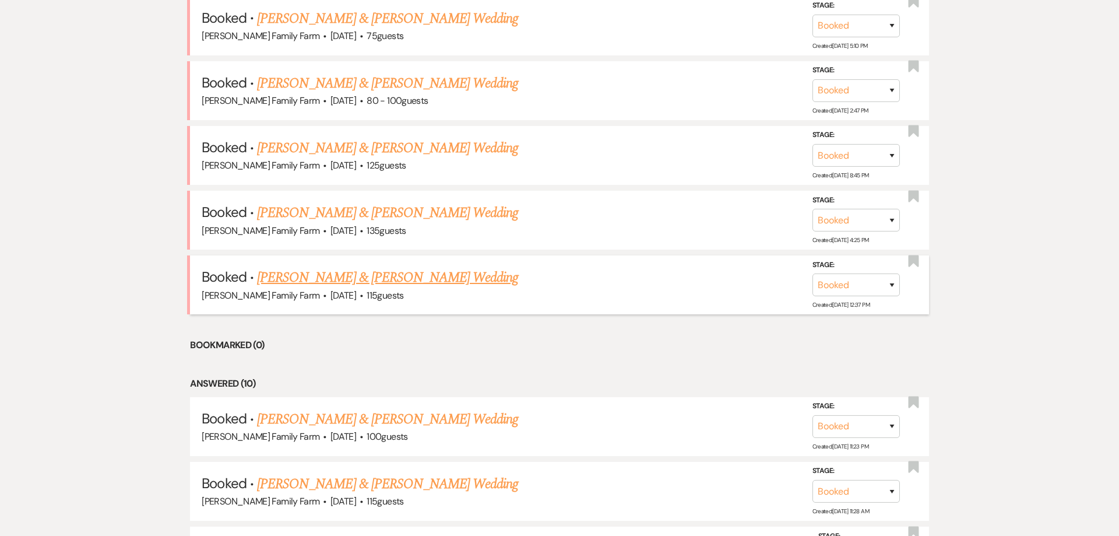
scroll to position [603, 0]
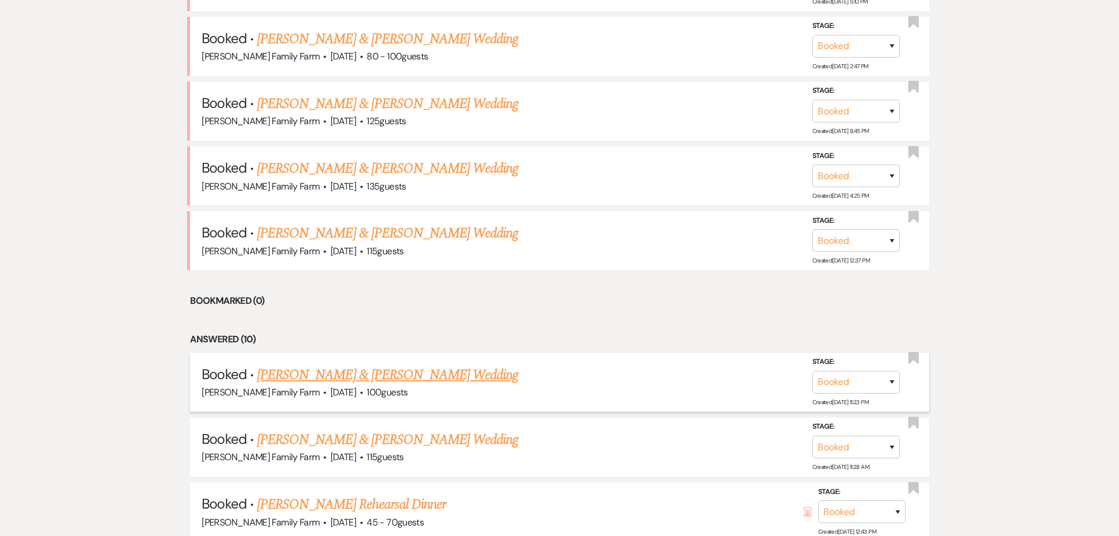
click at [411, 370] on link "[PERSON_NAME] & [PERSON_NAME] Wedding" at bounding box center [387, 374] width 261 height 21
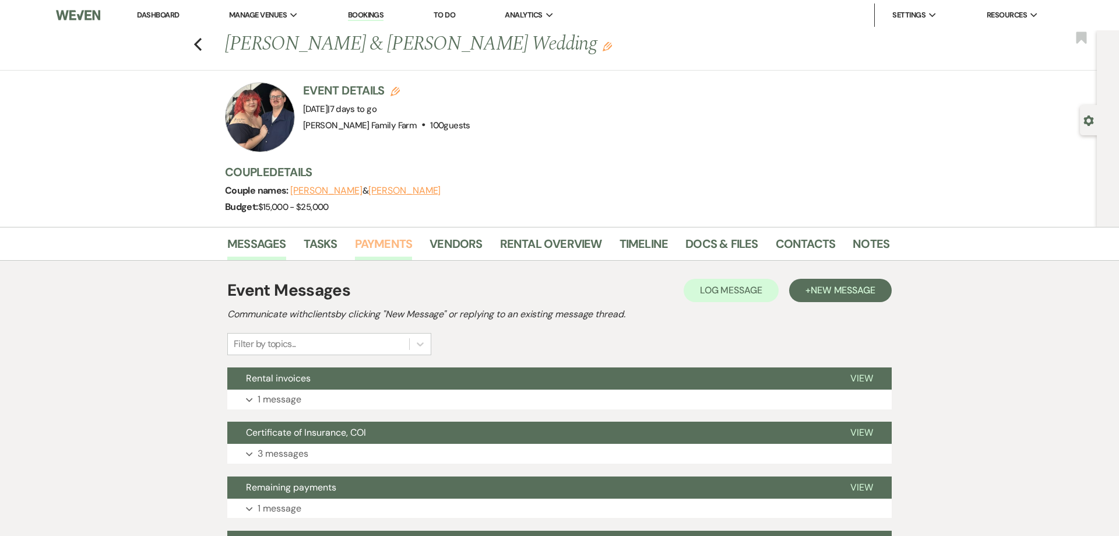
click at [375, 236] on link "Payments" at bounding box center [384, 247] width 58 height 26
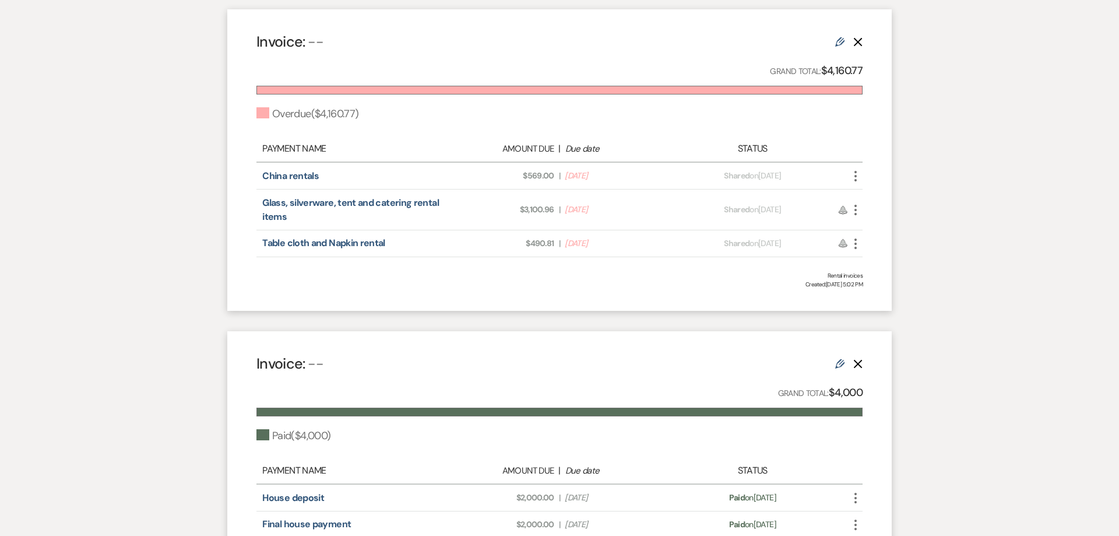
scroll to position [402, 0]
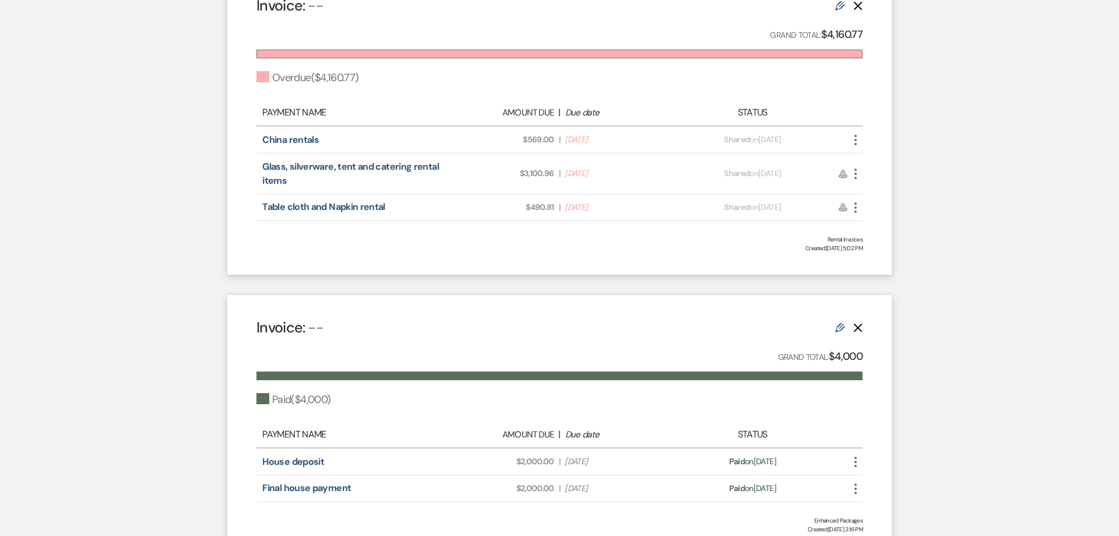
click at [858, 175] on icon "More" at bounding box center [856, 174] width 14 height 14
click at [889, 237] on button "Check [PERSON_NAME] [PERSON_NAME] as Paid" at bounding box center [908, 237] width 118 height 20
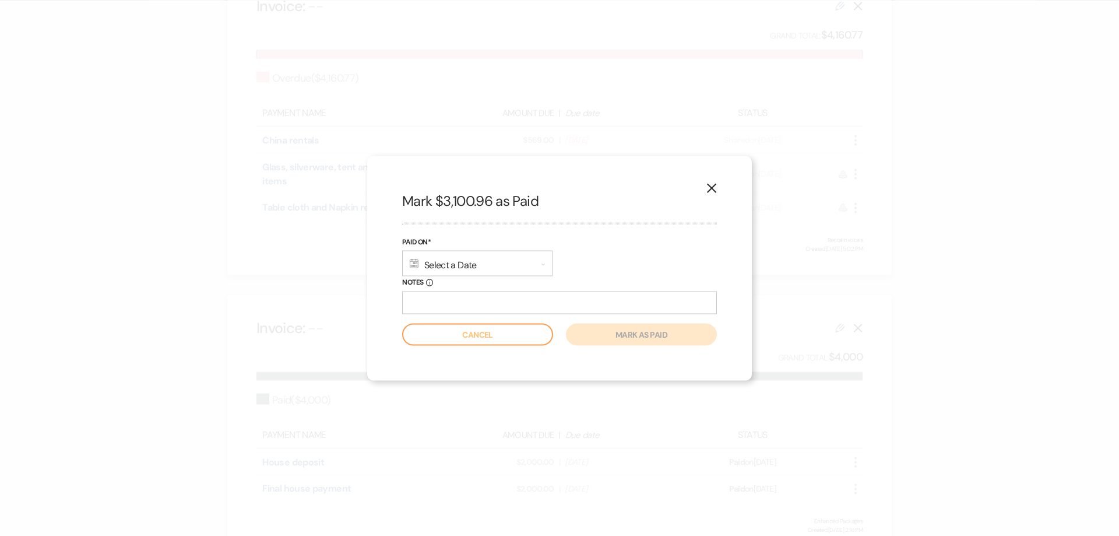
scroll to position [0, 0]
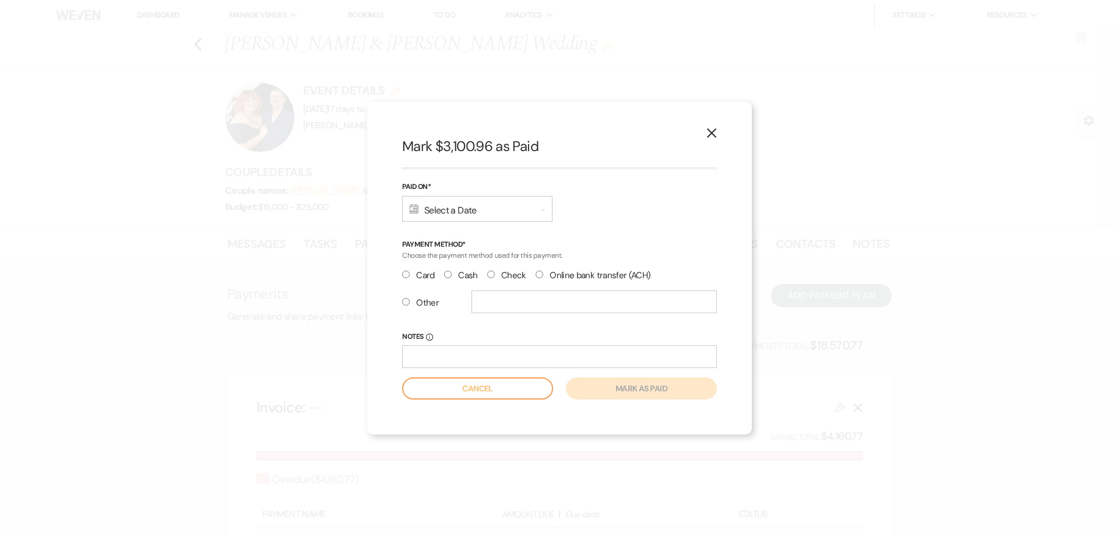
click at [444, 210] on div "Calendar Select a Date Expand" at bounding box center [477, 209] width 150 height 26
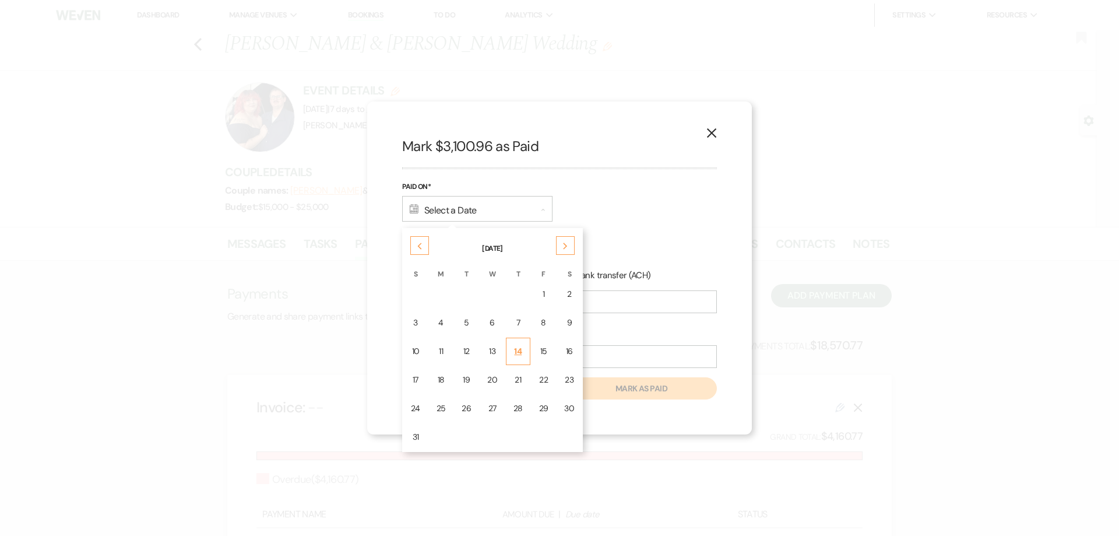
click at [519, 349] on div "14" at bounding box center [518, 351] width 9 height 12
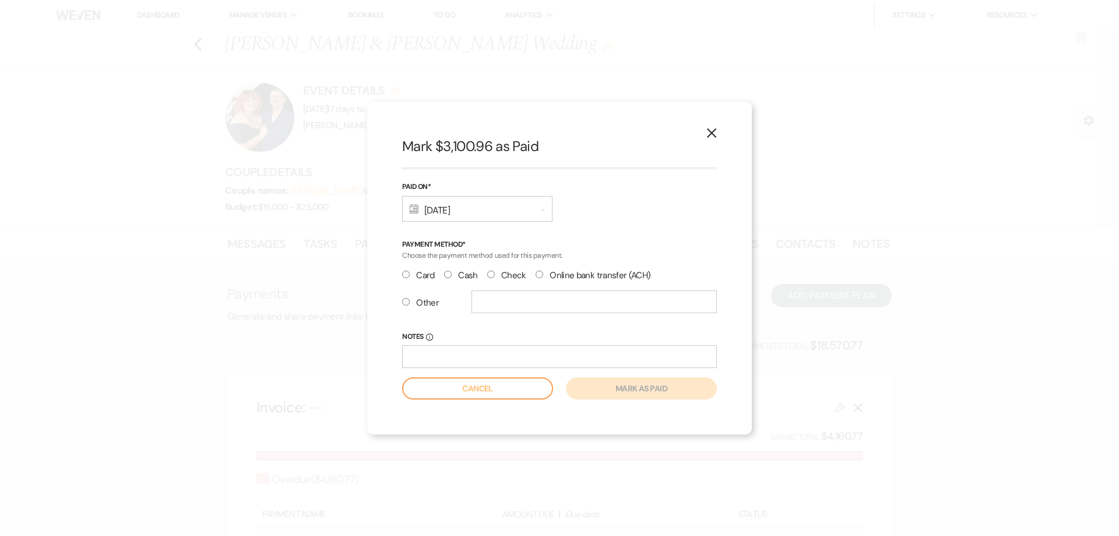
click at [492, 277] on input "Check" at bounding box center [491, 275] width 8 height 8
click at [478, 360] on input "Notes Info" at bounding box center [559, 356] width 315 height 23
click at [635, 389] on button "Mark as paid" at bounding box center [641, 388] width 151 height 22
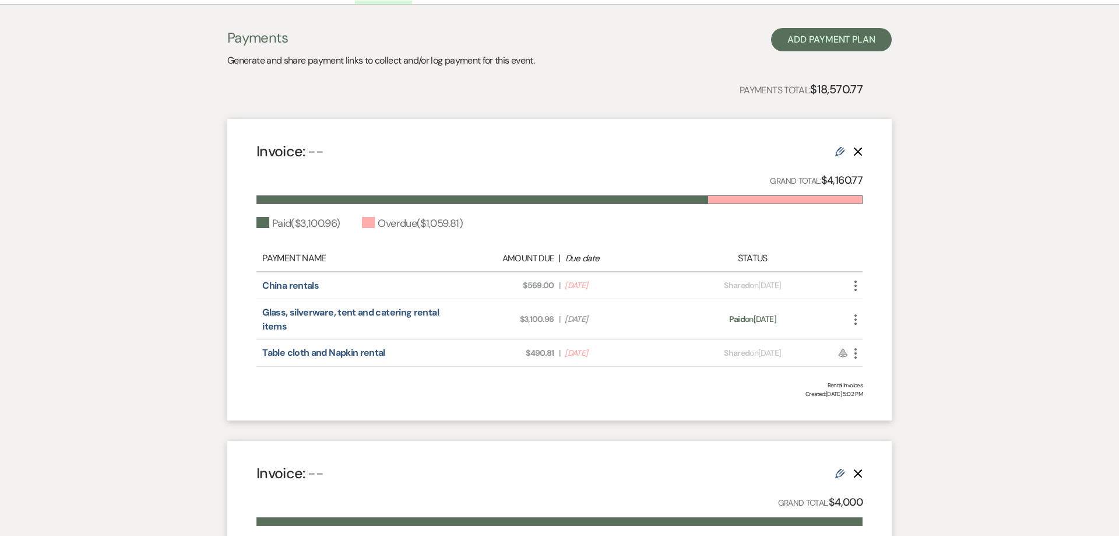
scroll to position [297, 0]
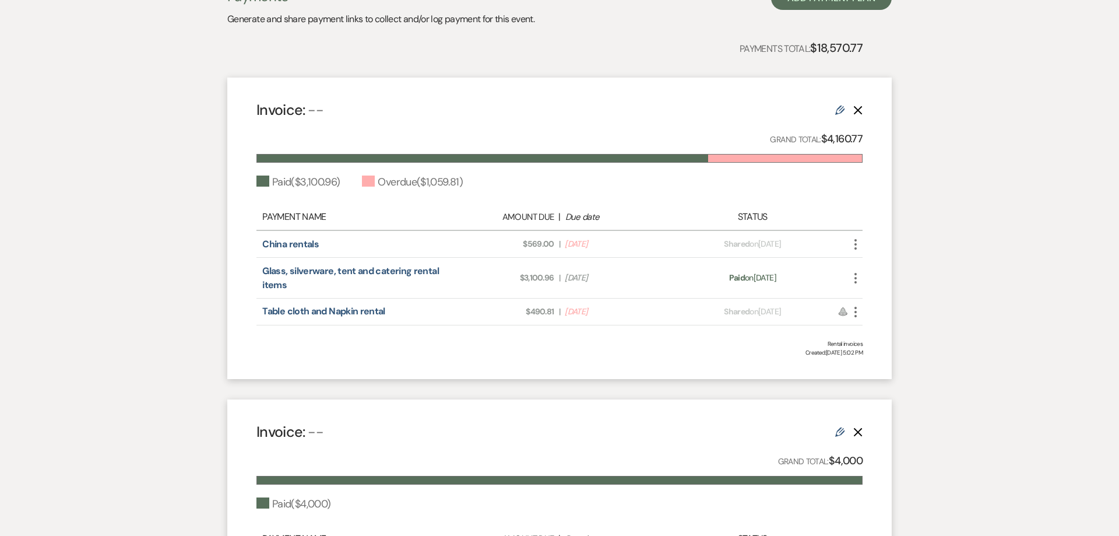
click at [857, 245] on use "button" at bounding box center [856, 244] width 2 height 10
click at [871, 304] on icon "Check Mark" at bounding box center [867, 307] width 9 height 9
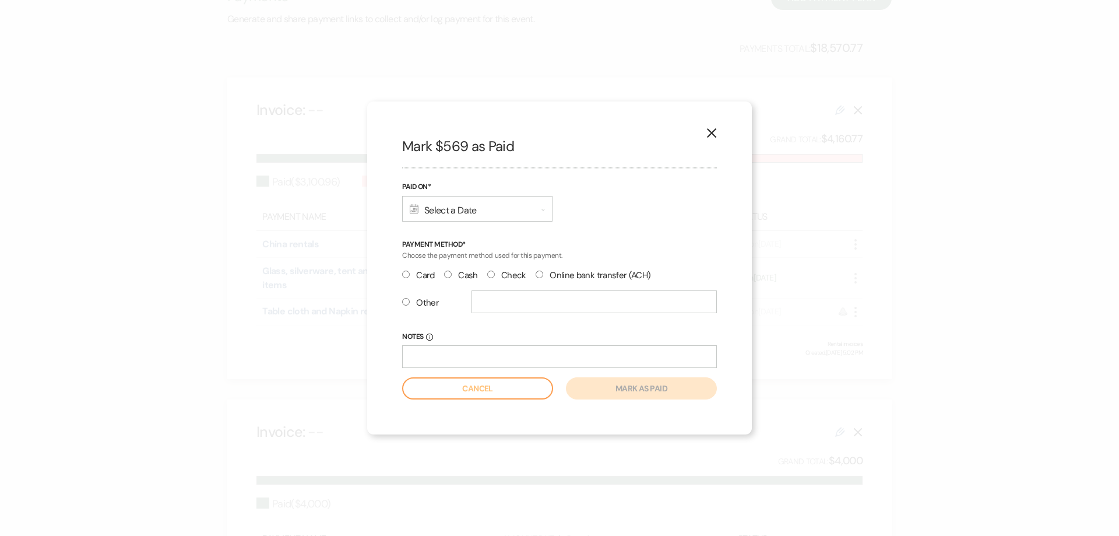
click at [493, 273] on input "Check" at bounding box center [491, 275] width 8 height 8
click at [464, 211] on div "Calendar Select a Date Expand" at bounding box center [477, 209] width 150 height 26
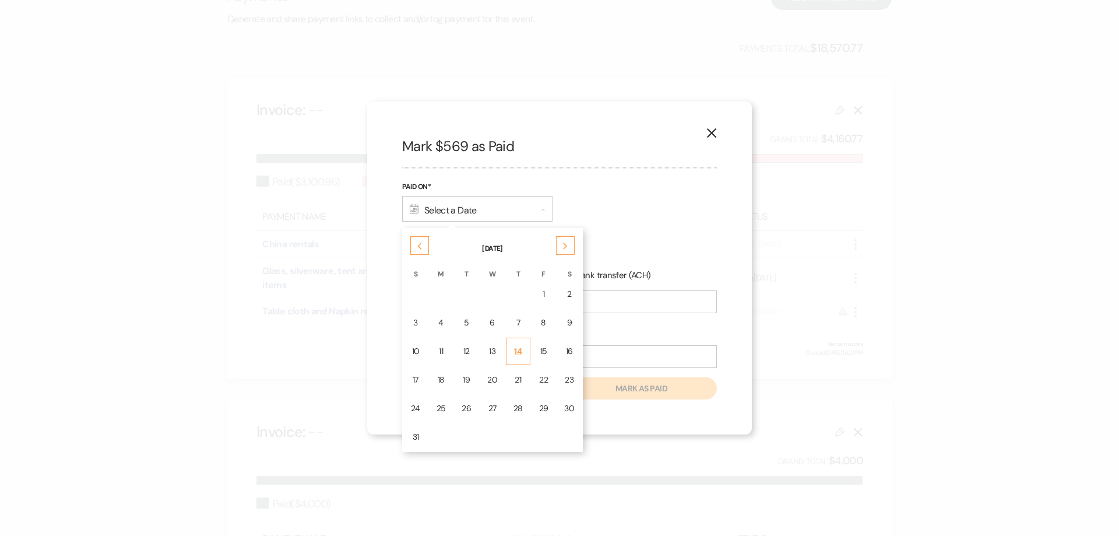
click at [517, 353] on div "14" at bounding box center [518, 351] width 9 height 12
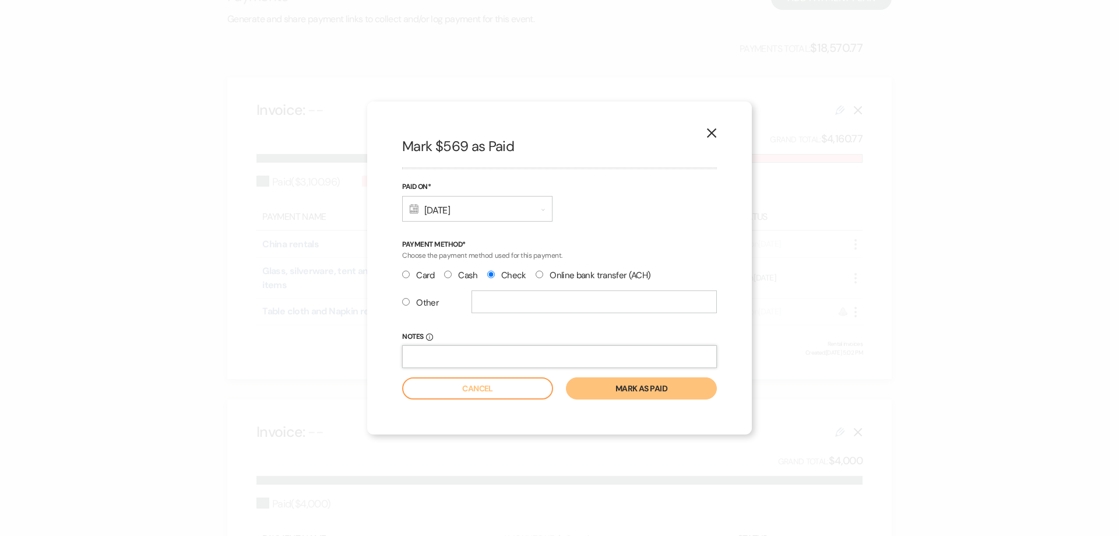
click at [478, 355] on input "Notes Info" at bounding box center [559, 356] width 315 height 23
click at [614, 389] on button "Mark as paid" at bounding box center [641, 388] width 151 height 22
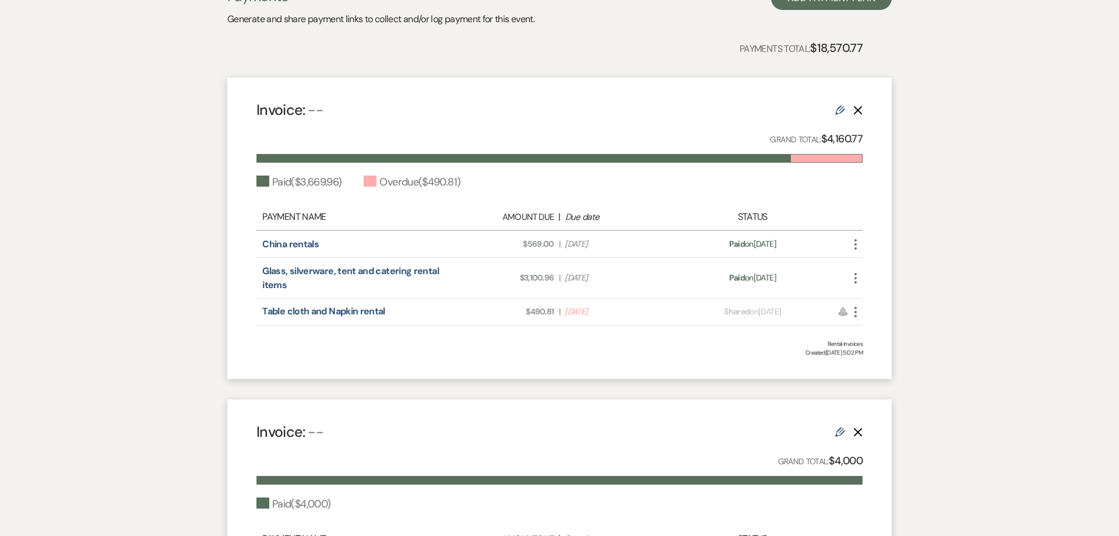
click at [854, 310] on icon "More" at bounding box center [856, 312] width 14 height 14
click at [886, 376] on button "Check [PERSON_NAME] [PERSON_NAME] as Paid" at bounding box center [908, 374] width 118 height 20
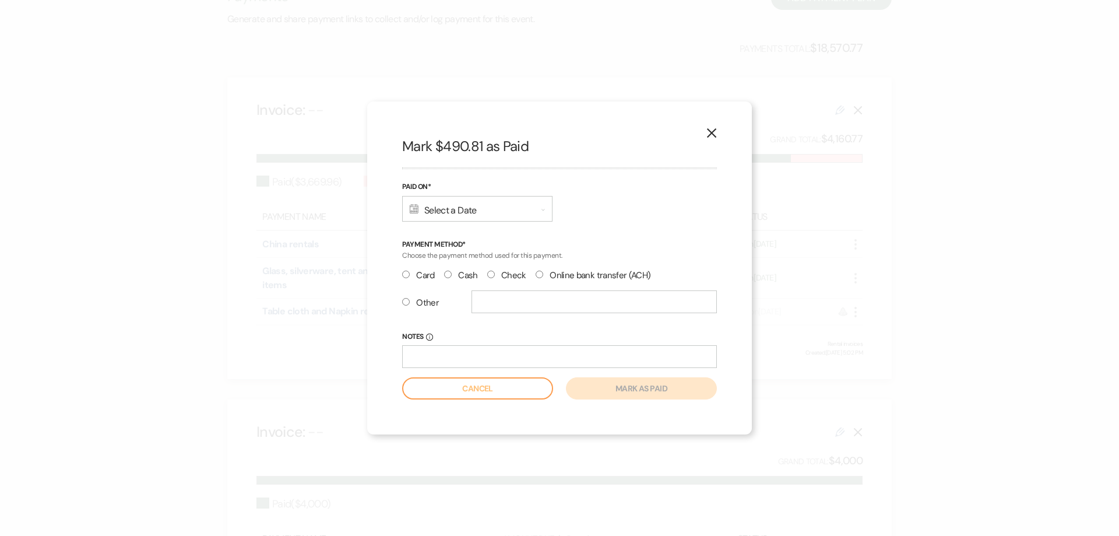
click at [444, 213] on div "Calendar Select a Date Expand" at bounding box center [477, 209] width 150 height 26
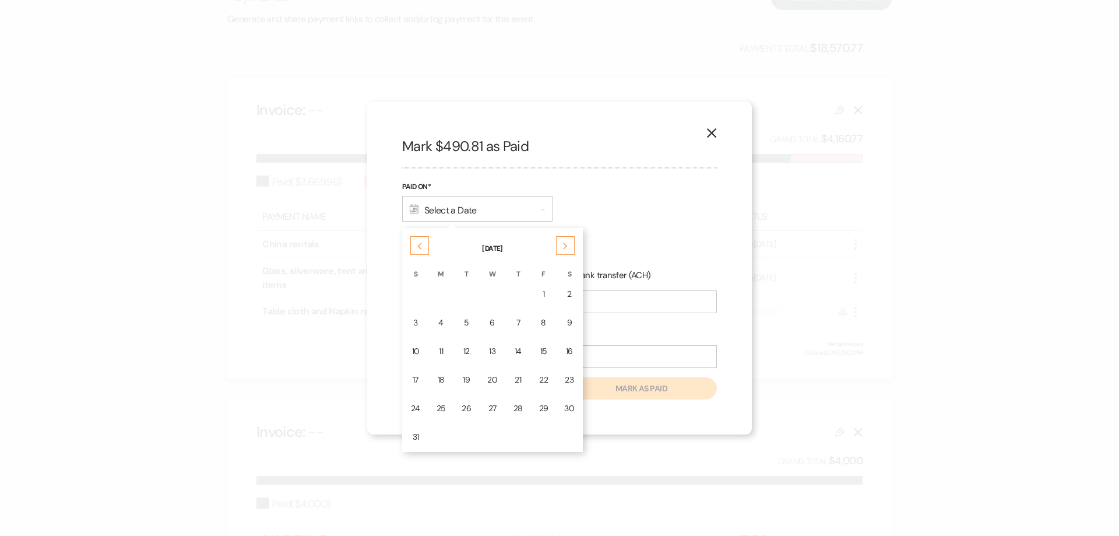
click at [522, 350] on td "14" at bounding box center [518, 351] width 24 height 27
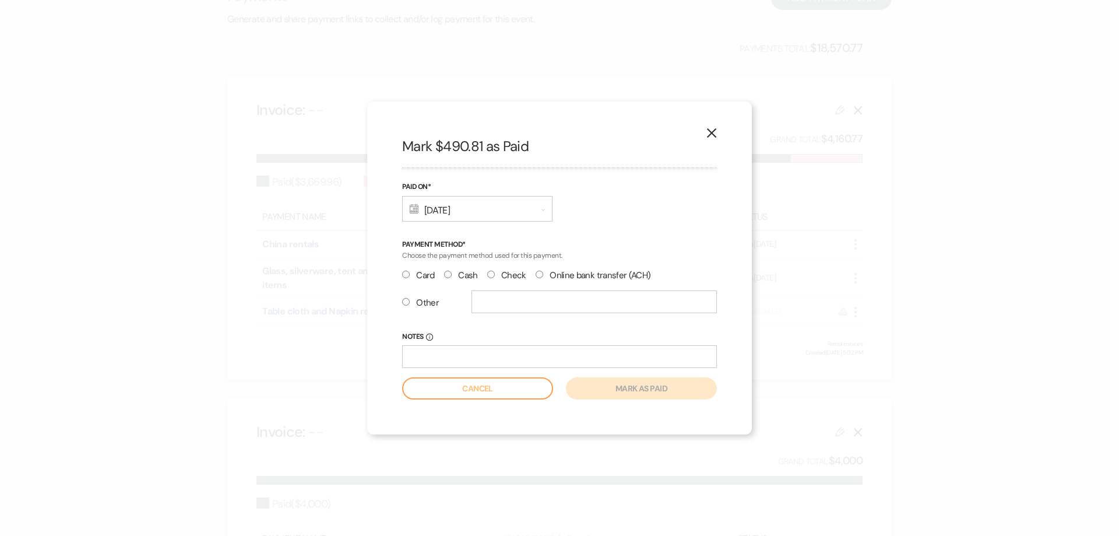
click at [497, 275] on label "Check" at bounding box center [506, 276] width 39 height 16
click at [495, 275] on input "Check" at bounding box center [491, 275] width 8 height 8
click at [479, 356] on input "Notes Info" at bounding box center [559, 356] width 315 height 23
click at [633, 389] on button "Mark as paid" at bounding box center [641, 388] width 151 height 22
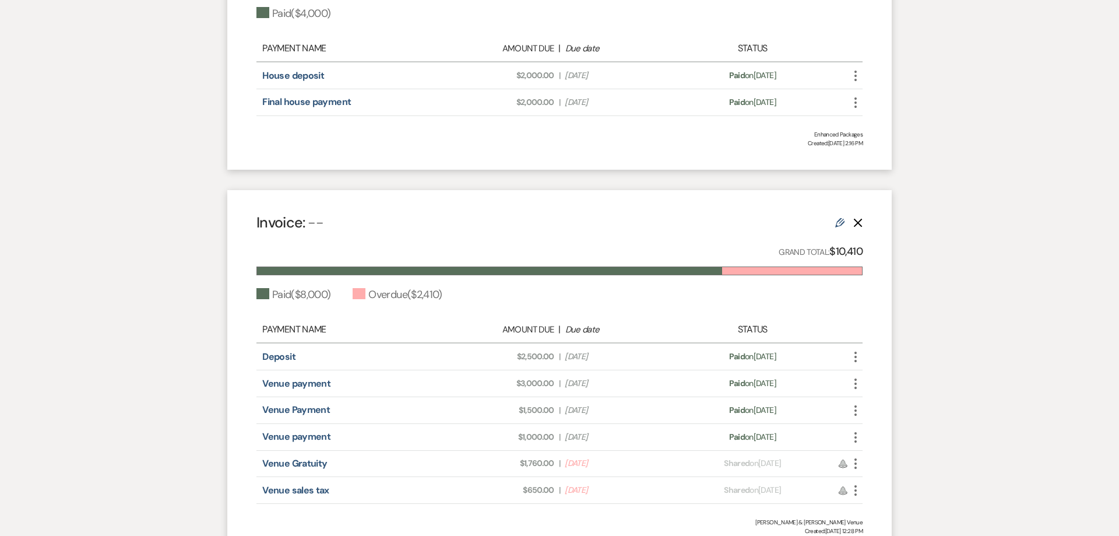
scroll to position [892, 0]
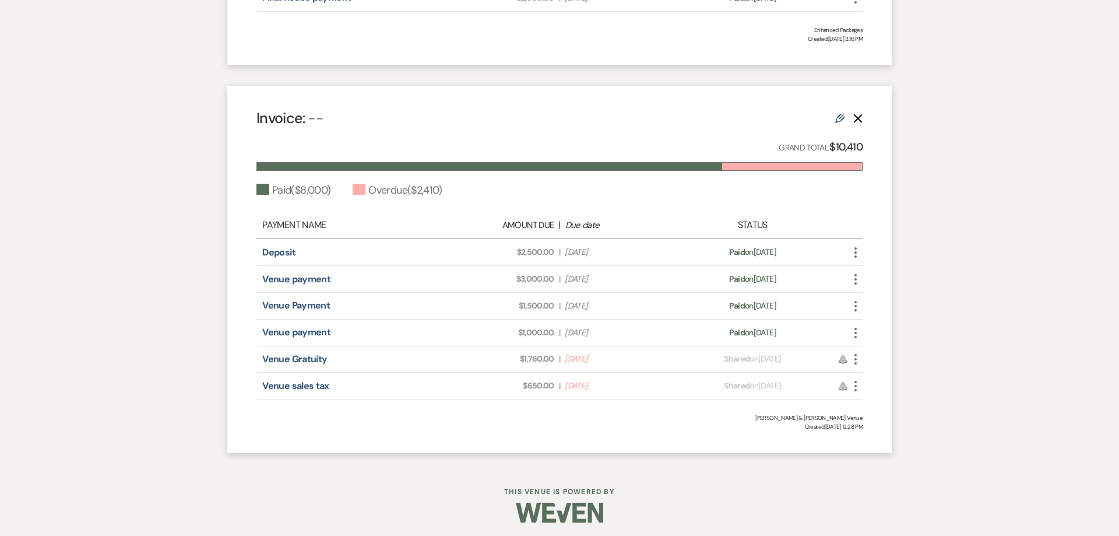
click at [854, 362] on icon "More" at bounding box center [856, 359] width 14 height 14
click at [894, 426] on button "Check [PERSON_NAME] [PERSON_NAME] as Paid" at bounding box center [908, 422] width 118 height 20
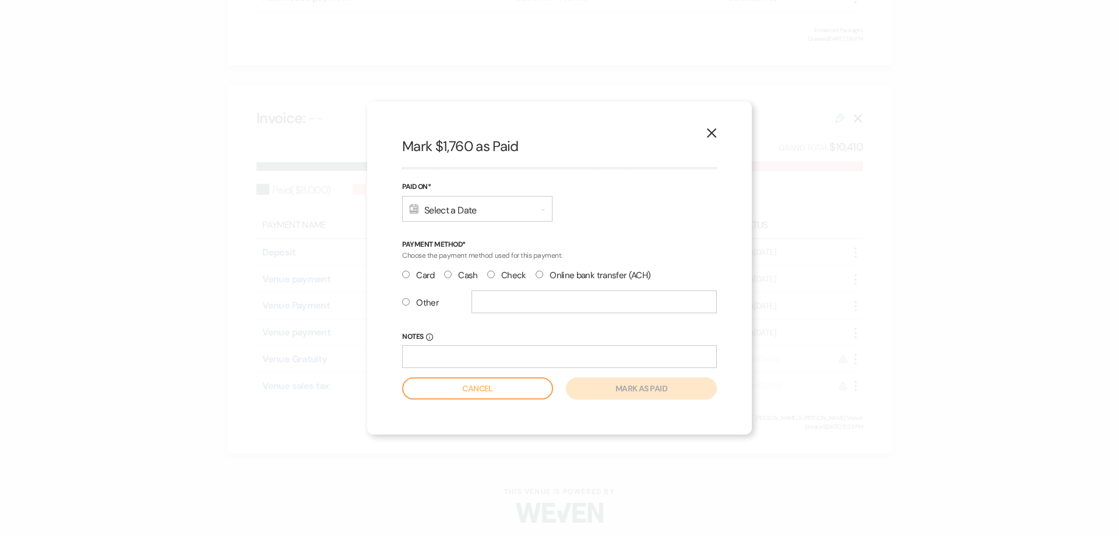
click at [443, 213] on div "Calendar Select a Date Expand" at bounding box center [477, 209] width 150 height 26
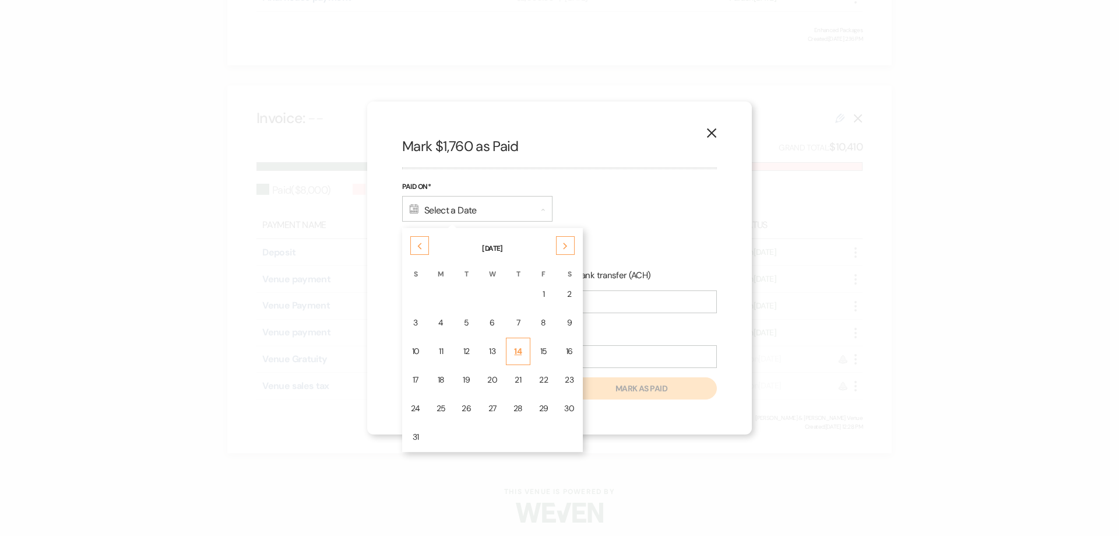
click at [517, 353] on div "14" at bounding box center [518, 351] width 9 height 12
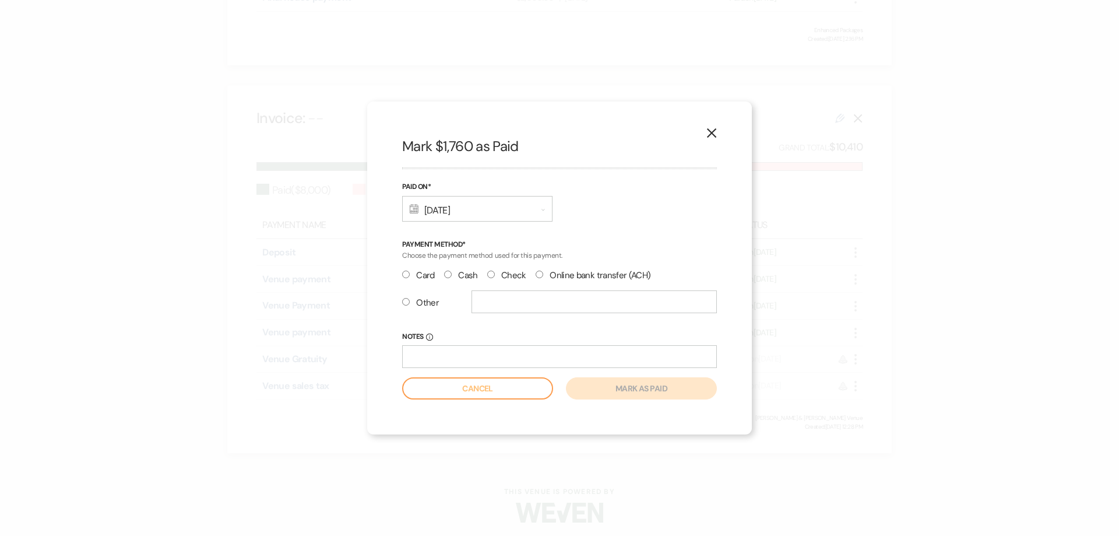
click at [494, 273] on input "Check" at bounding box center [491, 275] width 8 height 8
click at [501, 359] on input "Notes Info" at bounding box center [559, 356] width 315 height 23
click at [628, 389] on button "Mark as paid" at bounding box center [641, 388] width 151 height 22
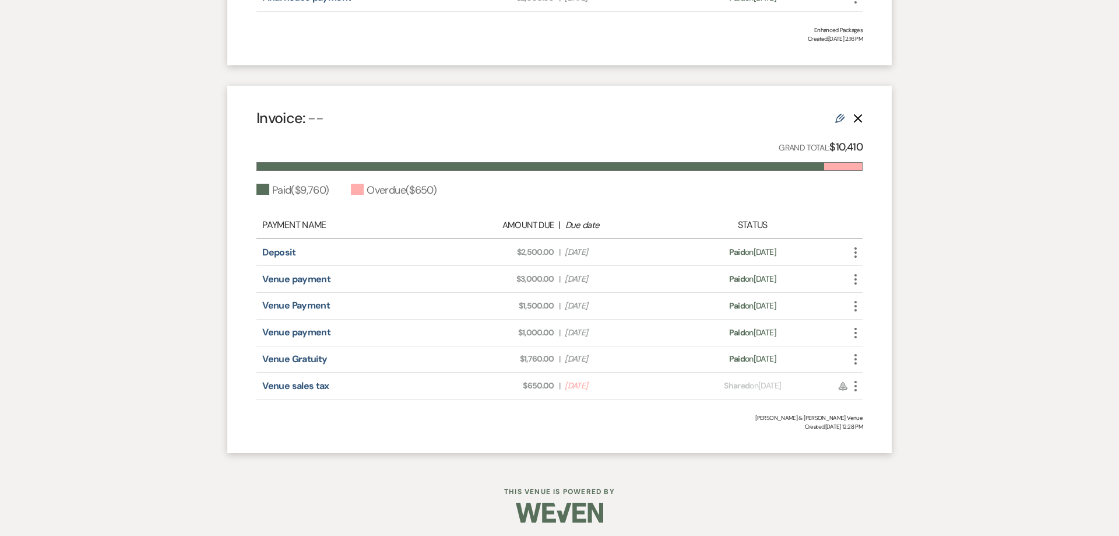
scroll to position [896, 0]
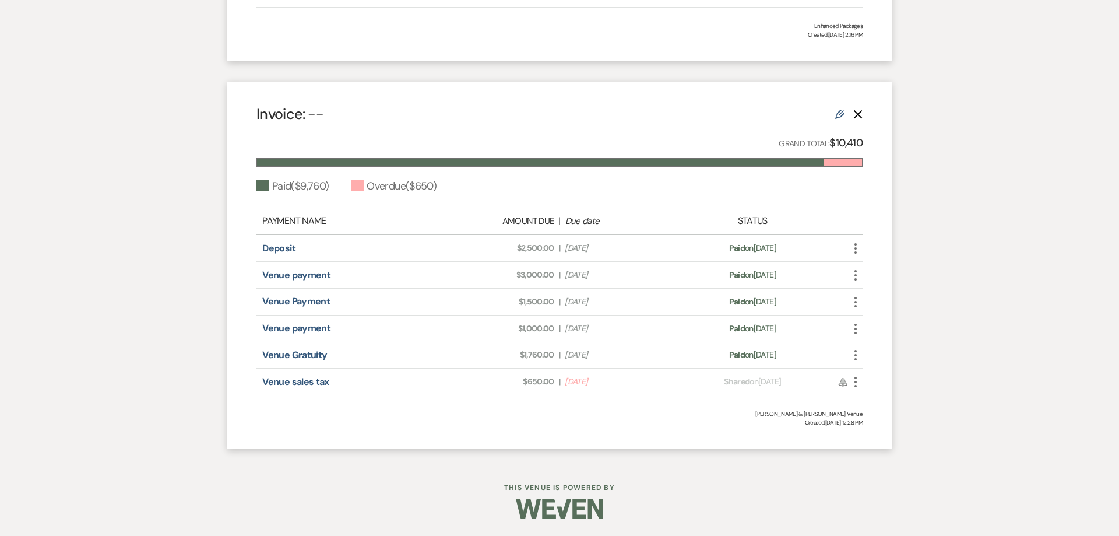
click at [857, 384] on icon "More" at bounding box center [856, 382] width 14 height 14
click at [885, 446] on button "Check [PERSON_NAME] [PERSON_NAME] as Paid" at bounding box center [908, 445] width 118 height 20
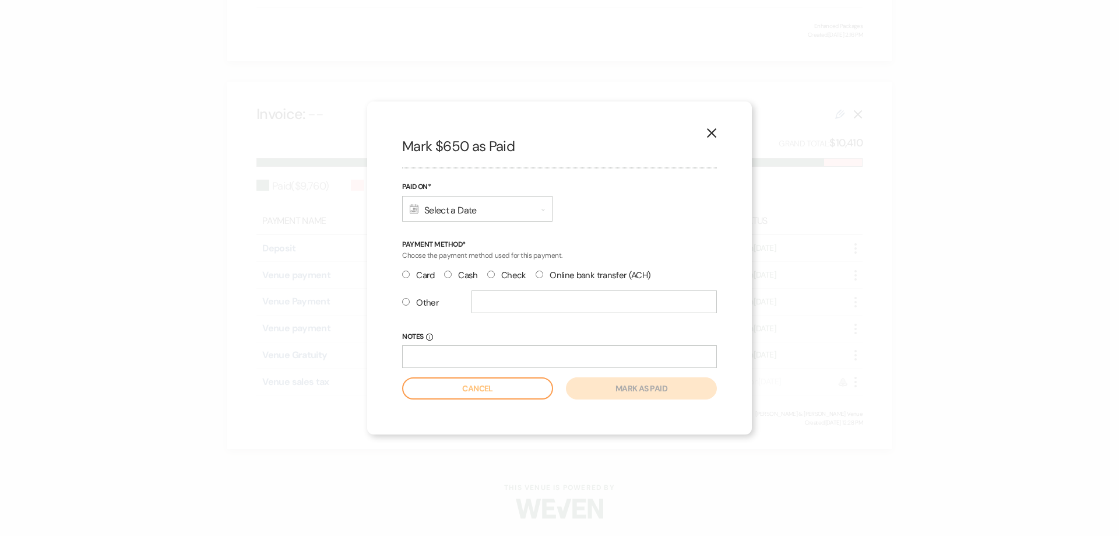
click at [492, 275] on input "Check" at bounding box center [491, 275] width 8 height 8
click at [469, 355] on input "Notes Info" at bounding box center [559, 356] width 315 height 23
click at [513, 306] on input "text" at bounding box center [594, 301] width 245 height 23
click at [431, 215] on div "Calendar Select a Date Expand" at bounding box center [477, 209] width 150 height 26
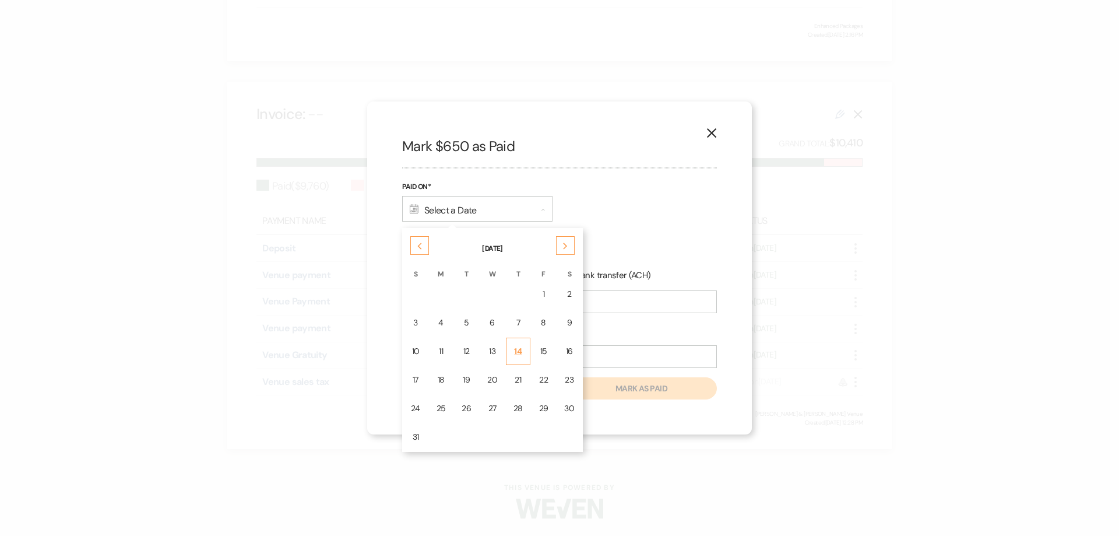
click at [521, 355] on div "14" at bounding box center [518, 351] width 9 height 12
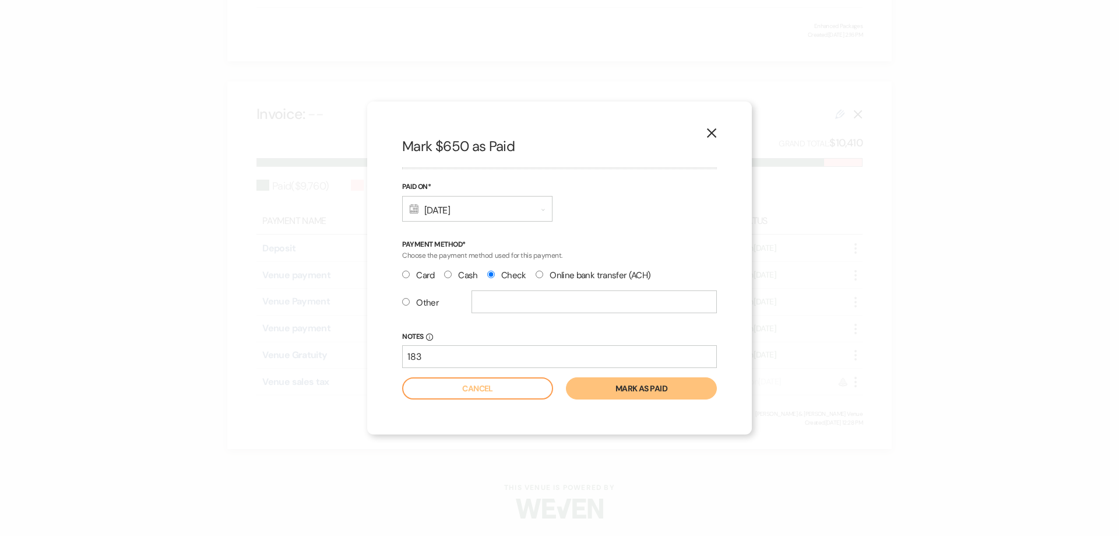
click at [616, 391] on button "Mark as paid" at bounding box center [641, 388] width 151 height 22
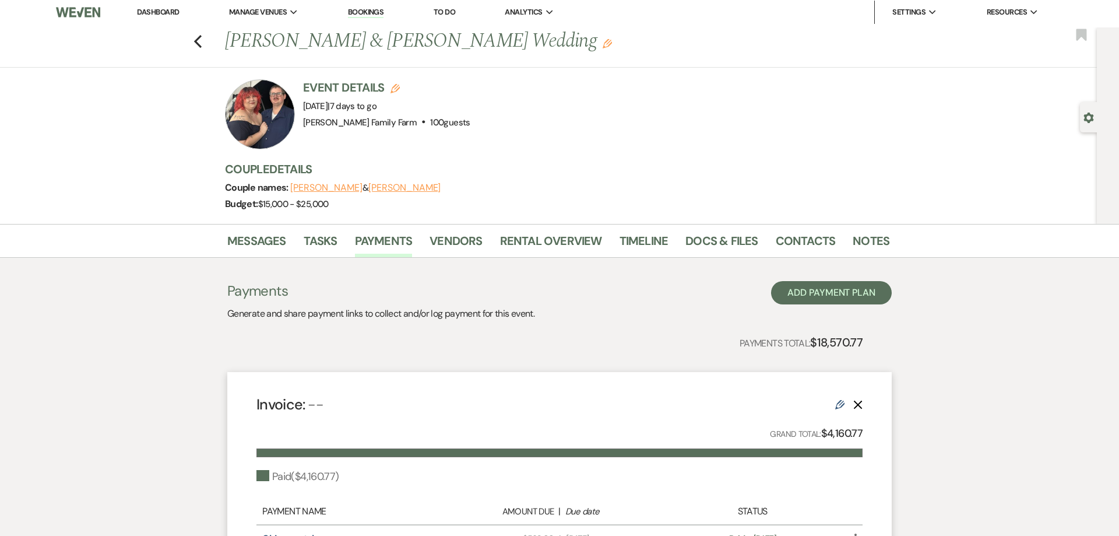
scroll to position [0, 0]
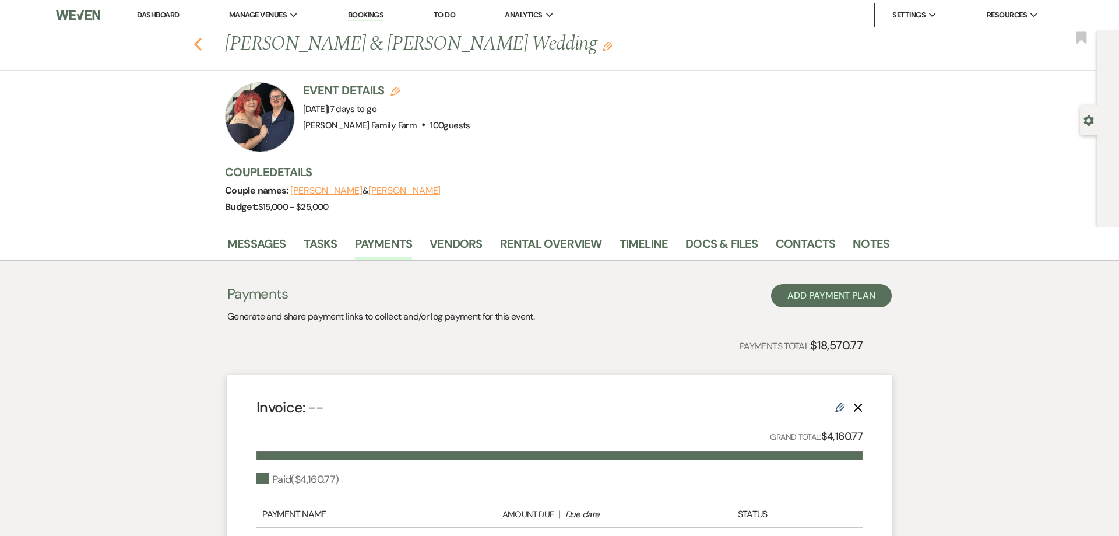
click at [198, 43] on icon "Previous" at bounding box center [198, 44] width 9 height 14
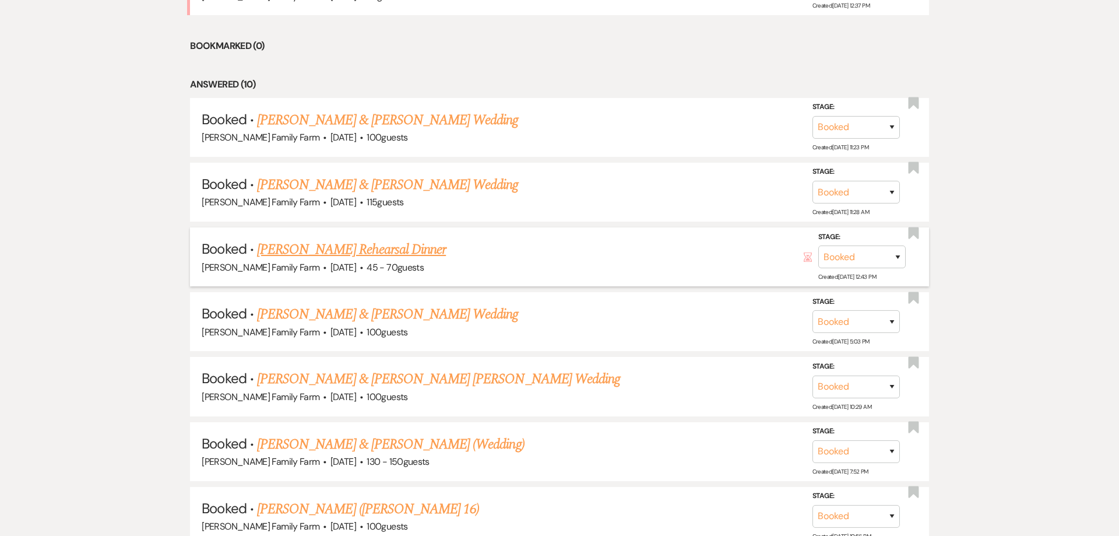
scroll to position [826, 0]
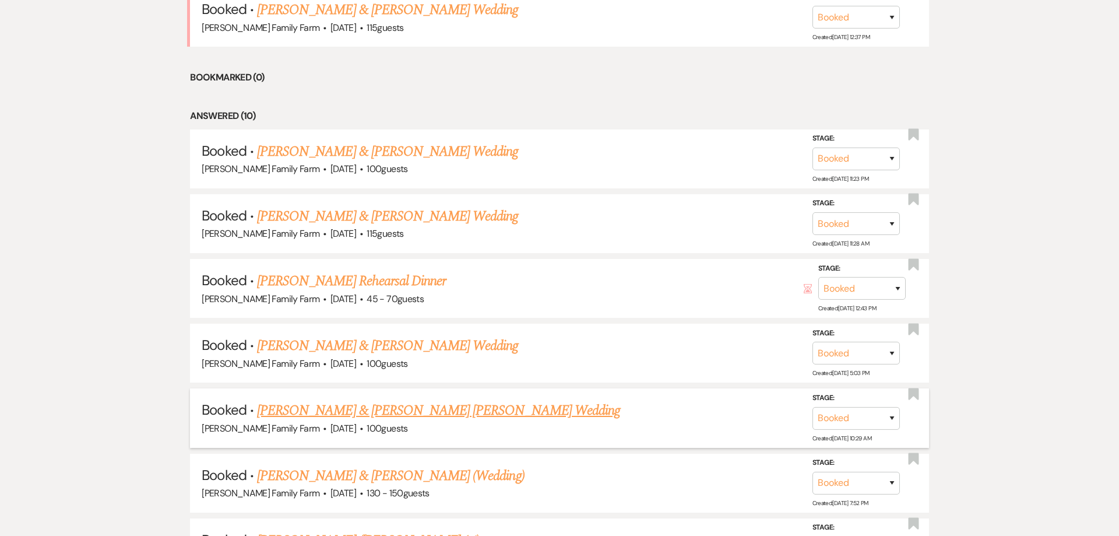
click at [390, 408] on link "[PERSON_NAME] & [PERSON_NAME] [PERSON_NAME] Wedding" at bounding box center [438, 411] width 363 height 21
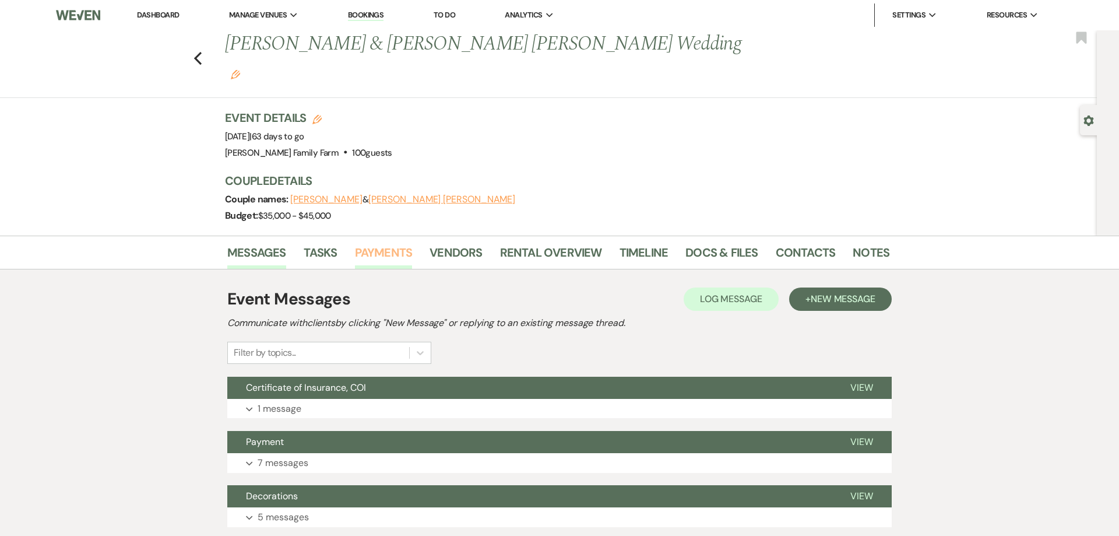
click at [393, 243] on link "Payments" at bounding box center [384, 256] width 58 height 26
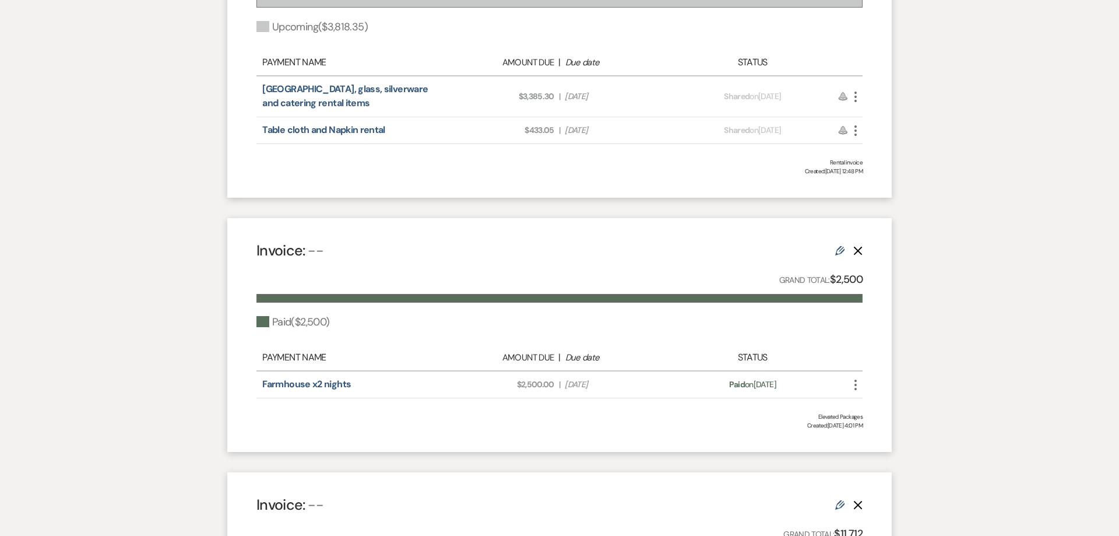
scroll to position [208, 0]
